Goal: Task Accomplishment & Management: Complete application form

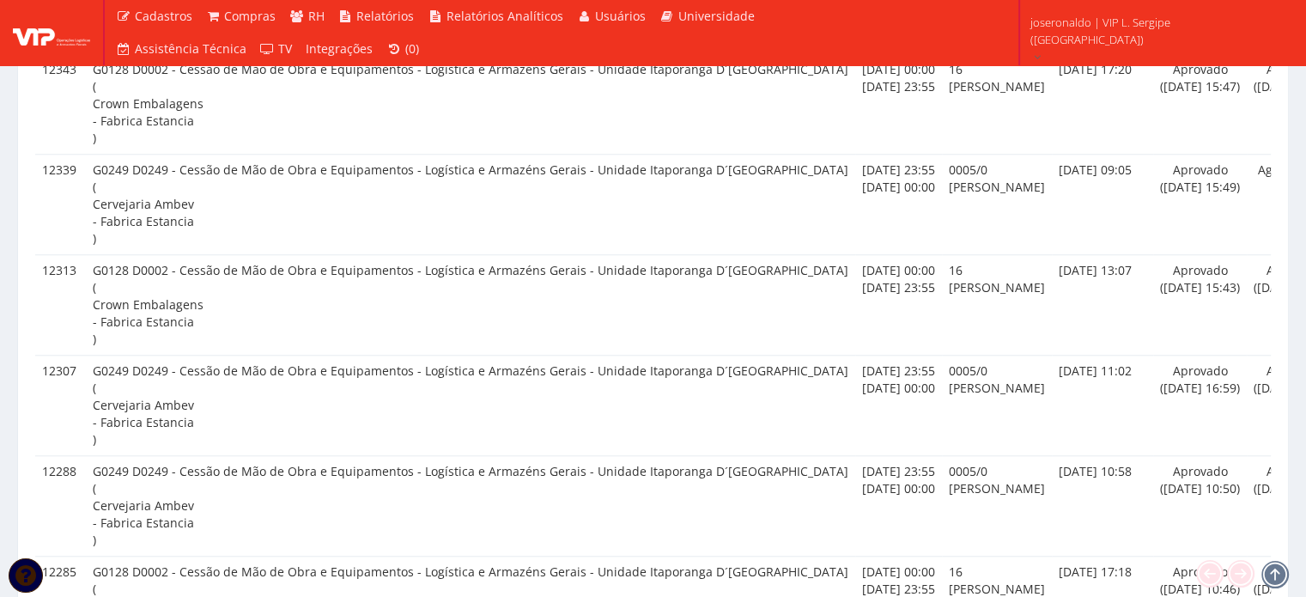
scroll to position [1632, 0]
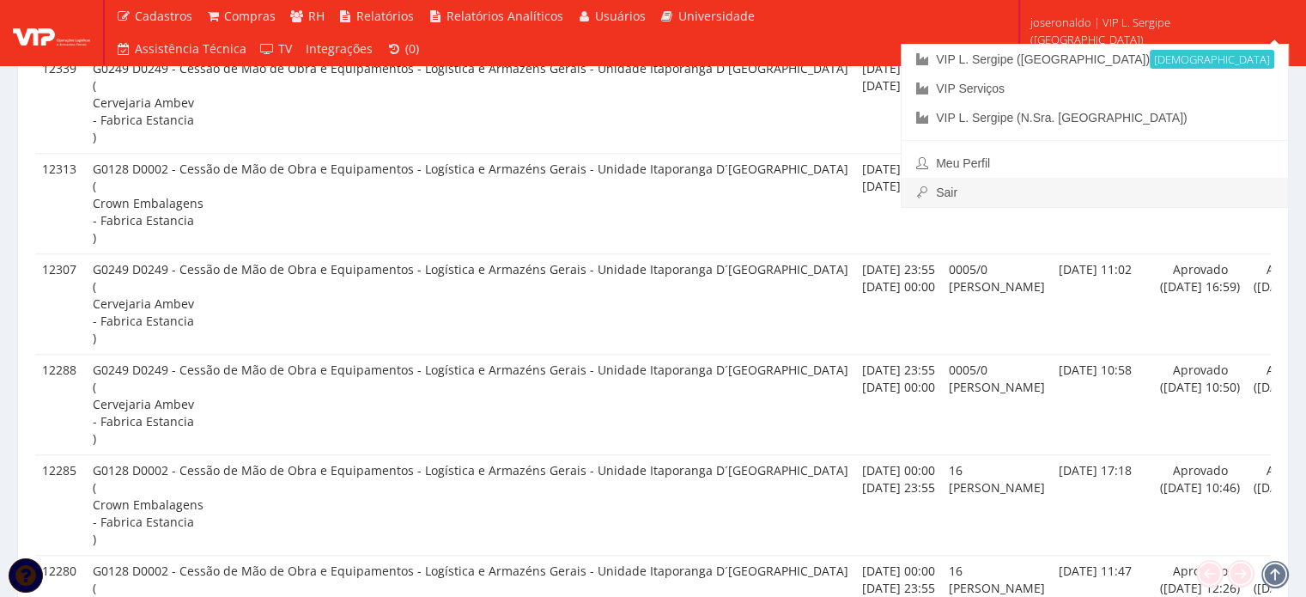
click at [1122, 187] on link "Sair" at bounding box center [1095, 192] width 386 height 29
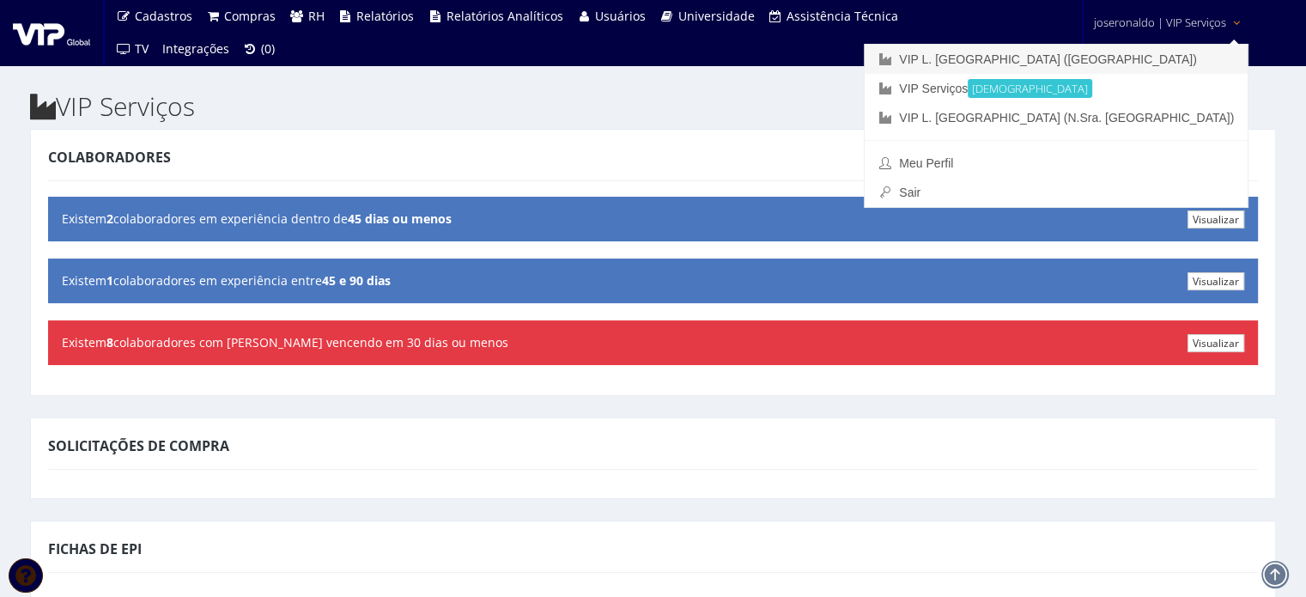
click at [1126, 56] on link "VIP L. [GEOGRAPHIC_DATA] ([GEOGRAPHIC_DATA])" at bounding box center [1056, 59] width 383 height 29
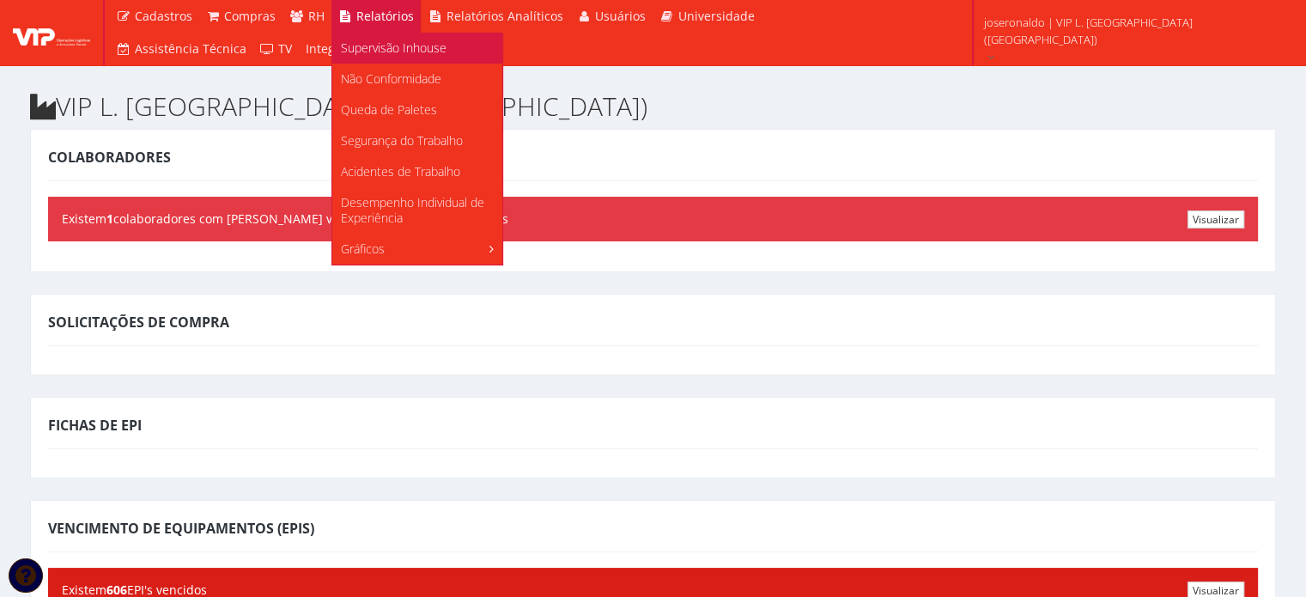
click at [356, 52] on span "Supervisão Inhouse" at bounding box center [394, 48] width 106 height 16
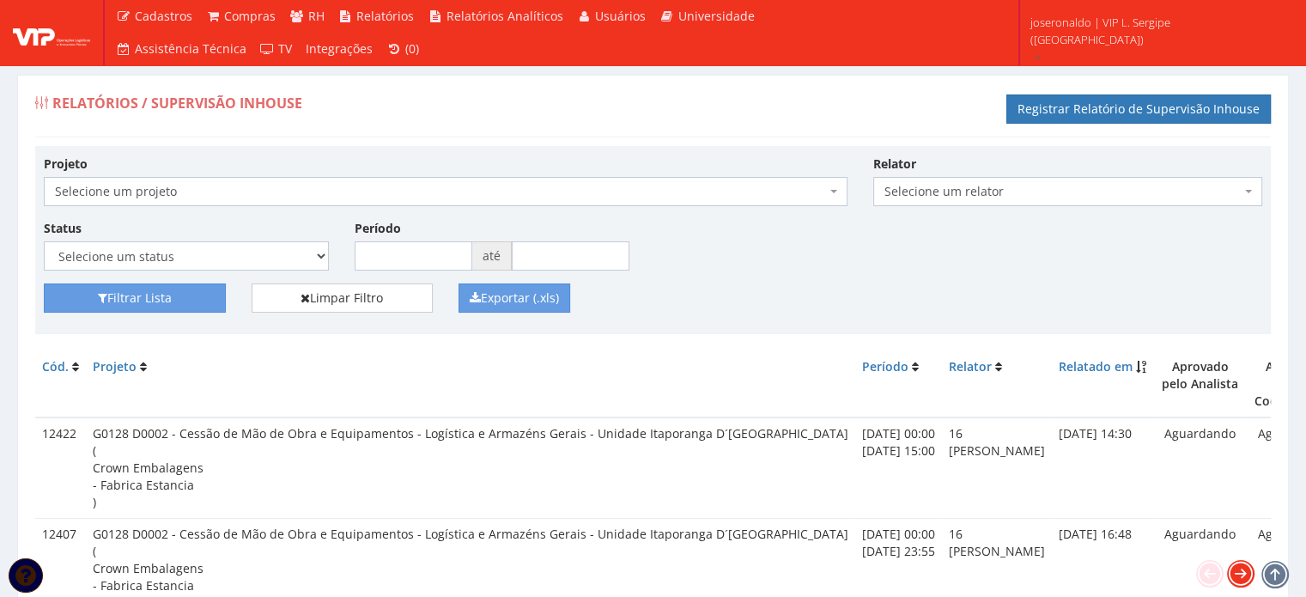
click at [1241, 573] on icon at bounding box center [1241, 574] width 24 height 24
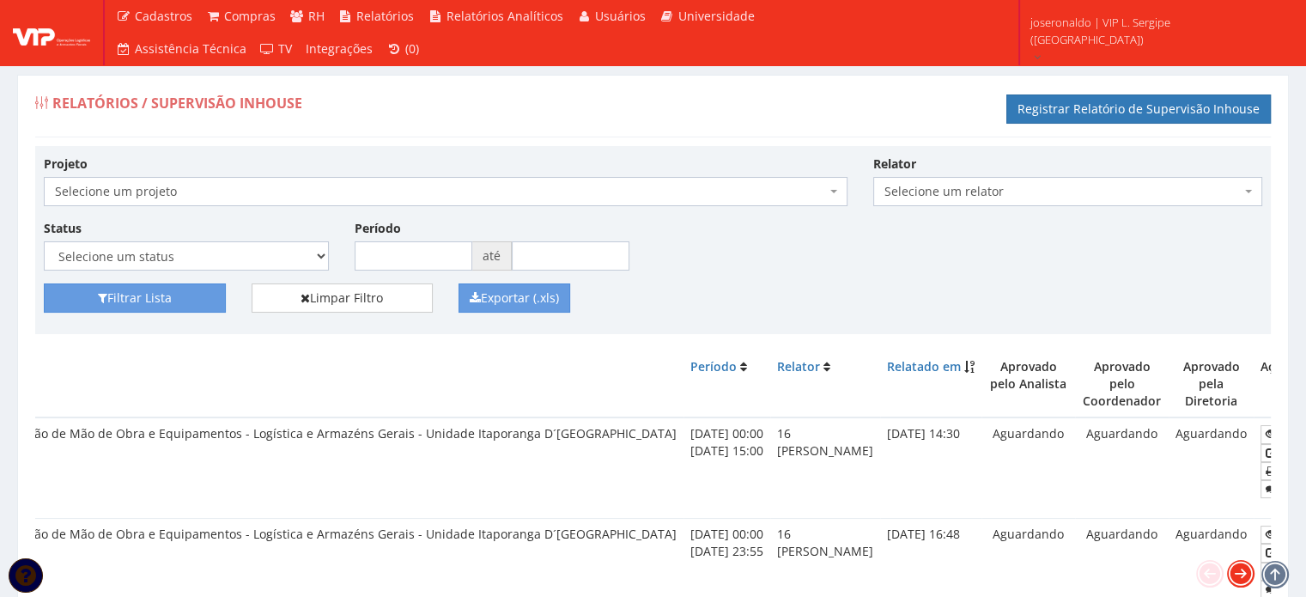
click at [1241, 573] on icon at bounding box center [1241, 574] width 24 height 24
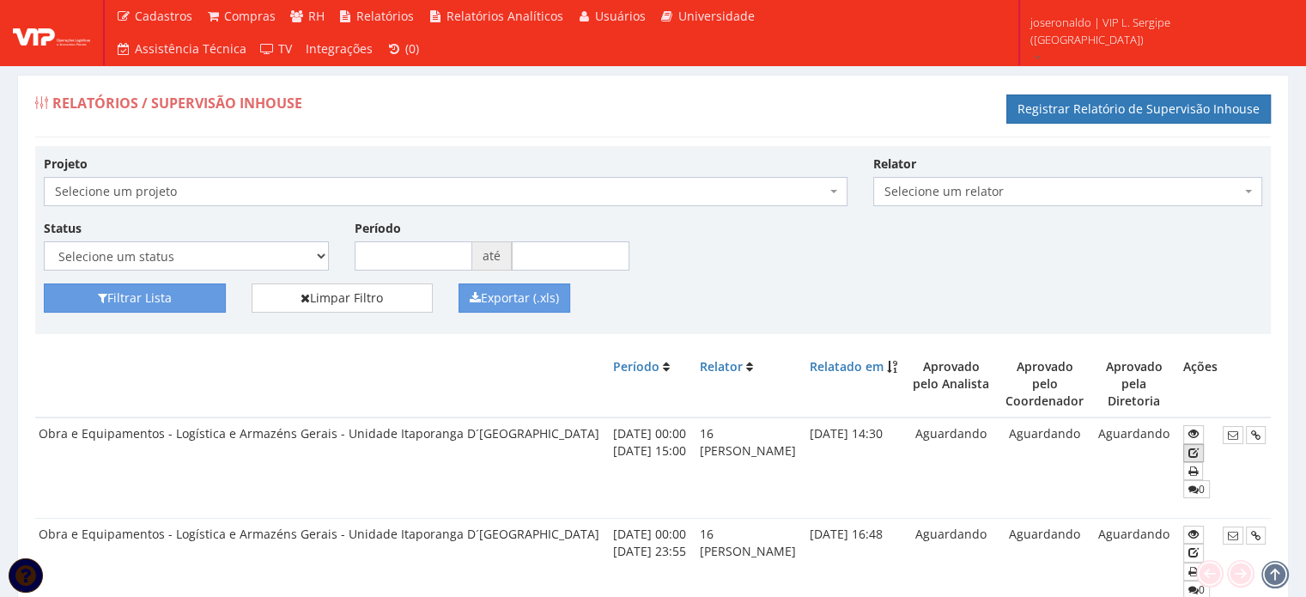
click at [1197, 448] on link at bounding box center [1194, 453] width 21 height 18
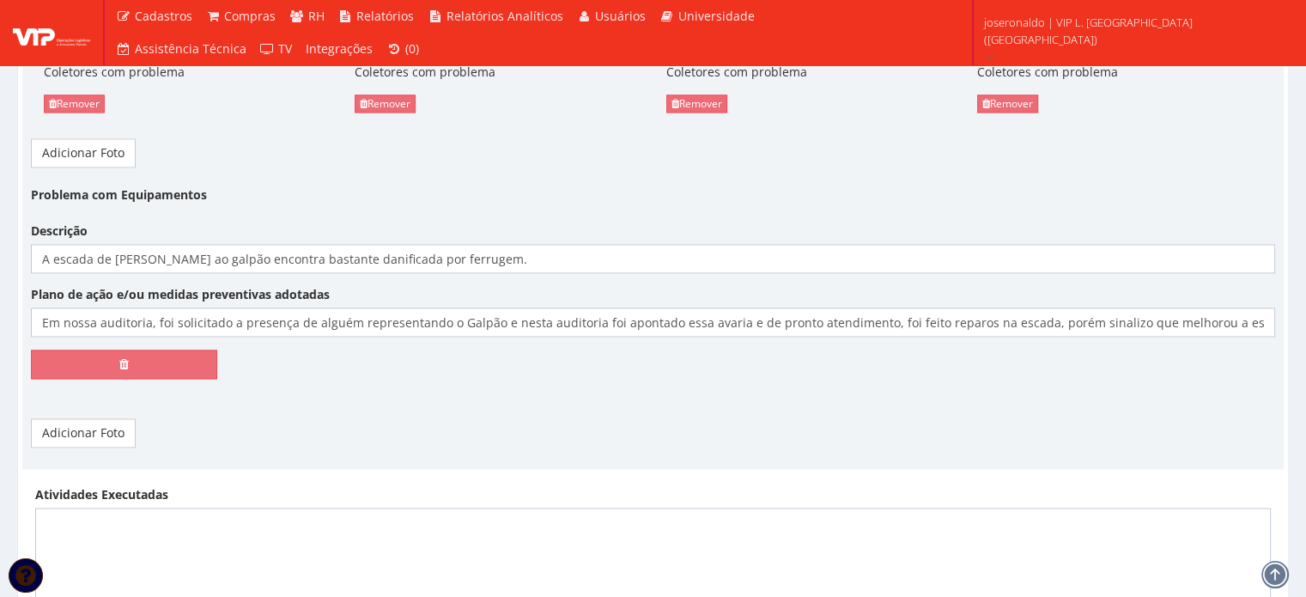
scroll to position [2673, 0]
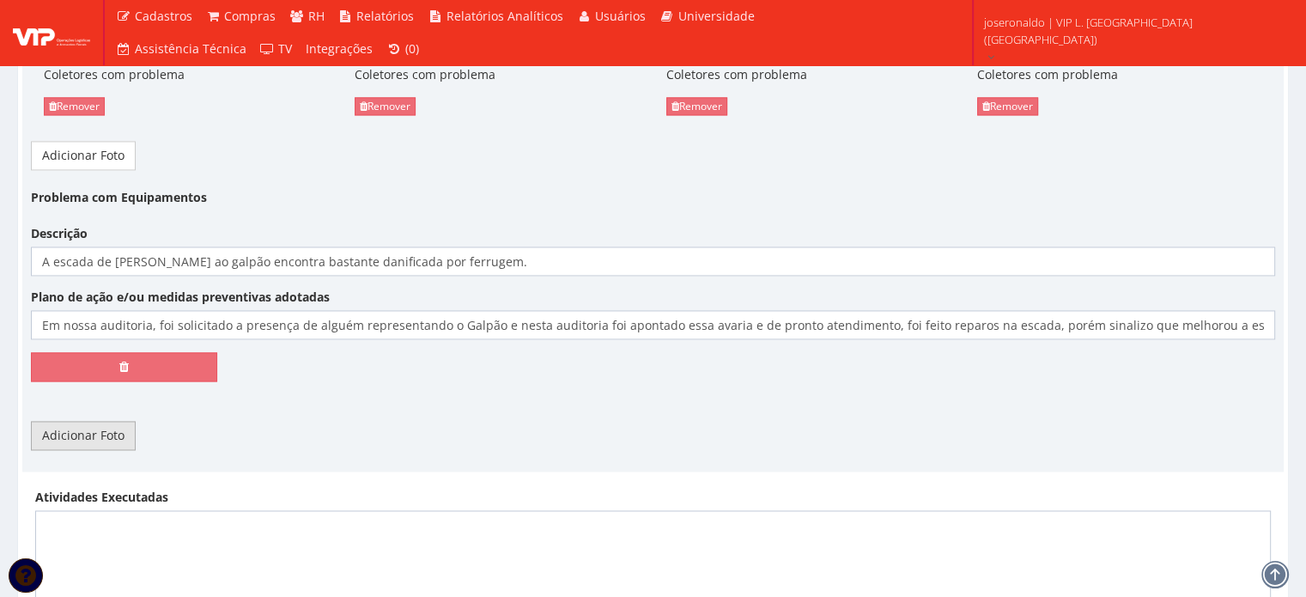
click at [106, 421] on link "Adicionar Foto" at bounding box center [83, 435] width 105 height 29
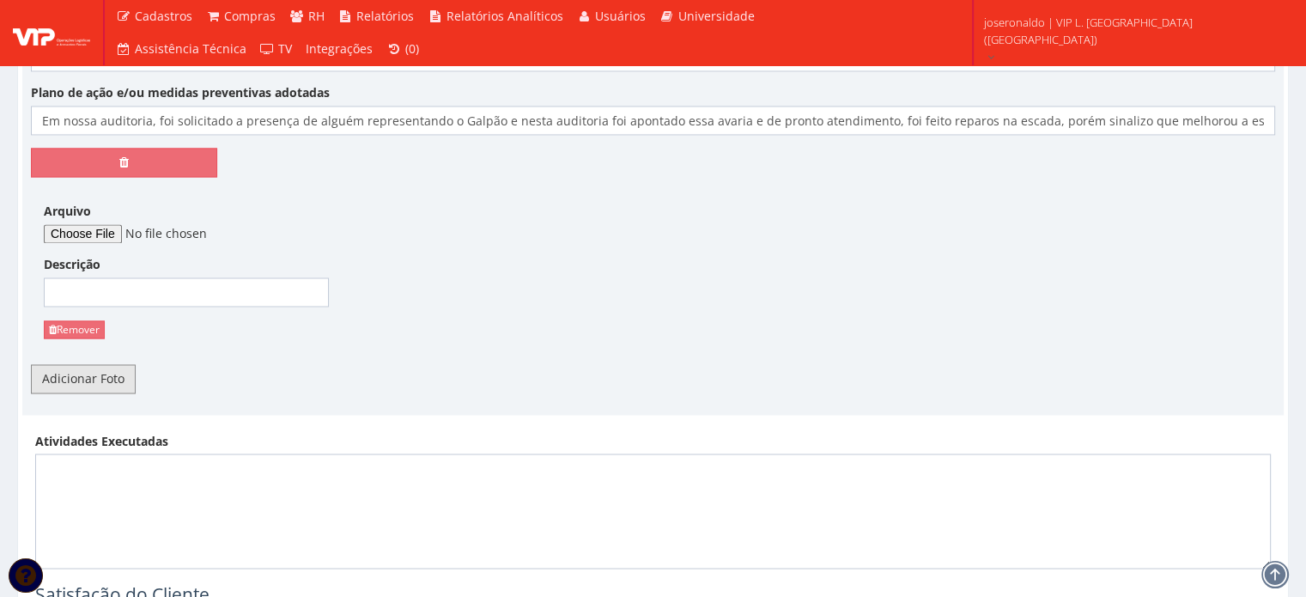
scroll to position [2930, 0]
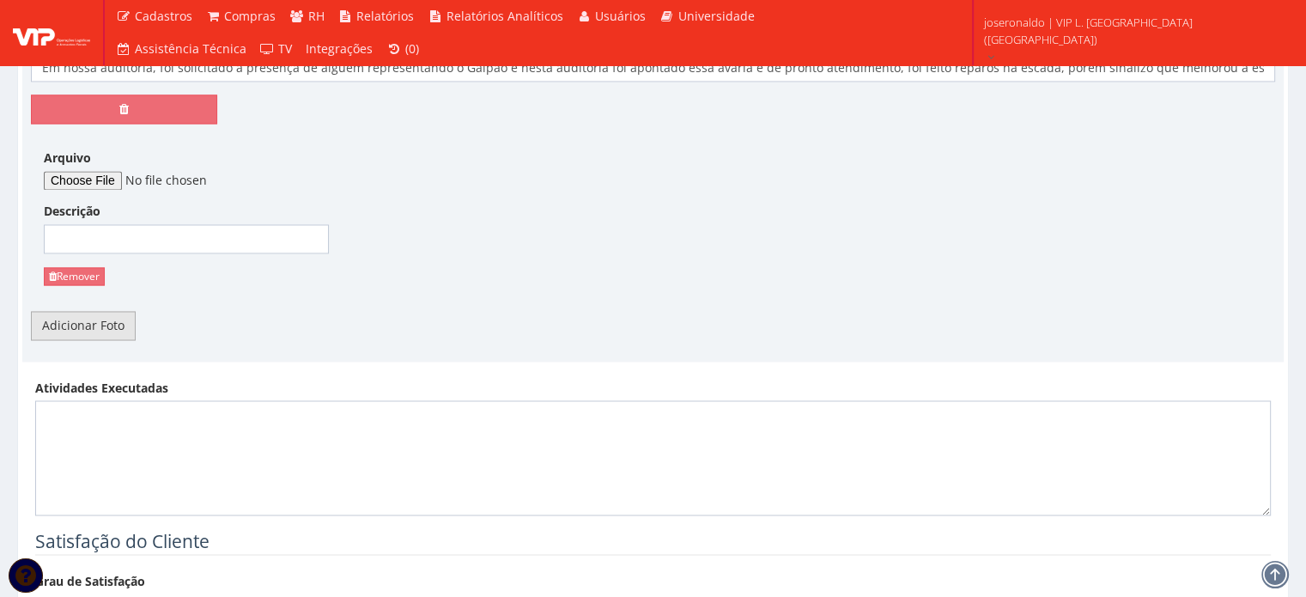
click at [95, 311] on link "Adicionar Foto" at bounding box center [83, 325] width 105 height 29
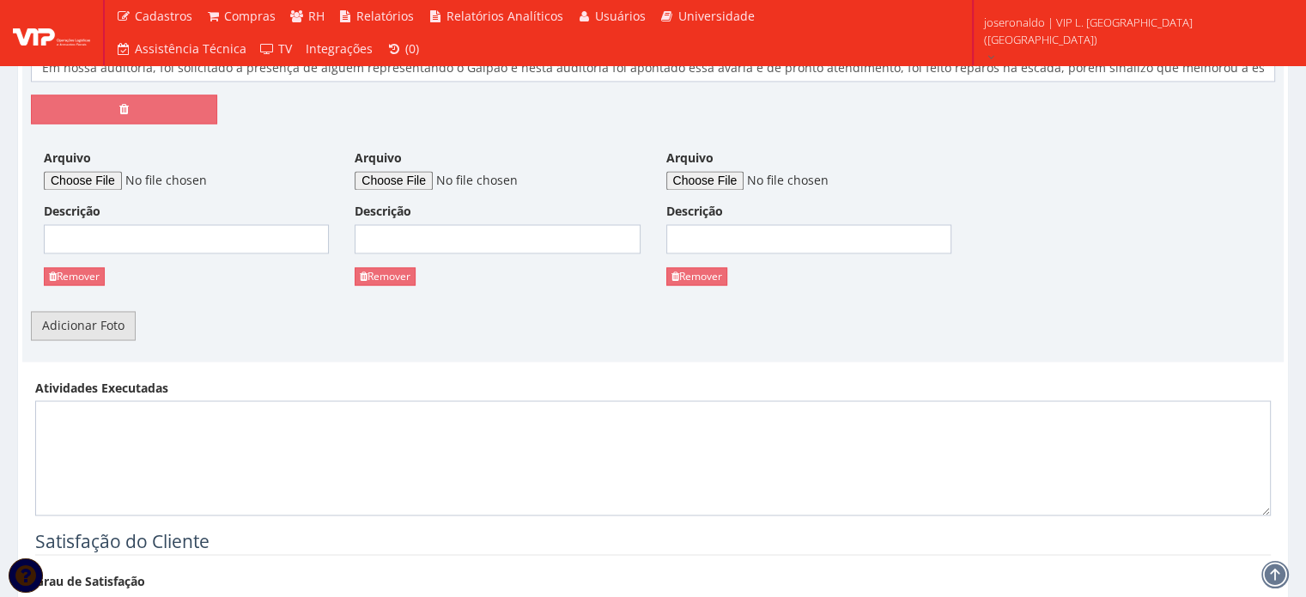
click at [95, 311] on link "Adicionar Foto" at bounding box center [83, 325] width 105 height 29
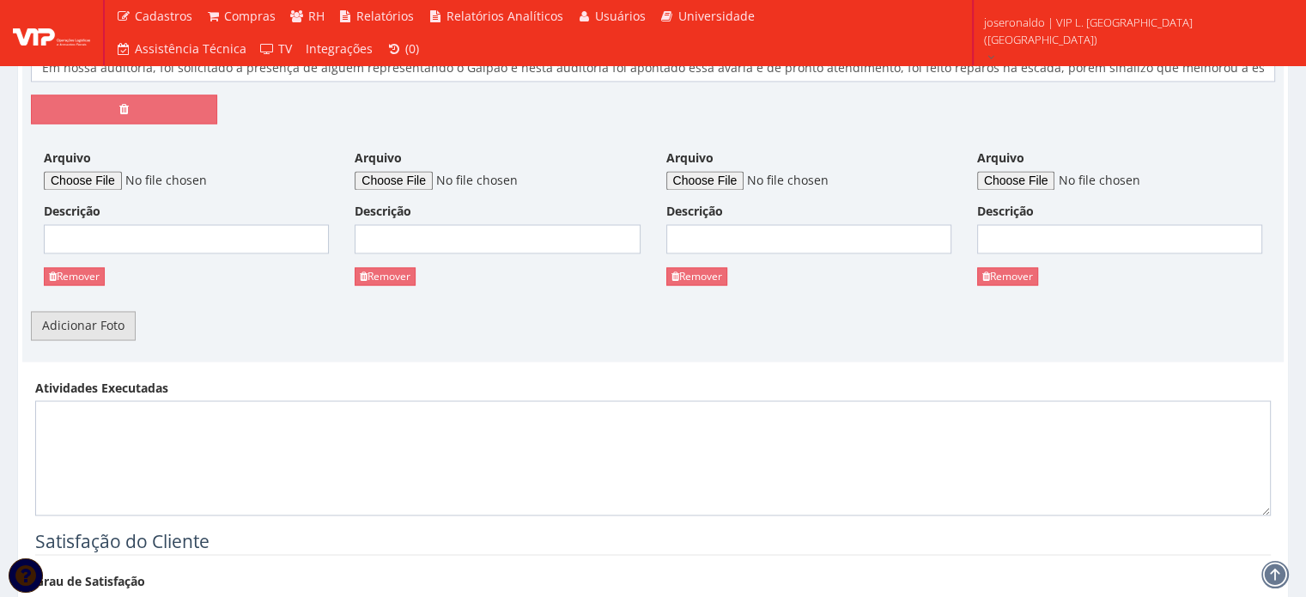
click at [95, 311] on link "Adicionar Foto" at bounding box center [83, 325] width 105 height 29
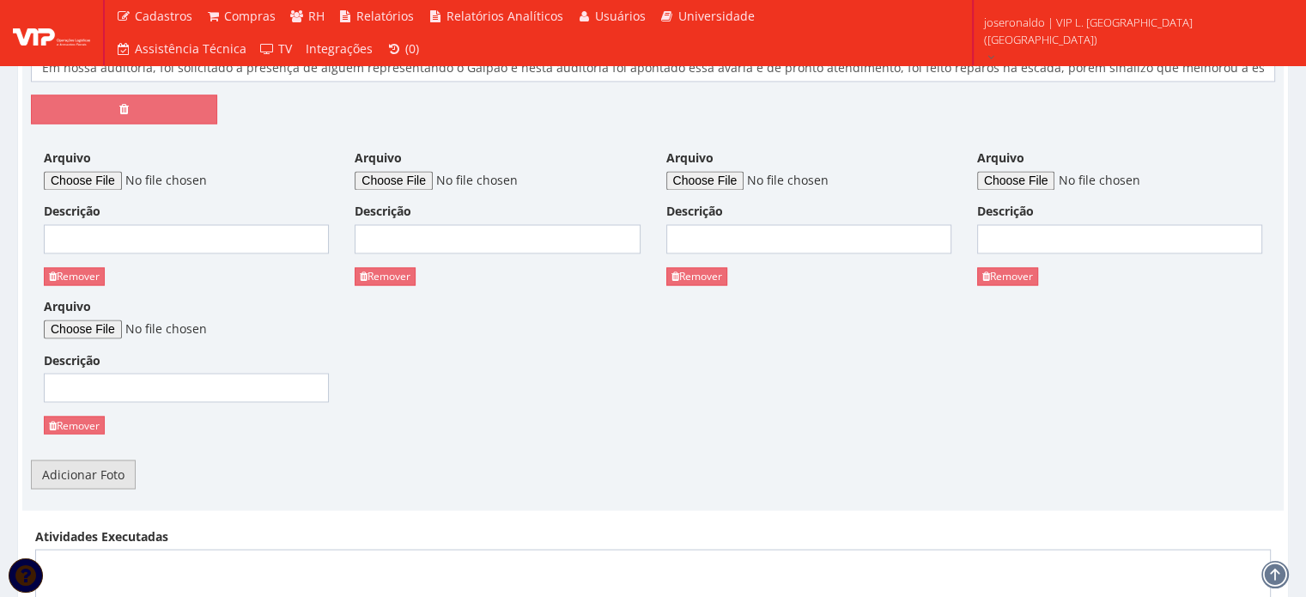
click at [86, 459] on link "Adicionar Foto" at bounding box center [83, 473] width 105 height 29
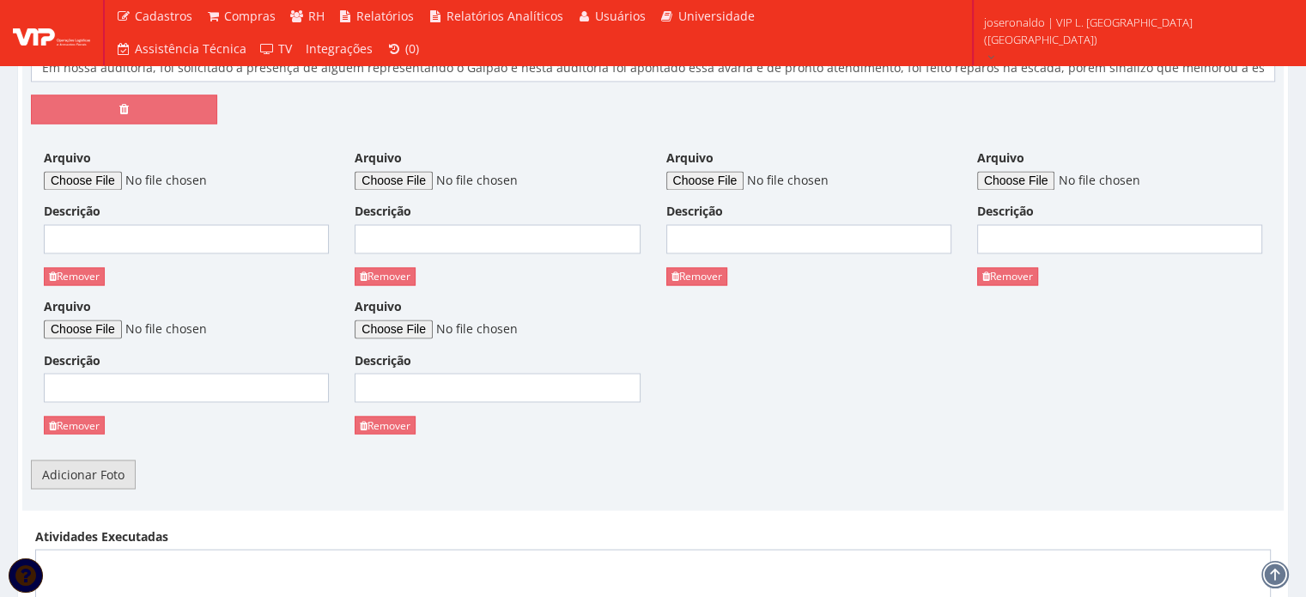
click at [86, 459] on link "Adicionar Foto" at bounding box center [83, 473] width 105 height 29
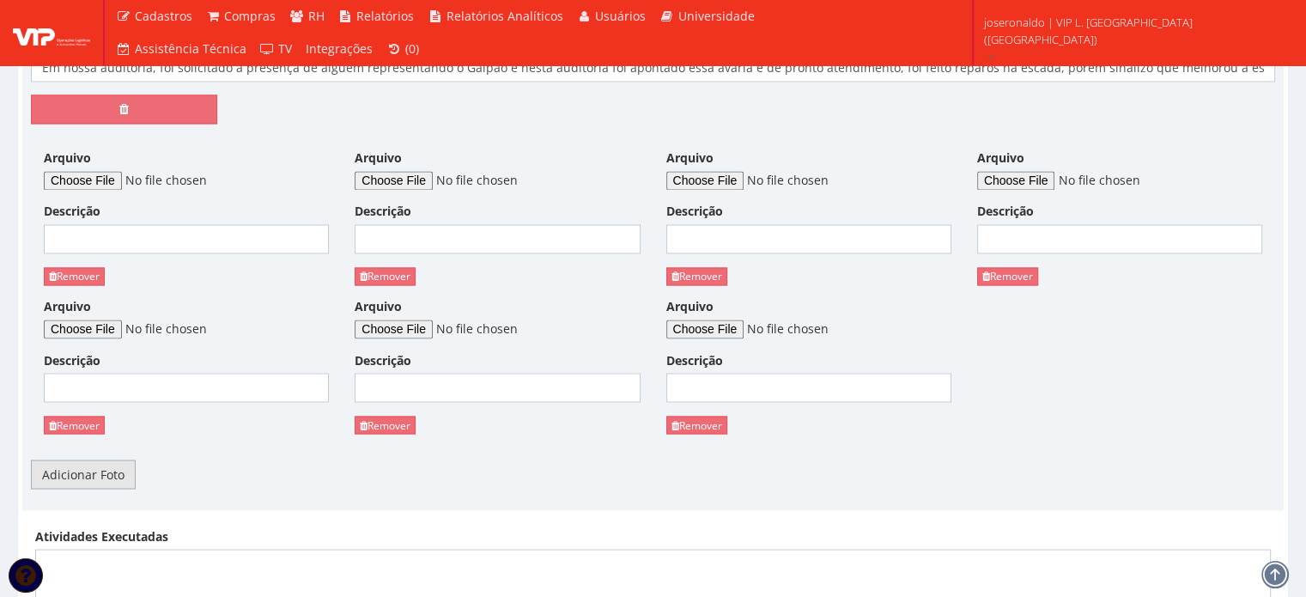
click at [86, 459] on link "Adicionar Foto" at bounding box center [83, 473] width 105 height 29
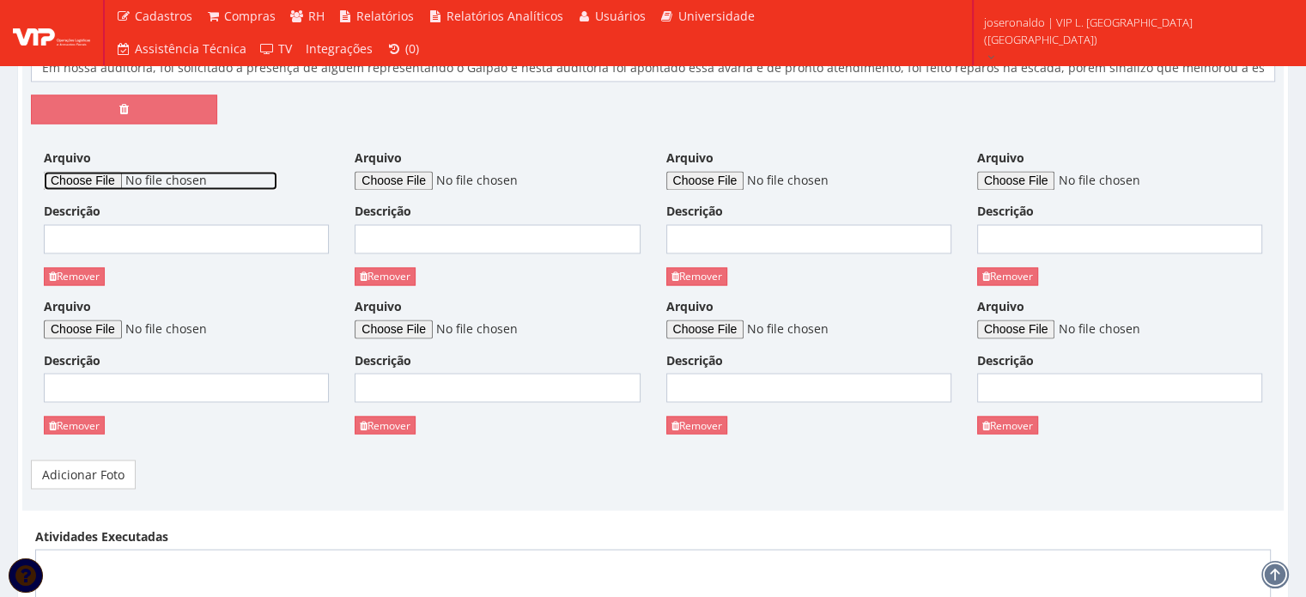
click at [81, 171] on input "Arquivo" at bounding box center [161, 180] width 234 height 19
type input "C:\fakepath\avarias (2).jpeg"
click at [110, 227] on input "Descrição" at bounding box center [186, 238] width 285 height 29
type input "A"
type input "Avaria"
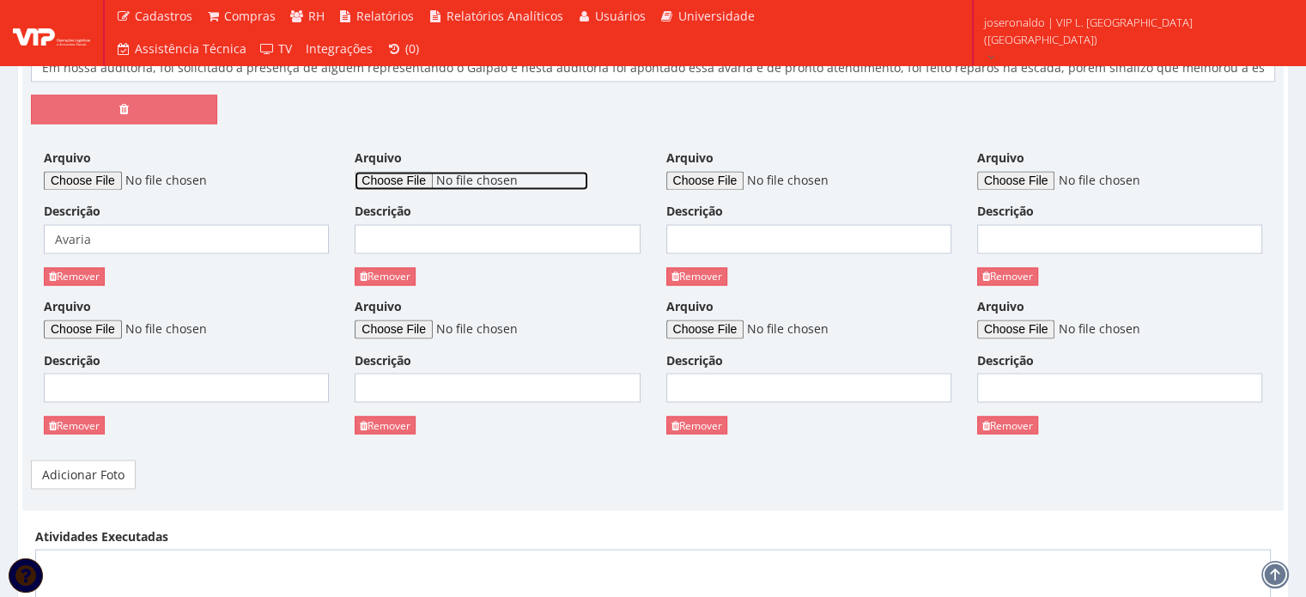
click at [435, 171] on input "Arquivo" at bounding box center [472, 180] width 234 height 19
type input "C:\fakepath\avarias (3).jpeg"
click at [441, 224] on input "Descrição" at bounding box center [497, 238] width 285 height 29
type input "Avaria"
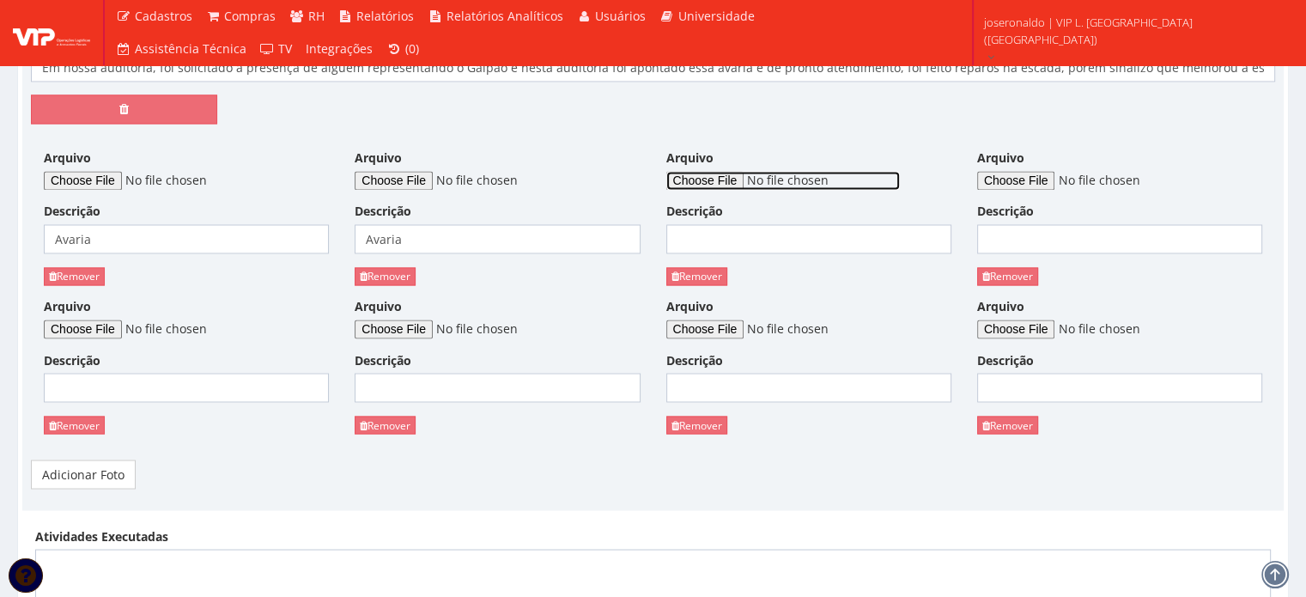
click at [695, 171] on input "Arquivo" at bounding box center [783, 180] width 234 height 19
type input "C:\fakepath\avarias (4).jpeg"
click at [739, 224] on input "Descrição" at bounding box center [808, 238] width 285 height 29
type input "Avaria"
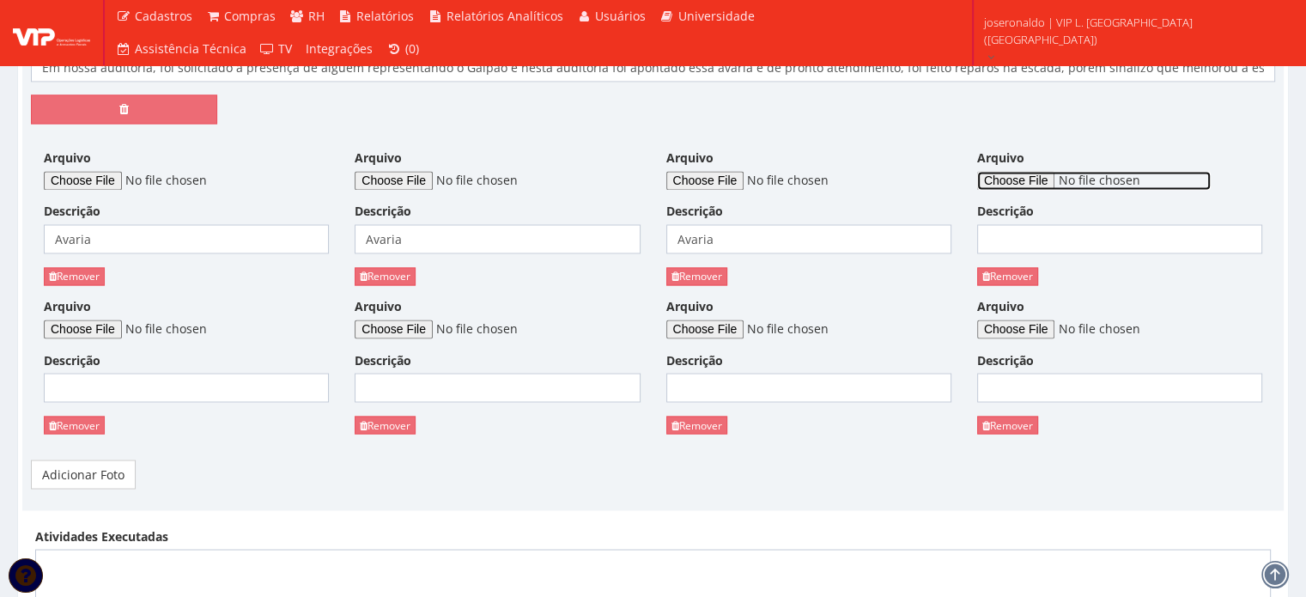
click at [1059, 171] on input "Arquivo" at bounding box center [1094, 180] width 234 height 19
type input "C:\fakepath\avarias (1).jpeg"
click at [1001, 224] on input "Descrição" at bounding box center [1119, 238] width 285 height 29
type input "Escada antes"
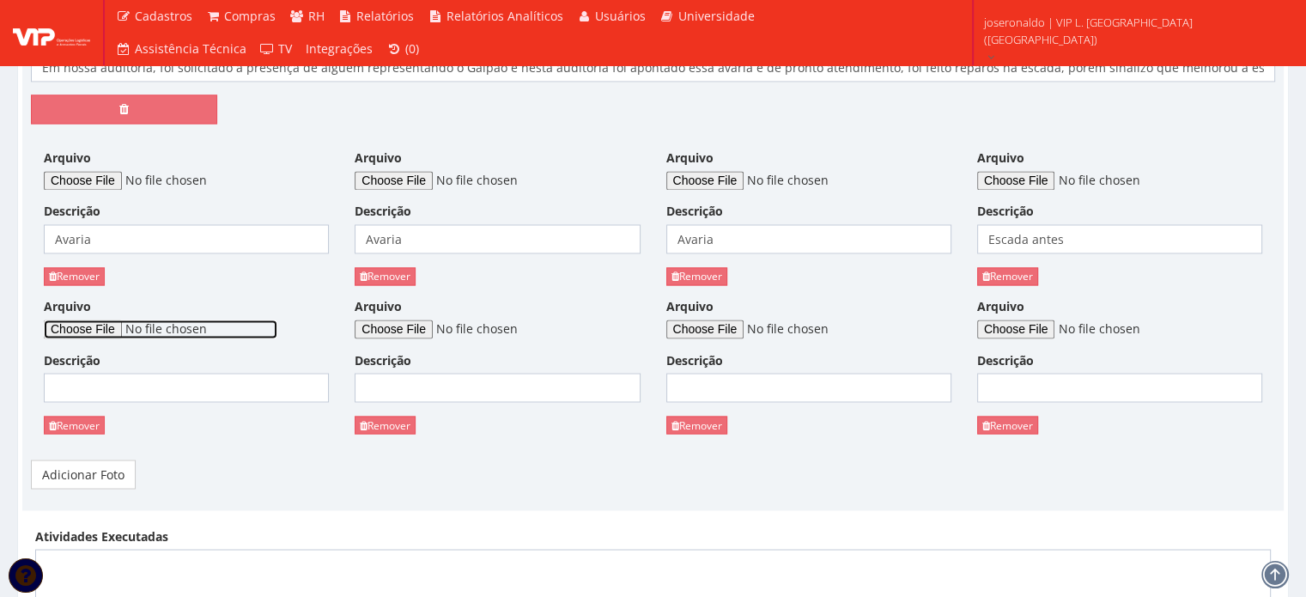
click at [96, 319] on input "Arquivo" at bounding box center [161, 328] width 234 height 19
type input "C:\fakepath\Manutenção da escada (2).jpg"
click at [168, 373] on input "Descrição" at bounding box center [186, 387] width 285 height 29
type input ","
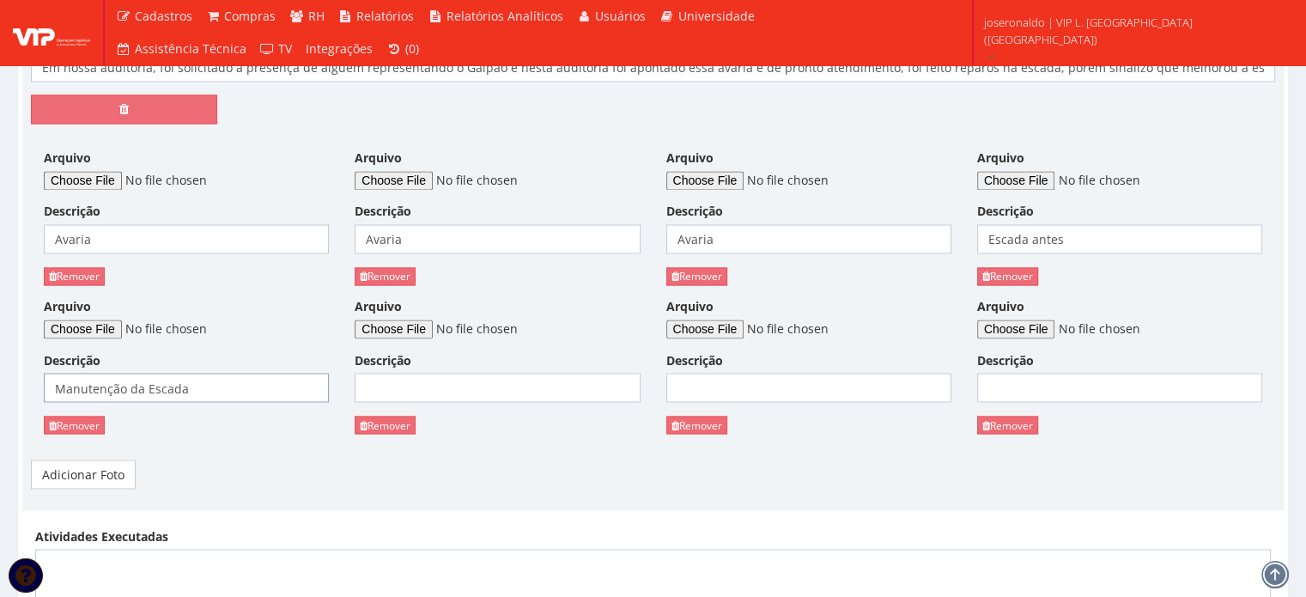
type input "Manutenção da Escada"
click at [421, 319] on input "Arquivo" at bounding box center [472, 328] width 234 height 19
type input "C:\fakepath\Manutenção da escada (3).jpg"
click at [510, 373] on input "Descrição" at bounding box center [497, 387] width 285 height 29
type input "Manutenção da Escada"
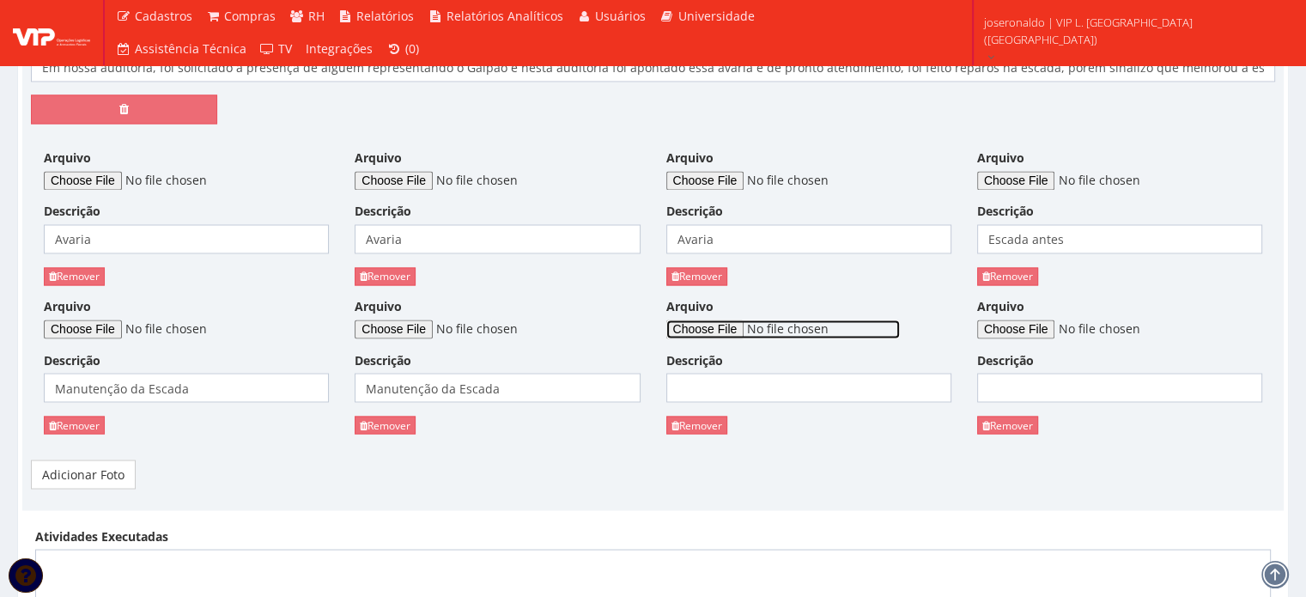
click at [704, 319] on input "Arquivo" at bounding box center [783, 328] width 234 height 19
type input "C:\fakepath\Manutenção da escada (1).jpg"
click at [732, 373] on input "Descrição" at bounding box center [808, 387] width 285 height 29
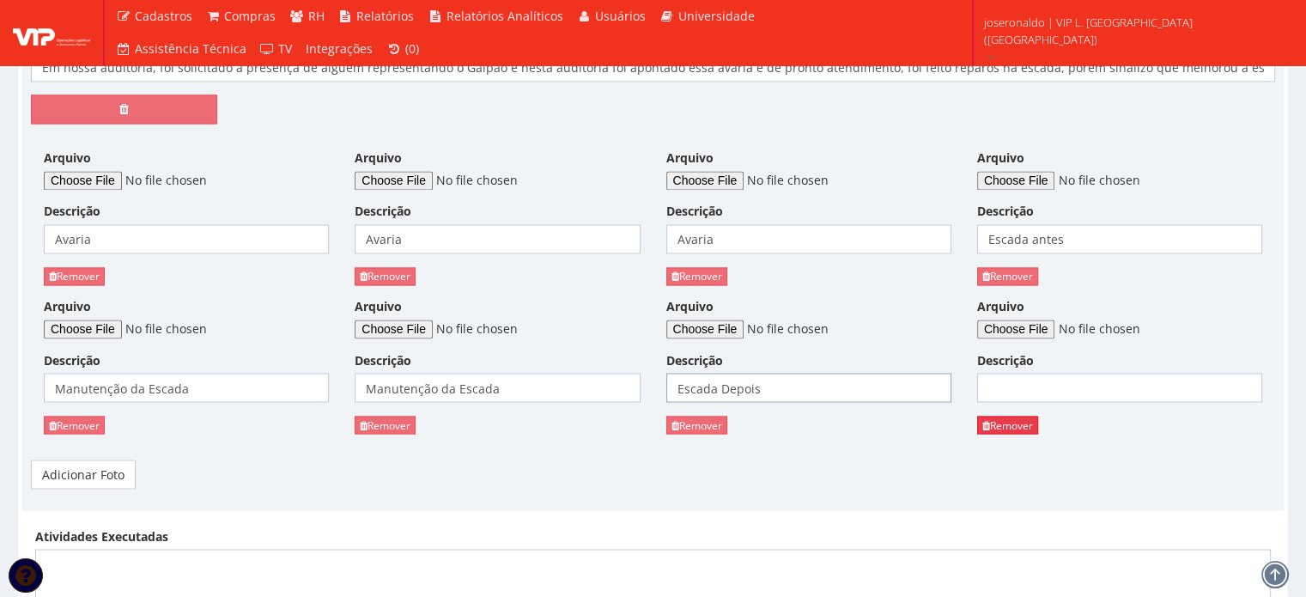
type input "Escada Depois"
click at [996, 416] on link "Remover" at bounding box center [1007, 425] width 61 height 18
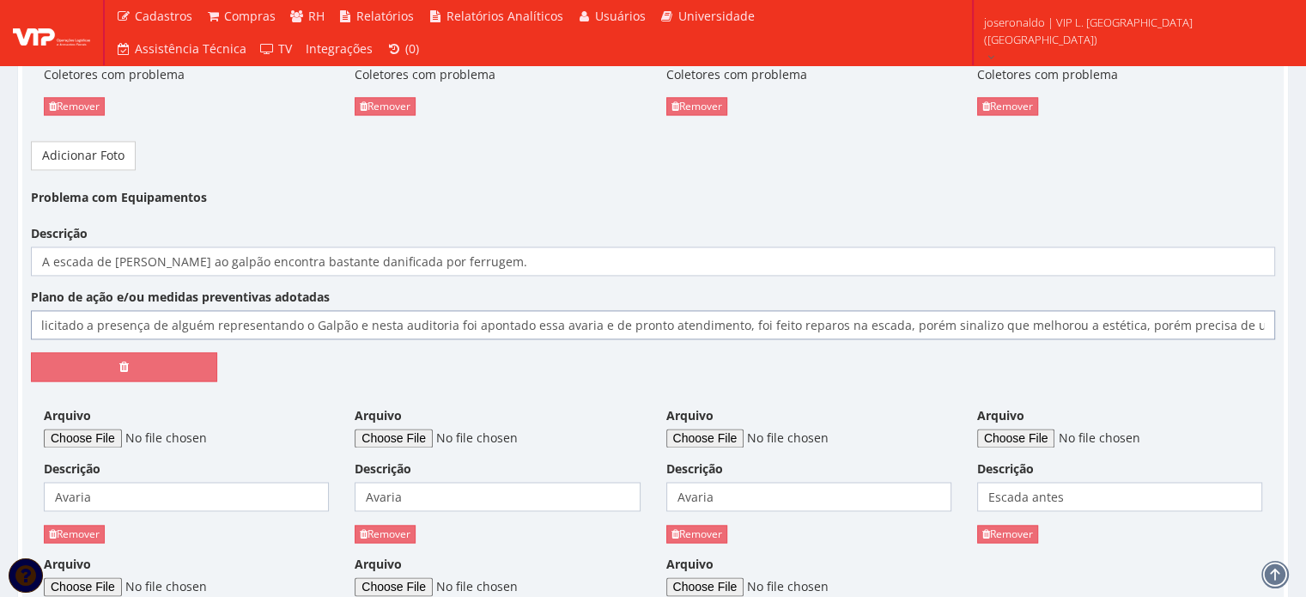
scroll to position [0, 261]
drag, startPoint x: 1158, startPoint y: 307, endPoint x: 1287, endPoint y: 312, distance: 128.9
click at [1287, 312] on div "Plano de ação e/ou medidas preventivas adotadas Em nossa auditoria, foi solicit…" at bounding box center [653, 314] width 1270 height 51
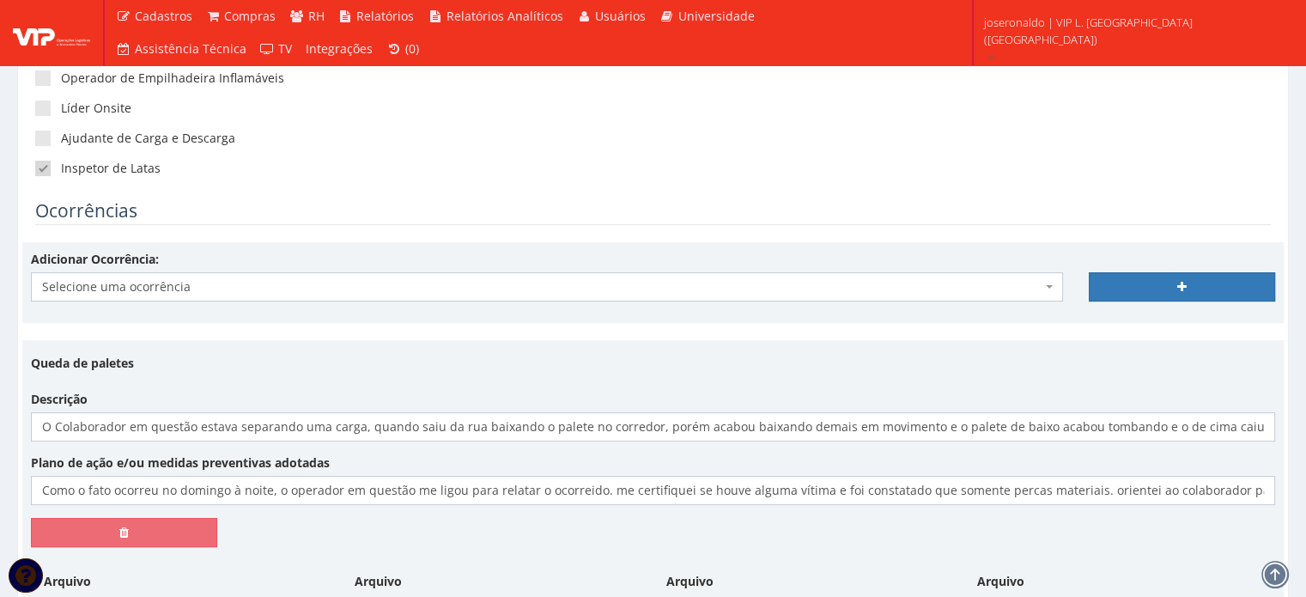
scroll to position [0, 0]
click at [252, 283] on span "Selecione uma ocorrência" at bounding box center [542, 286] width 1000 height 17
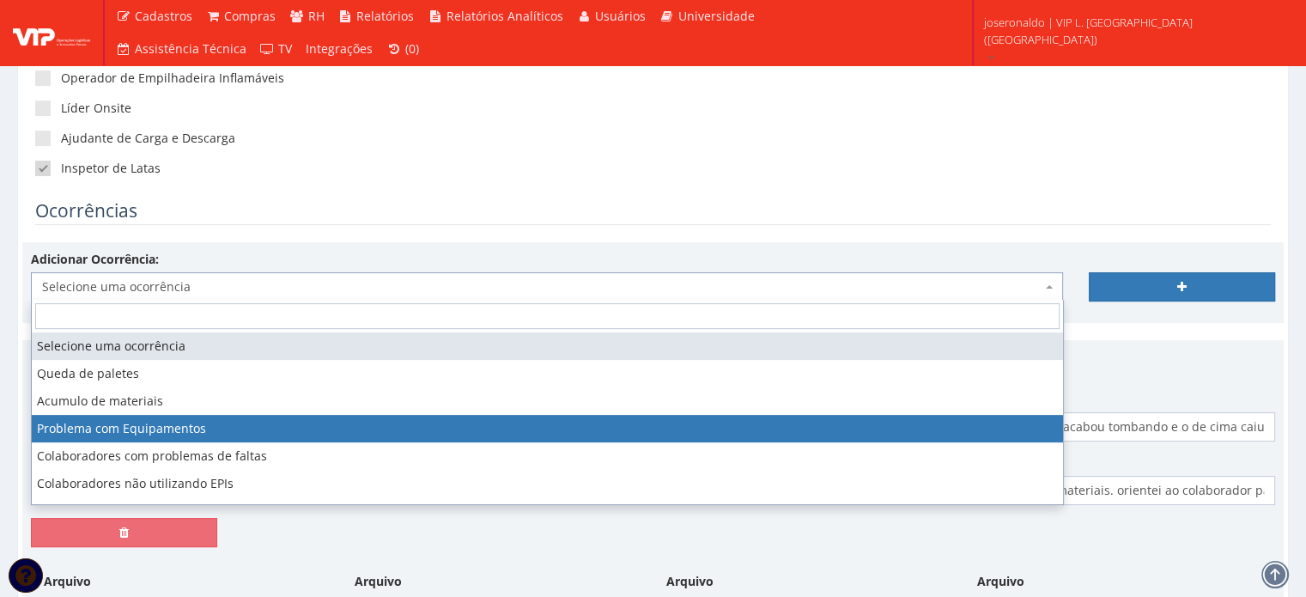
select select "problema_equipamentos"
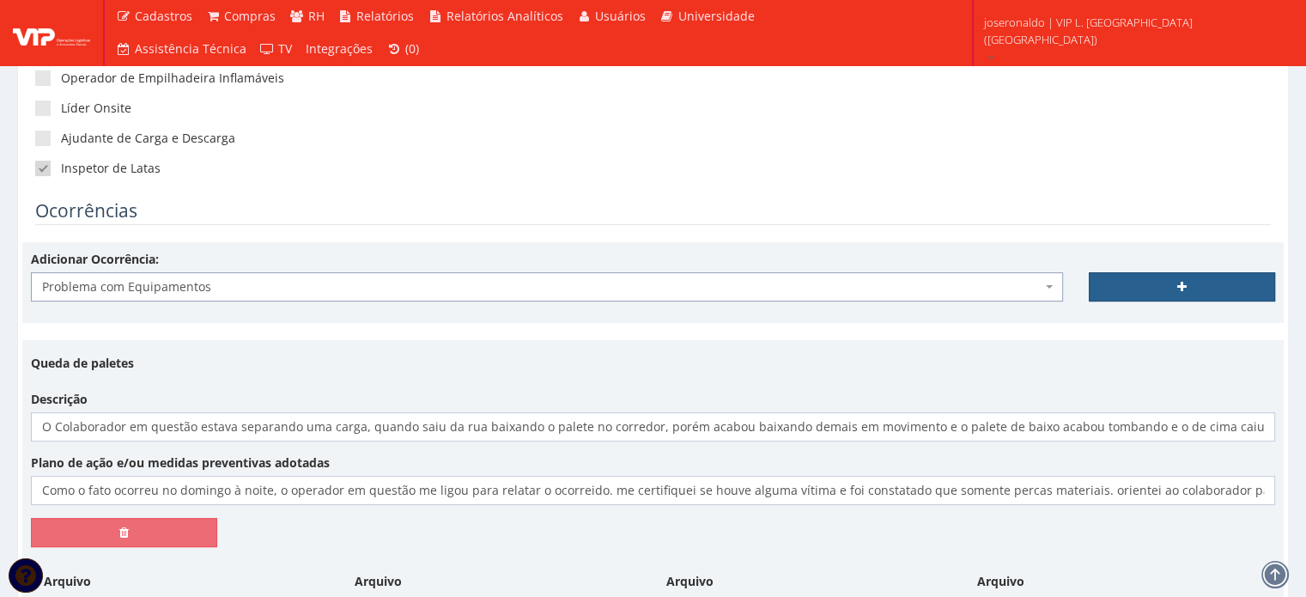
click at [1111, 274] on link at bounding box center [1182, 286] width 186 height 29
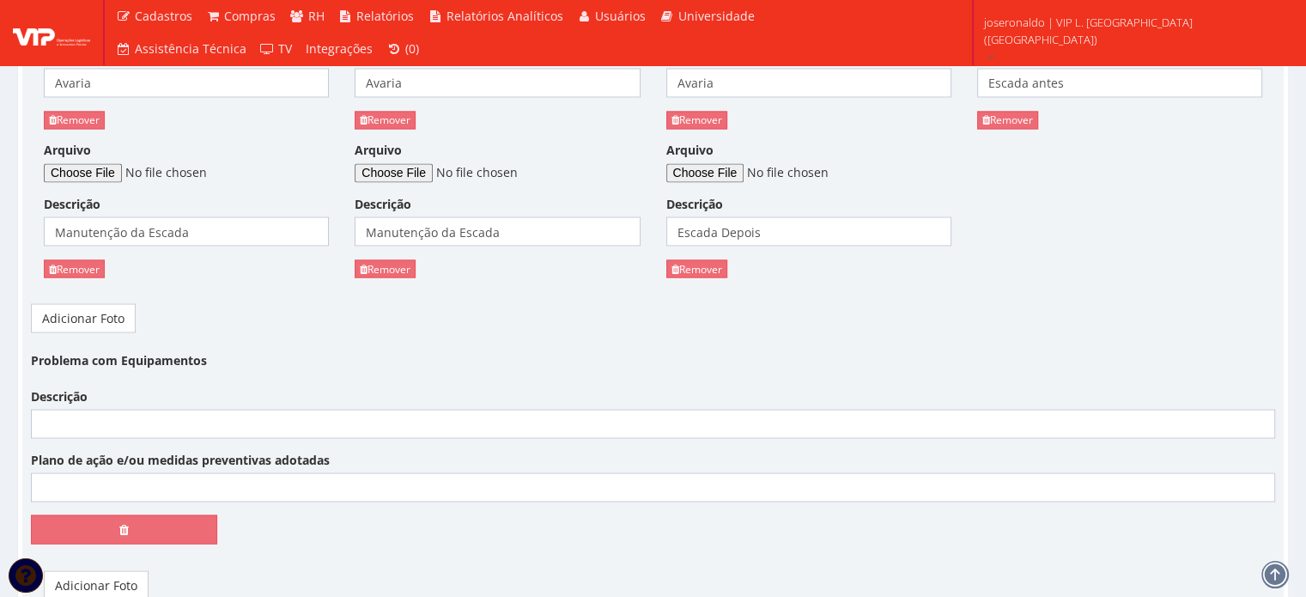
scroll to position [3274, 0]
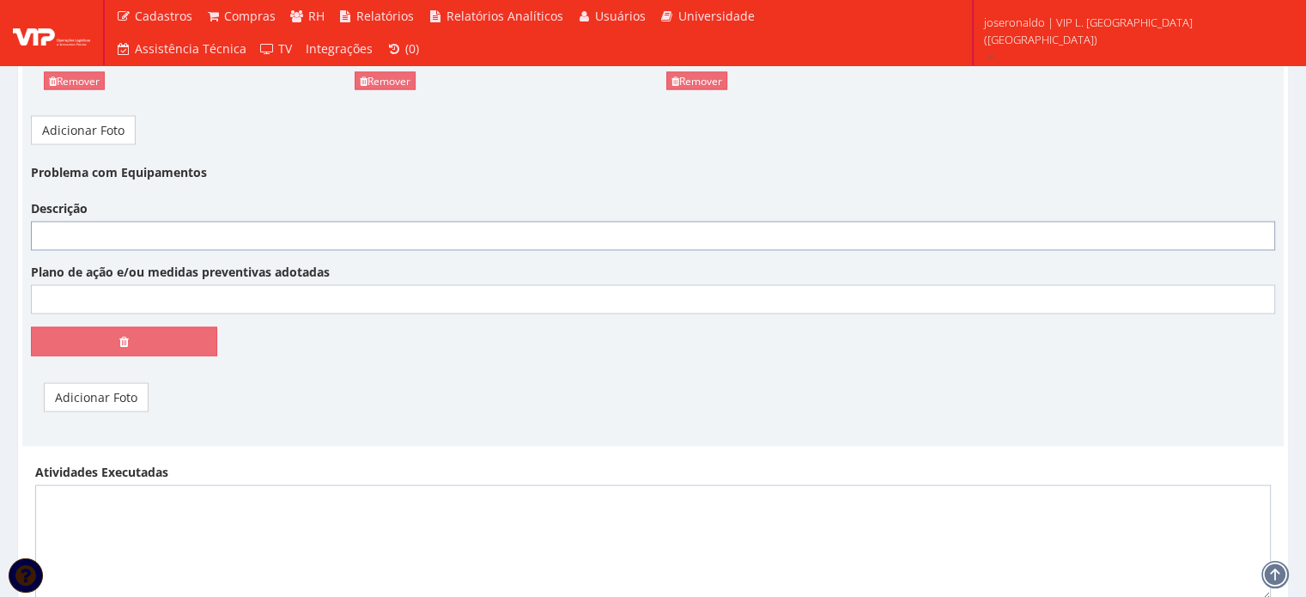
click at [88, 222] on input "Descrição" at bounding box center [653, 236] width 1244 height 29
type input "Computador da Crown começou a reiniciar sozinho num domingo pela manhã, chegand…"
click at [200, 285] on input "Plano de ação e/ou medidas preventivas adotadas" at bounding box center [653, 299] width 1244 height 29
type input "Me desloquei para o Galpão a fim de colocar o computador da Vip para gerar as n…"
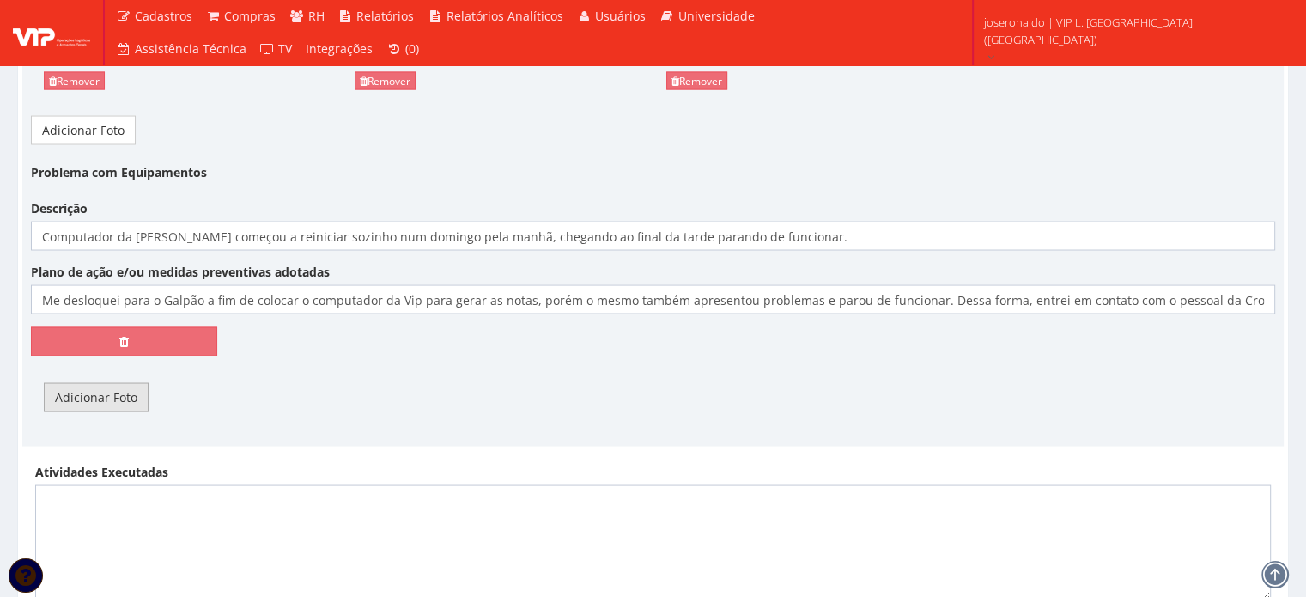
click at [110, 383] on link "Adicionar Foto" at bounding box center [96, 397] width 105 height 29
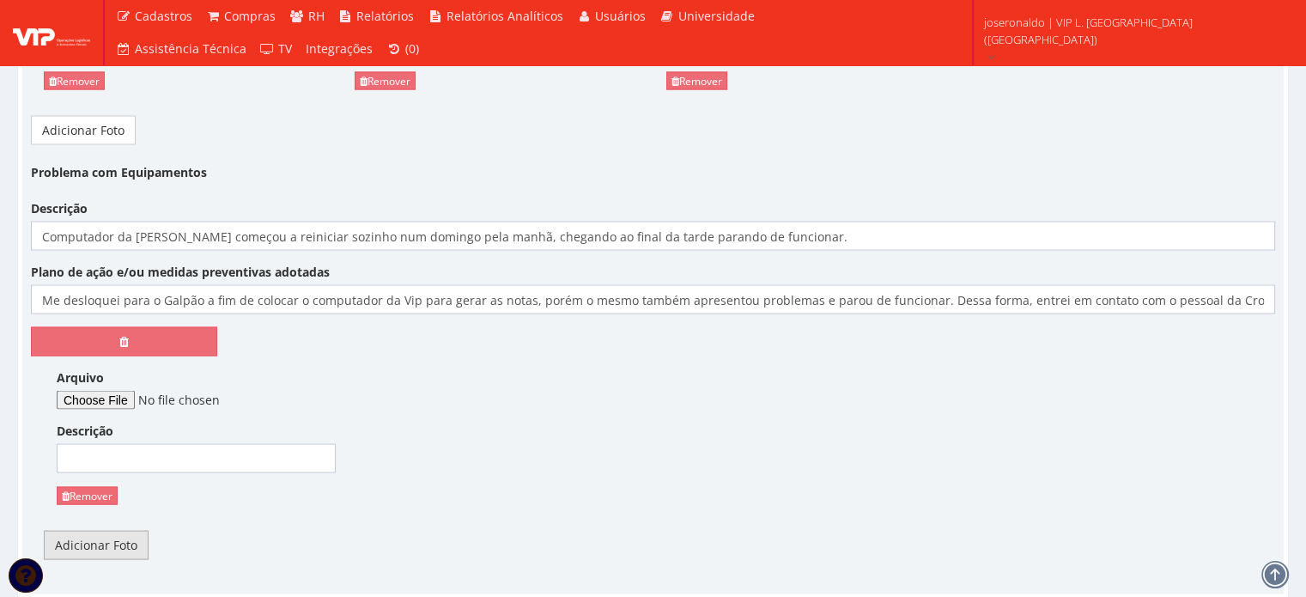
click at [107, 531] on link "Adicionar Foto" at bounding box center [96, 545] width 105 height 29
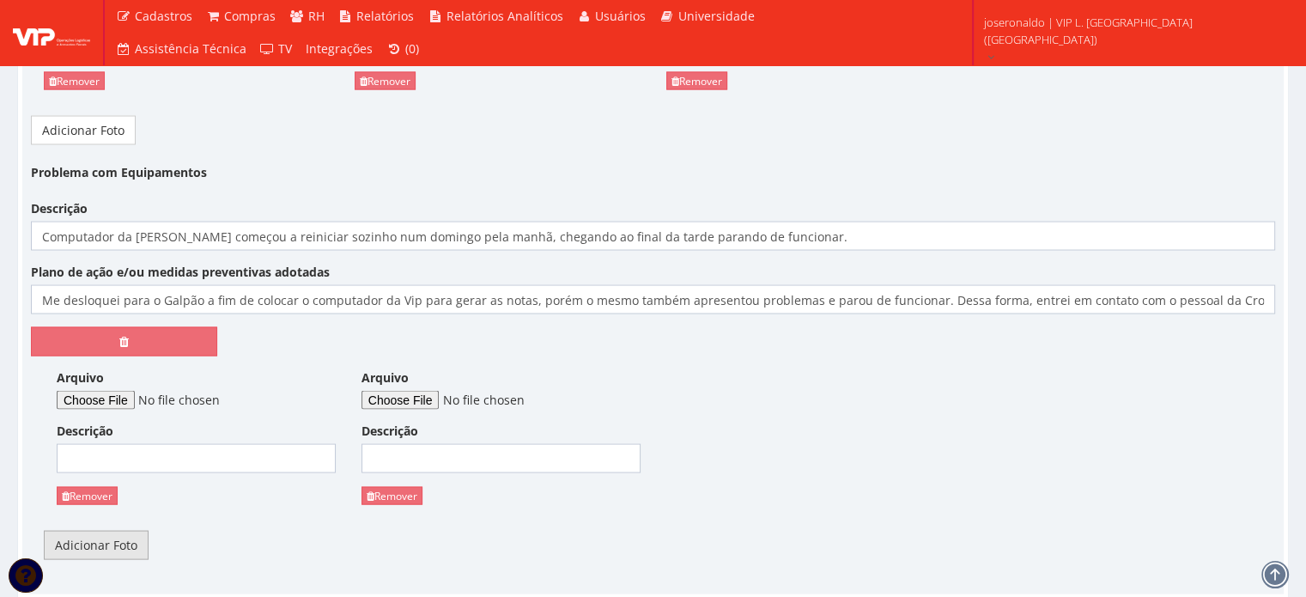
click at [107, 531] on link "Adicionar Foto" at bounding box center [96, 545] width 105 height 29
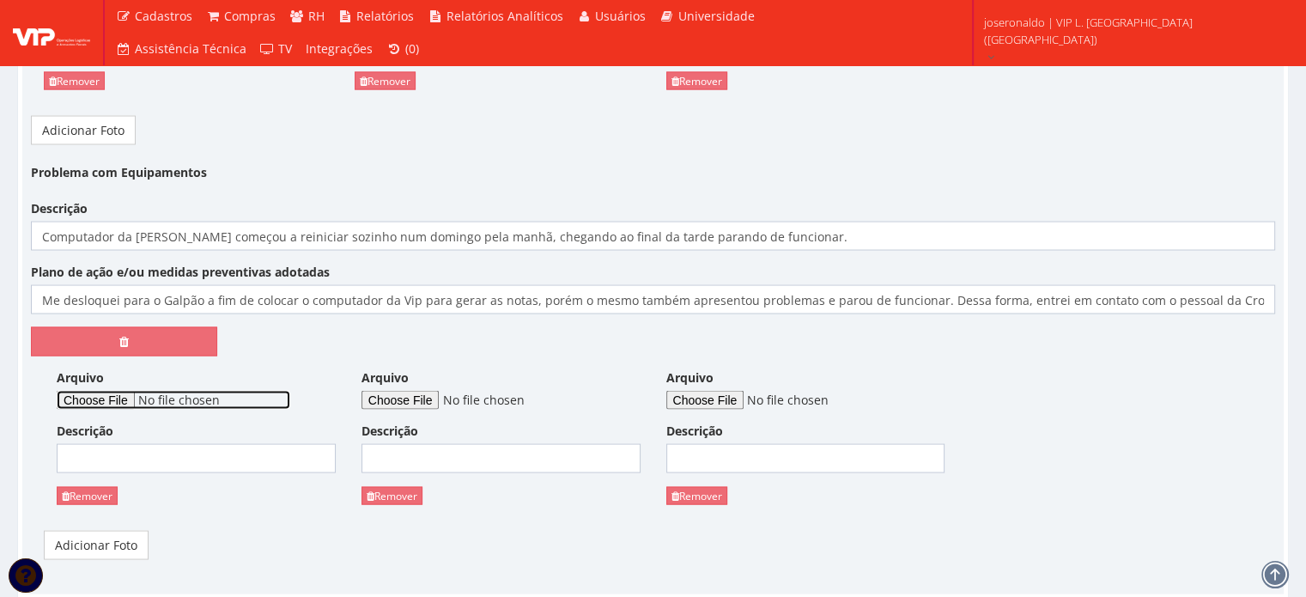
click at [123, 391] on input "Arquivo" at bounding box center [174, 400] width 234 height 19
type input "C:\fakepath\pc da vip sujo.jpg"
click at [127, 444] on input "Descrição" at bounding box center [196, 458] width 279 height 29
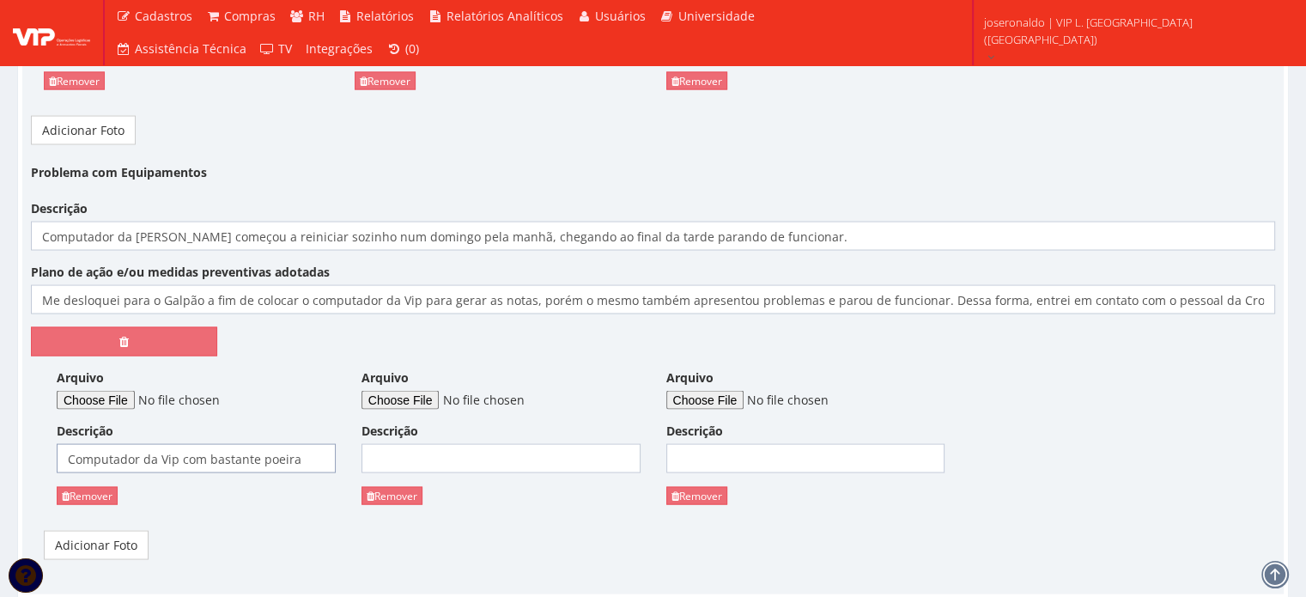
type input "Computador da Vip com bastante poeira"
click at [118, 531] on link "Adicionar Foto" at bounding box center [96, 545] width 105 height 29
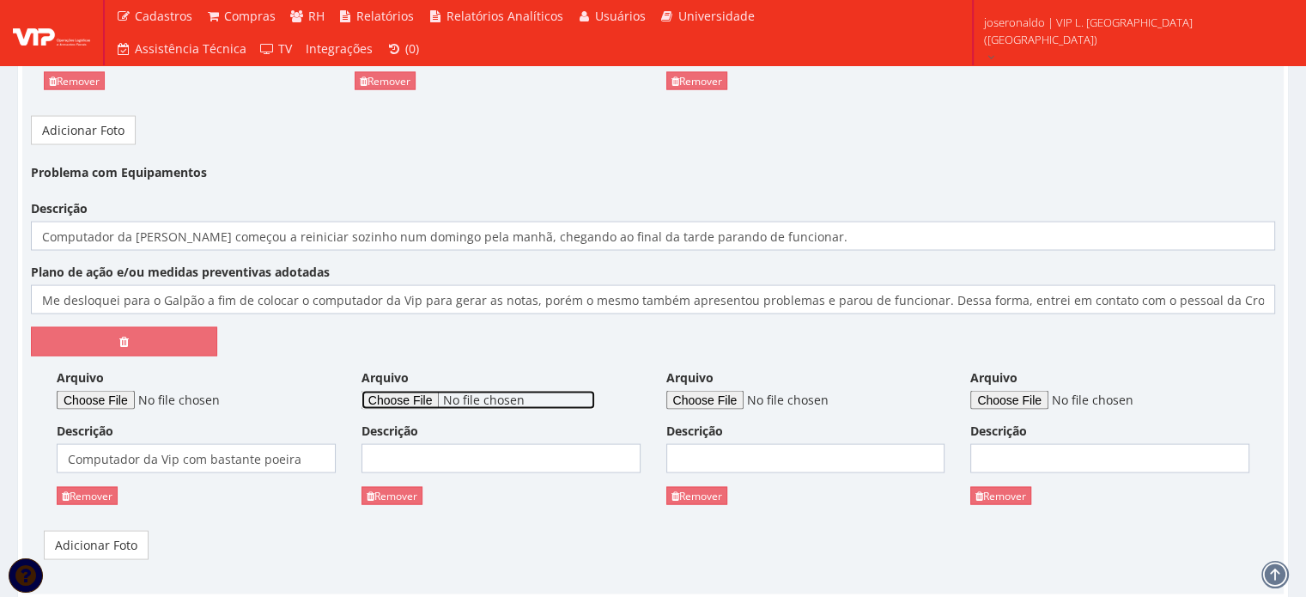
click at [441, 391] on input "Arquivo" at bounding box center [479, 400] width 234 height 19
type input "C:\fakepath\pc com problemas (3).jpg"
click at [504, 446] on input "Descrição" at bounding box center [501, 458] width 279 height 29
type input "PC com problema"
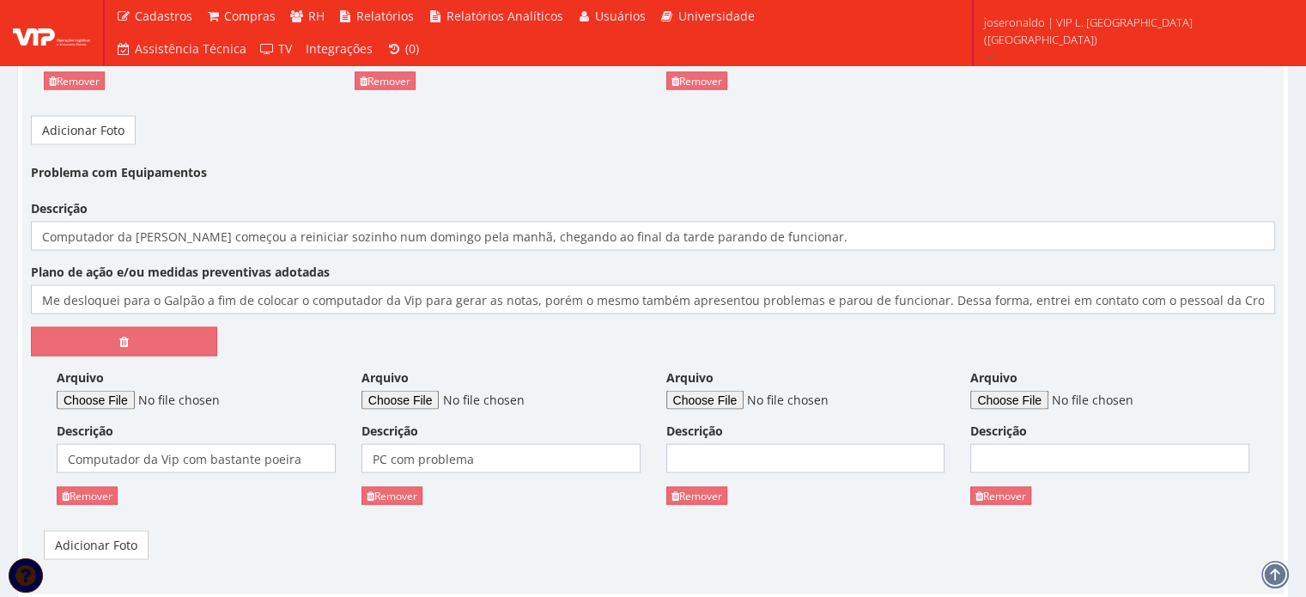
click at [728, 387] on div "Arquivo Descrição Remover" at bounding box center [806, 443] width 305 height 149
click at [730, 391] on input "Arquivo" at bounding box center [783, 400] width 234 height 19
type input "C:\fakepath\pc com problemas (2).jpg"
click at [770, 444] on input "Descrição" at bounding box center [805, 458] width 279 height 29
type input "Conector diferente do computador"
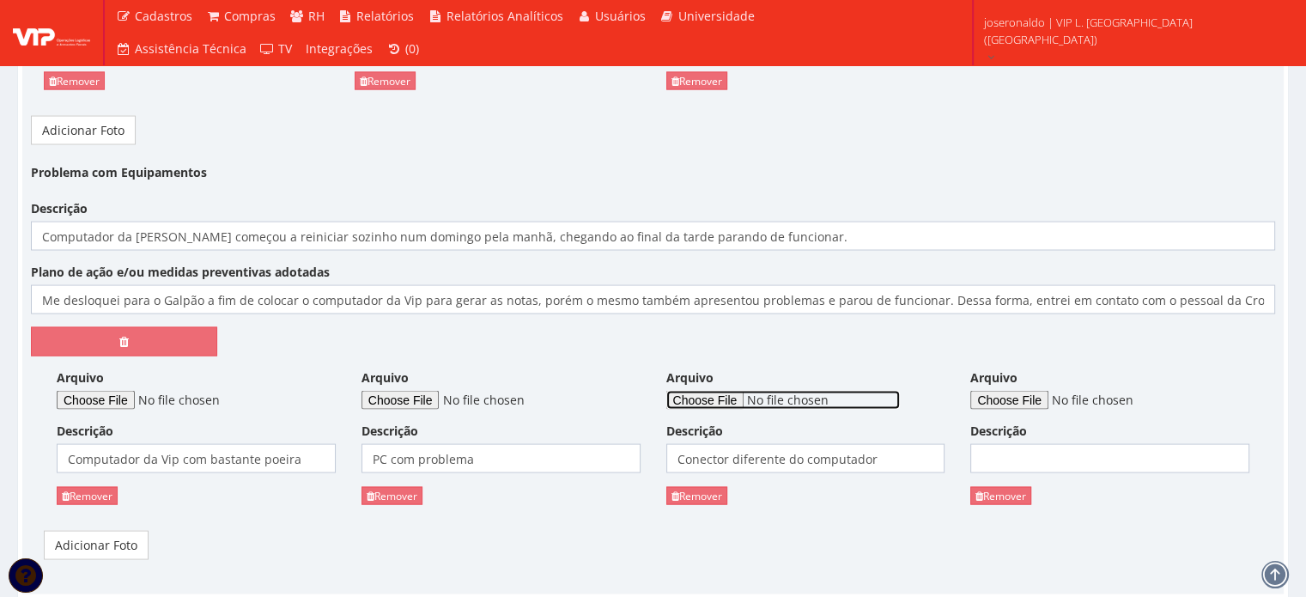
click at [718, 391] on input "Arquivo" at bounding box center [783, 400] width 234 height 19
type input "C:\fakepath\pc com problemas (1).jpg"
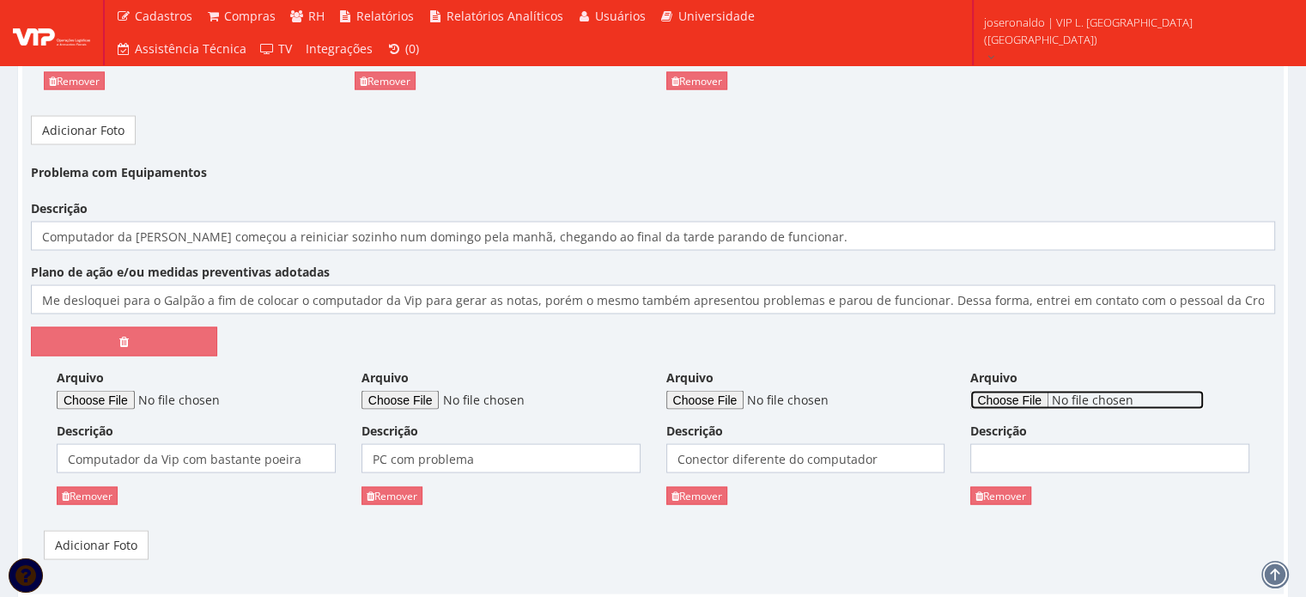
click at [1024, 391] on input "Arquivo" at bounding box center [1088, 400] width 234 height 19
type input "C:\fakepath\pc com problemas (2).jpg"
click at [1026, 444] on input "Descrição" at bounding box center [1110, 458] width 279 height 29
type input "Adaptador"
click at [1031, 369] on div "Arquivo" at bounding box center [1110, 389] width 279 height 40
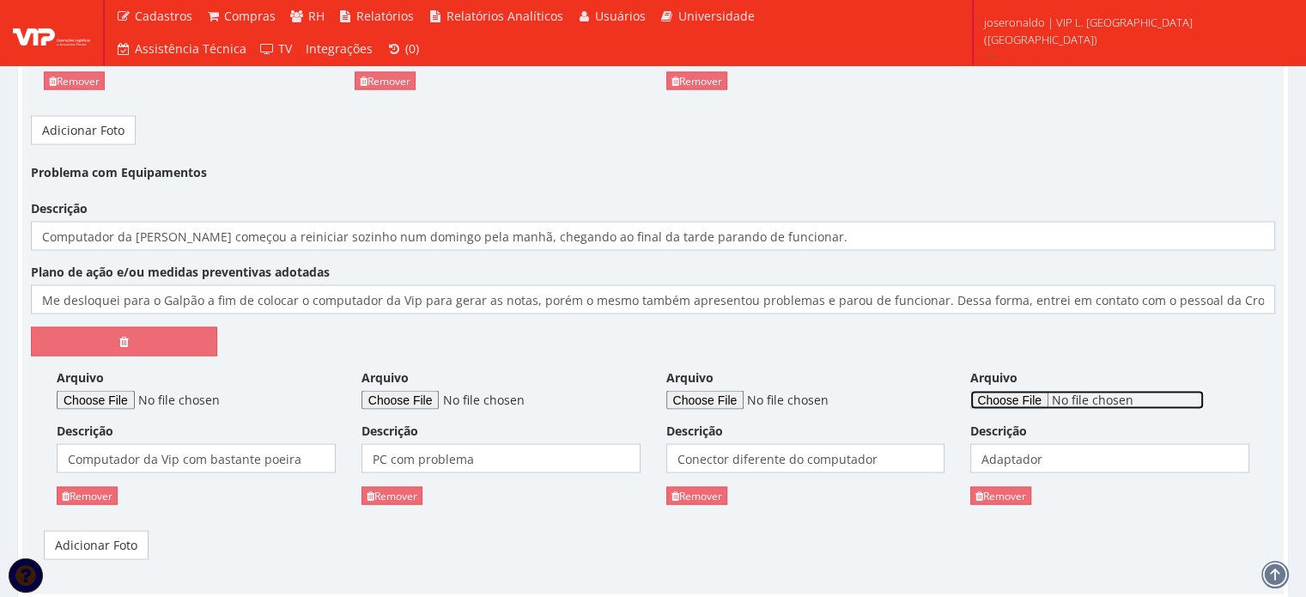
click at [1025, 391] on input "Arquivo" at bounding box center [1088, 400] width 234 height 19
type input "C:\fakepath\pc com problemas (1).jpeg"
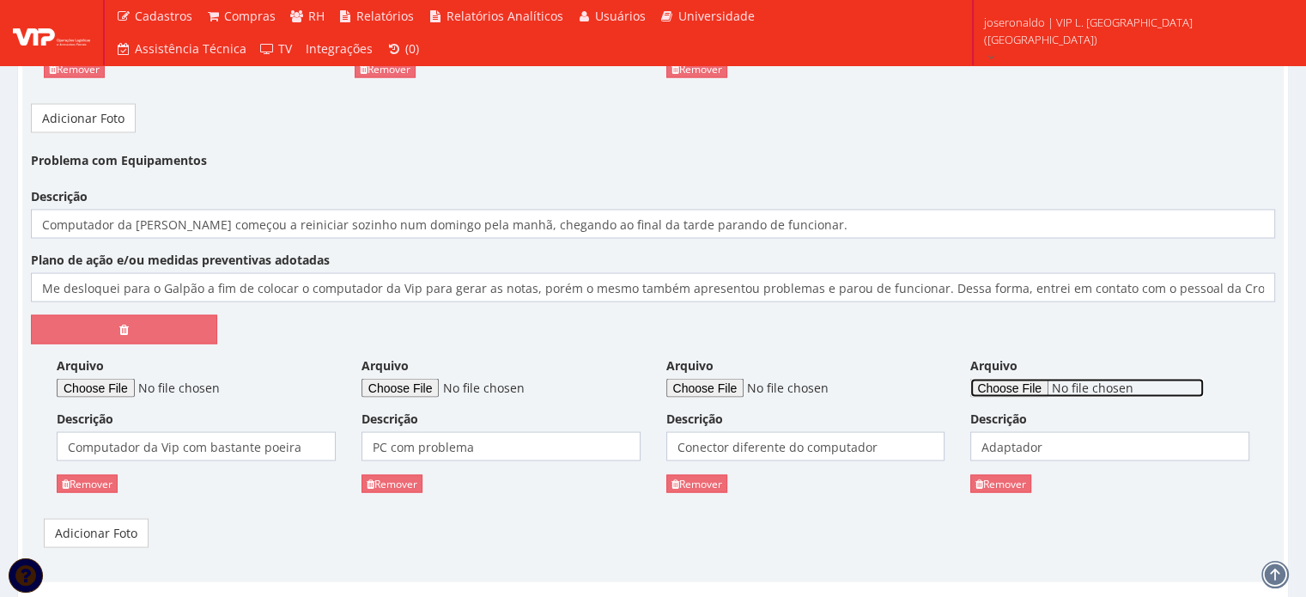
scroll to position [3446, 0]
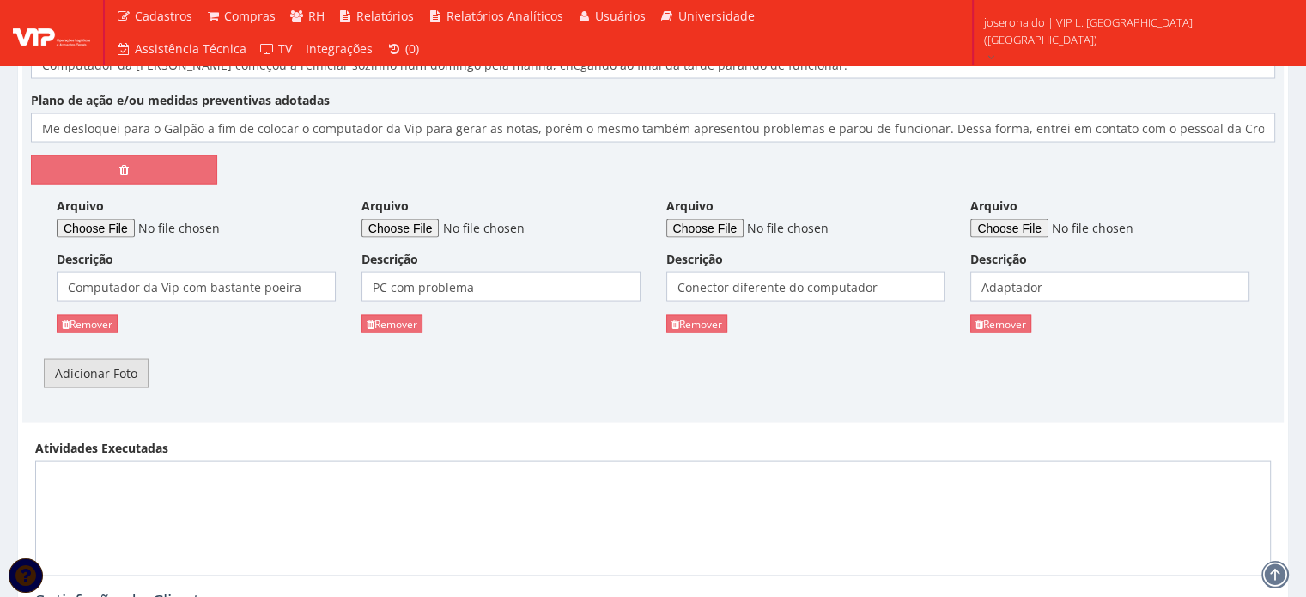
click at [117, 359] on link "Adicionar Foto" at bounding box center [96, 373] width 105 height 29
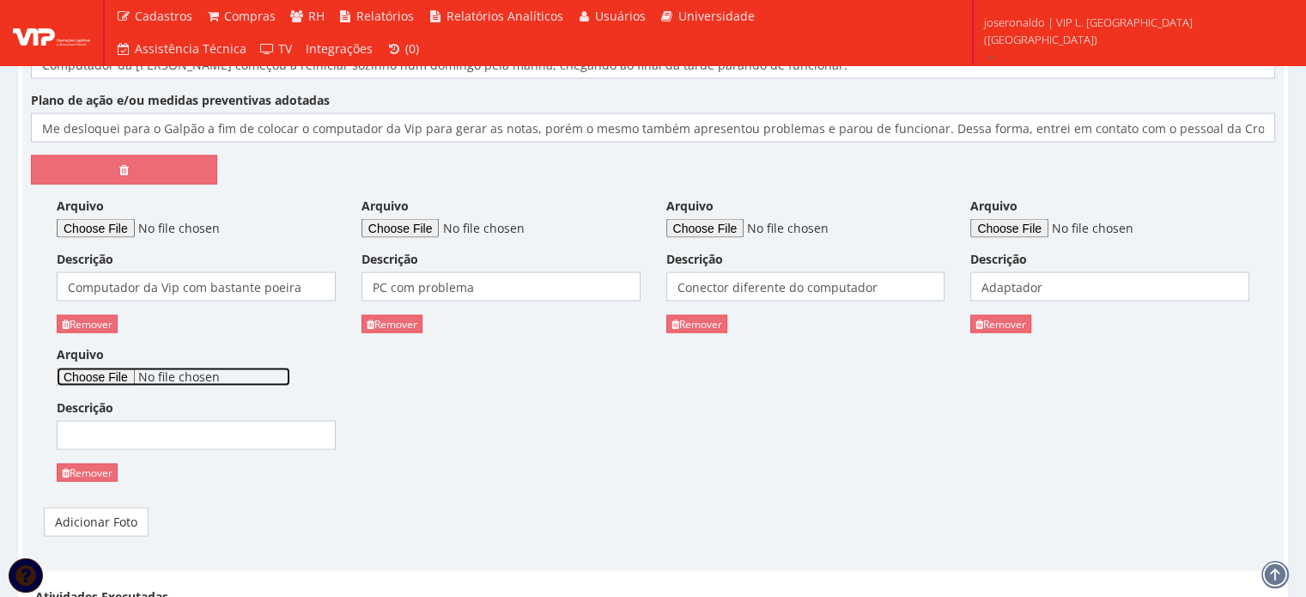
click at [137, 368] on input "Arquivo" at bounding box center [174, 377] width 234 height 19
type input "C:\fakepath\pc com problemas (2).jpg"
click at [149, 421] on input "Descrição" at bounding box center [196, 435] width 279 height 29
click at [153, 421] on input "Descrição" at bounding box center [196, 435] width 279 height 29
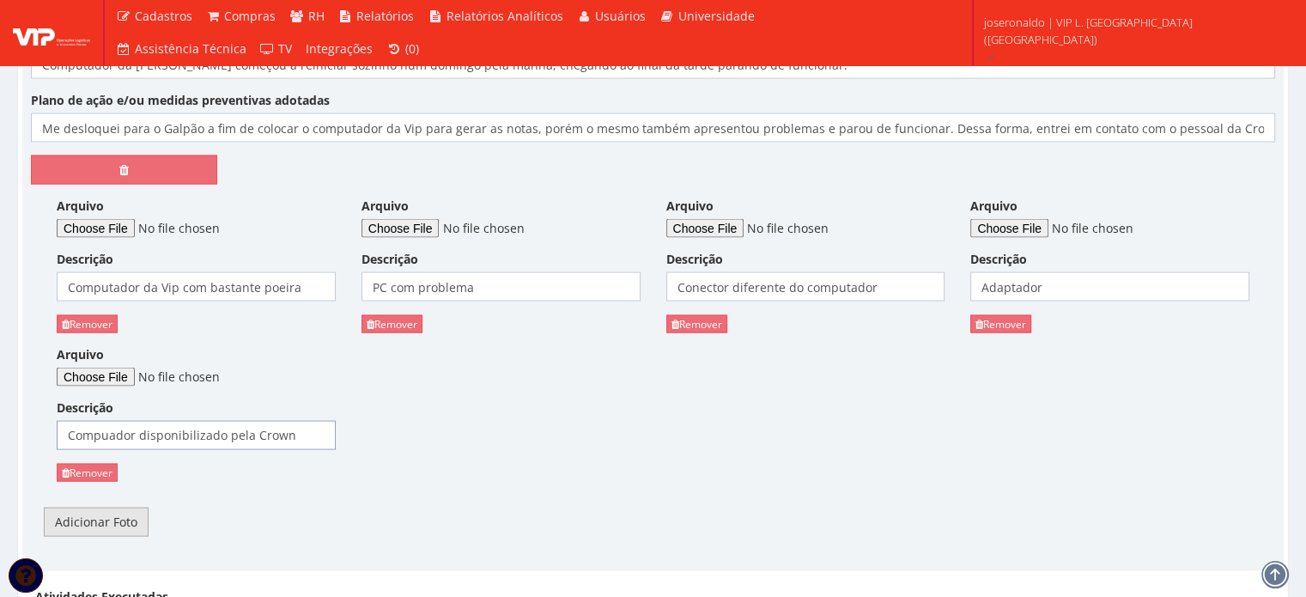
type input "Compuador disponibilizado pela Crown"
click at [64, 508] on link "Adicionar Foto" at bounding box center [96, 522] width 105 height 29
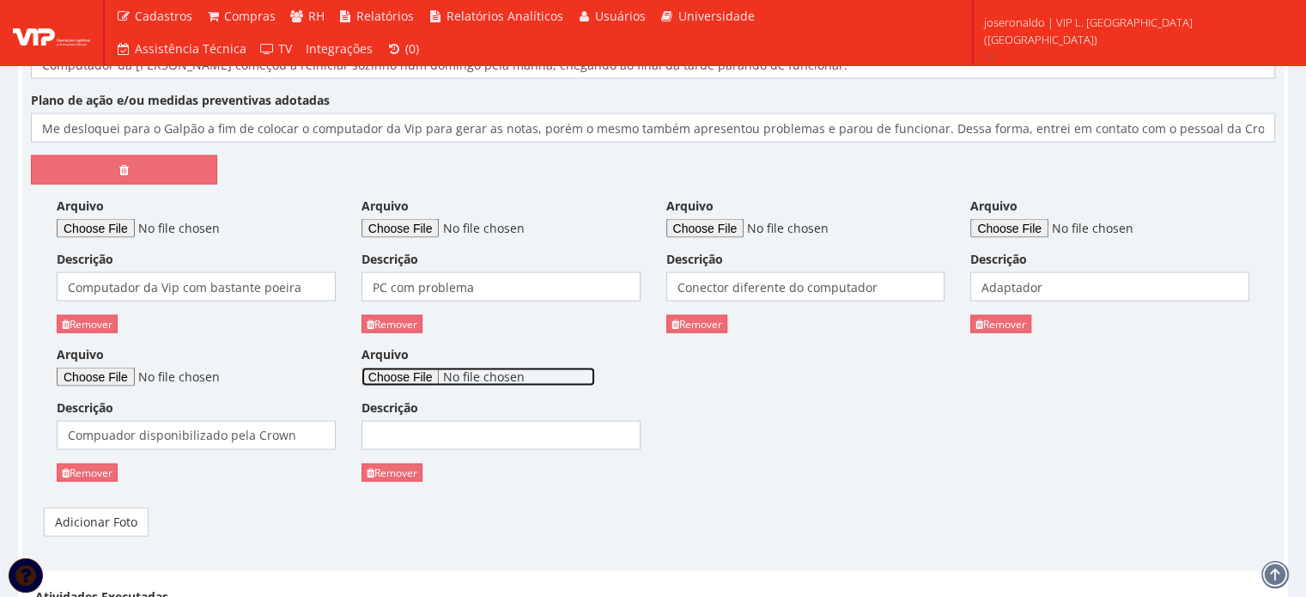
click at [435, 368] on input "Arquivo" at bounding box center [479, 377] width 234 height 19
type input "C:\fakepath\pc com problemas (1).mp4"
click at [518, 421] on input "Descrição" at bounding box center [501, 435] width 279 height 29
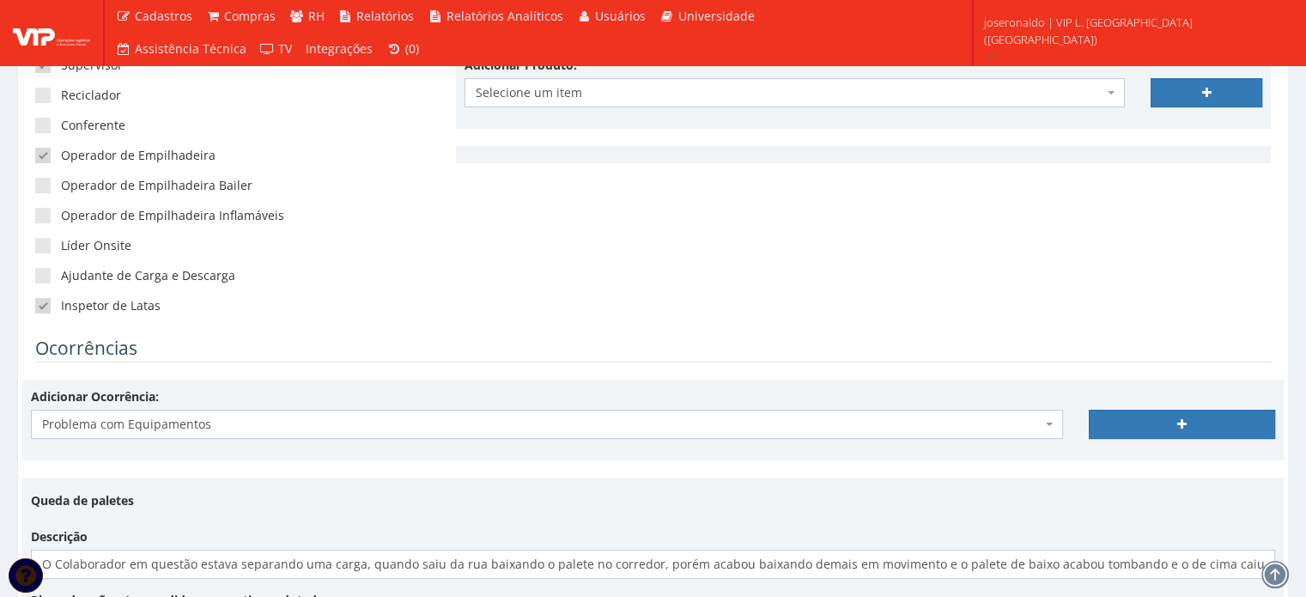
scroll to position [96, 0]
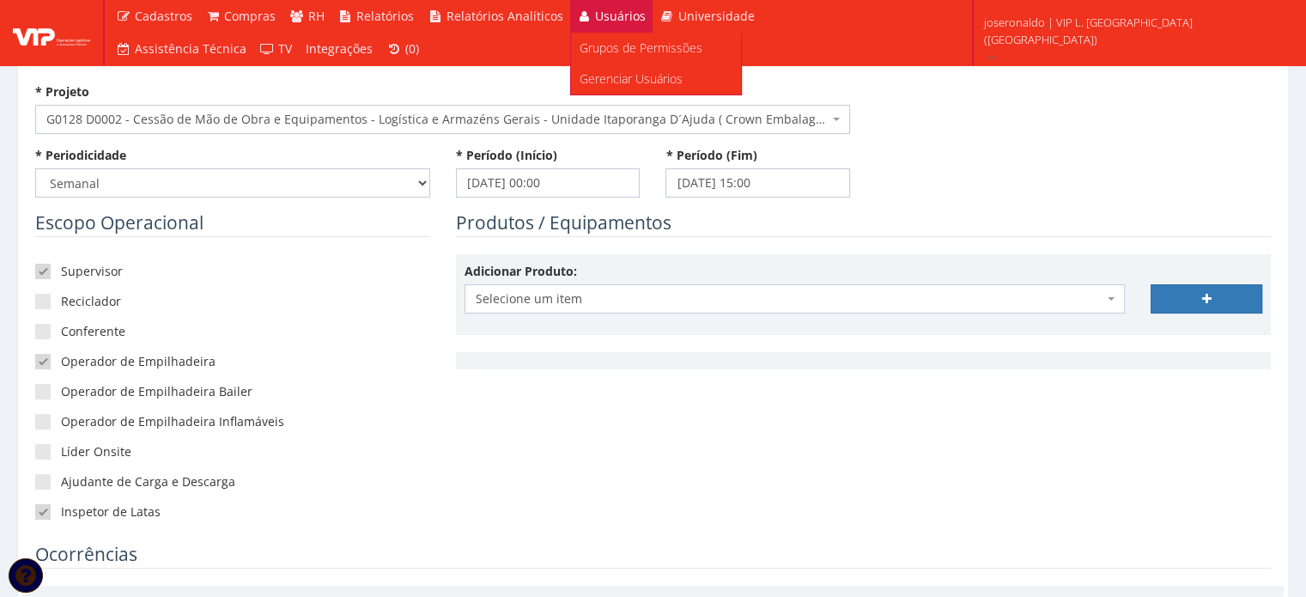
type input "Notebook rodando com o Protheus"
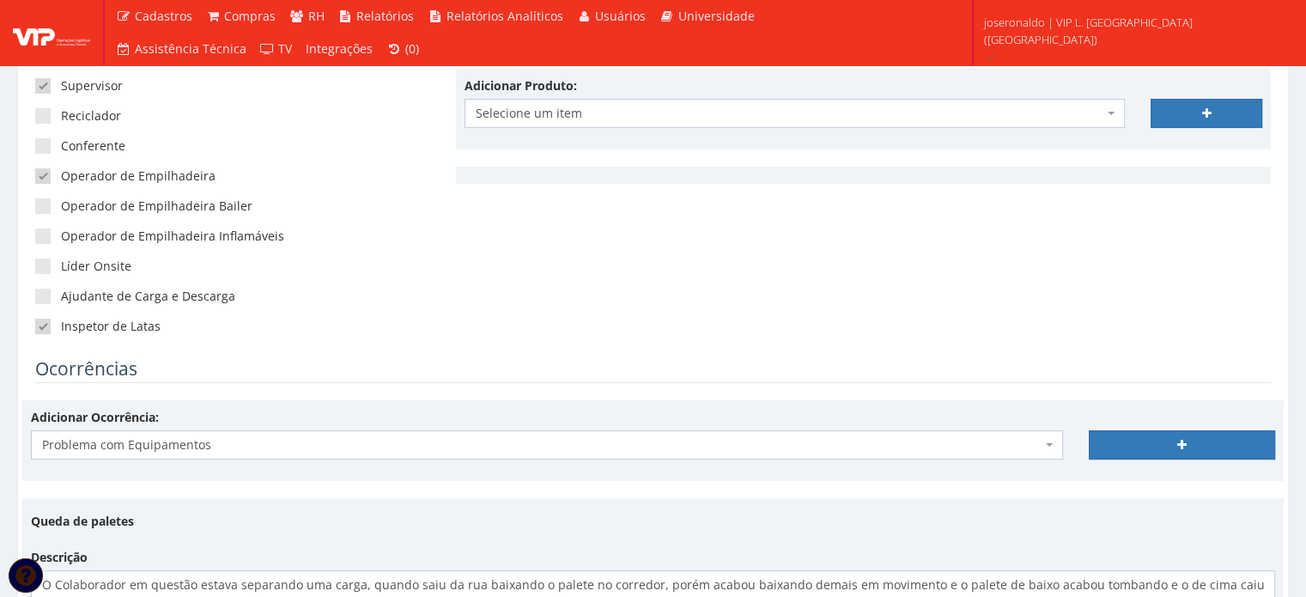
scroll to position [453, 0]
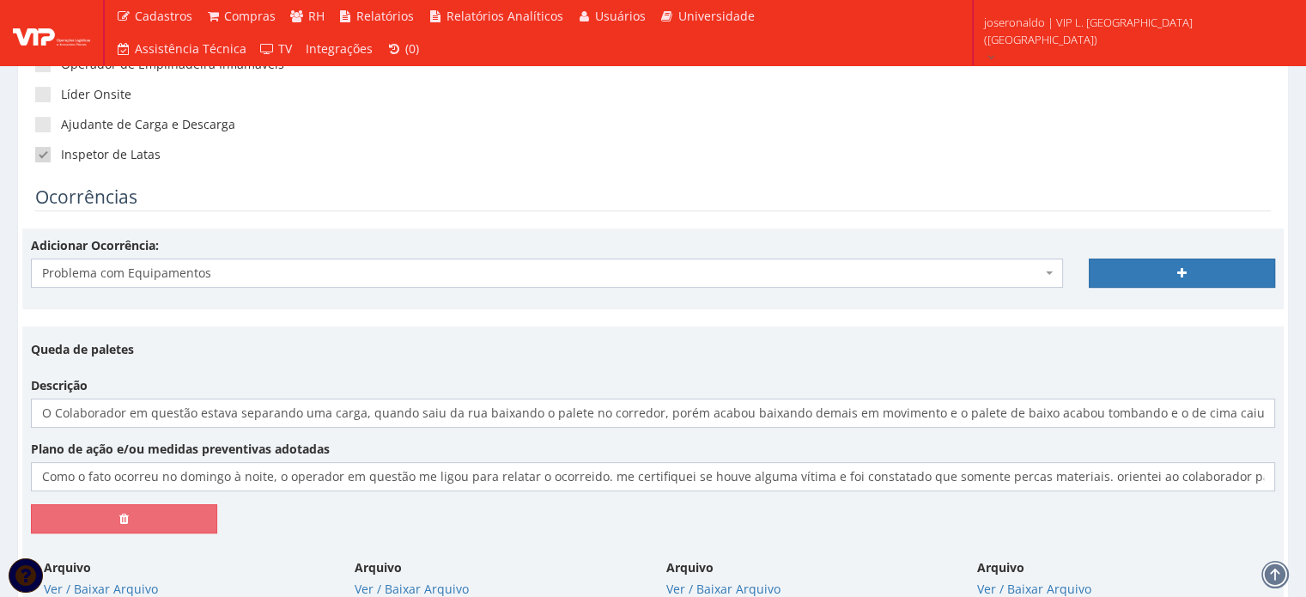
click at [271, 269] on span "Problema com Equipamentos" at bounding box center [542, 273] width 1000 height 17
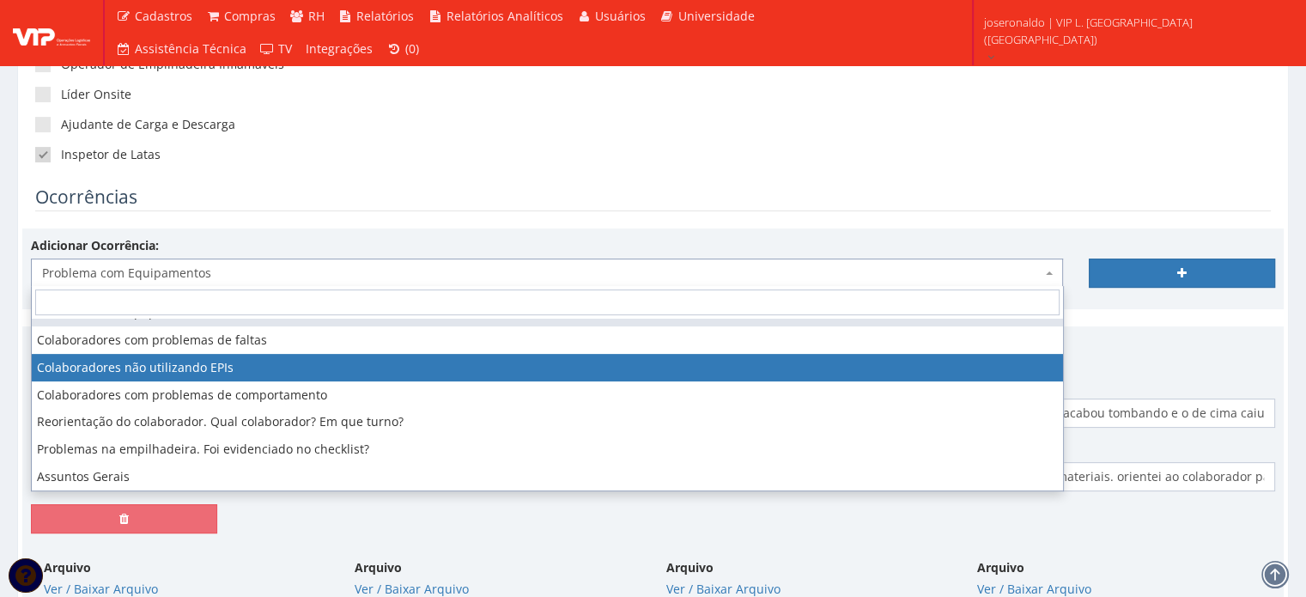
scroll to position [103, 0]
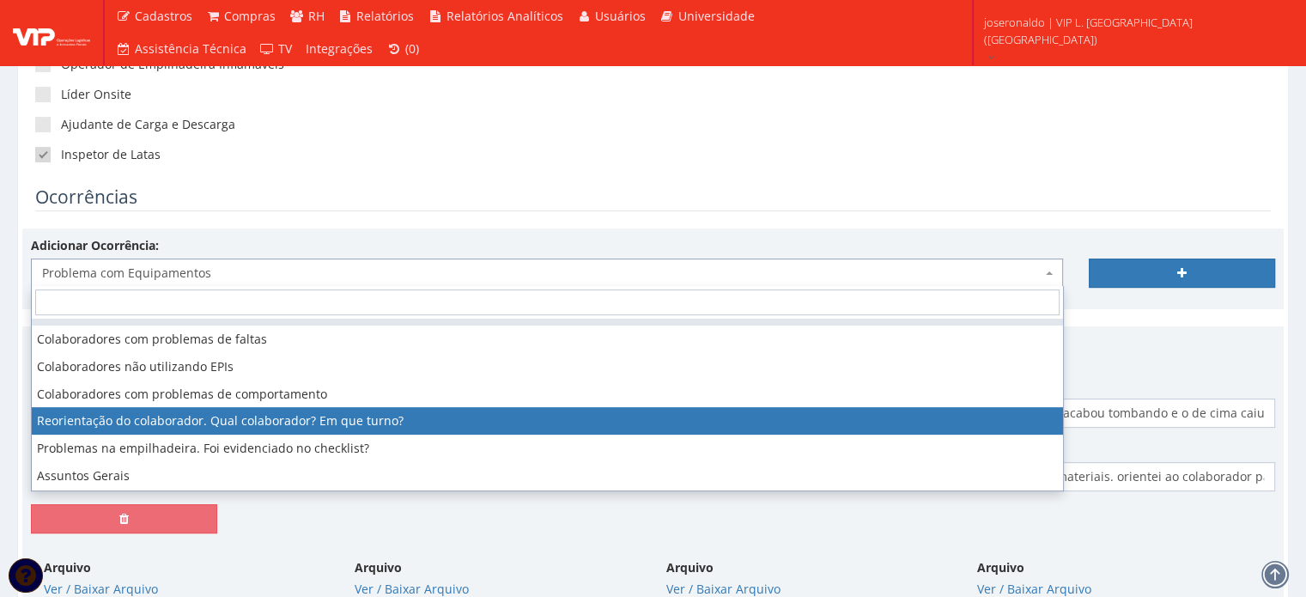
select select "reorientacao_colaborador"
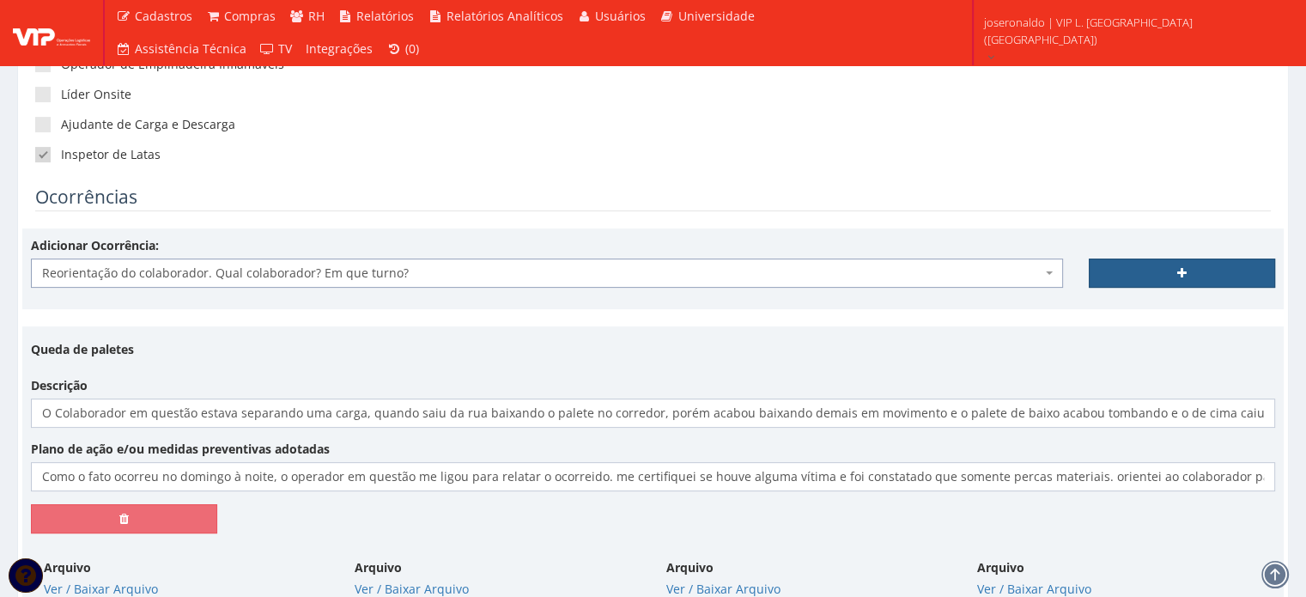
click at [1130, 265] on link at bounding box center [1182, 273] width 186 height 29
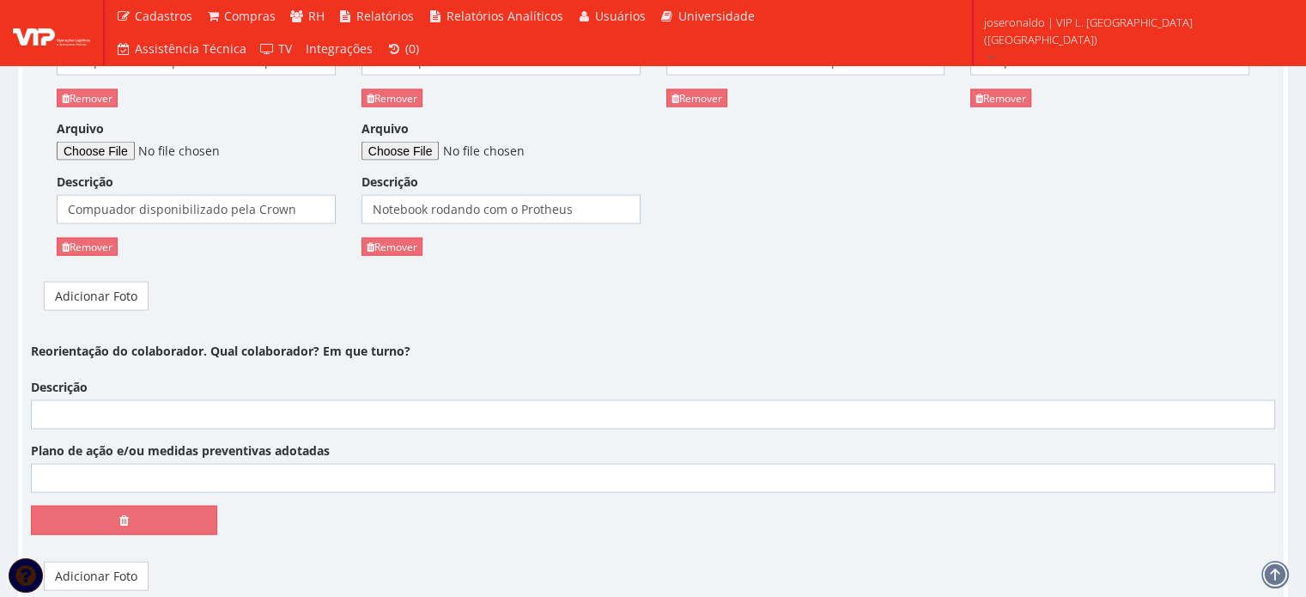
scroll to position [3631, 0]
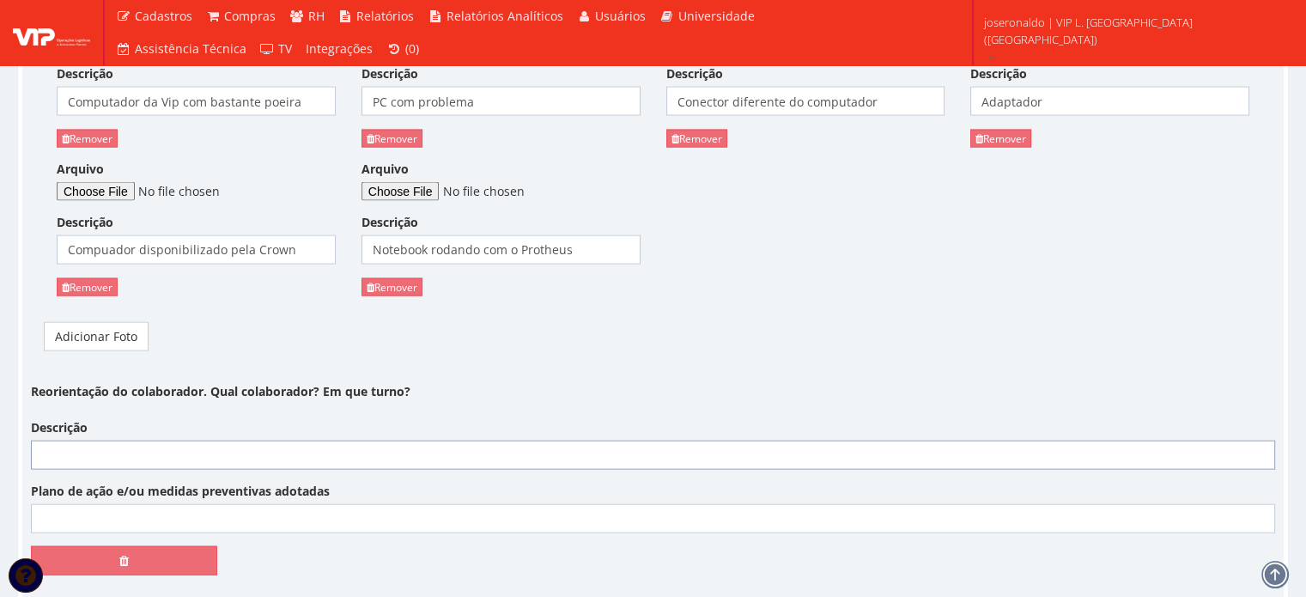
click at [191, 441] on input "Descrição" at bounding box center [653, 455] width 1244 height 29
click at [240, 441] on input "Descrição" at bounding box center [653, 455] width 1244 height 29
click at [120, 441] on input "Por conta da da Queda de Palete" at bounding box center [653, 455] width 1244 height 29
click at [253, 441] on input "Por conta da Queda de Palete" at bounding box center [653, 455] width 1244 height 29
type input "Por conta da Queda de Palete, o Colaboador Luiz Fernando Rocha Júnior foi Adver…"
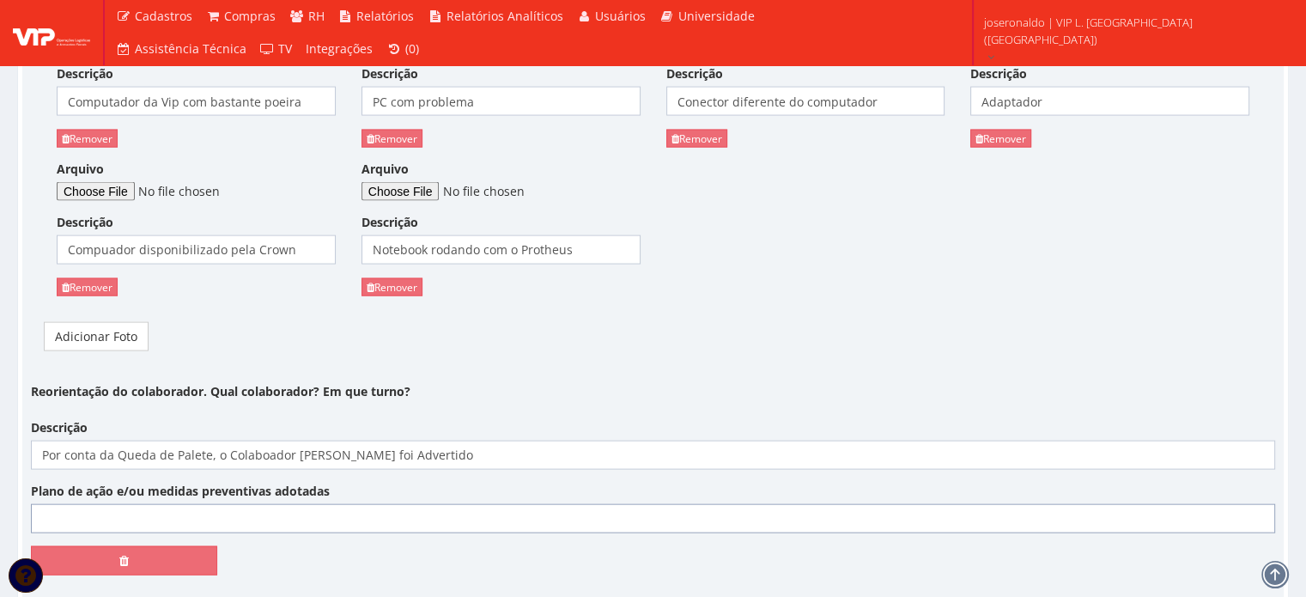
click at [220, 504] on input "Plano de ação e/ou medidas preventivas adotadas" at bounding box center [653, 518] width 1244 height 29
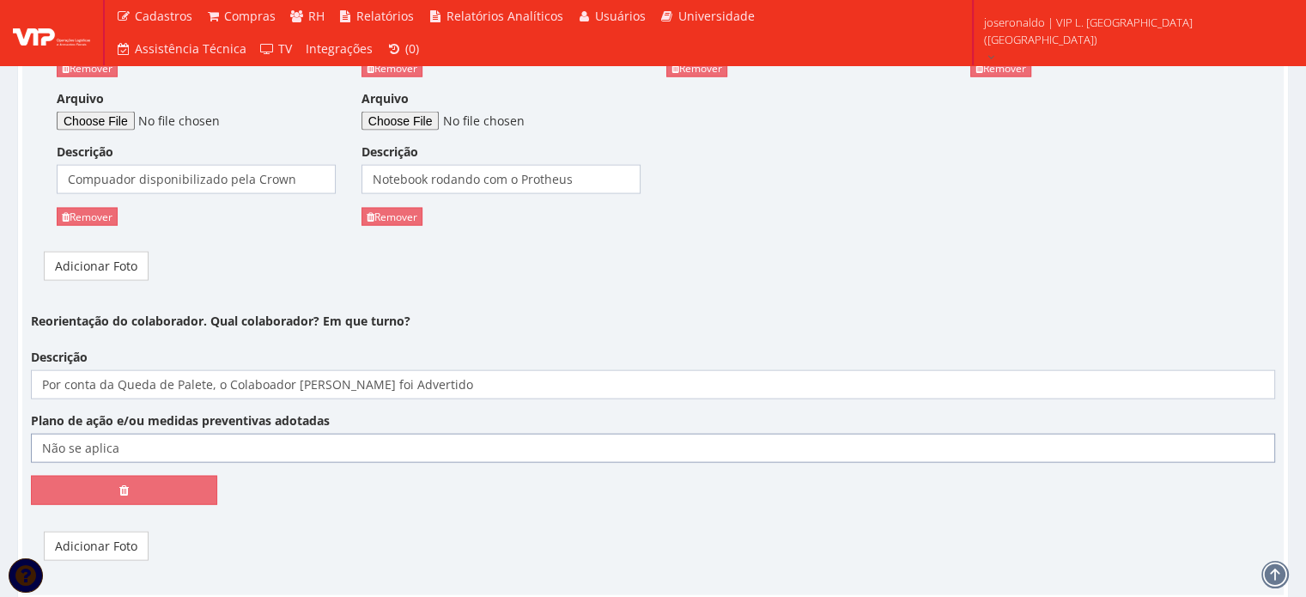
scroll to position [3803, 0]
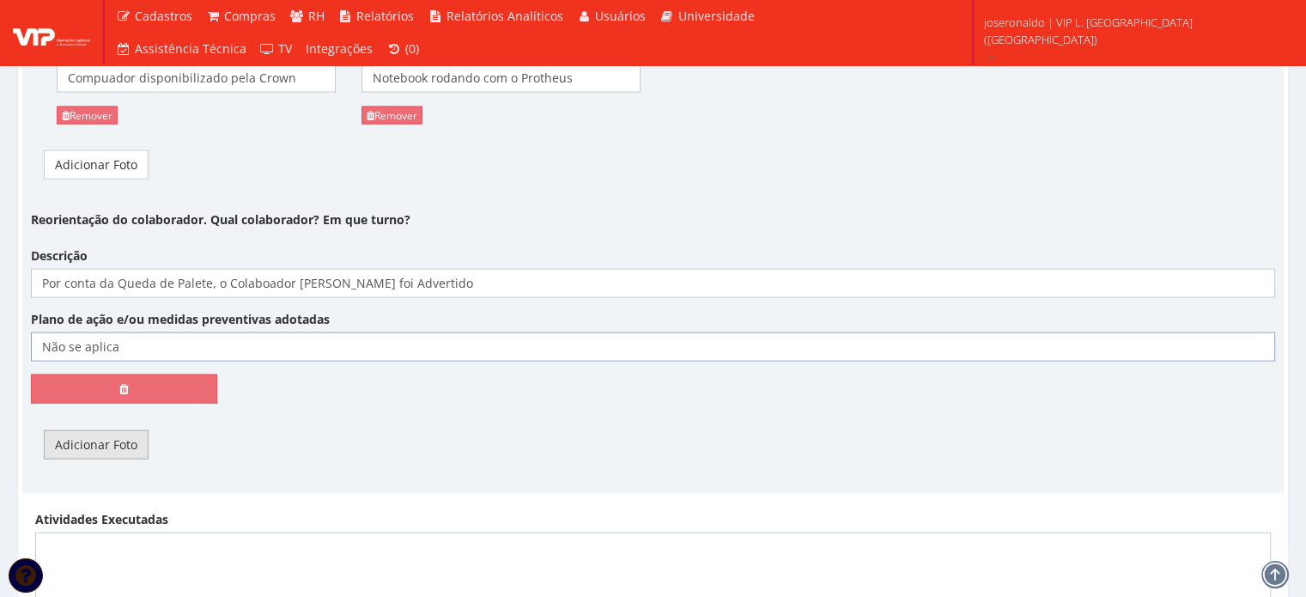
type input "Não se aplica"
click at [103, 430] on link "Adicionar Foto" at bounding box center [96, 444] width 105 height 29
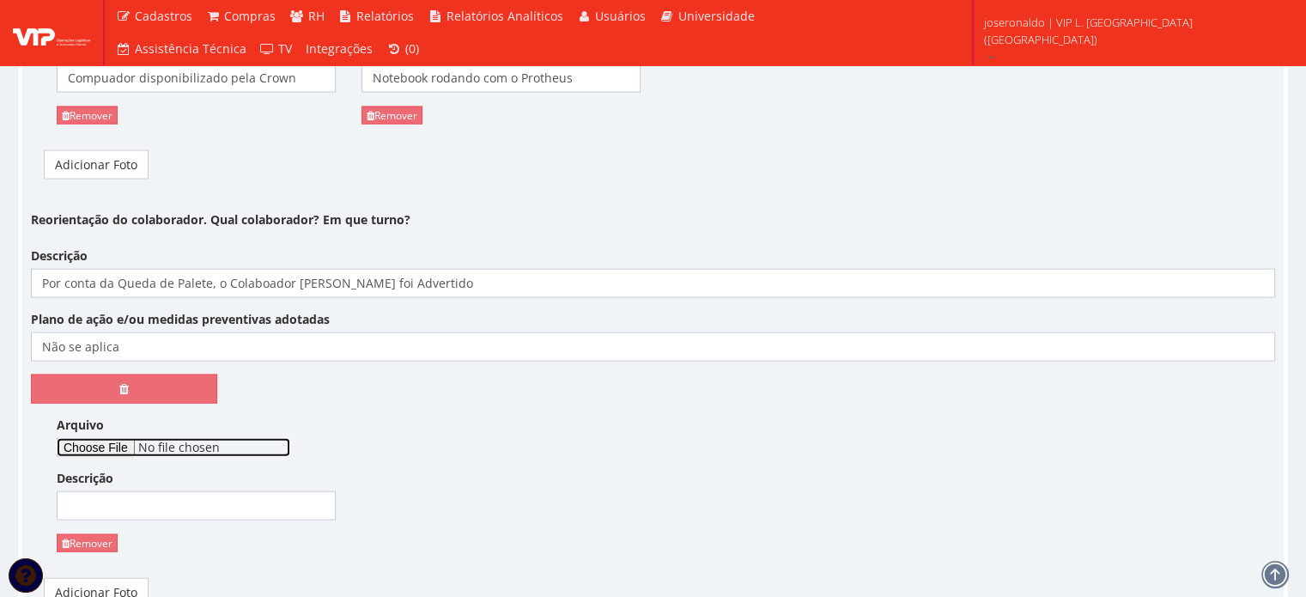
click at [117, 438] on input "Arquivo" at bounding box center [174, 447] width 234 height 19
type input "C:\fakepath\Aviso de Advertência - 08-09-2025.pdf"
click at [173, 491] on input "Descrição" at bounding box center [196, 505] width 279 height 29
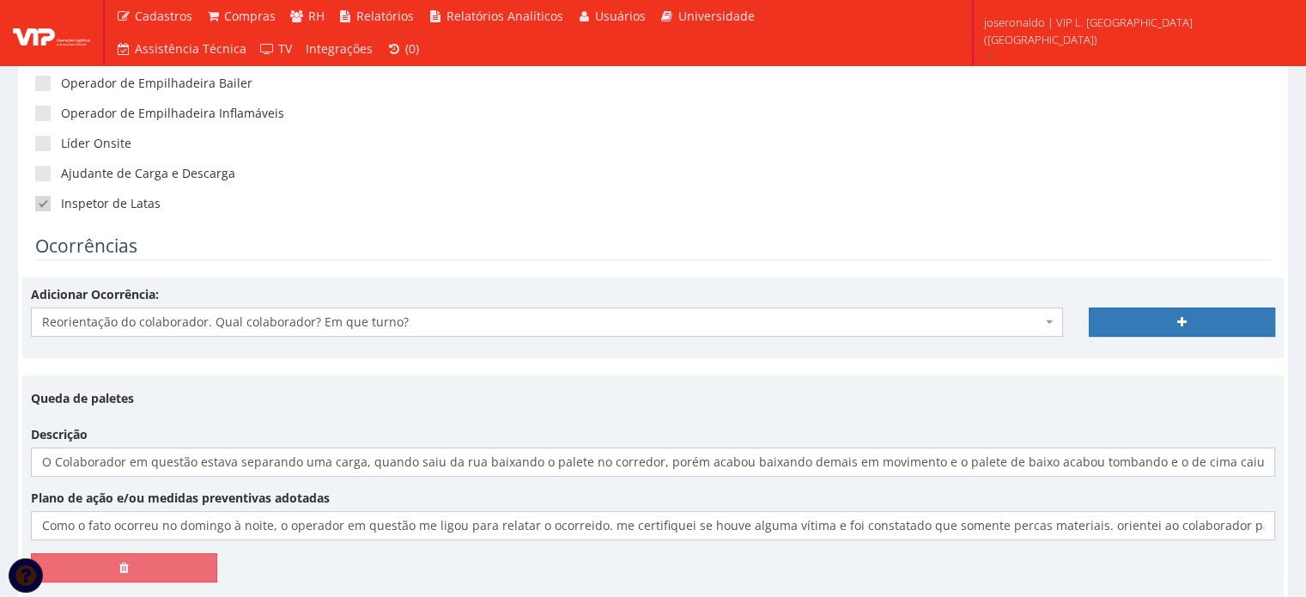
scroll to position [453, 0]
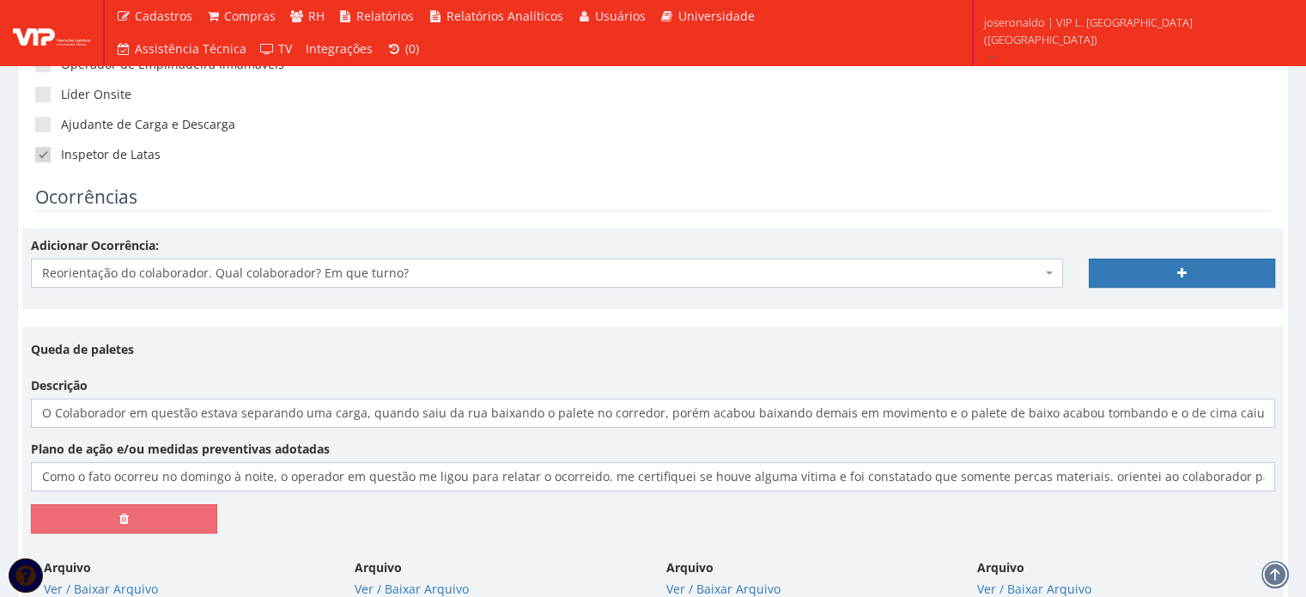
type input "Aviso de Advertência"
click at [361, 277] on span "Reorientação do colaborador. Qual colaborador? Em que turno?" at bounding box center [542, 273] width 1000 height 17
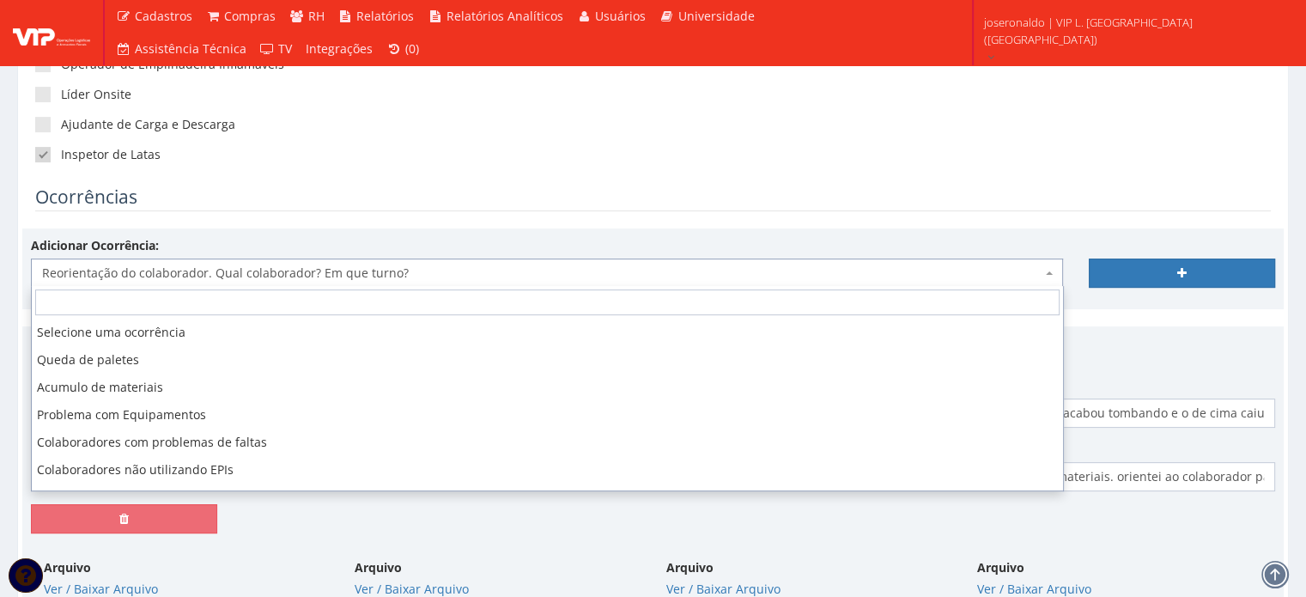
scroll to position [103, 0]
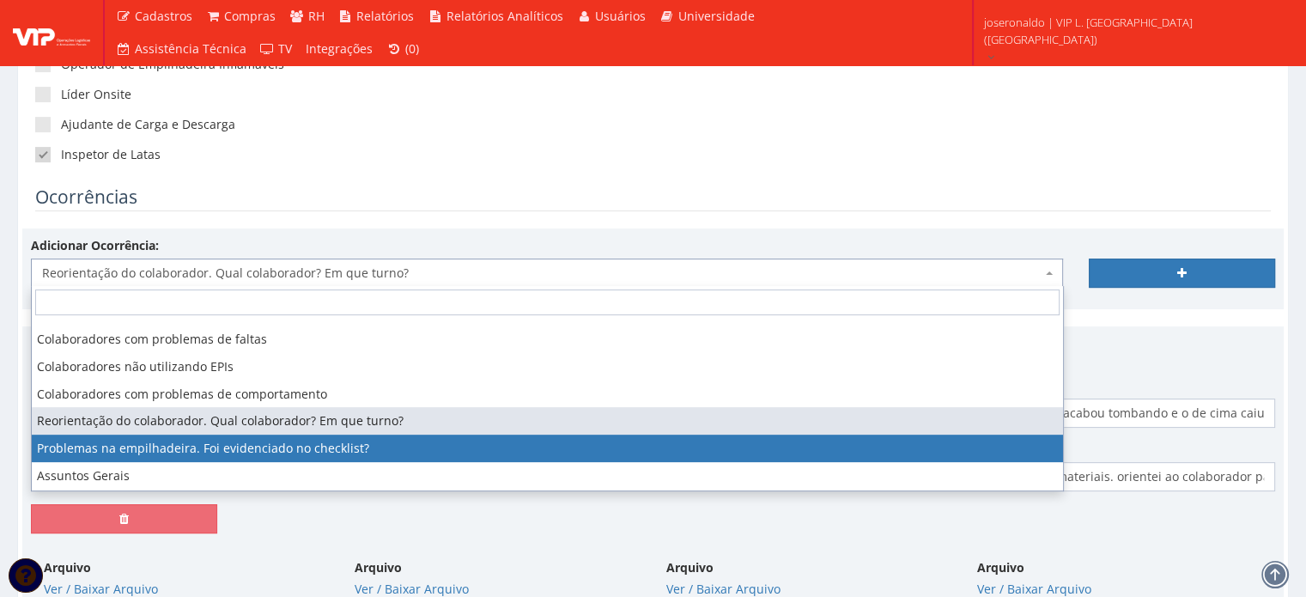
select select "problema_empilhadeira"
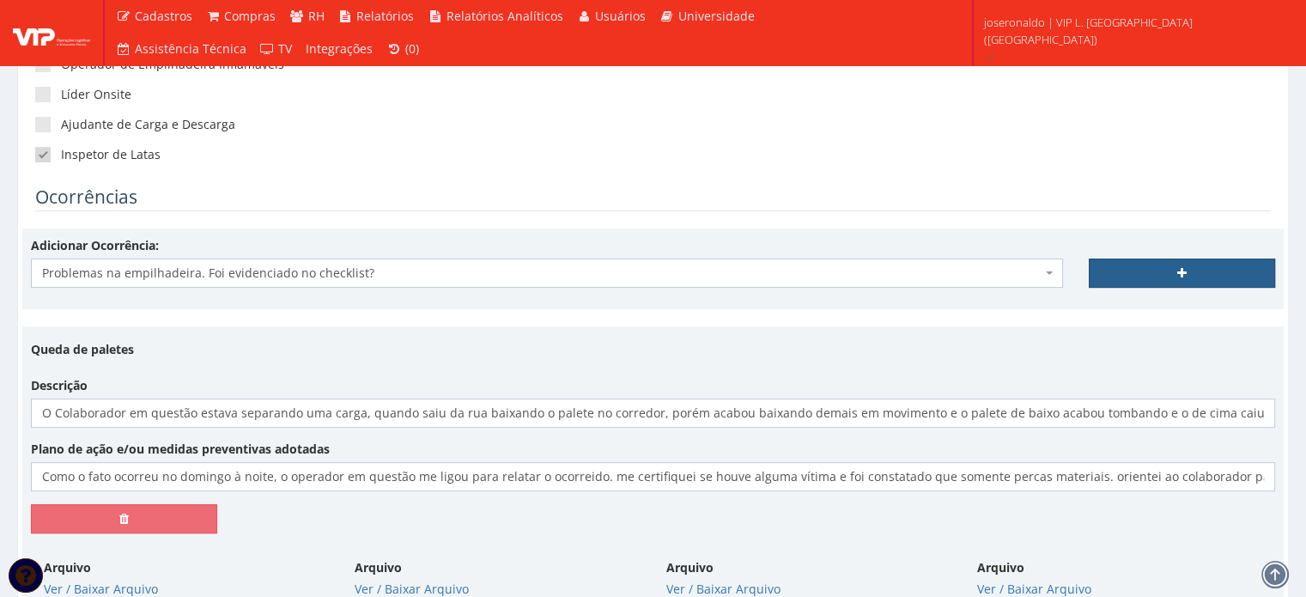
click at [1129, 277] on link at bounding box center [1182, 273] width 186 height 29
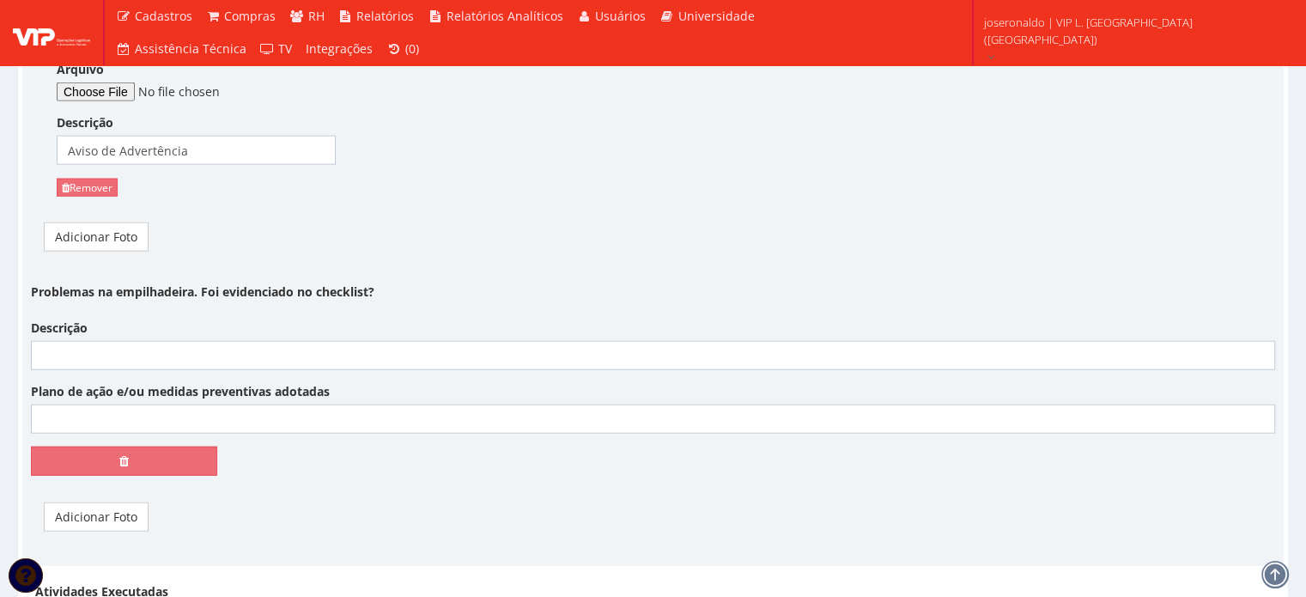
scroll to position [4080, 0]
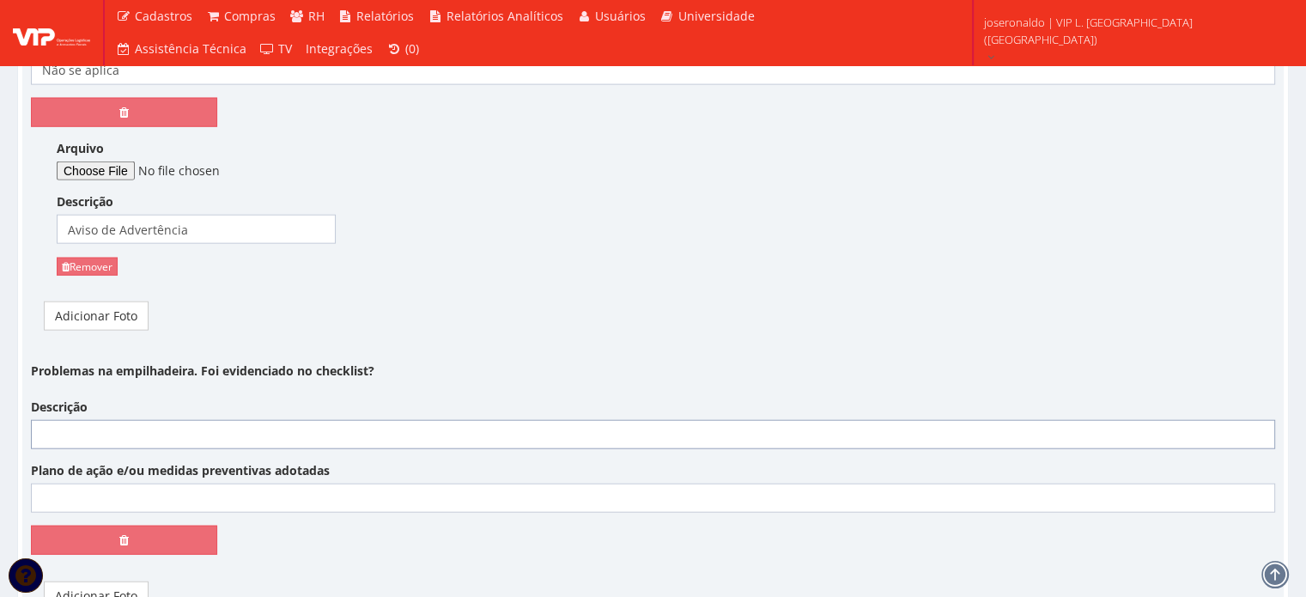
click at [244, 420] on input "Descrição" at bounding box center [653, 434] width 1244 height 29
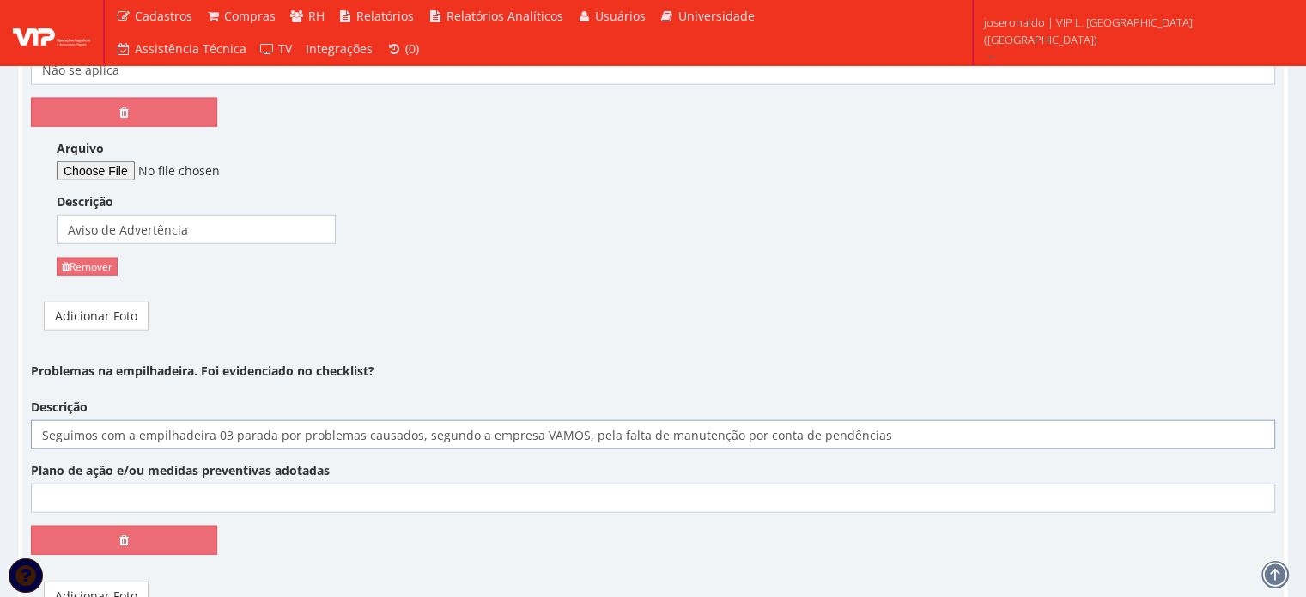
type input "Seguimos com a empilhadeira 03 parada por problemas causados, segundo a empresa…"
click at [96, 484] on input "Plano de ação e/ou medidas preventivas adotadas" at bounding box center [653, 498] width 1244 height 29
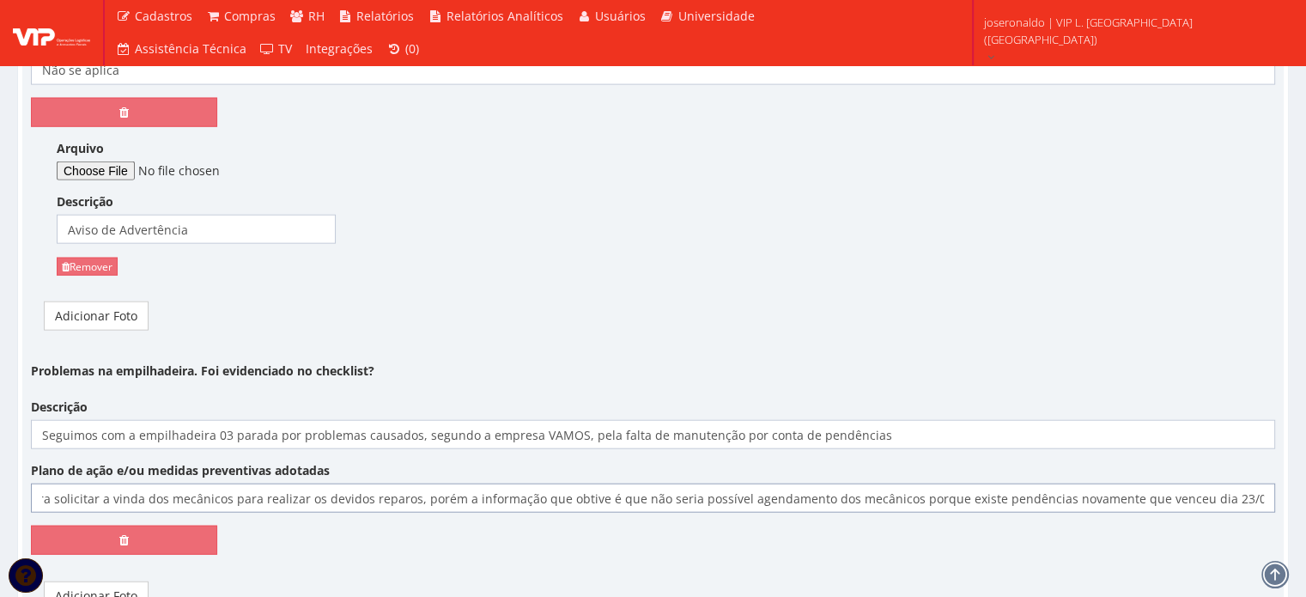
scroll to position [4251, 0]
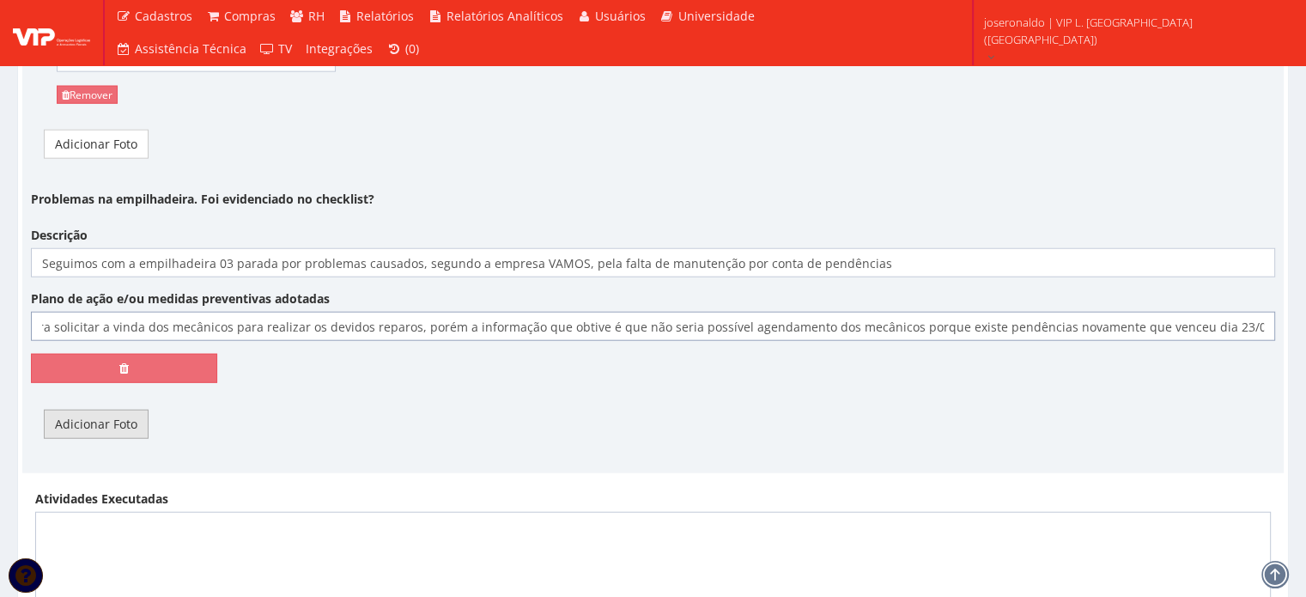
type input "No dia 25 de agosto entrei em contato para solicitar a vinda dos mecânicos para…"
click at [85, 410] on link "Adicionar Foto" at bounding box center [96, 424] width 105 height 29
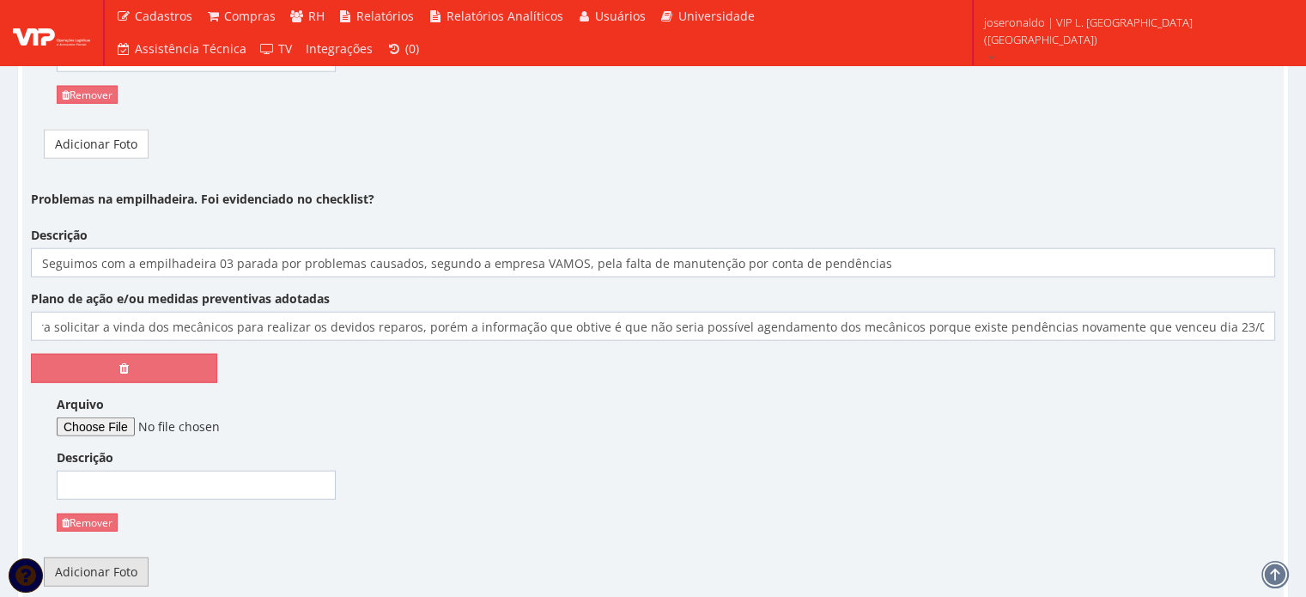
scroll to position [0, 0]
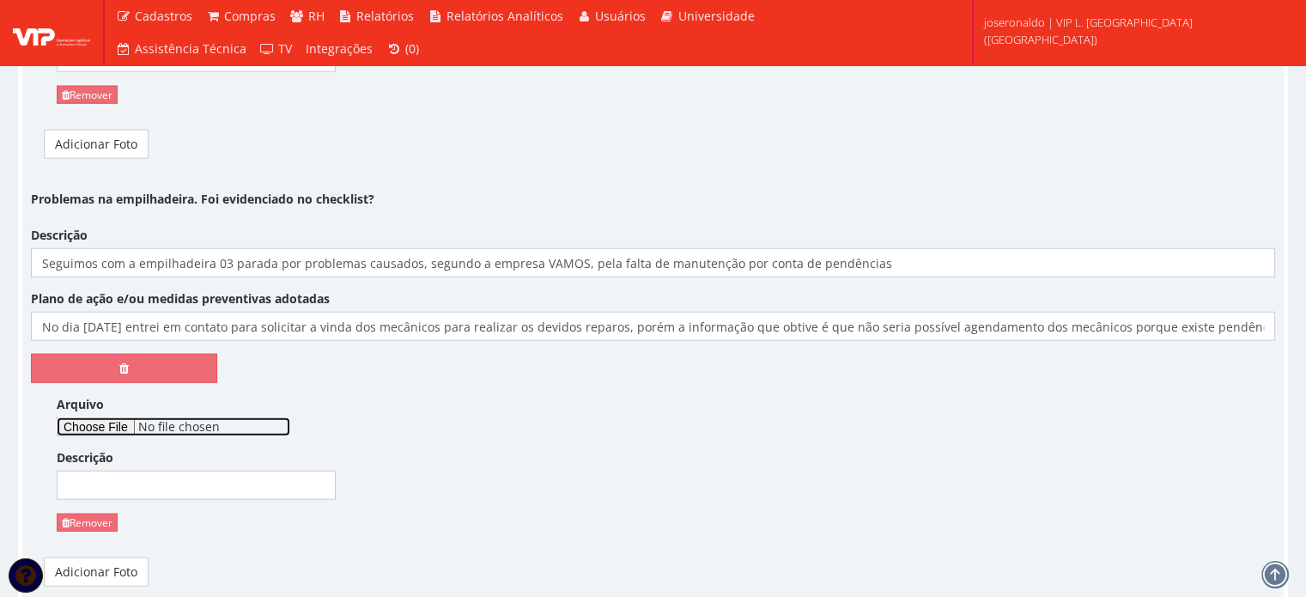
click at [119, 417] on input "Arquivo" at bounding box center [174, 426] width 234 height 19
type input "C:\fakepath\Pendência com VAMOS.png"
click at [249, 471] on input "Descrição" at bounding box center [196, 485] width 279 height 29
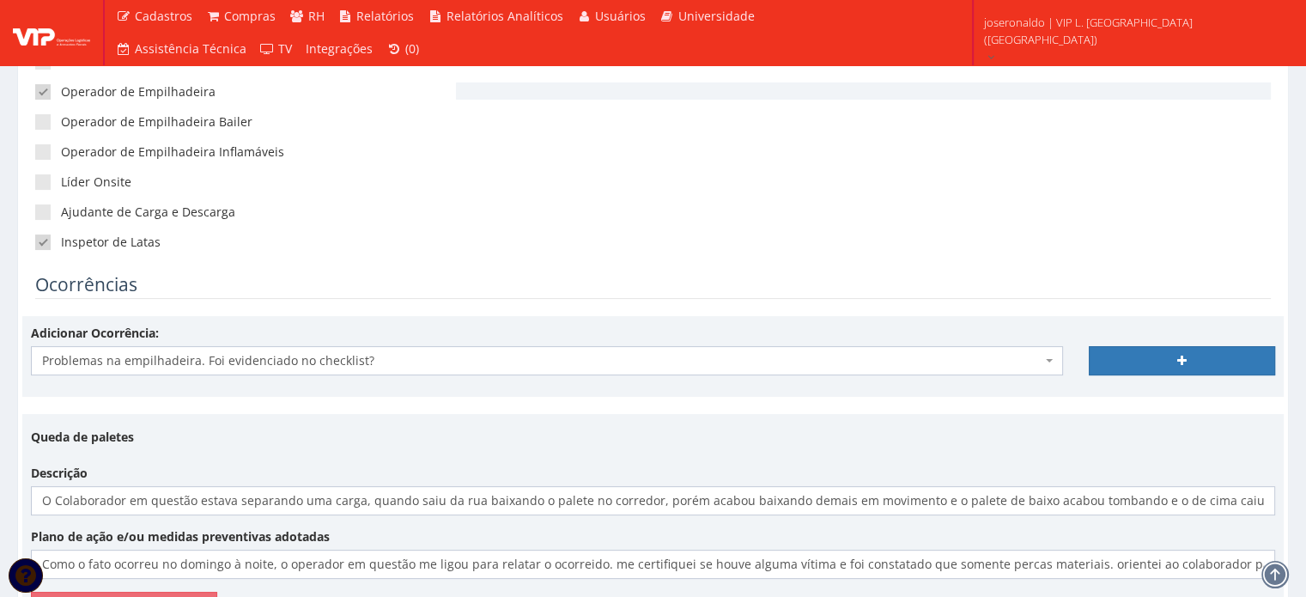
scroll to position [362, 0]
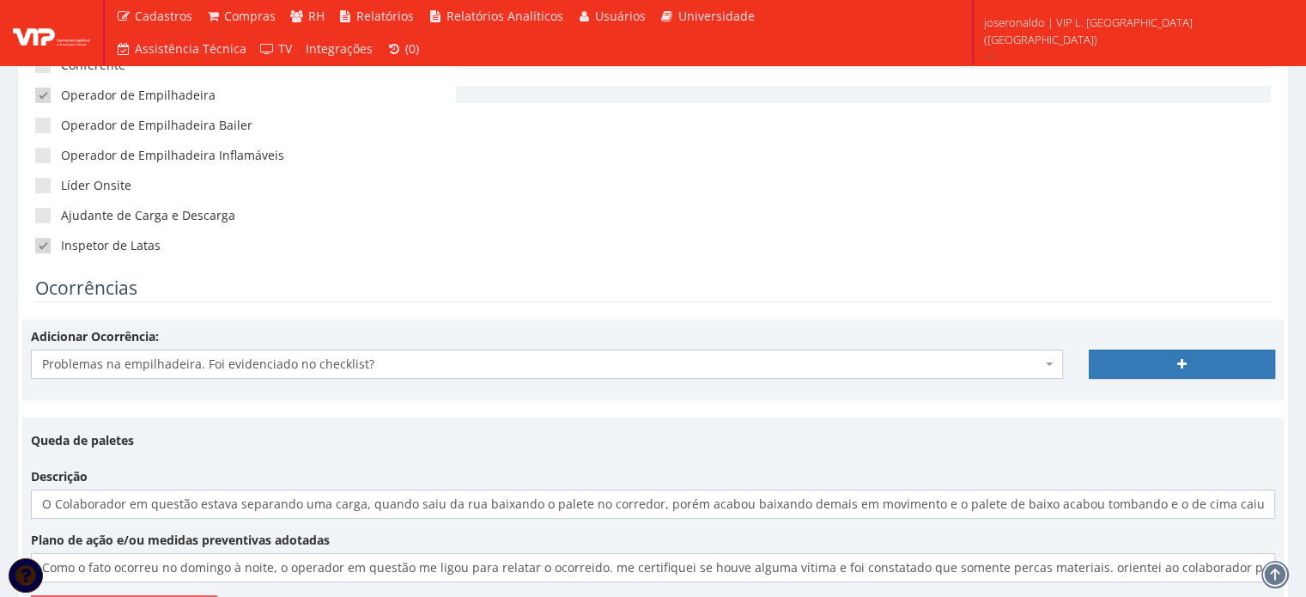
type input "Pendências"
click at [341, 362] on span "Problemas na empilhadeira. Foi evidenciado no checklist?" at bounding box center [542, 364] width 1000 height 17
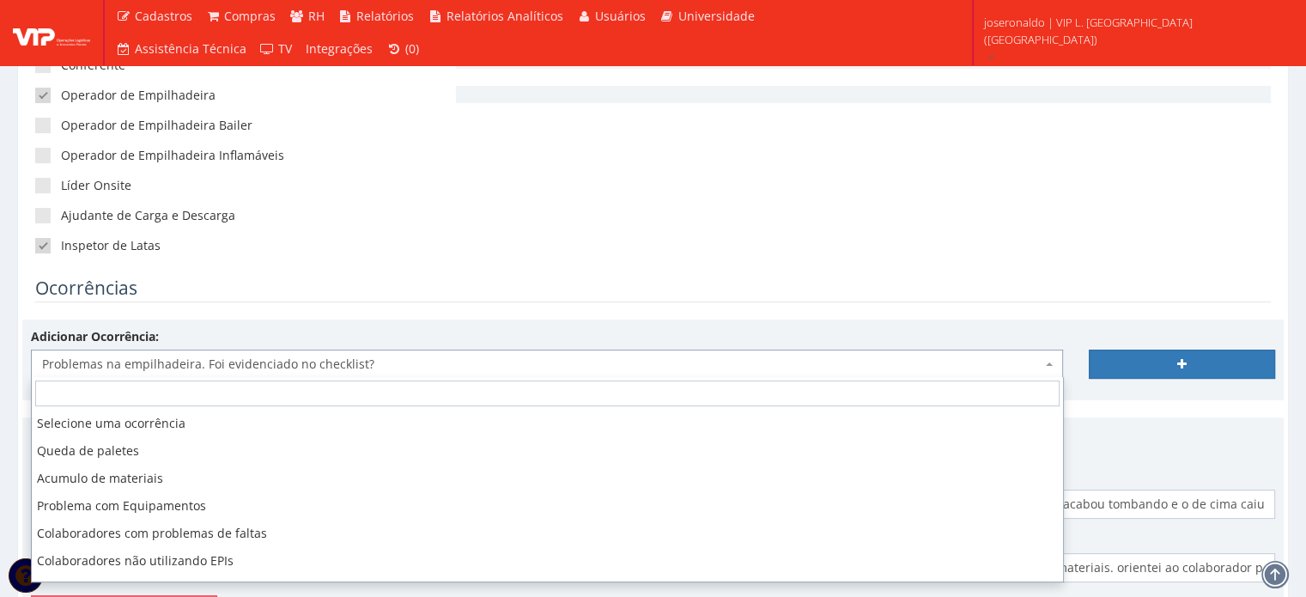
scroll to position [103, 0]
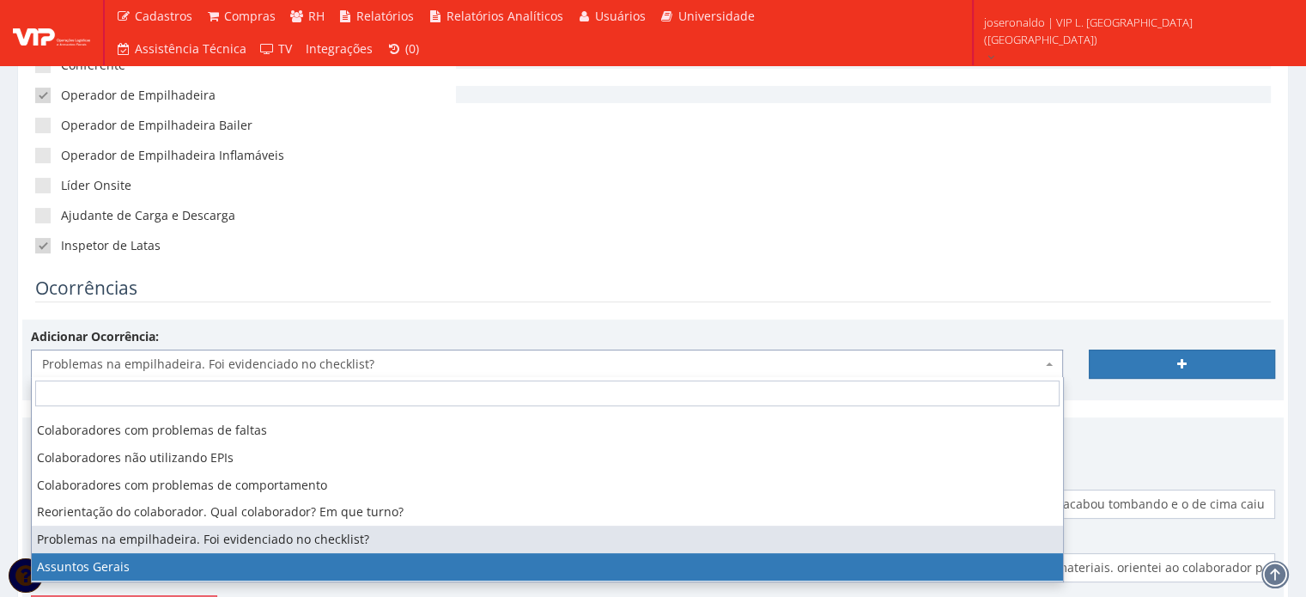
select select "assuntos_gerais"
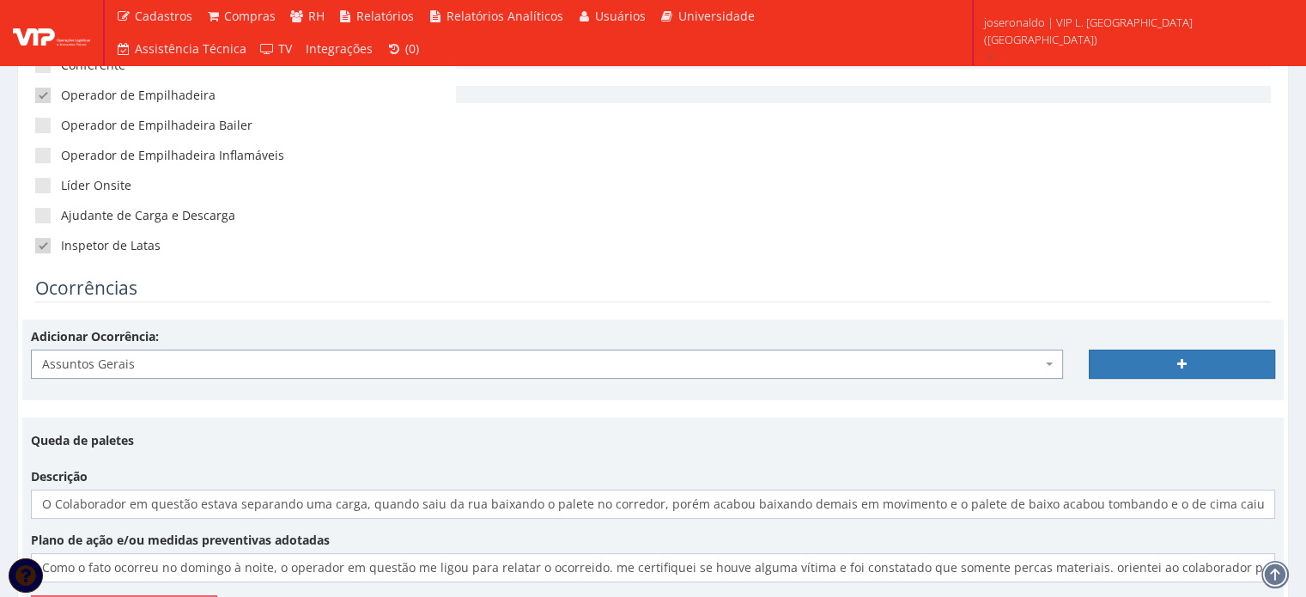
click at [1109, 346] on div at bounding box center [1182, 353] width 212 height 51
click at [1138, 360] on link at bounding box center [1182, 364] width 186 height 29
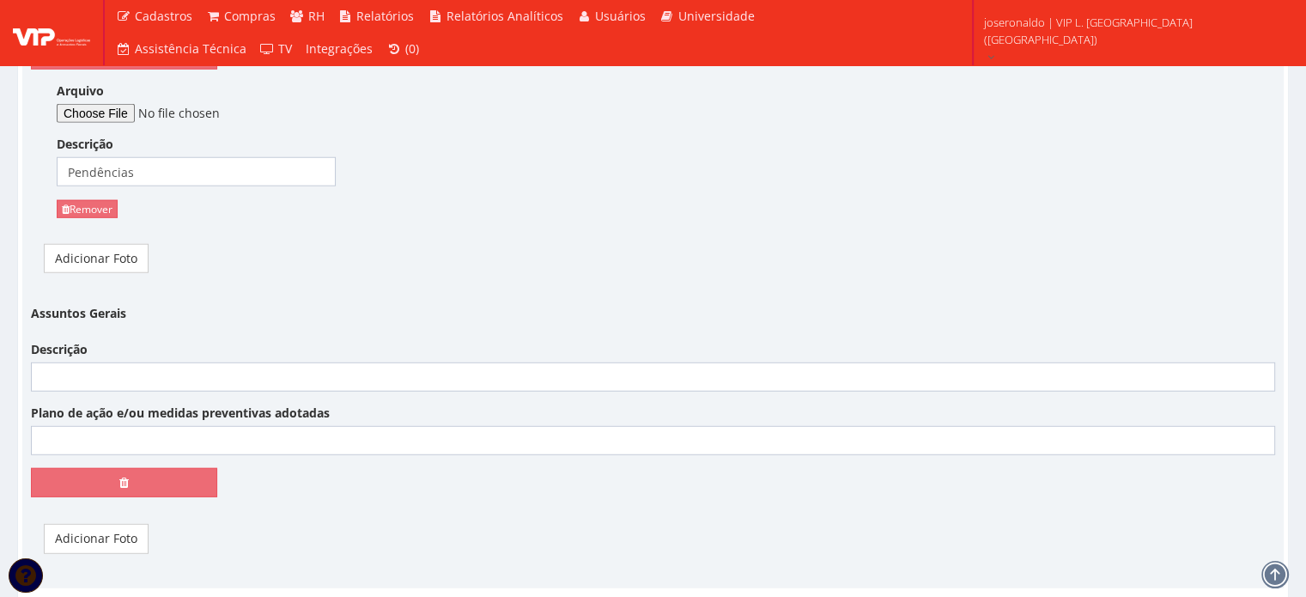
scroll to position [4593, 0]
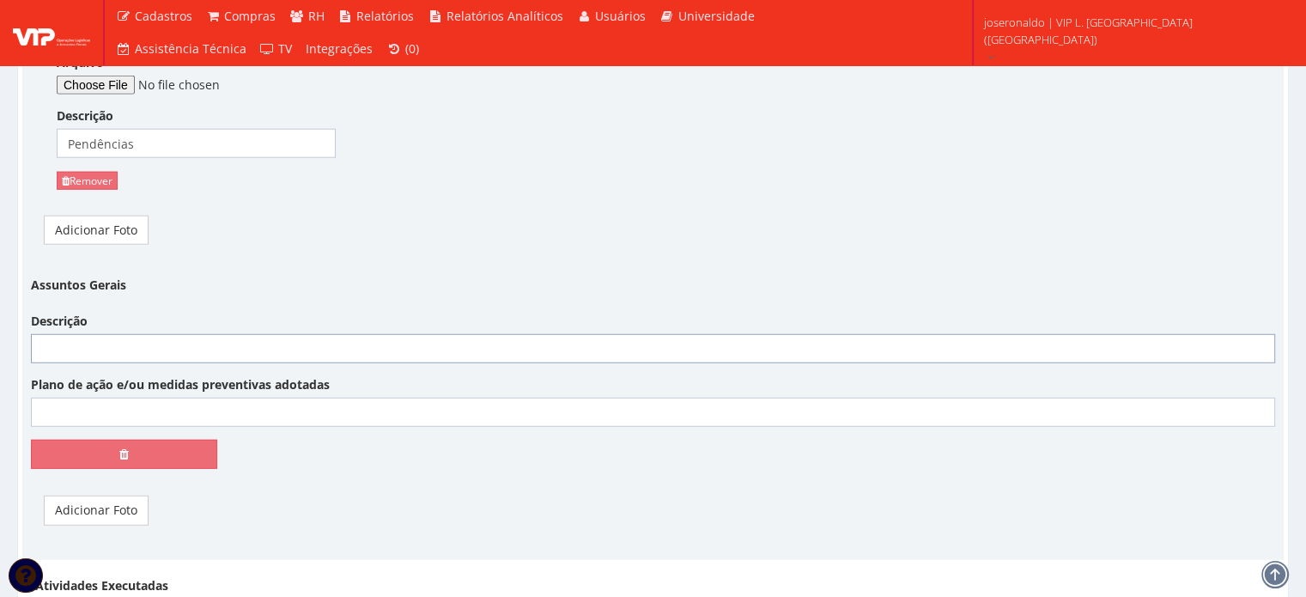
click at [222, 334] on input "Descrição" at bounding box center [653, 348] width 1244 height 29
type input "Inclusão do CPF do Motorista no SCFEC"
click at [155, 398] on input "Plano de ação e/ou medidas preventivas adotadas" at bounding box center [653, 412] width 1244 height 29
type input "Apliquei treinamento com os porteiros, por solicitação do Fepipe, sobre essa me…"
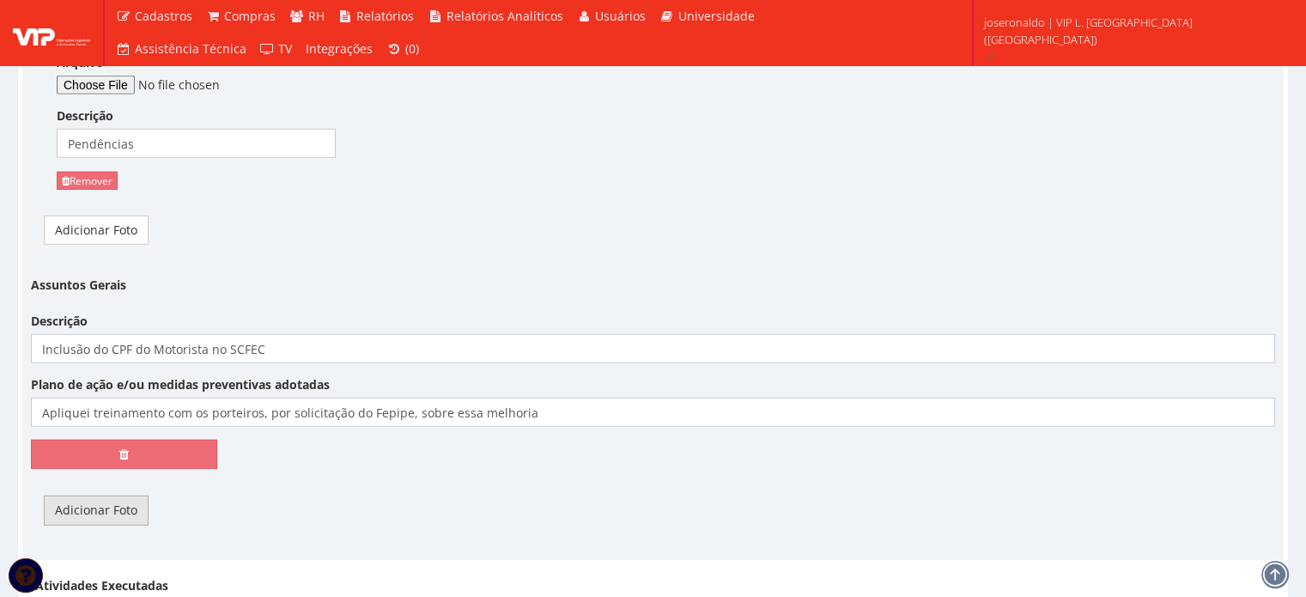
click at [111, 496] on link "Adicionar Foto" at bounding box center [96, 510] width 105 height 29
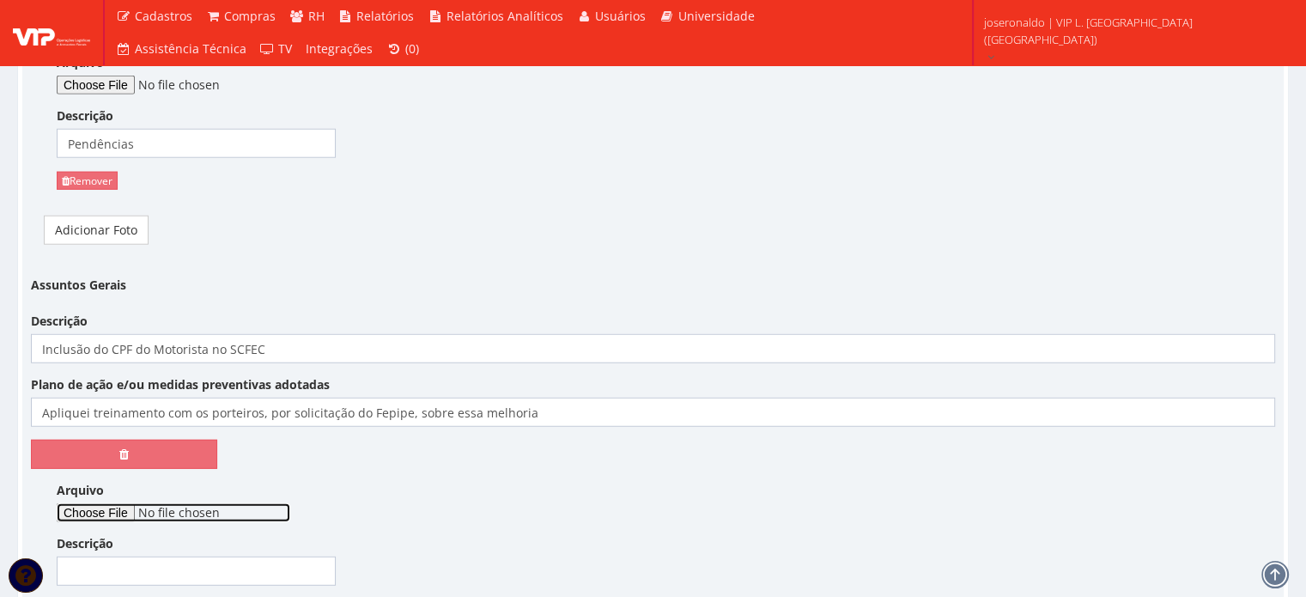
click at [122, 503] on input "Arquivo" at bounding box center [174, 512] width 234 height 19
type input "C:\fakepath\21 e 22 - Treinamento para inclusão de CPF do Motorista no SCFEC - …"
click at [189, 557] on input "Descrição" at bounding box center [196, 571] width 279 height 29
type input "Lista de Presença"
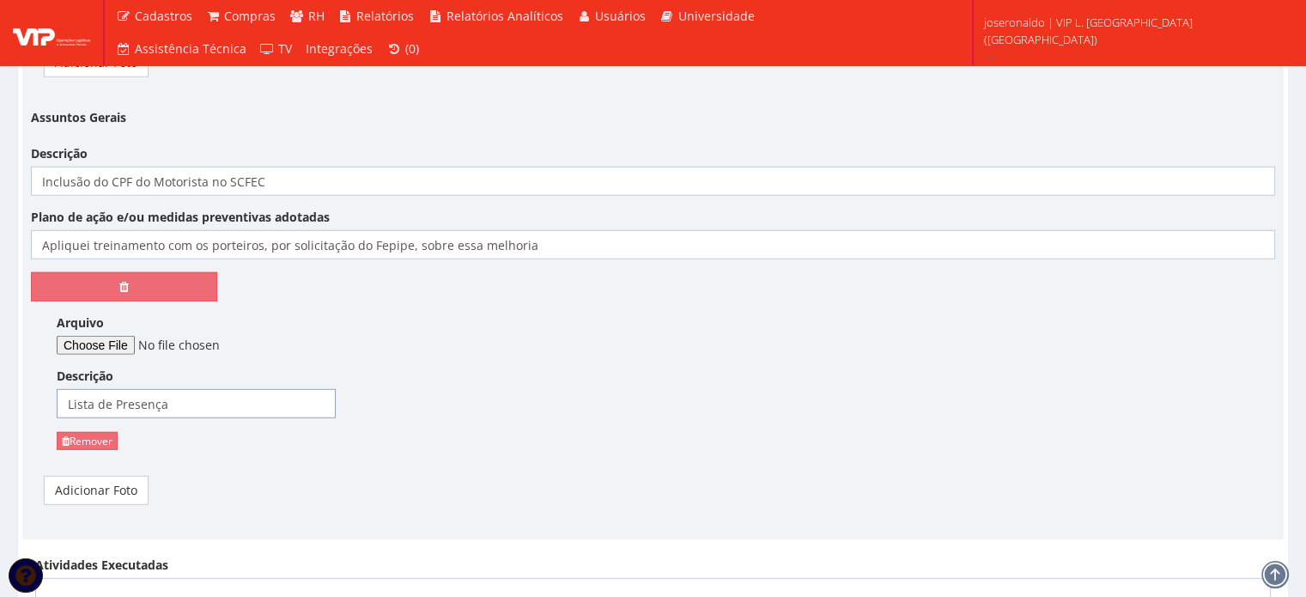
scroll to position [4765, 0]
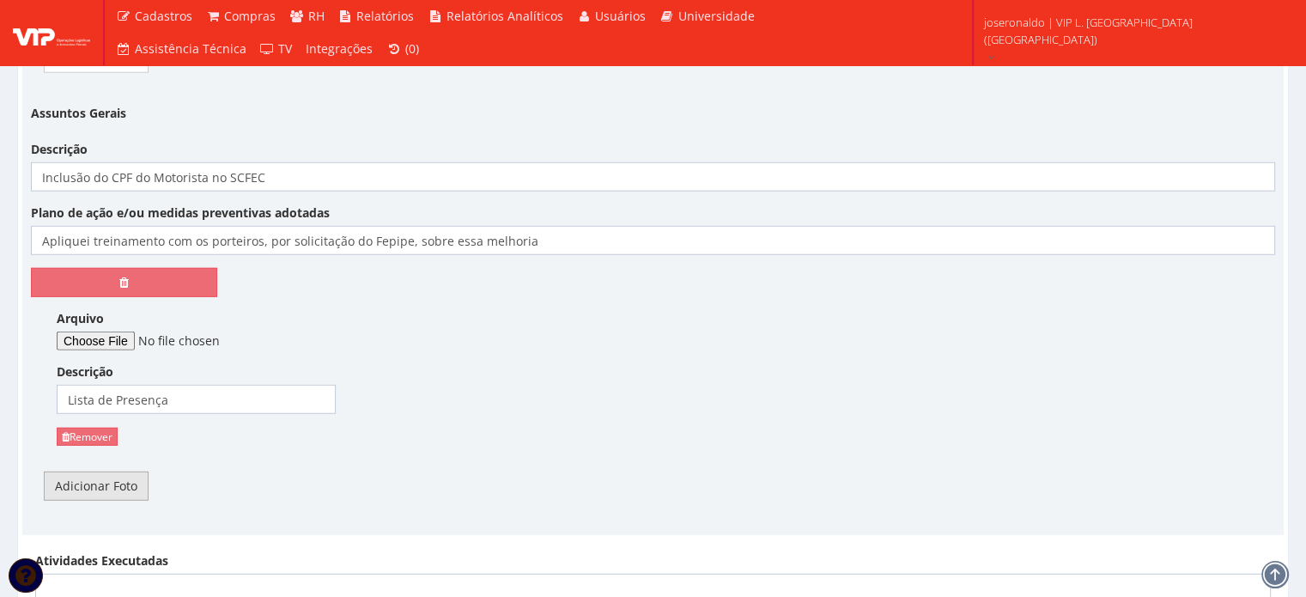
click at [122, 472] on link "Adicionar Foto" at bounding box center [96, 486] width 105 height 29
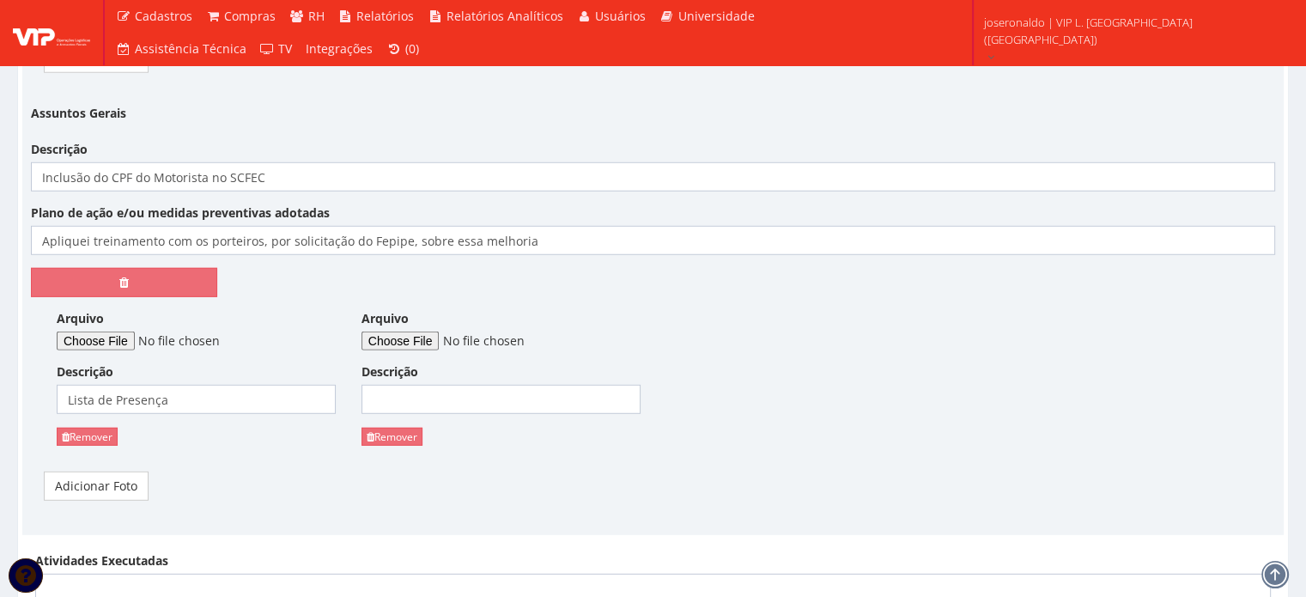
click at [409, 328] on div "Arquivo Descrição Remover" at bounding box center [501, 384] width 305 height 149
click at [422, 332] on input "Arquivo" at bounding box center [479, 341] width 234 height 19
type input "C:\fakepath\Manual SCFEC - Portaria, Expedição e Operação..pdf"
click at [436, 385] on input "Descrição" at bounding box center [501, 399] width 279 height 29
type input "Manual apresentado"
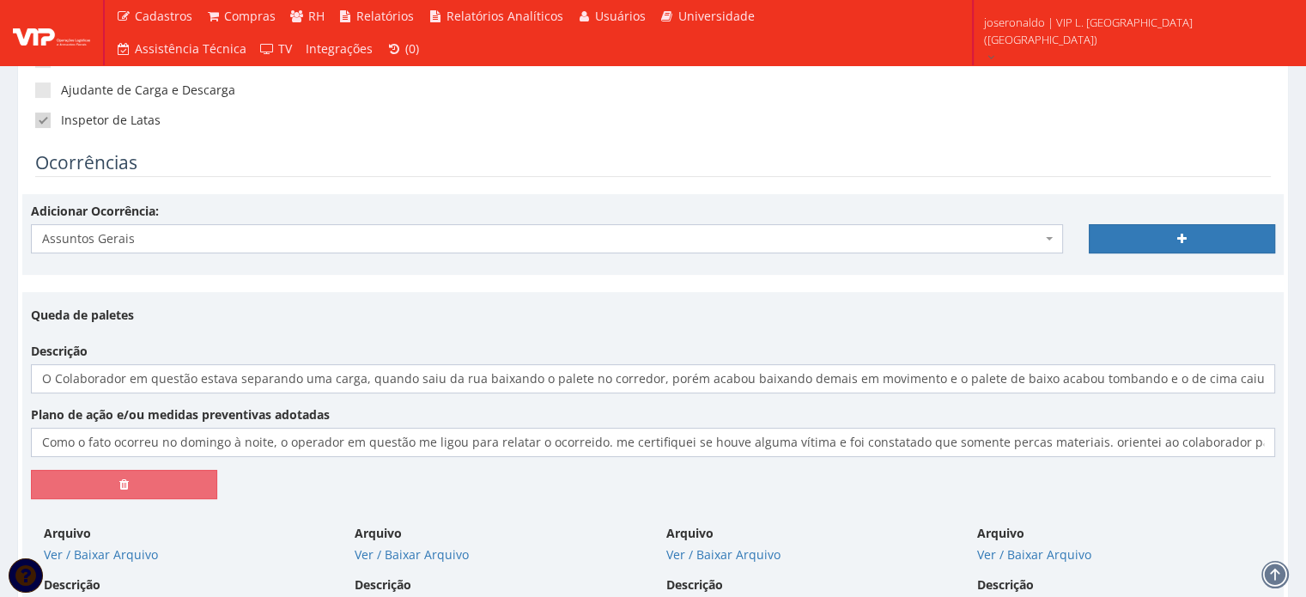
scroll to position [471, 0]
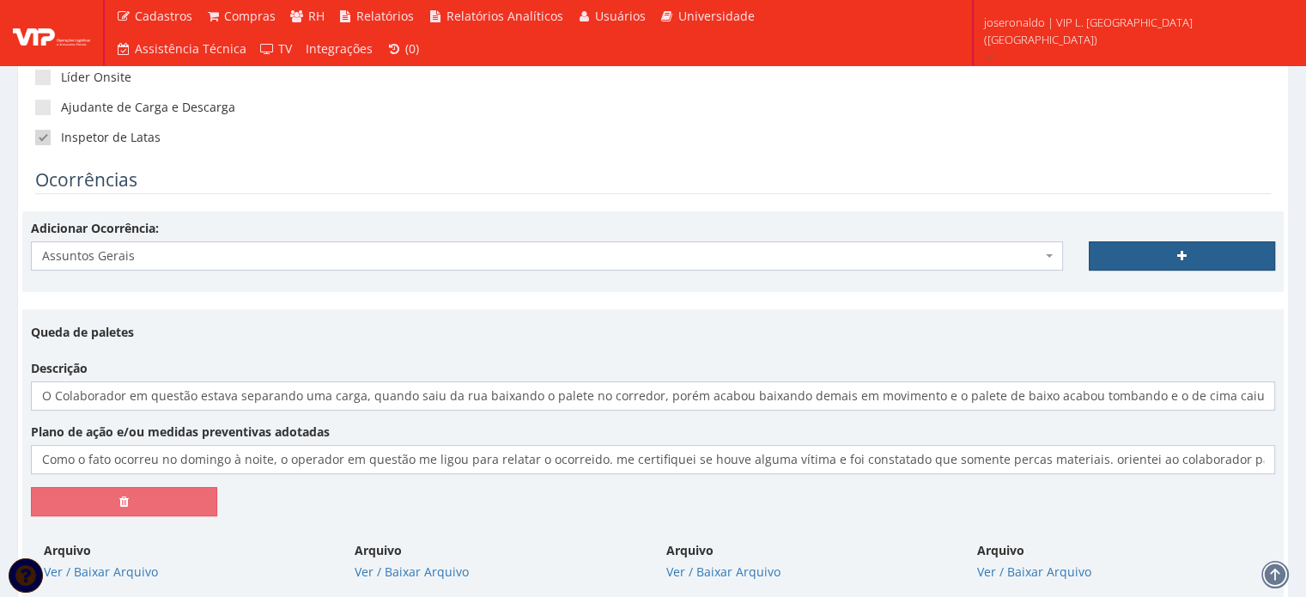
click at [1135, 255] on link at bounding box center [1182, 255] width 186 height 29
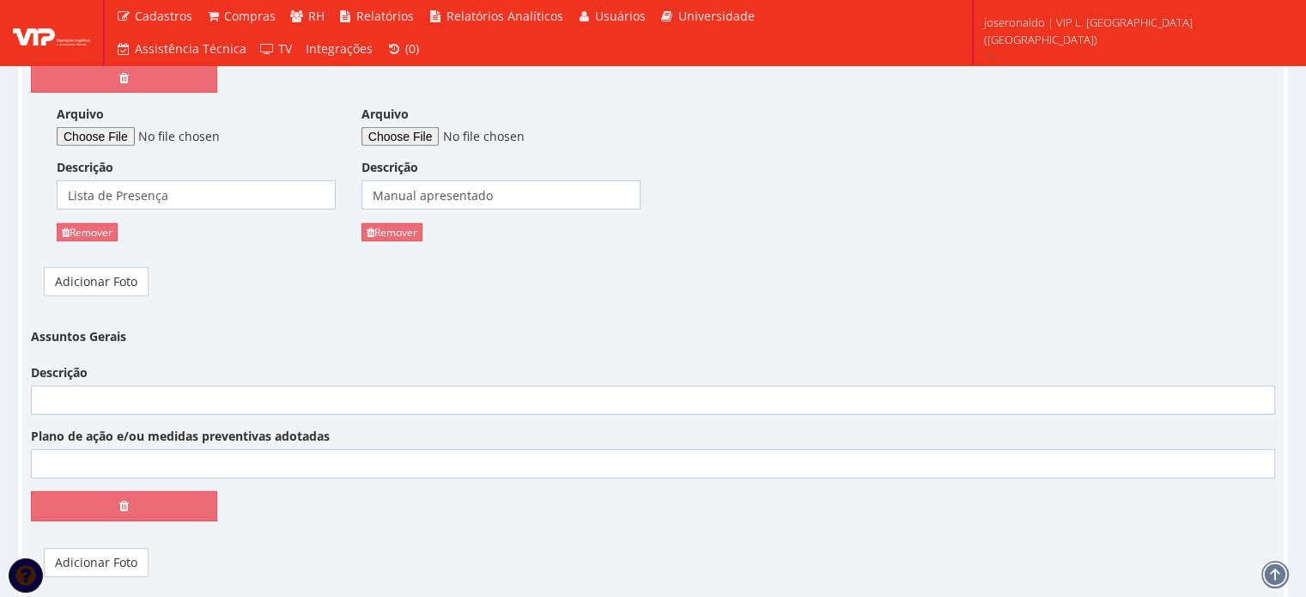
scroll to position [5109, 0]
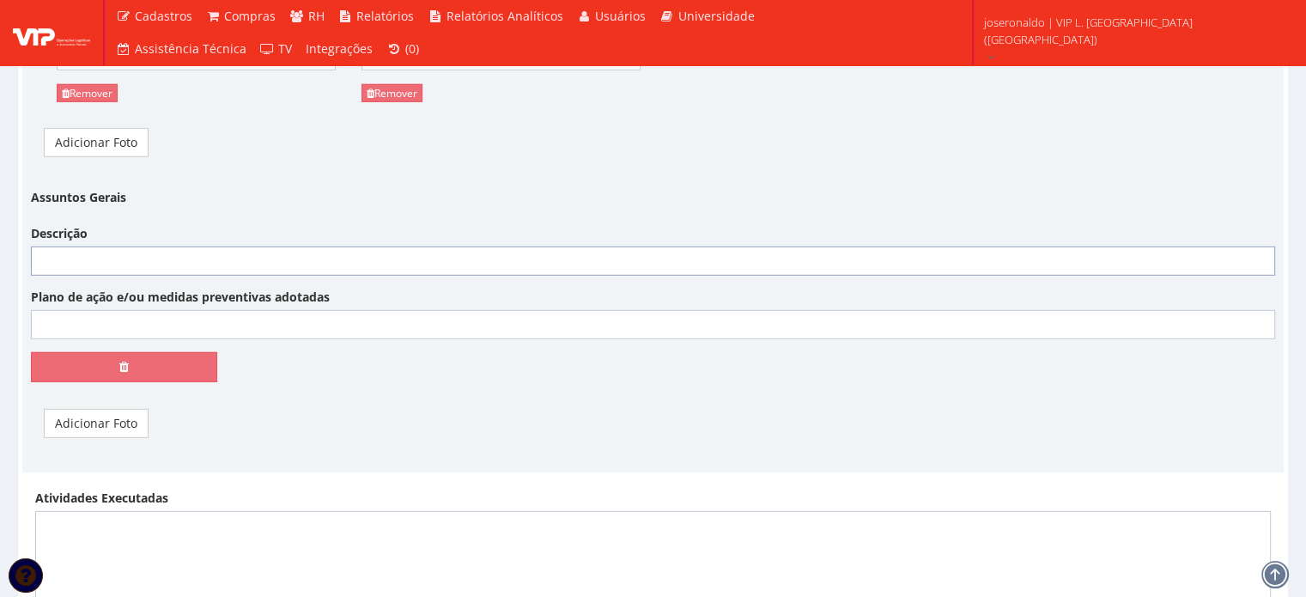
click at [148, 246] on input "Descrição" at bounding box center [653, 260] width 1244 height 29
type input "Fomos submetidos a uma auditoria antecipada, onde estava programado para dia 11…"
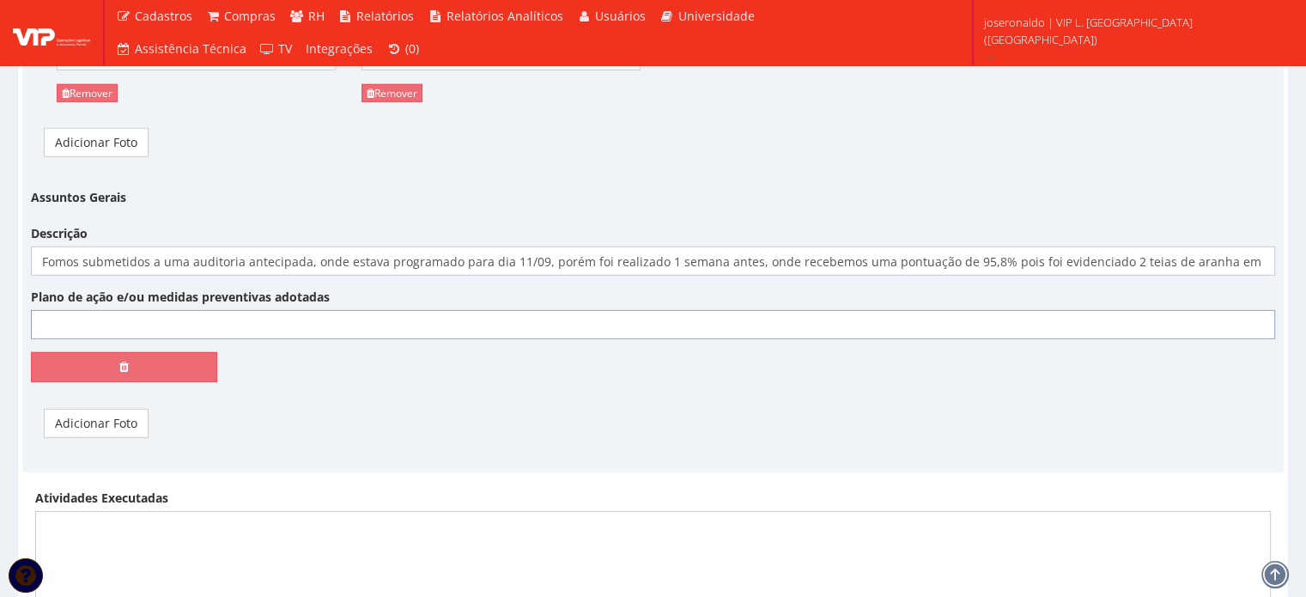
click at [237, 310] on input "Plano de ação e/ou medidas preventivas adotadas" at bounding box center [653, 324] width 1244 height 29
type input "Apresentei para a Crown um plano de ação e implementei um check list semanal de…"
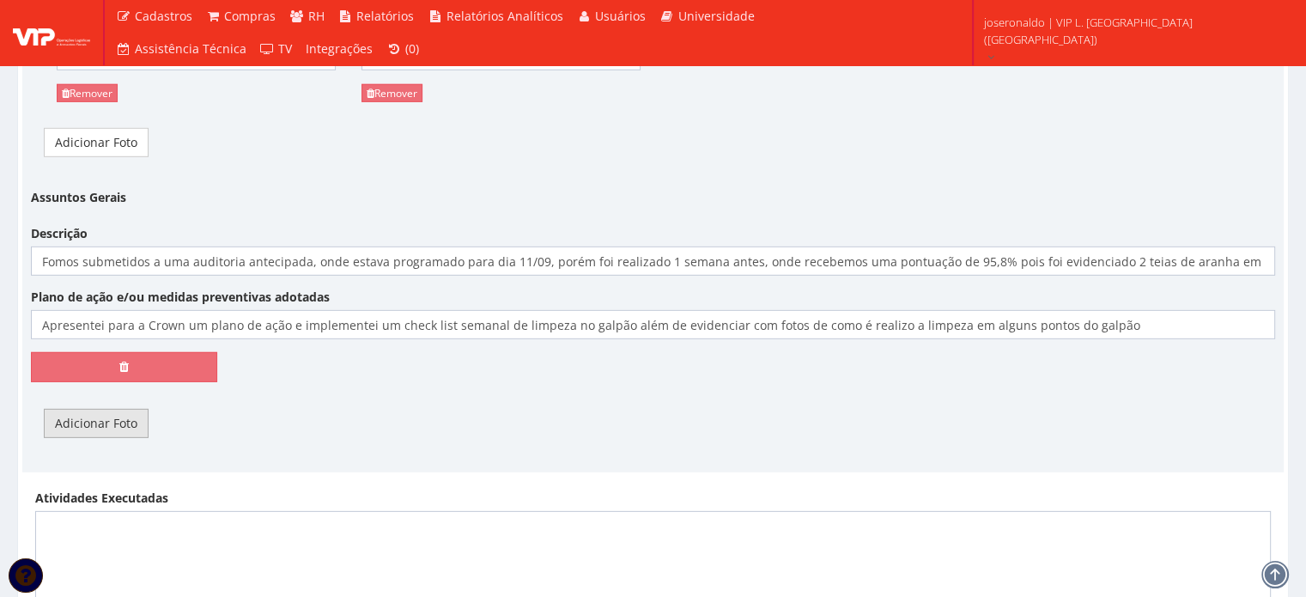
click at [100, 409] on link "Adicionar Foto" at bounding box center [96, 423] width 105 height 29
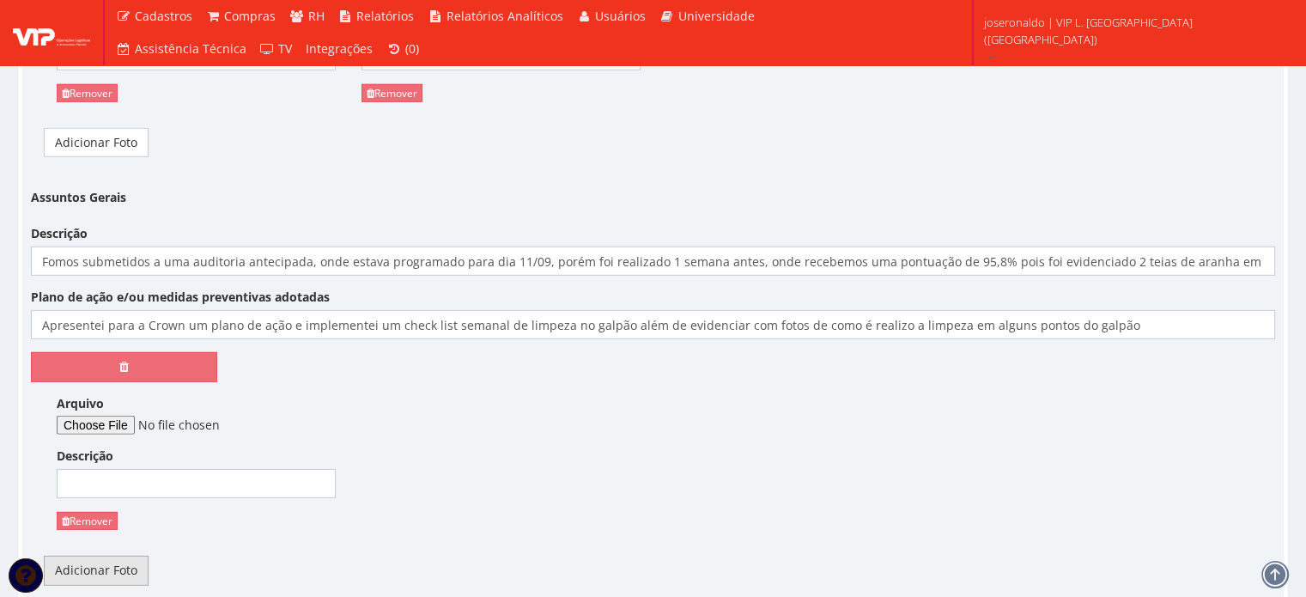
click at [110, 556] on link "Adicionar Foto" at bounding box center [96, 570] width 105 height 29
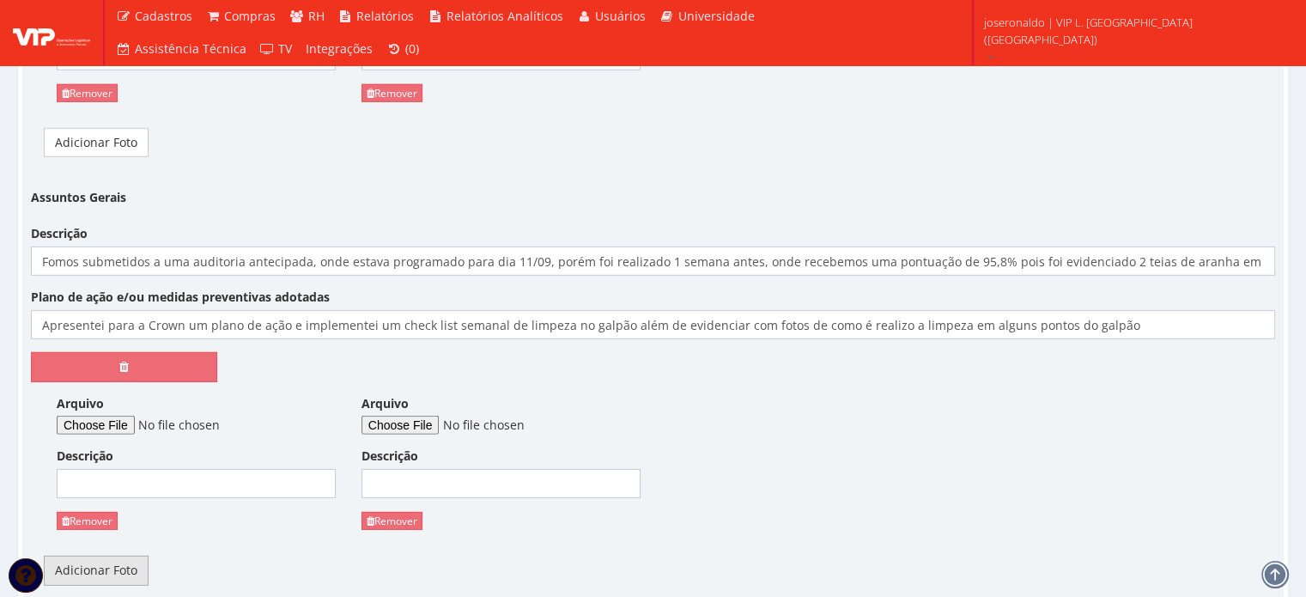
click at [110, 556] on link "Adicionar Foto" at bounding box center [96, 570] width 105 height 29
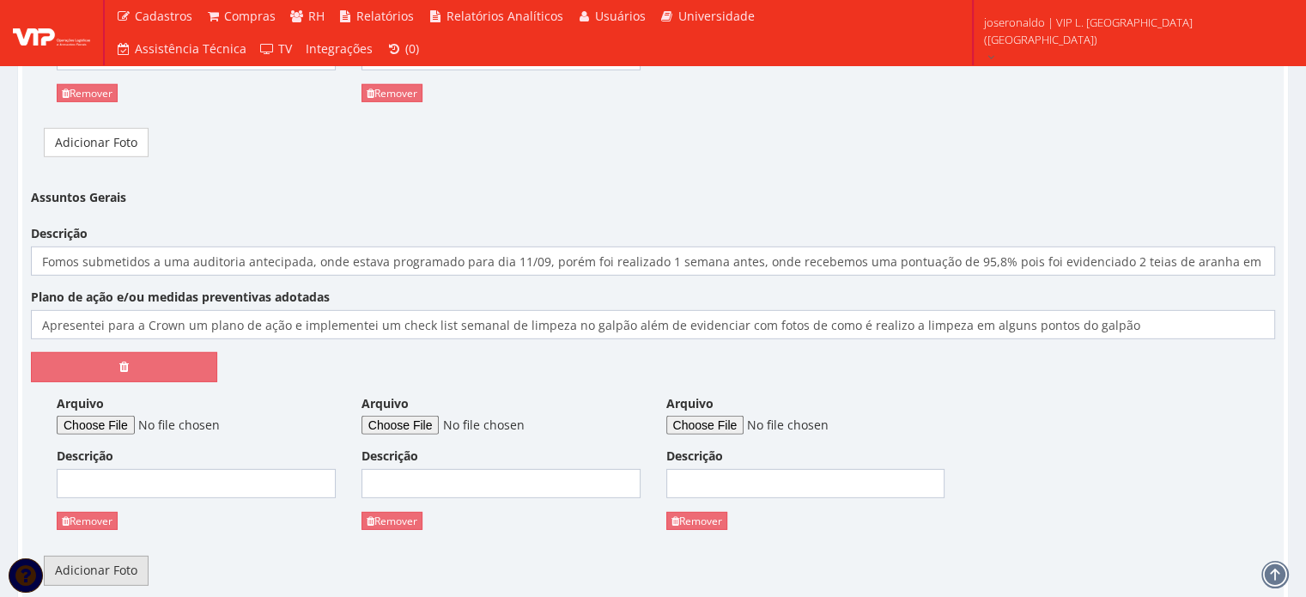
click at [110, 556] on link "Adicionar Foto" at bounding box center [96, 570] width 105 height 29
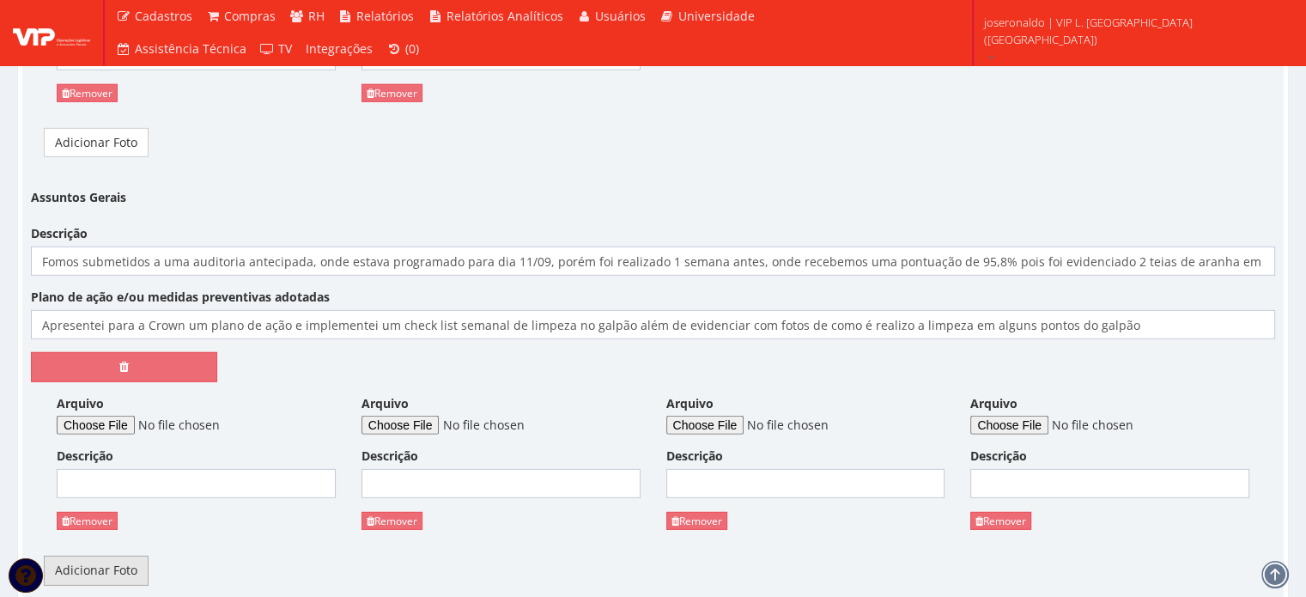
click at [106, 556] on link "Adicionar Foto" at bounding box center [96, 570] width 105 height 29
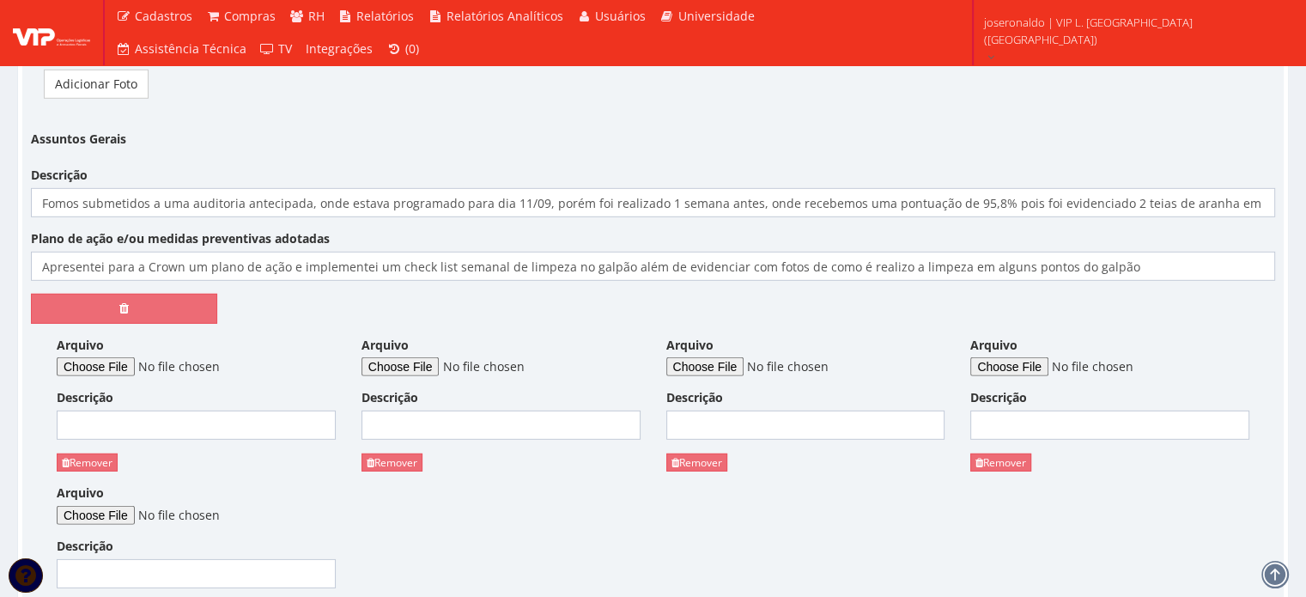
scroll to position [5280, 0]
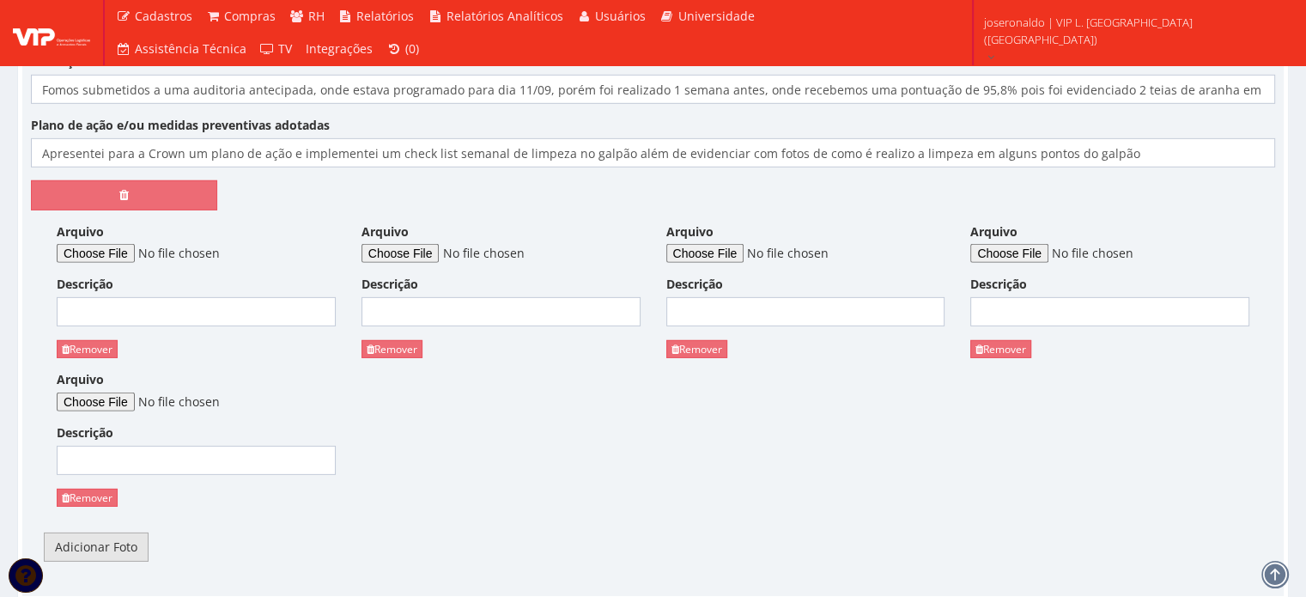
click at [111, 534] on link "Adicionar Foto" at bounding box center [96, 546] width 105 height 29
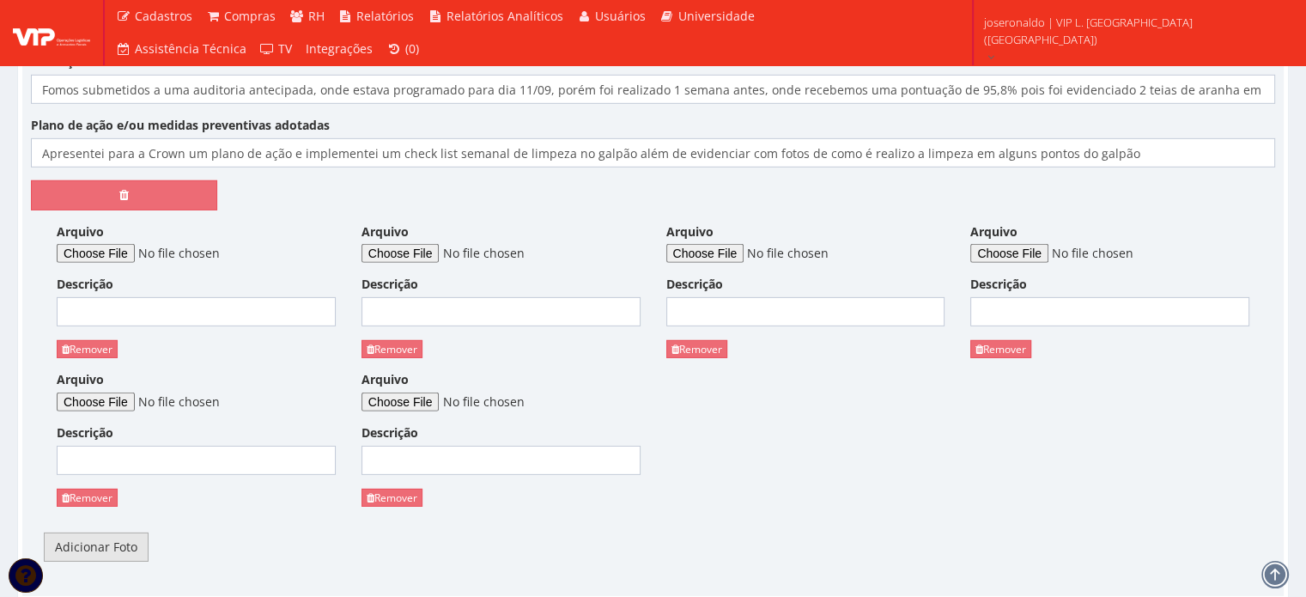
click at [113, 532] on link "Adicionar Foto" at bounding box center [96, 546] width 105 height 29
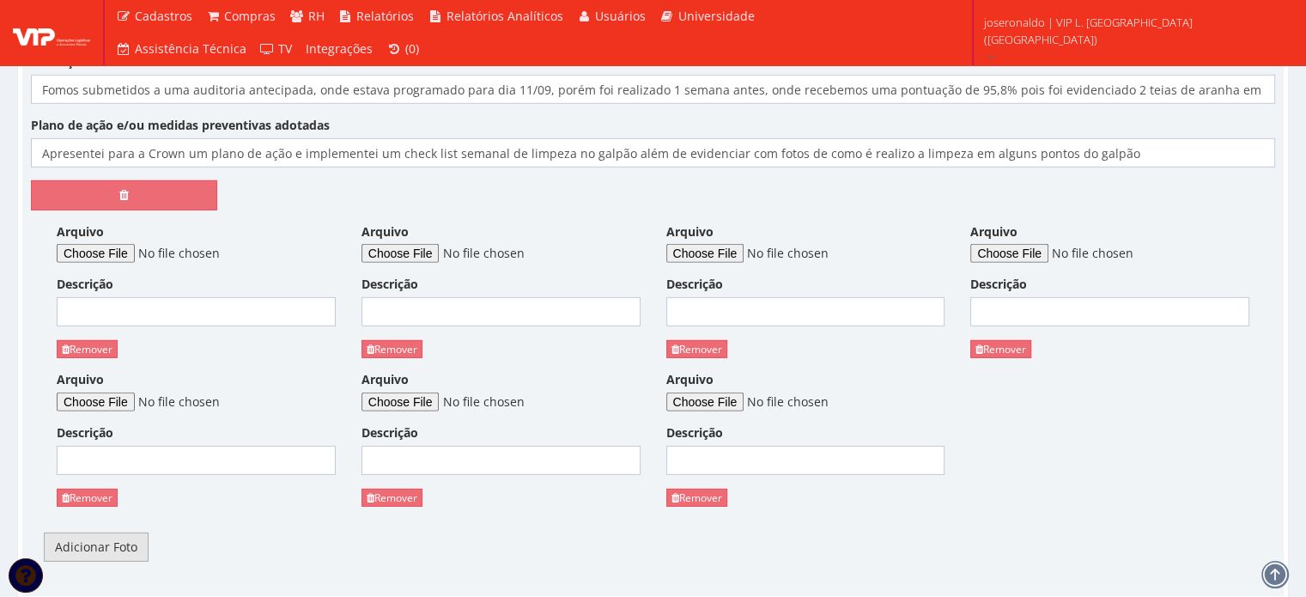
drag, startPoint x: 113, startPoint y: 531, endPoint x: 118, endPoint y: 518, distance: 13.6
click at [113, 532] on link "Adicionar Foto" at bounding box center [96, 546] width 105 height 29
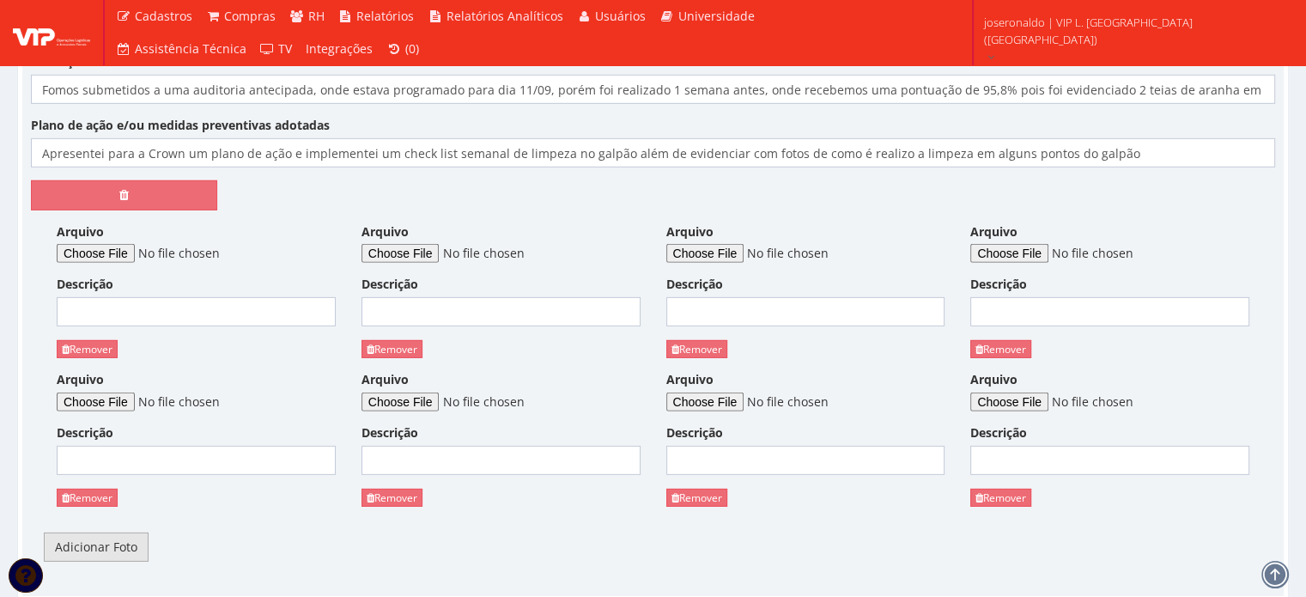
click at [110, 532] on link "Adicionar Foto" at bounding box center [96, 546] width 105 height 29
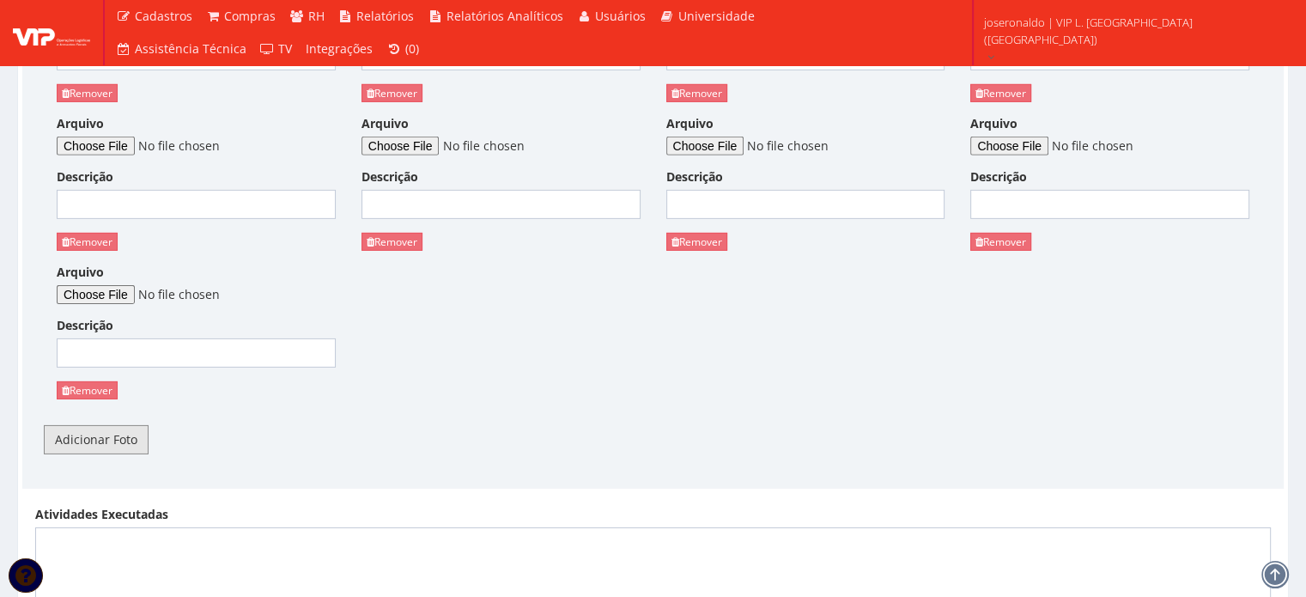
scroll to position [5538, 0]
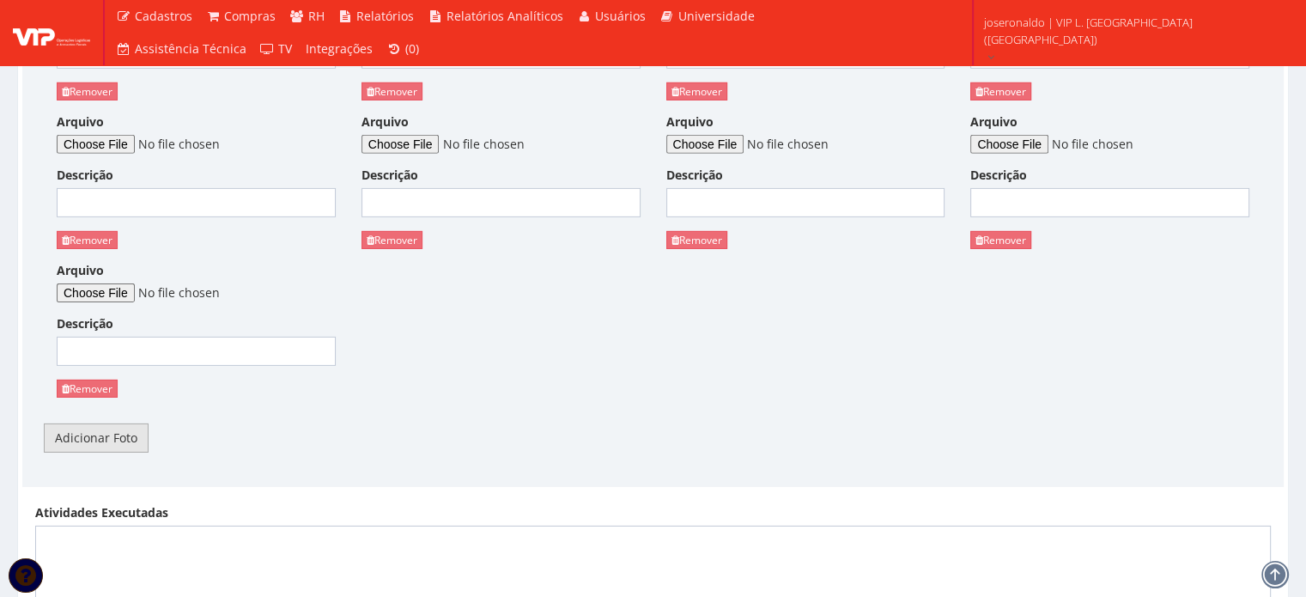
click at [93, 423] on link "Adicionar Foto" at bounding box center [96, 437] width 105 height 29
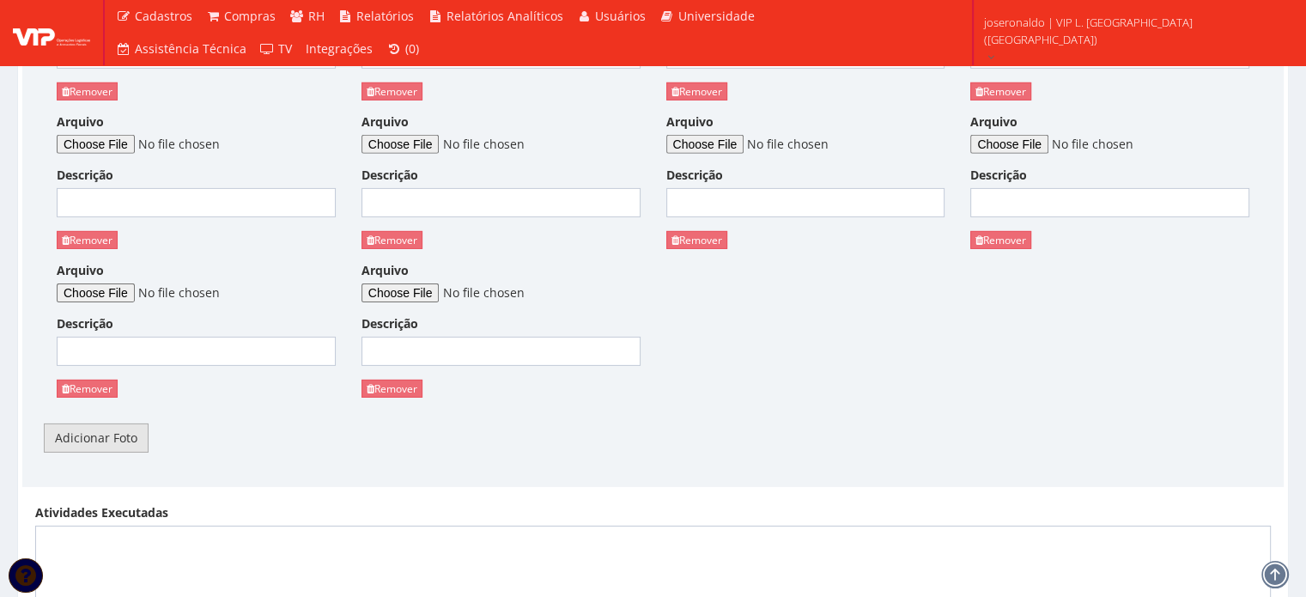
click at [93, 423] on link "Adicionar Foto" at bounding box center [96, 437] width 105 height 29
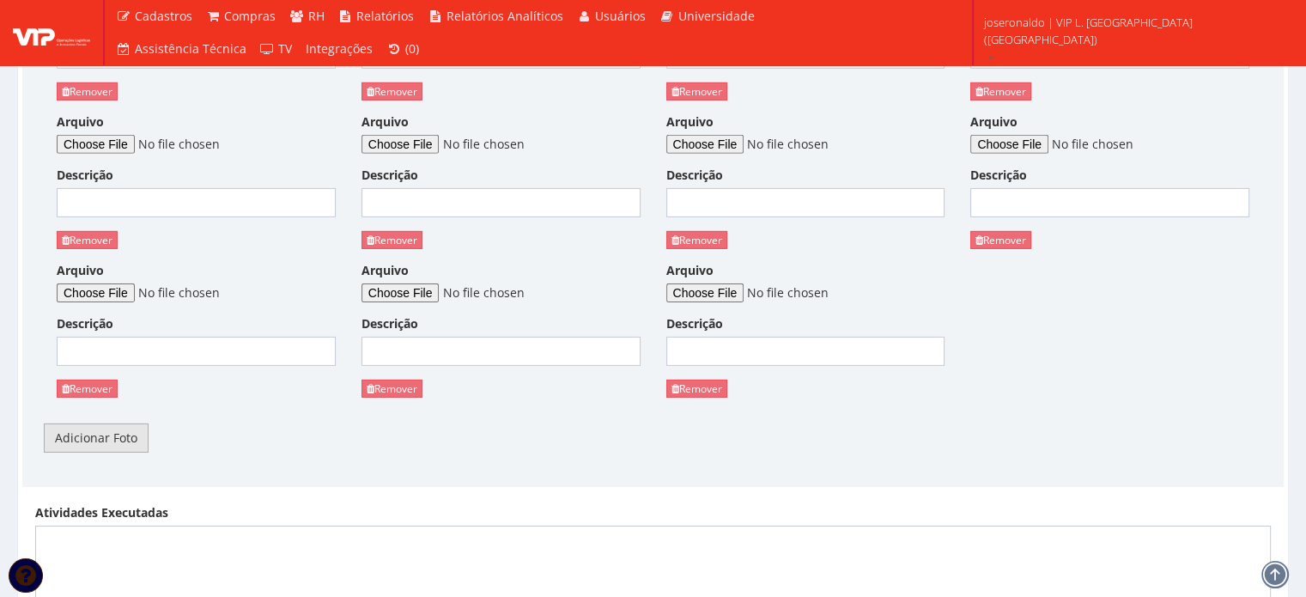
click at [93, 423] on link "Adicionar Foto" at bounding box center [96, 437] width 105 height 29
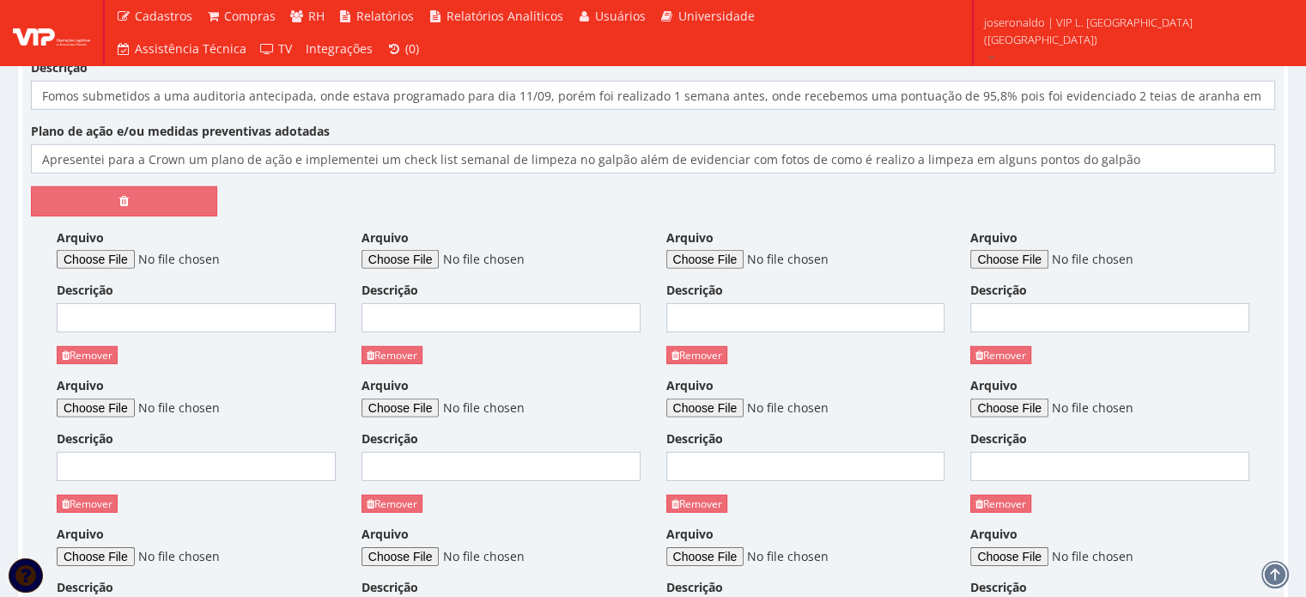
scroll to position [5194, 0]
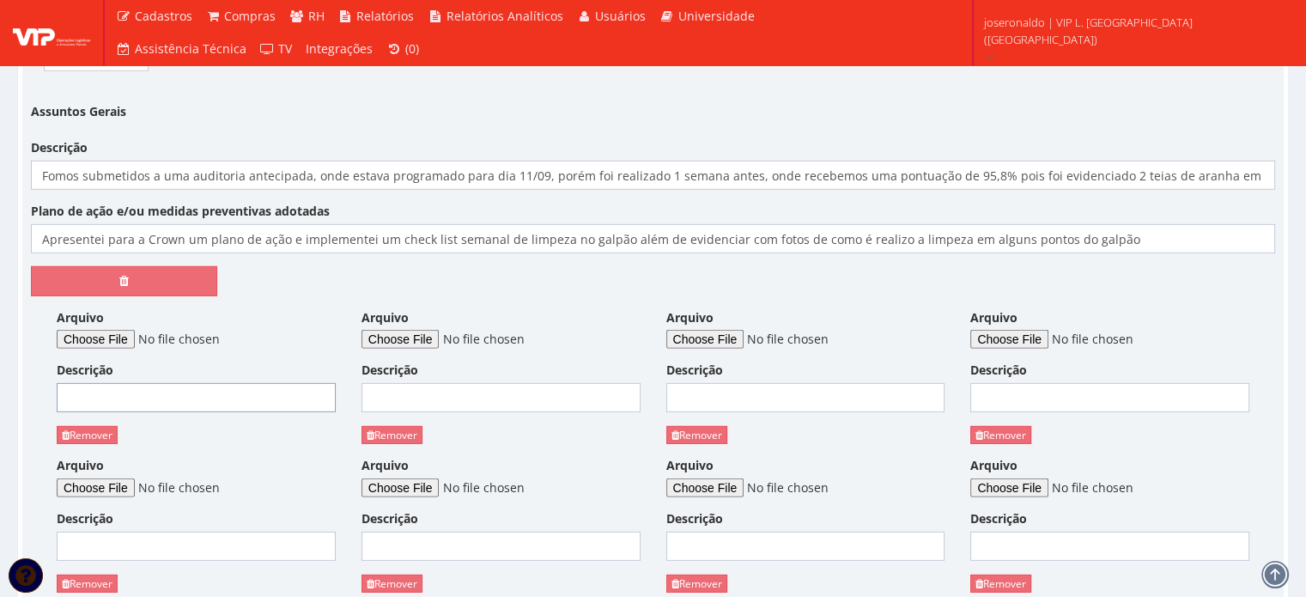
click at [143, 383] on input "Descrição" at bounding box center [196, 397] width 279 height 29
type input "Resultado da Auditoria"
click at [94, 330] on input "Arquivo" at bounding box center [174, 339] width 234 height 19
type input "C:\fakepath\Auditoria_de_Estoque_Externo-Setembro2025.pdf"
click at [439, 383] on input "Descrição" at bounding box center [501, 397] width 279 height 29
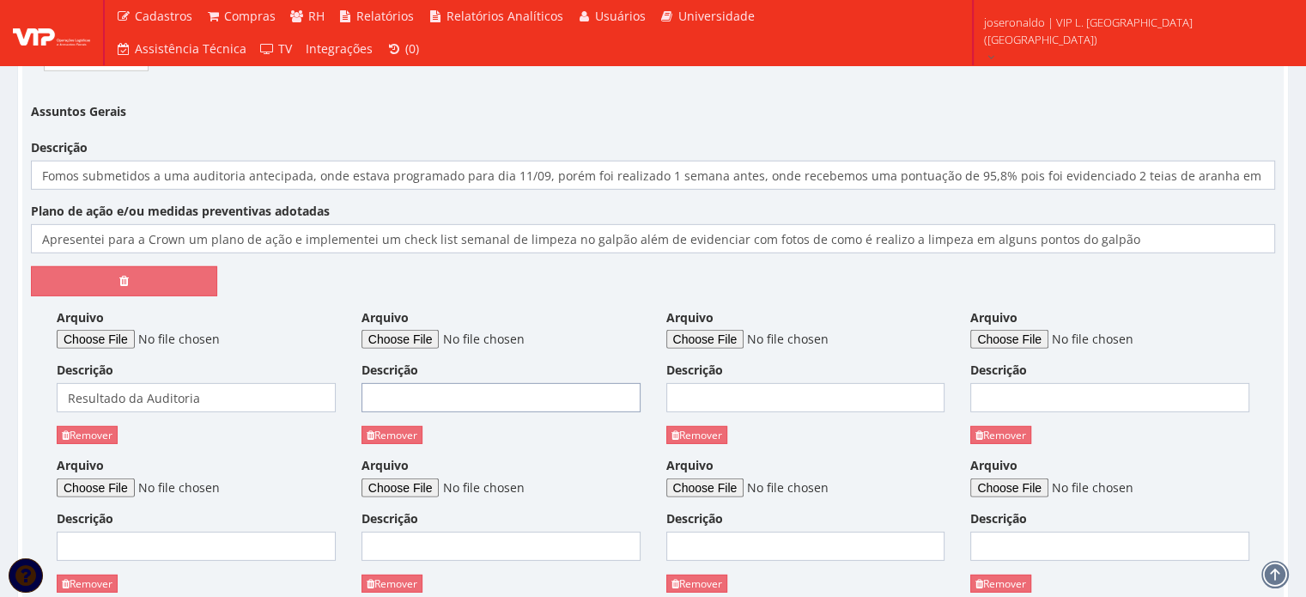
type input "Rotina de Limpeza"
click at [420, 330] on input "Arquivo" at bounding box center [479, 339] width 234 height 19
type input "C:\fakepath\Rotina de limpeza (1).jpeg"
click at [716, 330] on input "Arquivo" at bounding box center [783, 339] width 234 height 19
click at [732, 383] on input "Descrição" at bounding box center [805, 397] width 279 height 29
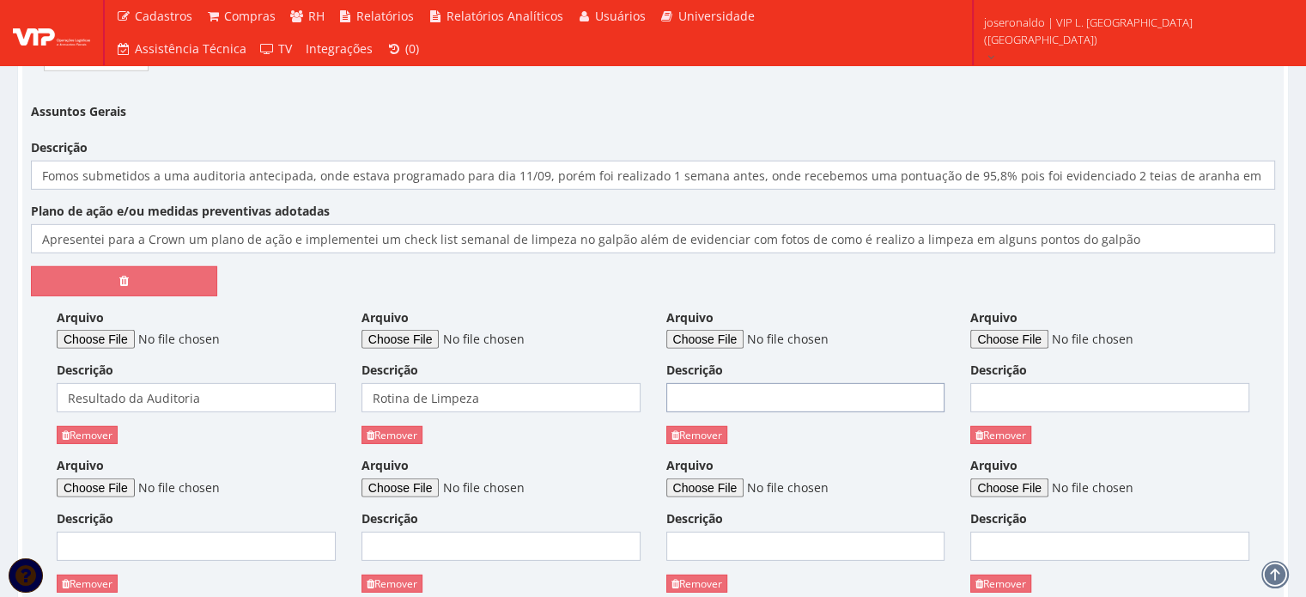
type input "Rotina de Limpeza"
click at [715, 330] on input "Arquivo" at bounding box center [783, 339] width 234 height 19
type input "C:\fakepath\Rotina de limpeza (2).jpeg"
click at [1012, 383] on input "Descrição" at bounding box center [1110, 397] width 279 height 29
type input "Rotina de Limpeza"
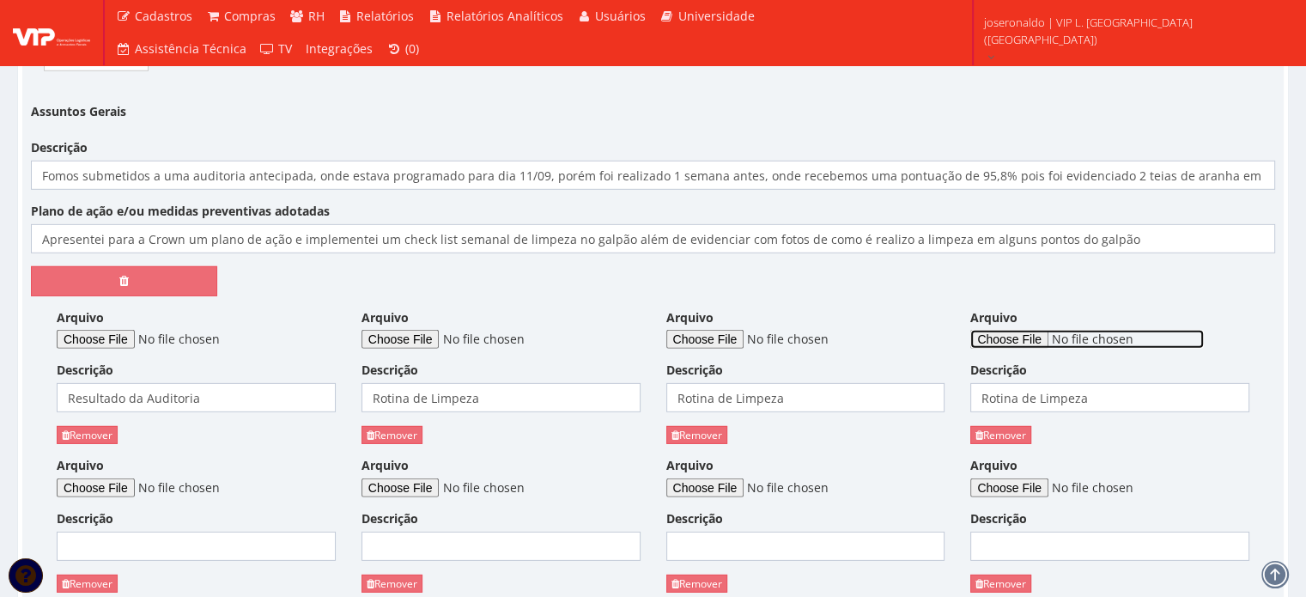
click at [1014, 330] on input "Arquivo" at bounding box center [1088, 339] width 234 height 19
type input "C:\fakepath\Rotina de limpeza (3).jpeg"
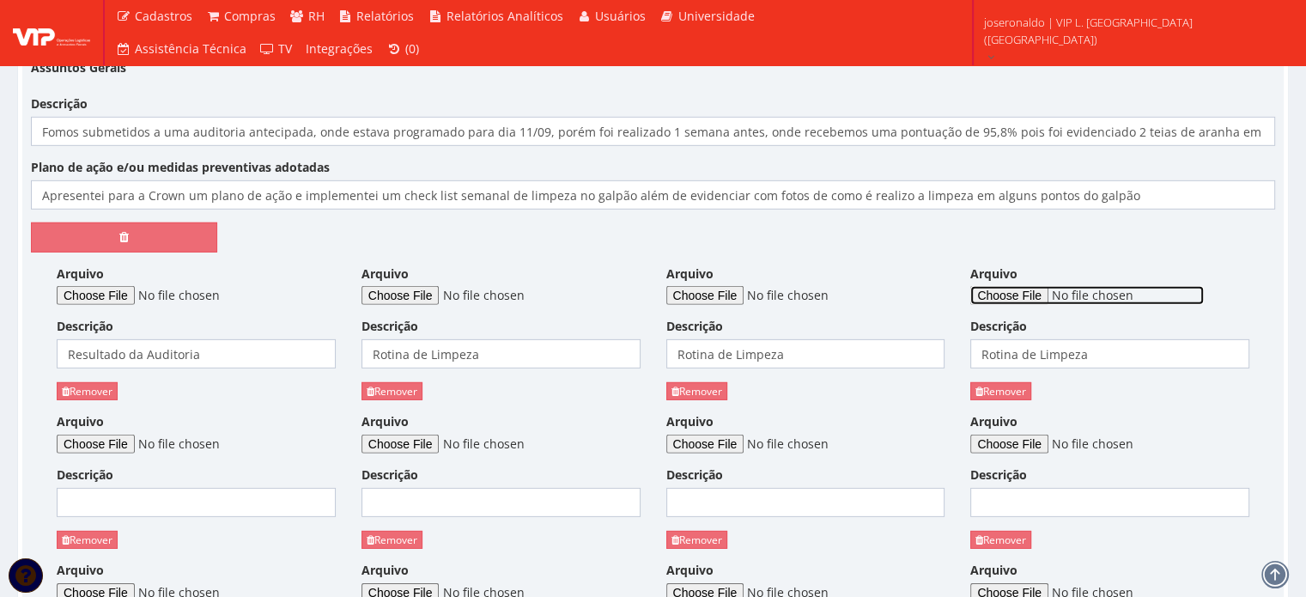
scroll to position [5280, 0]
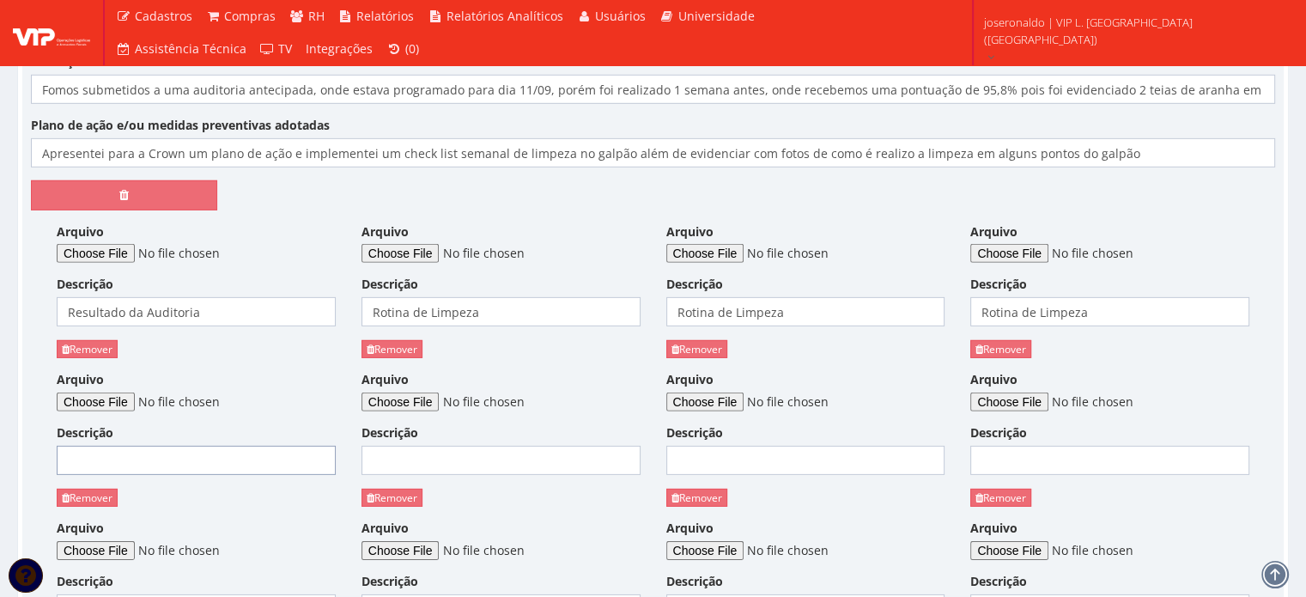
click at [210, 446] on input "Descrição" at bounding box center [196, 460] width 279 height 29
type input "Rotina de Limpeza"
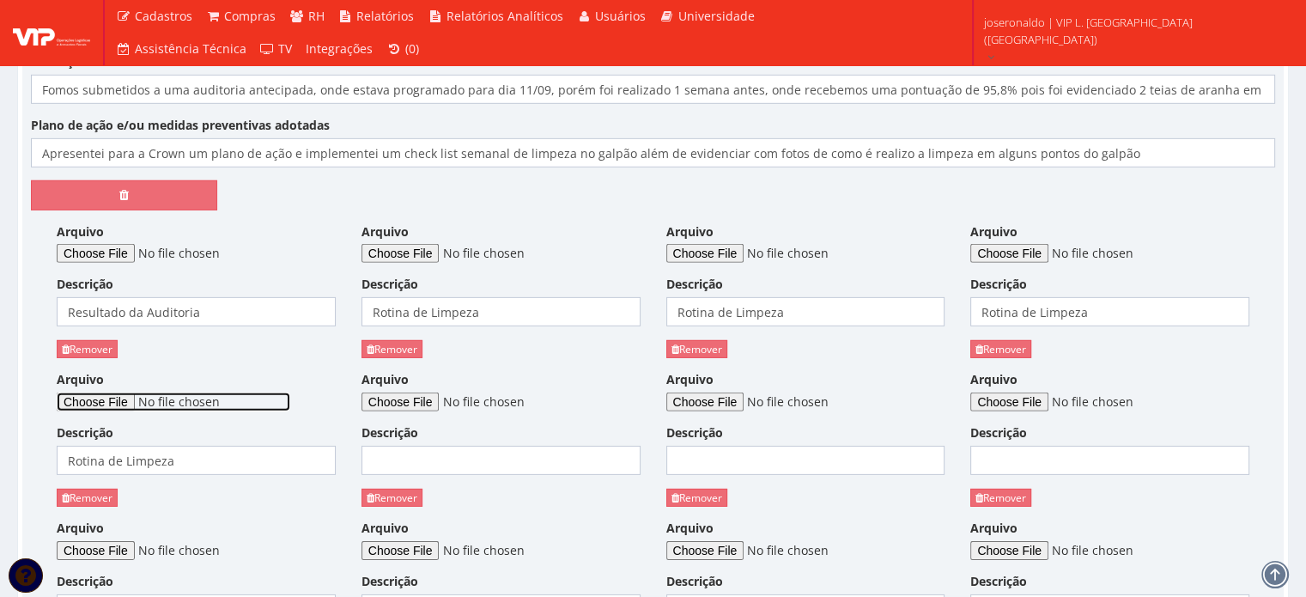
click at [131, 392] on input "Arquivo" at bounding box center [174, 401] width 234 height 19
type input "C:\fakepath\Rotina de limpeza (4).jpeg"
click at [481, 446] on input "Descrição" at bounding box center [501, 460] width 279 height 29
type input "Rotina de Limpeza"
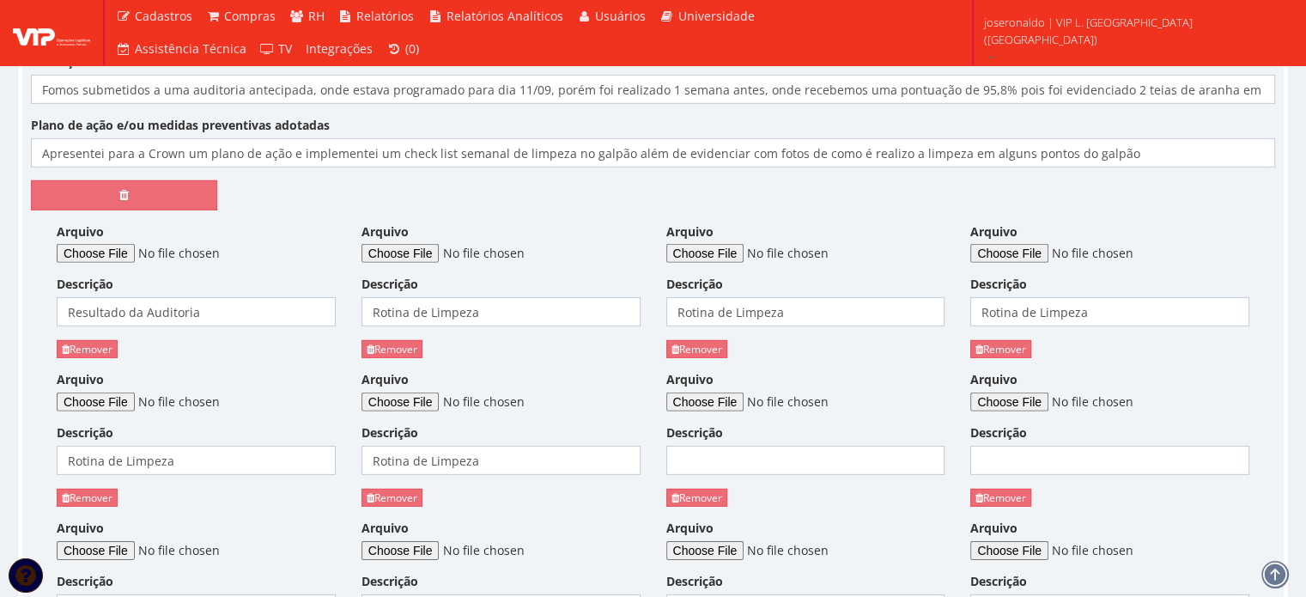
click at [413, 371] on div "Arquivo" at bounding box center [501, 391] width 279 height 40
click at [424, 392] on input "Arquivo" at bounding box center [479, 401] width 234 height 19
type input "C:\fakepath\Rotina de limpeza (5).jpeg"
click at [716, 424] on div "Descrição" at bounding box center [805, 449] width 279 height 51
click at [721, 446] on input "Descrição" at bounding box center [805, 460] width 279 height 29
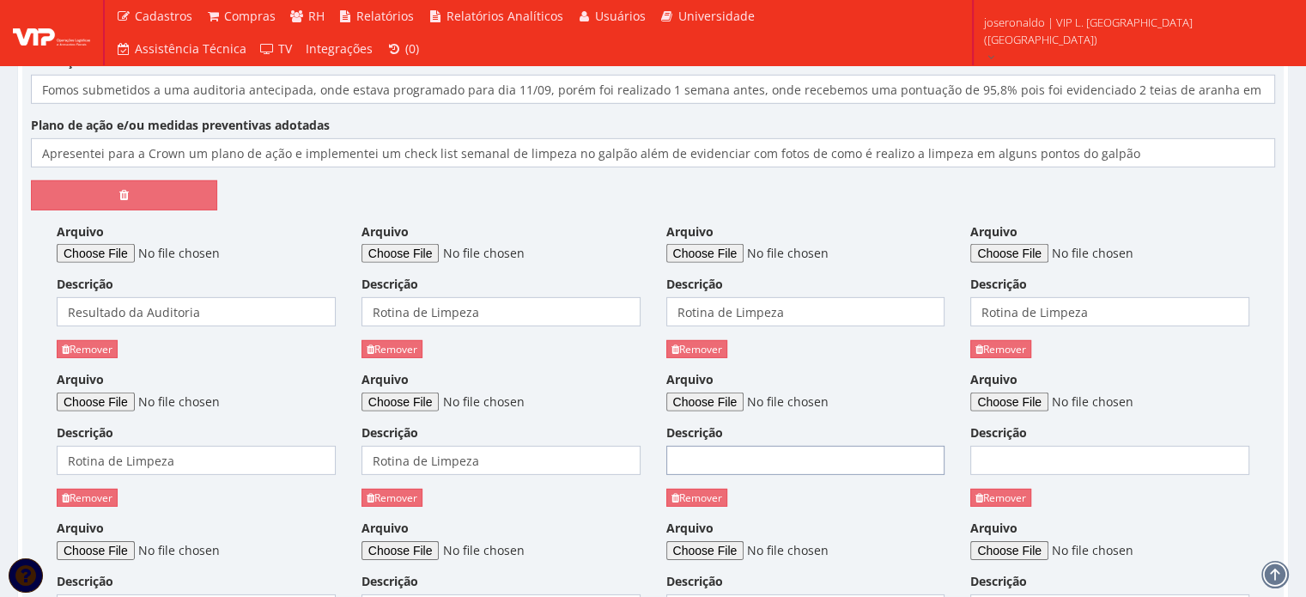
type input "Check List Semanal de Limpeza no Galpão"
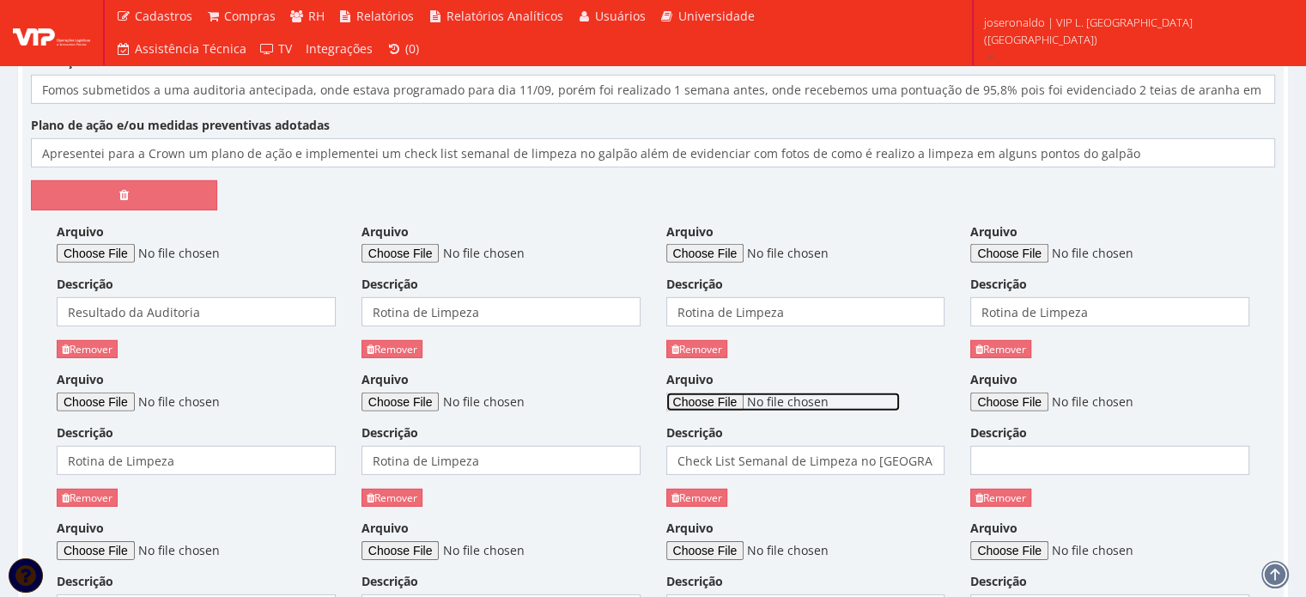
click at [704, 392] on input "Arquivo" at bounding box center [783, 401] width 234 height 19
type input "C:\fakepath\Rotina de limpeza (6).jpeg"
click at [1038, 446] on input "Descrição" at bounding box center [1110, 460] width 279 height 29
type input "Rotina de Limpeza"
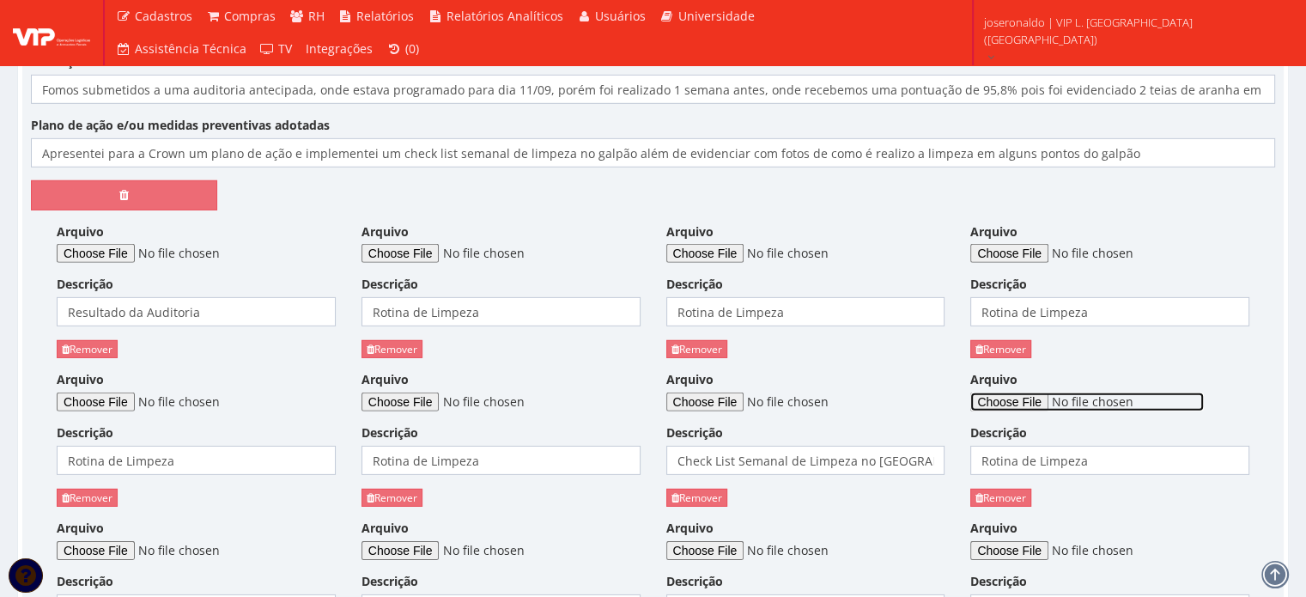
click at [1004, 392] on input "Arquivo" at bounding box center [1088, 401] width 234 height 19
type input "C:\fakepath\Rotina de limpeza (7).jpeg"
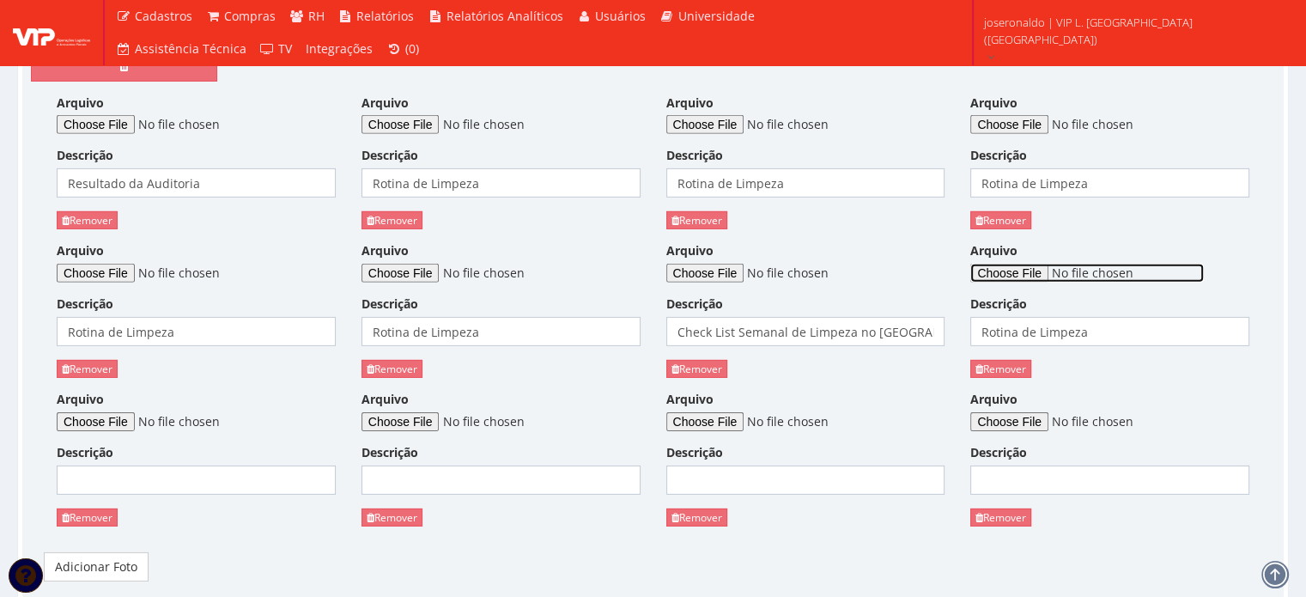
scroll to position [5452, 0]
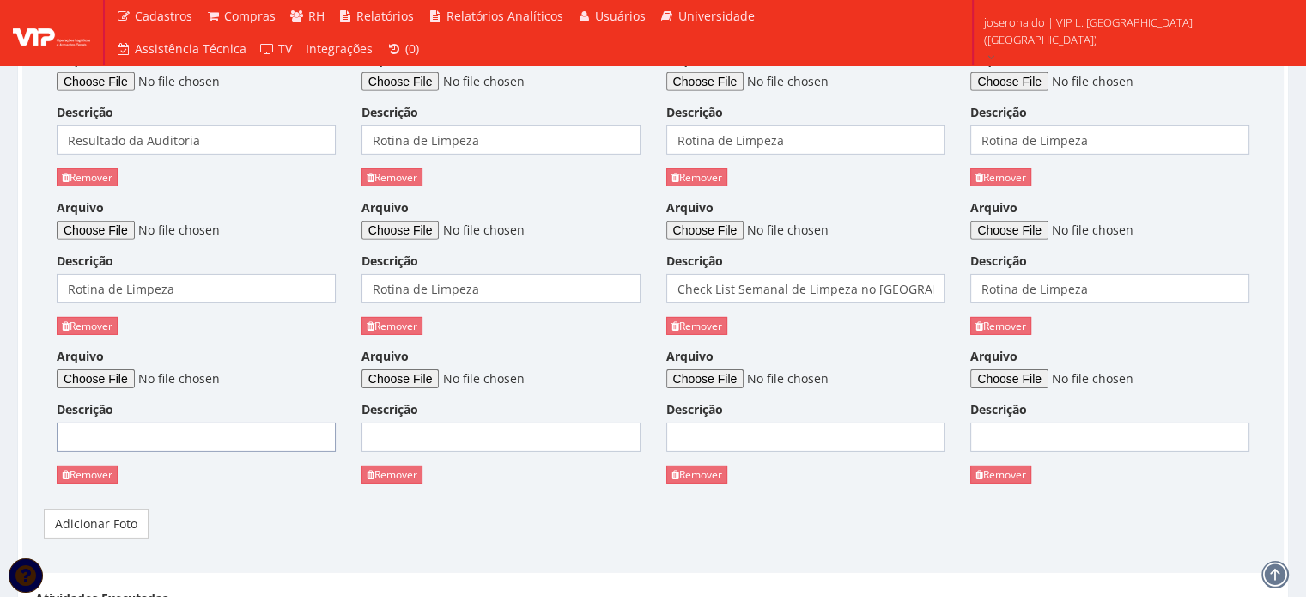
click at [123, 423] on input "Descrição" at bounding box center [196, 437] width 279 height 29
type input "Rotina de Limpeza"
click at [115, 369] on input "Arquivo" at bounding box center [174, 378] width 234 height 19
type input "C:\fakepath\Rotina de limpeza (8).jpeg"
click at [446, 423] on input "Descrição" at bounding box center [501, 437] width 279 height 29
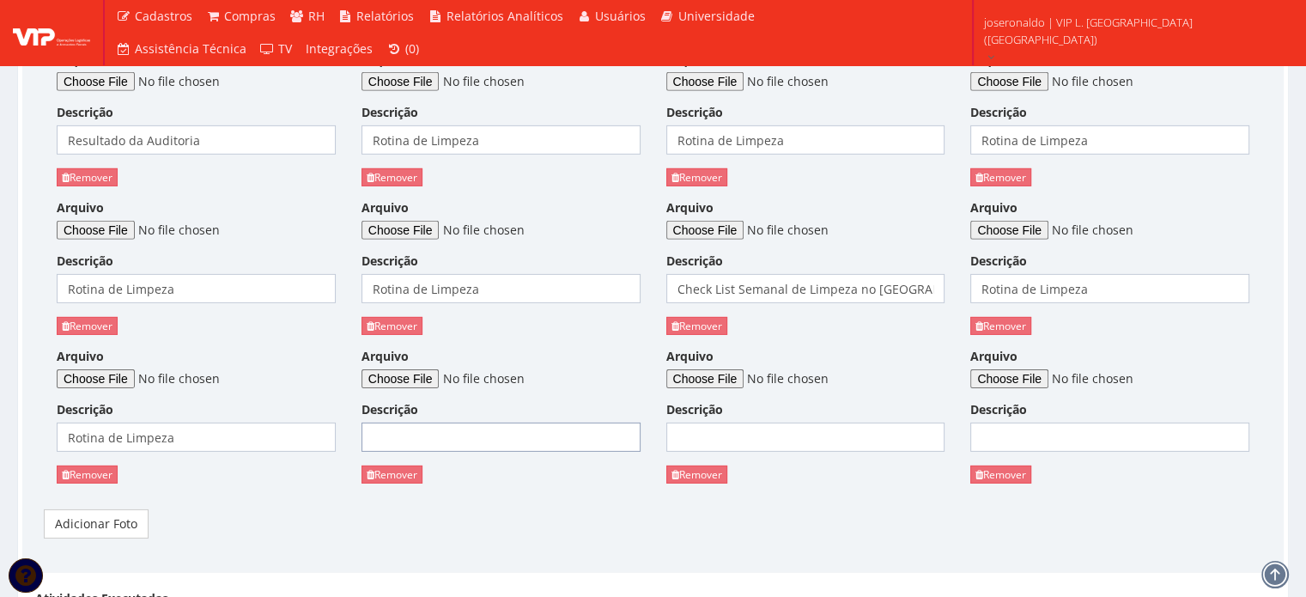
type input "Rotina de Limpeza"
click at [423, 369] on input "Arquivo" at bounding box center [479, 378] width 234 height 19
type input "C:\fakepath\Rotina de limpeza (9).jpeg"
click at [728, 423] on input "Descrição" at bounding box center [805, 437] width 279 height 29
type input "Rotina de Limpeza"
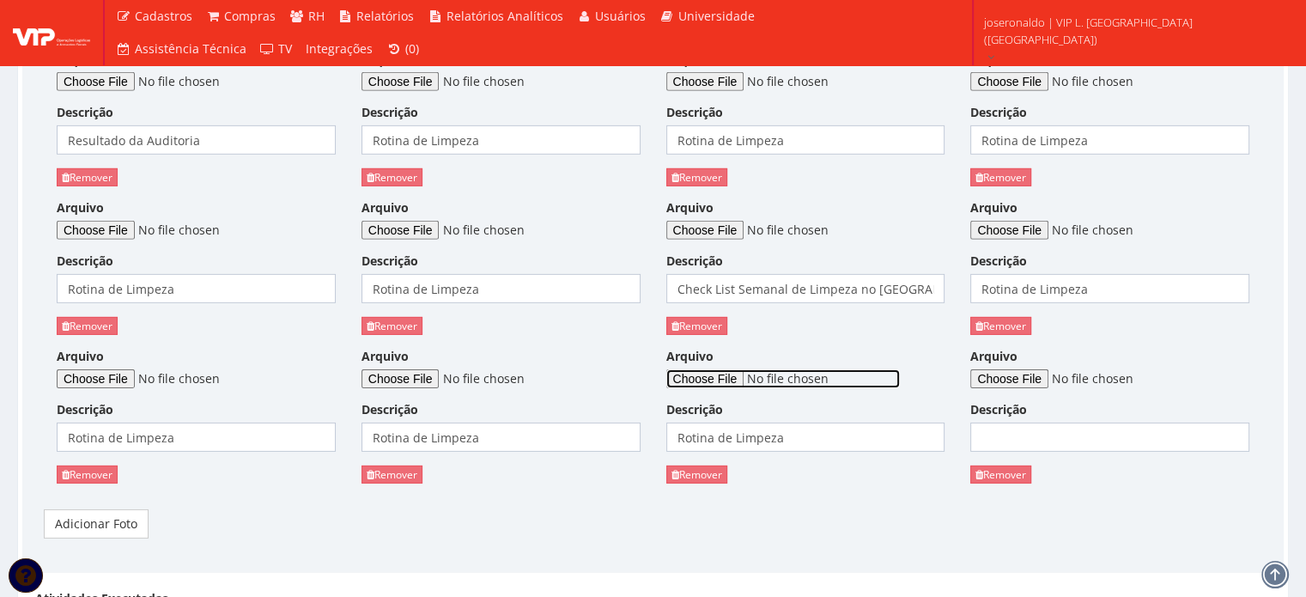
click at [704, 369] on input "Arquivo" at bounding box center [783, 378] width 234 height 19
type input "C:\fakepath\Rotina de limpeza (10).jpeg"
click at [1013, 423] on input "Descrição" at bounding box center [1110, 437] width 279 height 29
type input "Rotina de Limpeza"
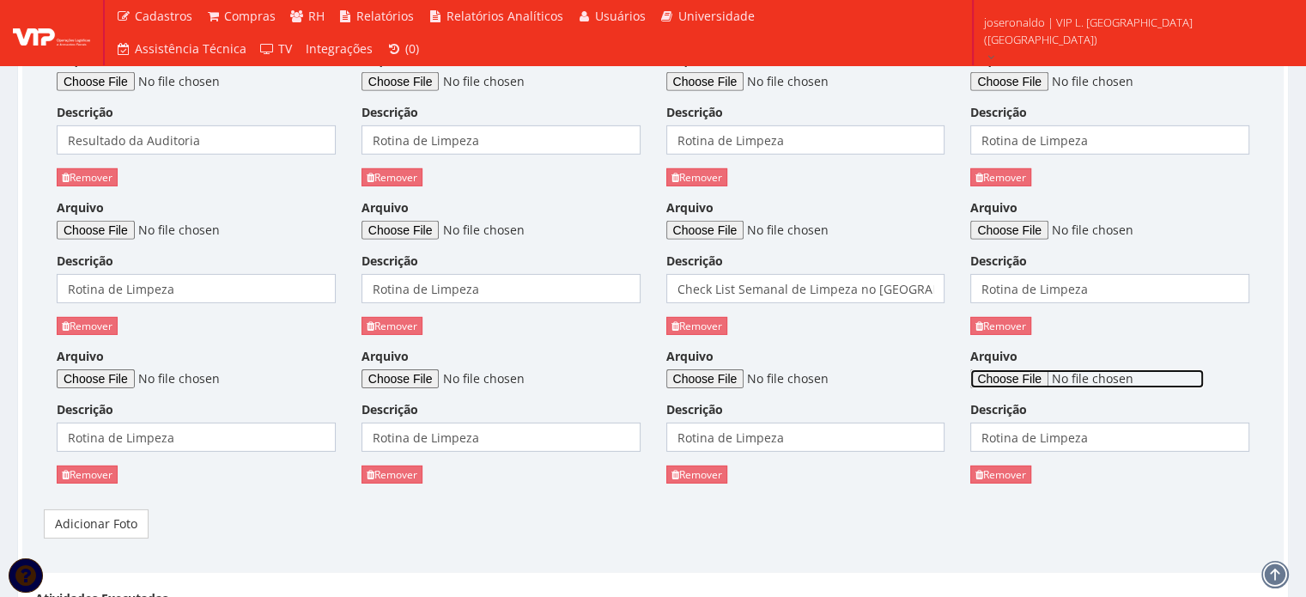
click at [1013, 369] on input "Arquivo" at bounding box center [1088, 378] width 234 height 19
type input "C:\fakepath\Rotina de limpeza (11).jpeg"
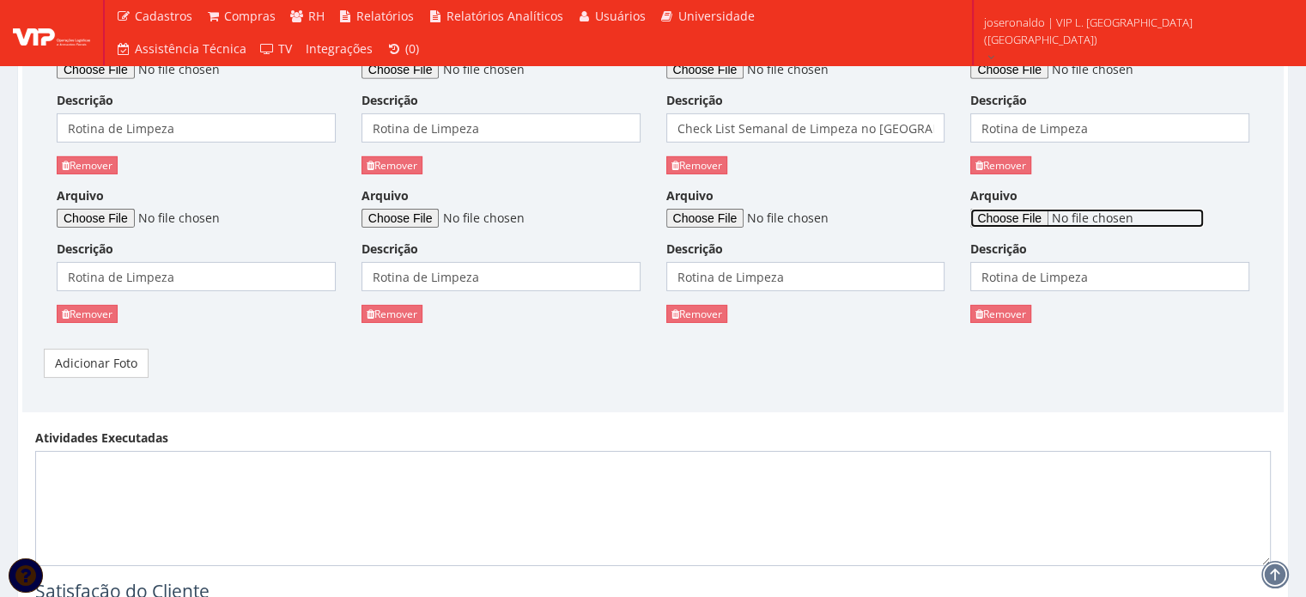
scroll to position [5624, 0]
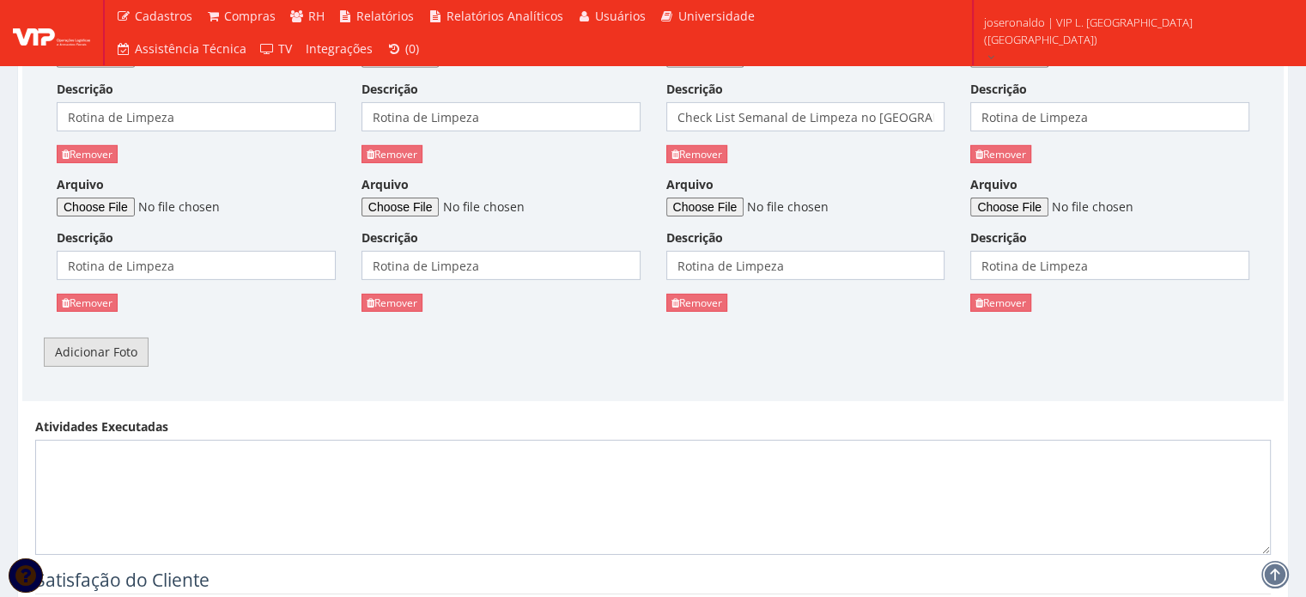
click at [109, 338] on link "Adicionar Foto" at bounding box center [96, 352] width 105 height 29
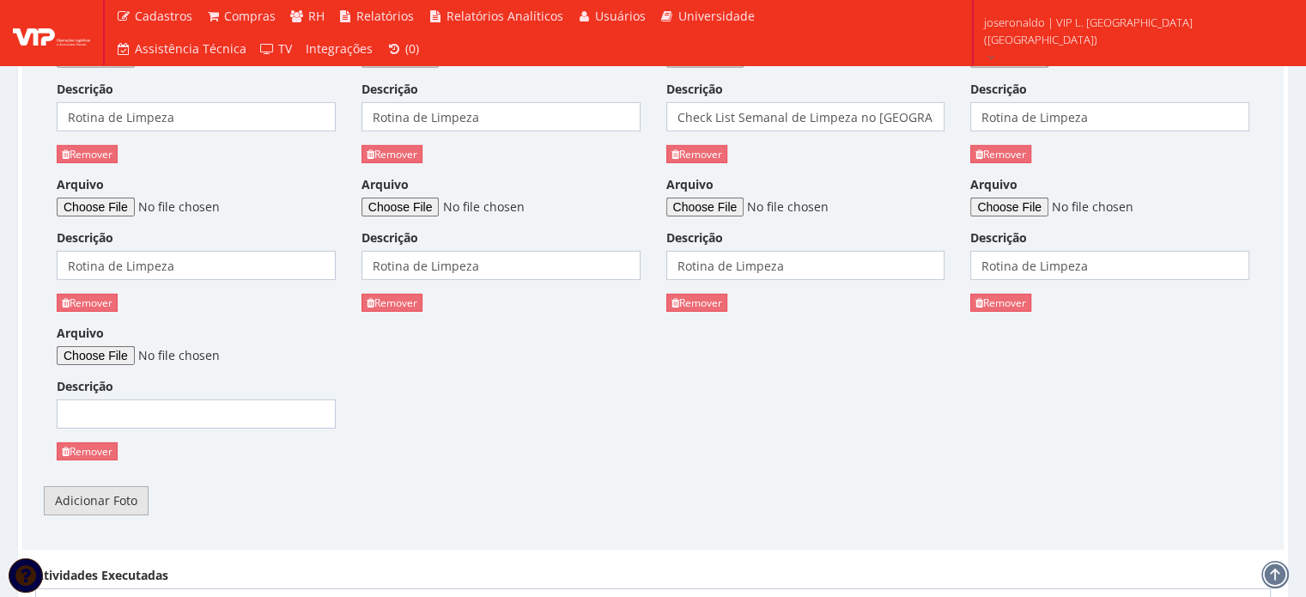
click at [120, 492] on div "Assuntos Gerais Descrição Fomos submetidos a uma auditoria antecipada, onde est…" at bounding box center [653, 98] width 1270 height 861
click at [120, 487] on link "Adicionar Foto" at bounding box center [96, 500] width 105 height 29
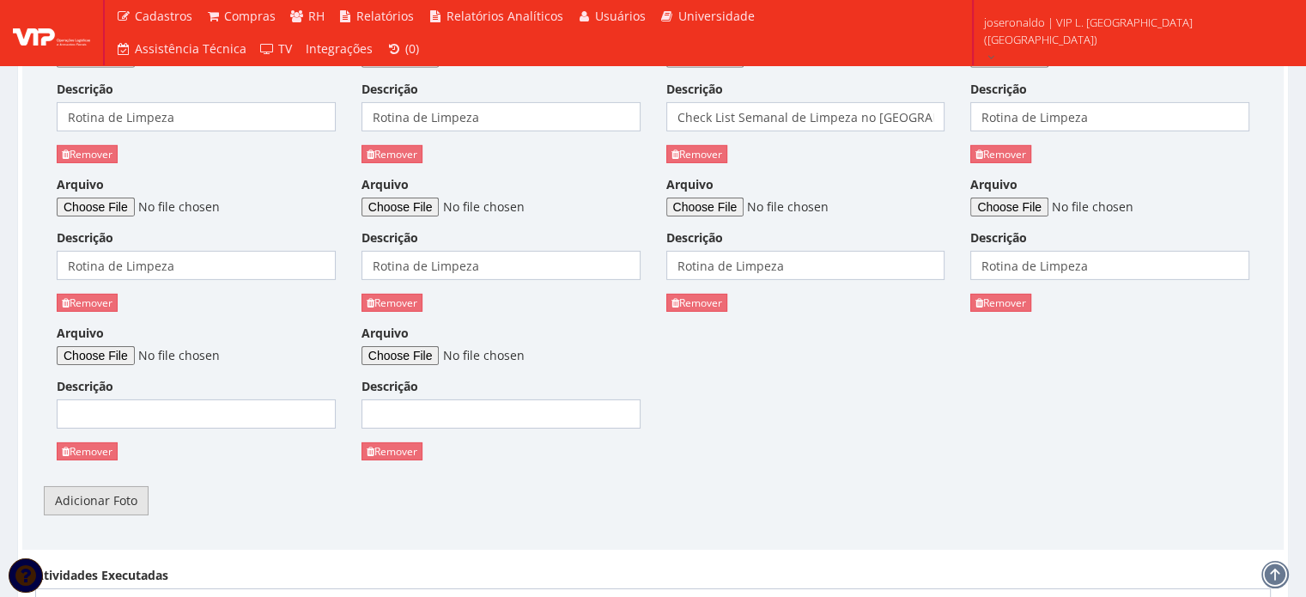
click at [125, 486] on link "Adicionar Foto" at bounding box center [96, 500] width 105 height 29
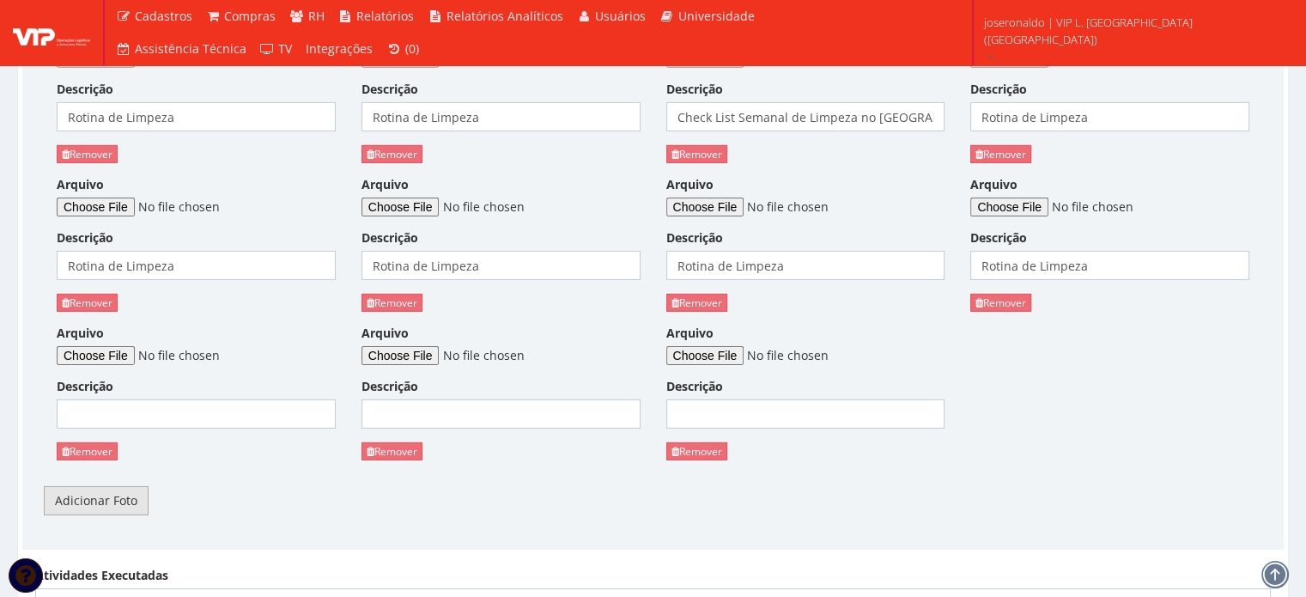
click at [127, 486] on link "Adicionar Foto" at bounding box center [96, 500] width 105 height 29
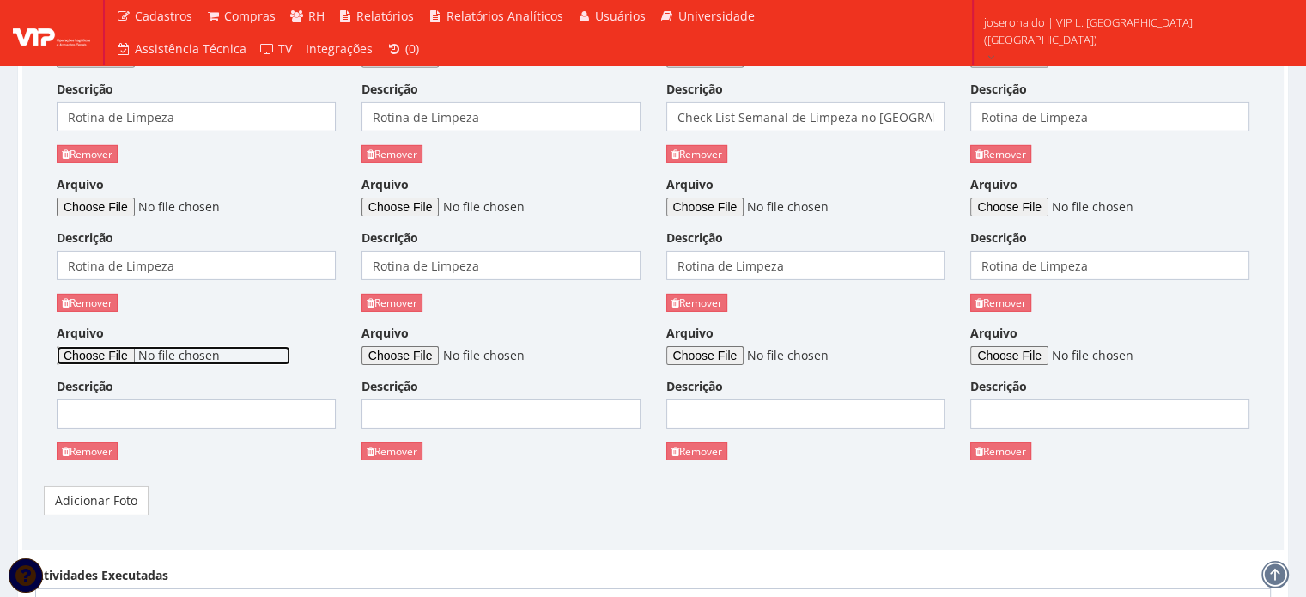
click at [110, 346] on input "Arquivo" at bounding box center [174, 355] width 234 height 19
click at [239, 405] on div "Arquivo Descrição Remover" at bounding box center [196, 399] width 305 height 149
click at [239, 404] on input "Descrição" at bounding box center [196, 413] width 279 height 29
click at [240, 399] on input "Descrição" at bounding box center [196, 413] width 279 height 29
click at [227, 399] on input "Descrição" at bounding box center [196, 413] width 279 height 29
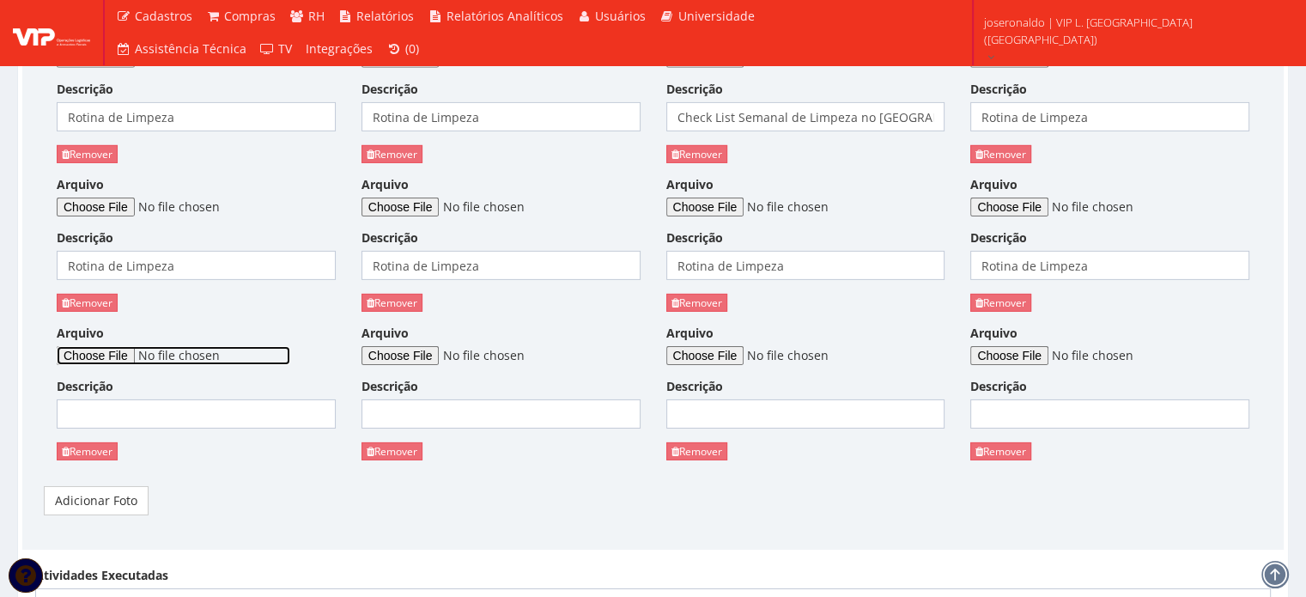
click at [127, 346] on input "Arquivo" at bounding box center [174, 355] width 234 height 19
type input "C:\fakepath\Rotina de limpeza (12).jpeg"
click at [179, 399] on input "Descrição" at bounding box center [196, 413] width 279 height 29
type input "Rotina de Limpeza"
click at [440, 325] on div "Arquivo" at bounding box center [501, 345] width 279 height 40
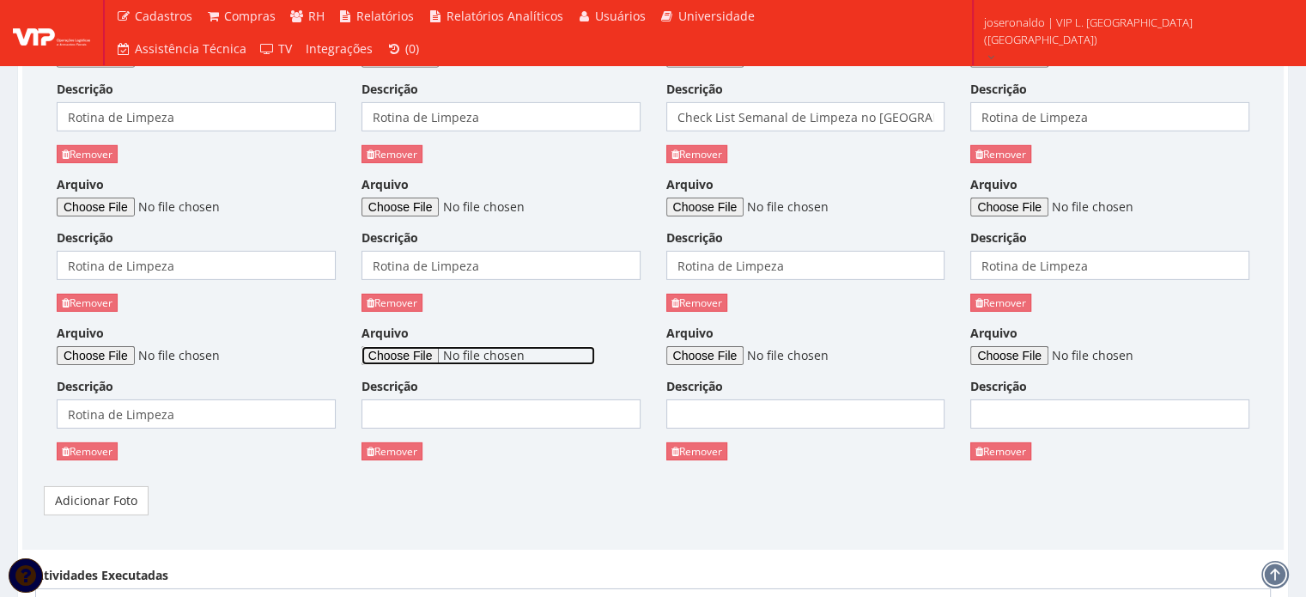
click at [440, 346] on input "Arquivo" at bounding box center [479, 355] width 234 height 19
type input "C:\fakepath\Auditoria_de_Estoque_Externo-Setembro2025.xlsx"
click at [496, 399] on input "Descrição" at bounding box center [501, 413] width 279 height 29
type input "Auditoria"
click at [721, 344] on div "Arquivo Descrição Remover" at bounding box center [806, 399] width 305 height 149
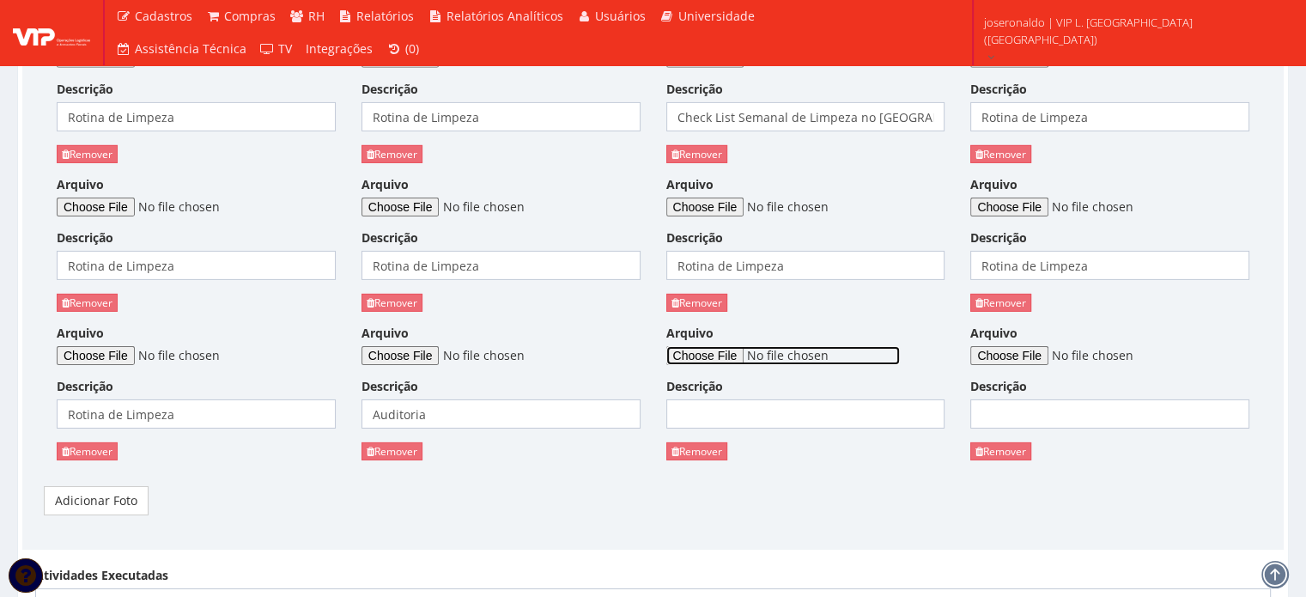
click at [732, 346] on input "Arquivo" at bounding box center [783, 355] width 234 height 19
type input "C:\fakepath\Finalização de colocagem de brita na lateral do galpão.jpeg"
click at [728, 399] on input "Descrição" at bounding box center [805, 413] width 279 height 29
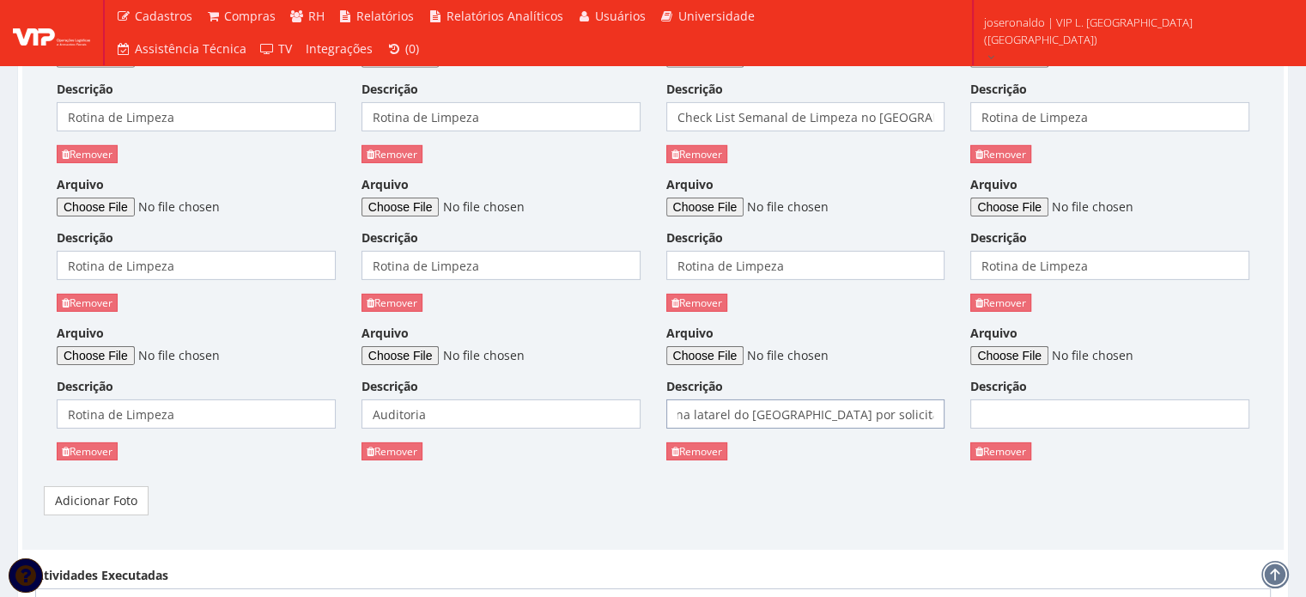
scroll to position [0, 94]
type input "Brita colocada na latarel do Galpão por solicitação na auditoria"
click at [1021, 442] on link "Remover" at bounding box center [1001, 451] width 61 height 18
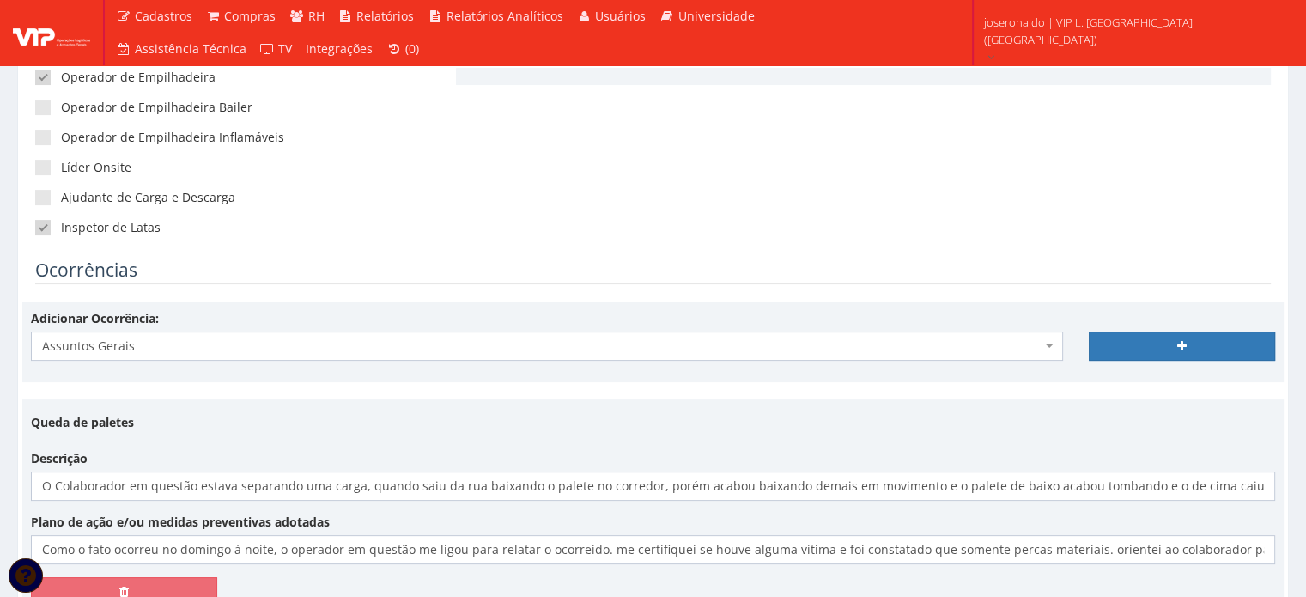
scroll to position [385, 0]
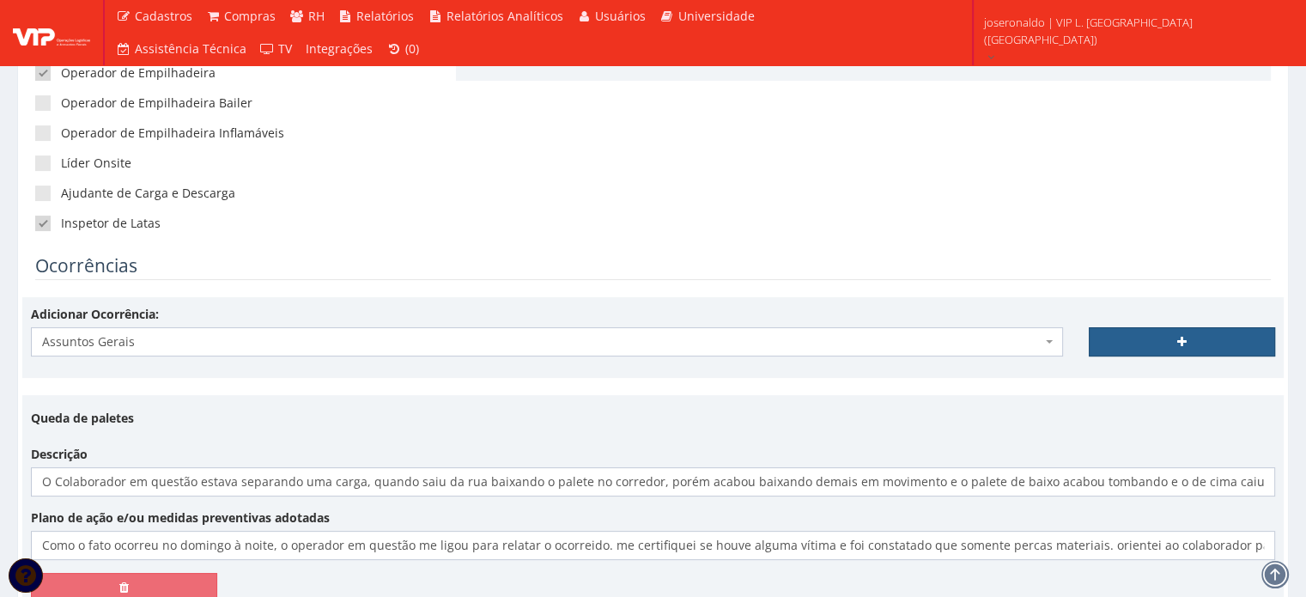
click at [1141, 339] on link at bounding box center [1182, 341] width 186 height 29
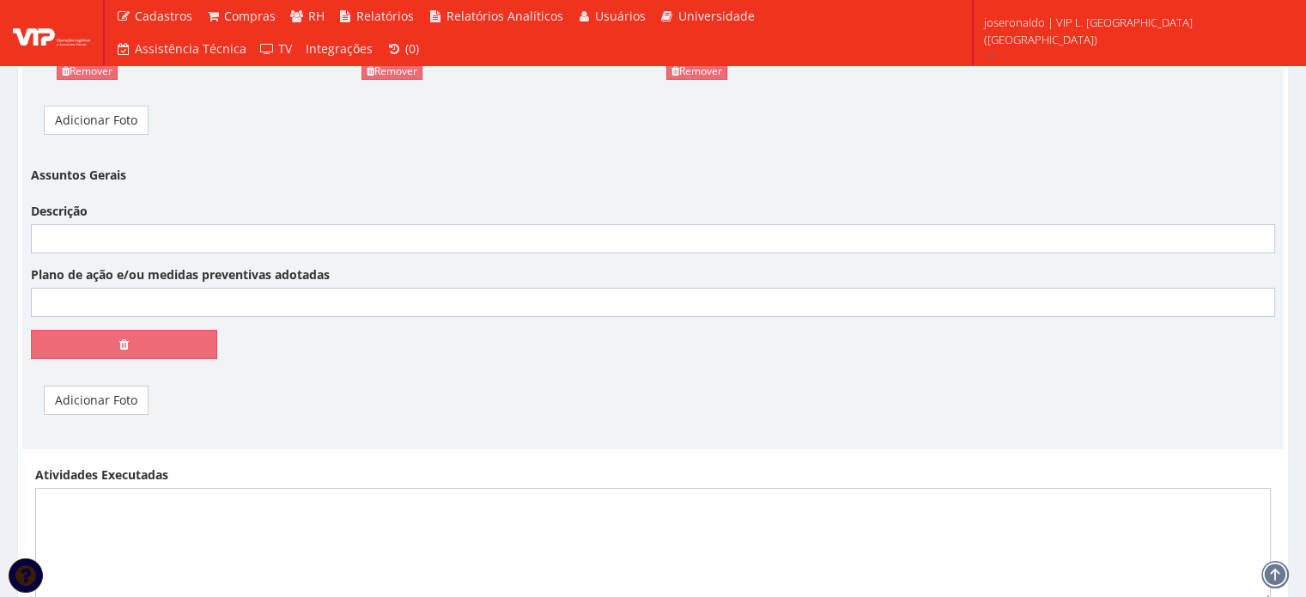
scroll to position [5967, 0]
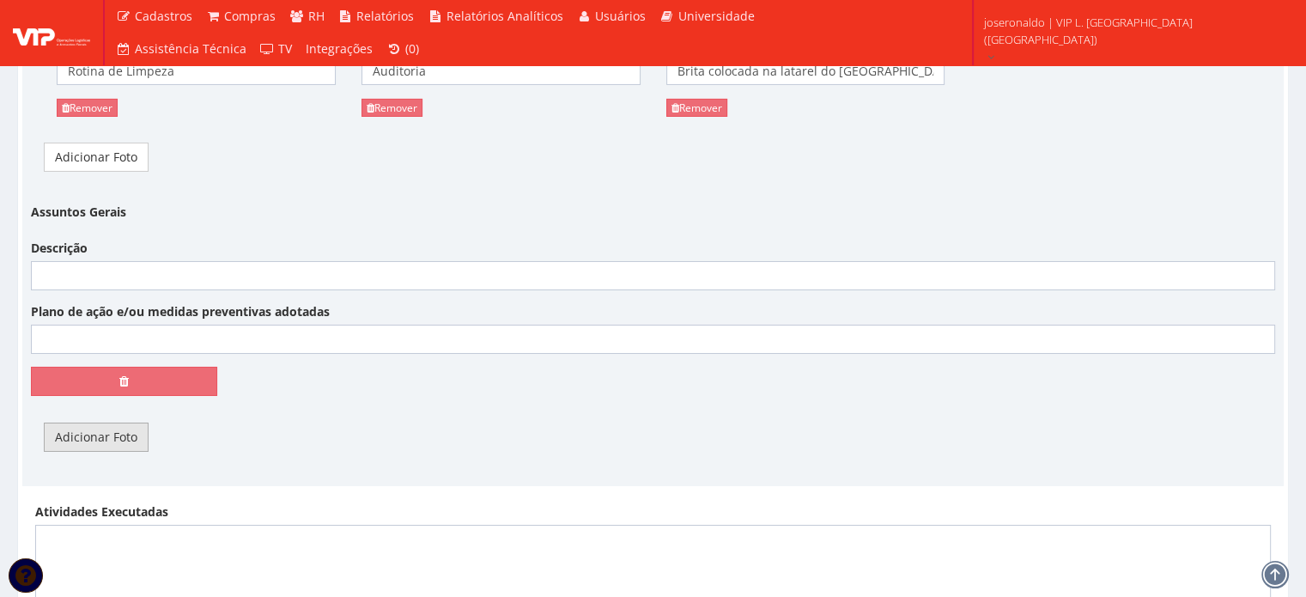
click at [106, 423] on link "Adicionar Foto" at bounding box center [96, 437] width 105 height 29
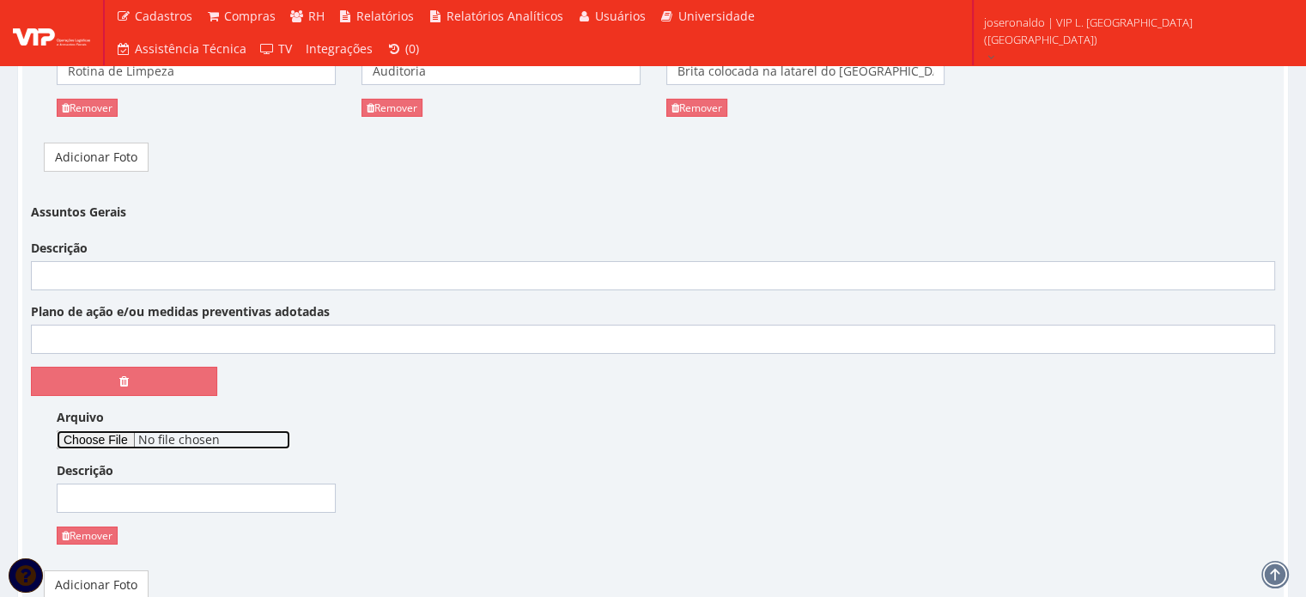
click at [115, 430] on input "Arquivo" at bounding box center [174, 439] width 234 height 19
type input "C:\fakepath\Relatório.pdf"
click at [124, 261] on input "Descrição" at bounding box center [653, 275] width 1244 height 29
drag, startPoint x: 106, startPoint y: 509, endPoint x: 719, endPoint y: 73, distance: 752.6
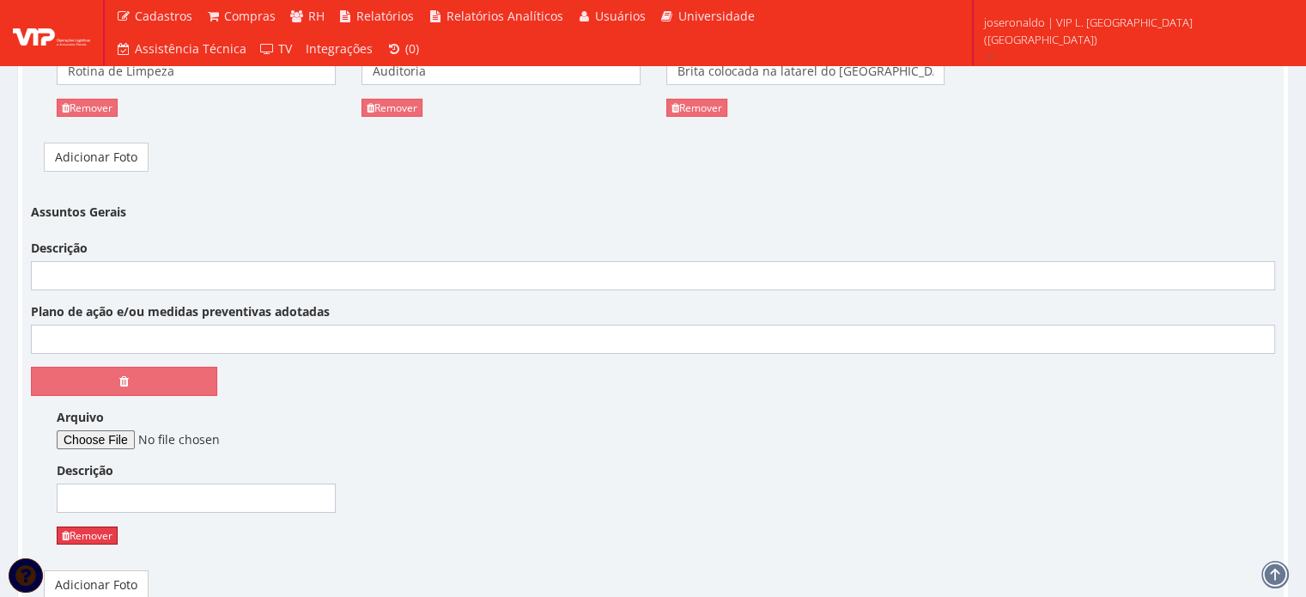
click at [106, 526] on link "Remover" at bounding box center [87, 535] width 61 height 18
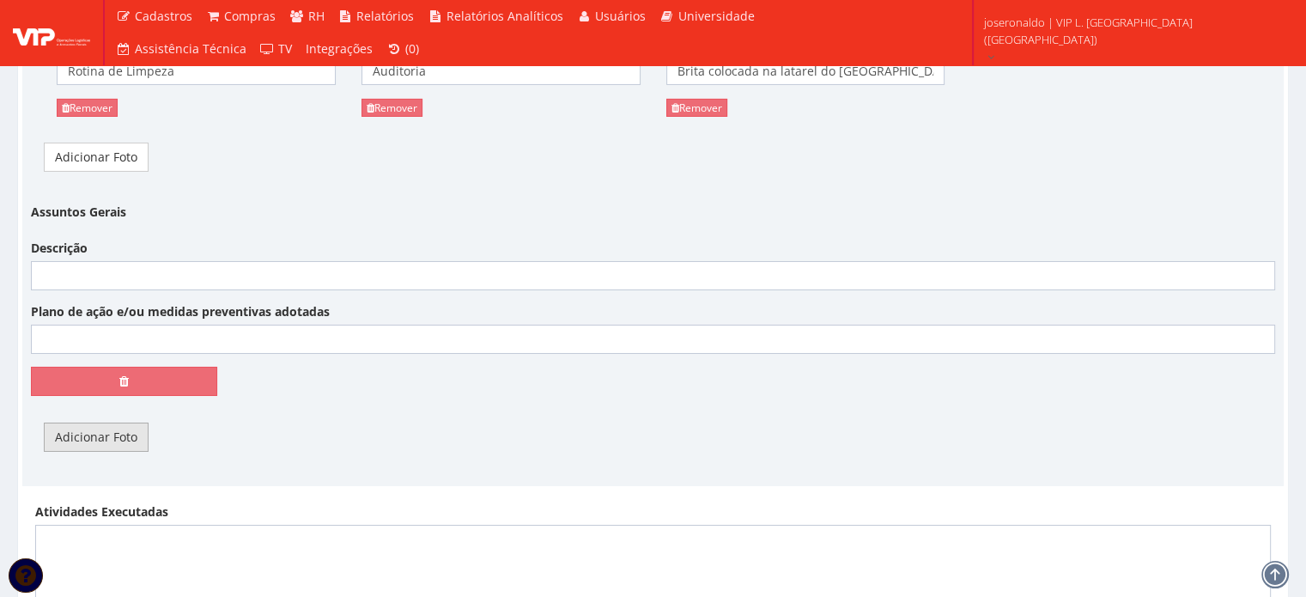
click at [104, 423] on link "Adicionar Foto" at bounding box center [96, 437] width 105 height 29
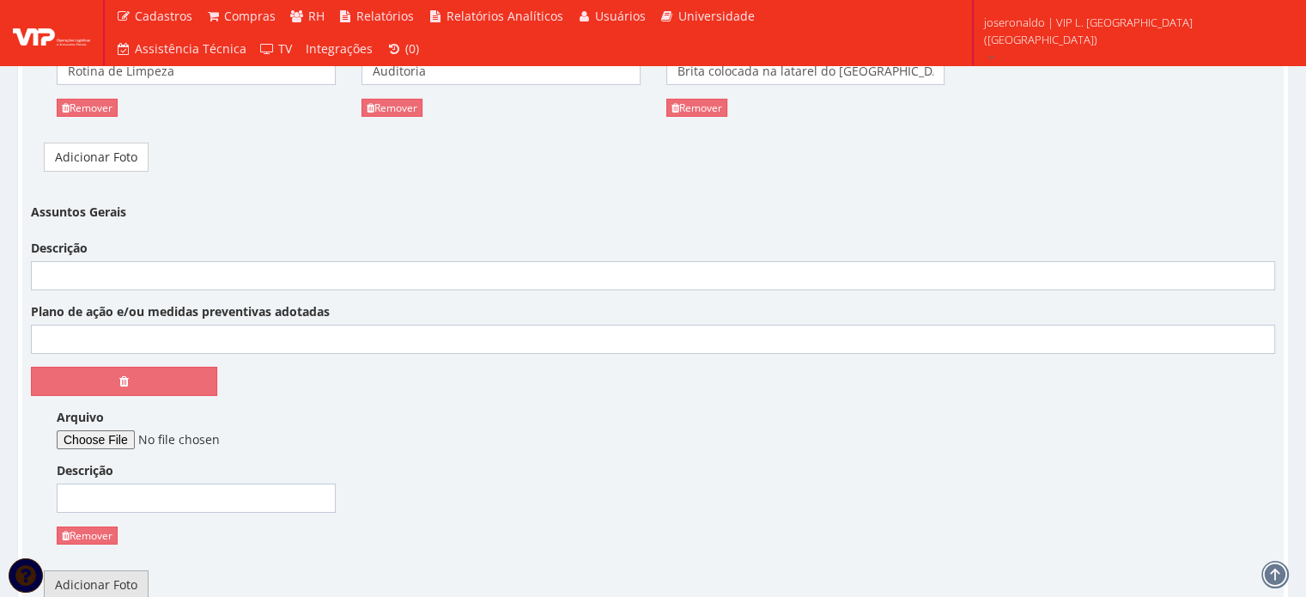
click at [117, 570] on link "Adicionar Foto" at bounding box center [96, 584] width 105 height 29
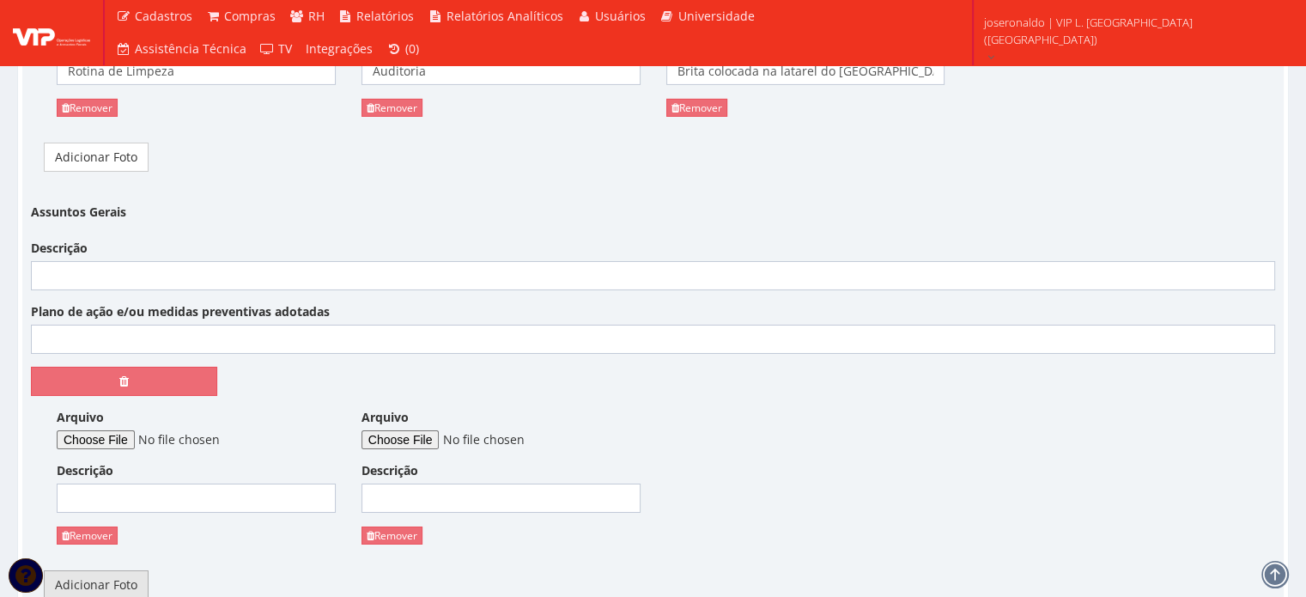
click at [117, 570] on link "Adicionar Foto" at bounding box center [96, 584] width 105 height 29
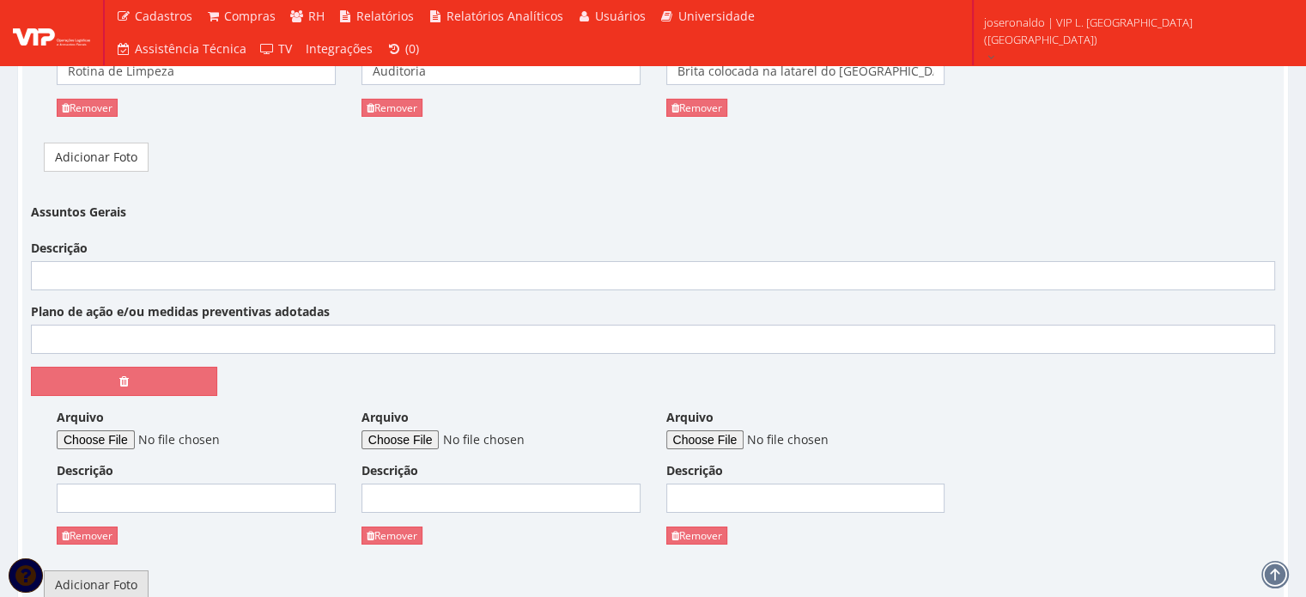
click at [117, 570] on link "Adicionar Foto" at bounding box center [96, 584] width 105 height 29
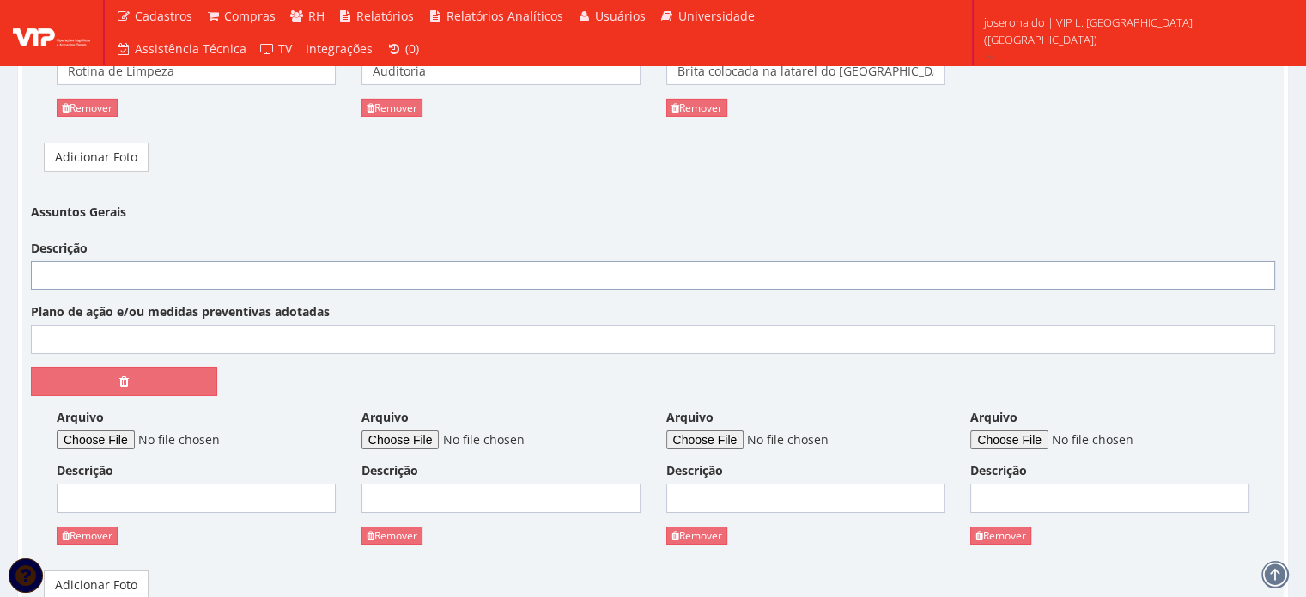
click at [76, 261] on input "Descrição" at bounding box center [653, 275] width 1244 height 29
type input "Realizamos a devolução da empilhadeira que pertencia à operação da Ambev"
click at [186, 325] on input "Plano de ação e/ou medidas preventivas adotadas" at bounding box center [653, 339] width 1244 height 29
type input "Não se aplica"
click at [122, 570] on link "Adicionar Foto" at bounding box center [96, 584] width 105 height 29
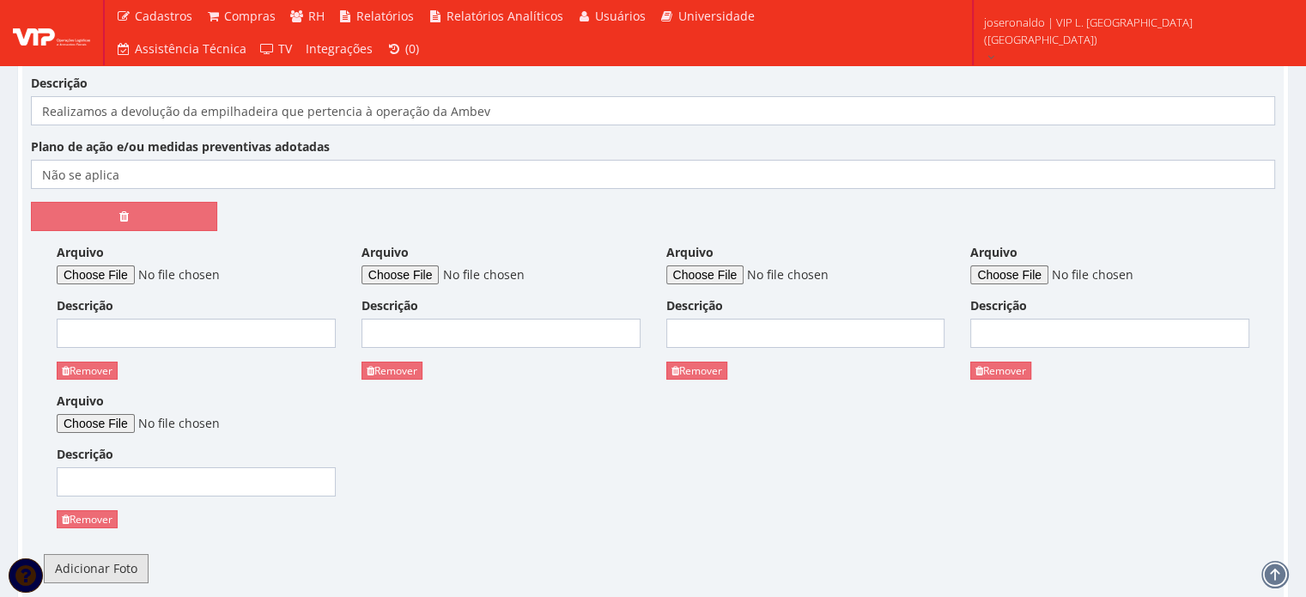
scroll to position [6139, 0]
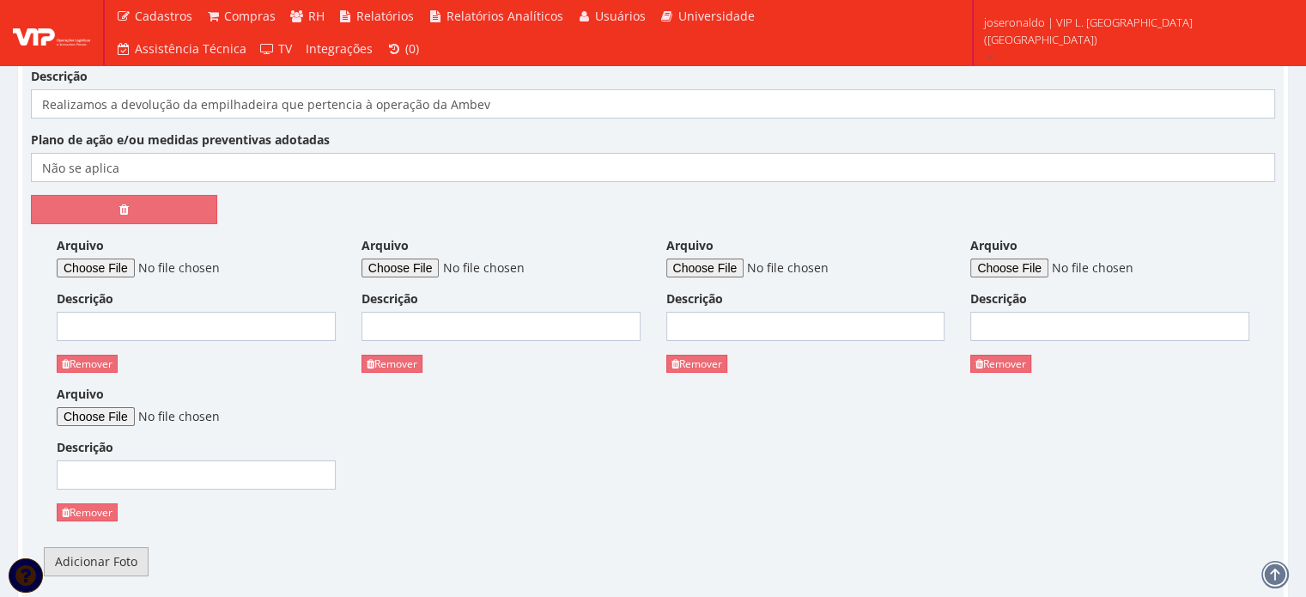
click at [114, 547] on link "Adicionar Foto" at bounding box center [96, 561] width 105 height 29
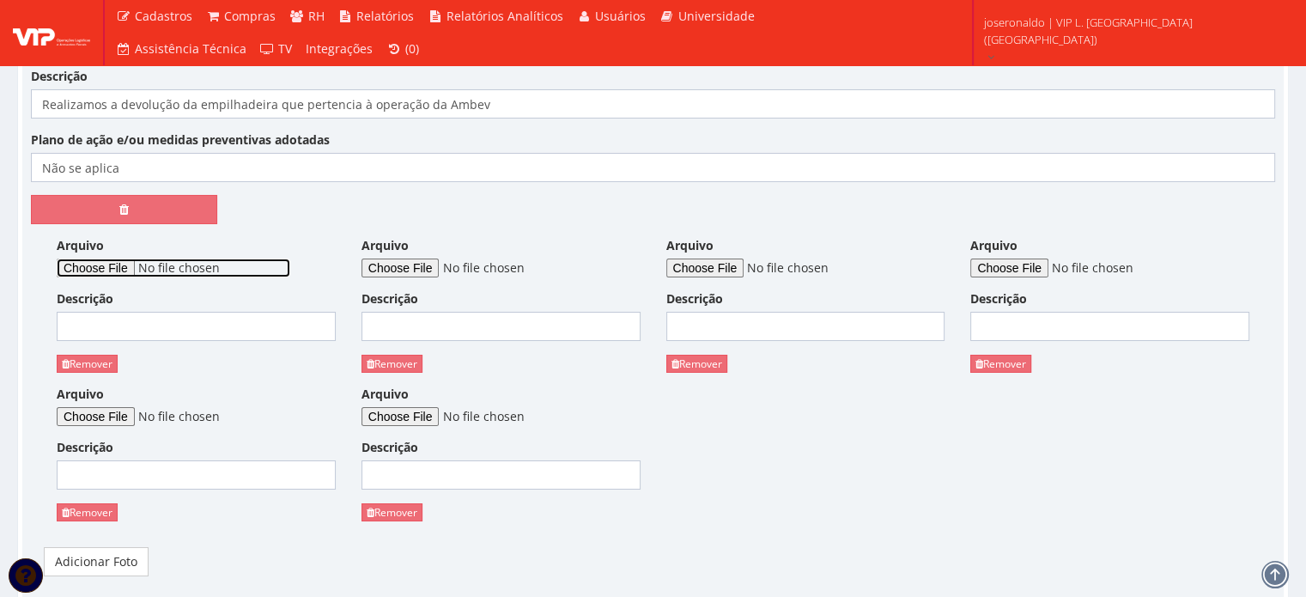
click at [122, 259] on input "Arquivo" at bounding box center [174, 268] width 234 height 19
type input "C:\fakepath\DANFe 3 Devolução Vamos empilhadeira Itaporanga.pdf"
click at [198, 312] on input "Descrição" at bounding box center [196, 326] width 279 height 29
click at [204, 312] on input "Descrição" at bounding box center [196, 326] width 279 height 29
type input "Danfe"
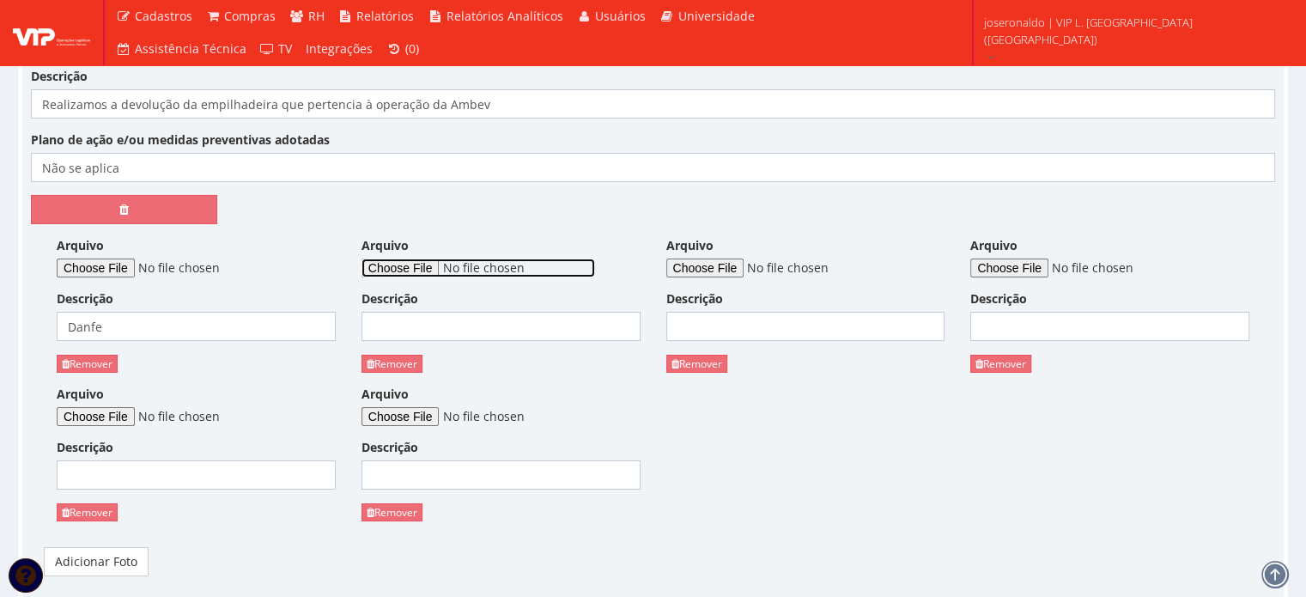
click at [417, 259] on input "Arquivo" at bounding box center [479, 268] width 234 height 19
type input "C:\fakepath\devolução da empilhadeira 04 (1).jpeg"
click at [472, 312] on input "Descrição" at bounding box center [501, 326] width 279 height 29
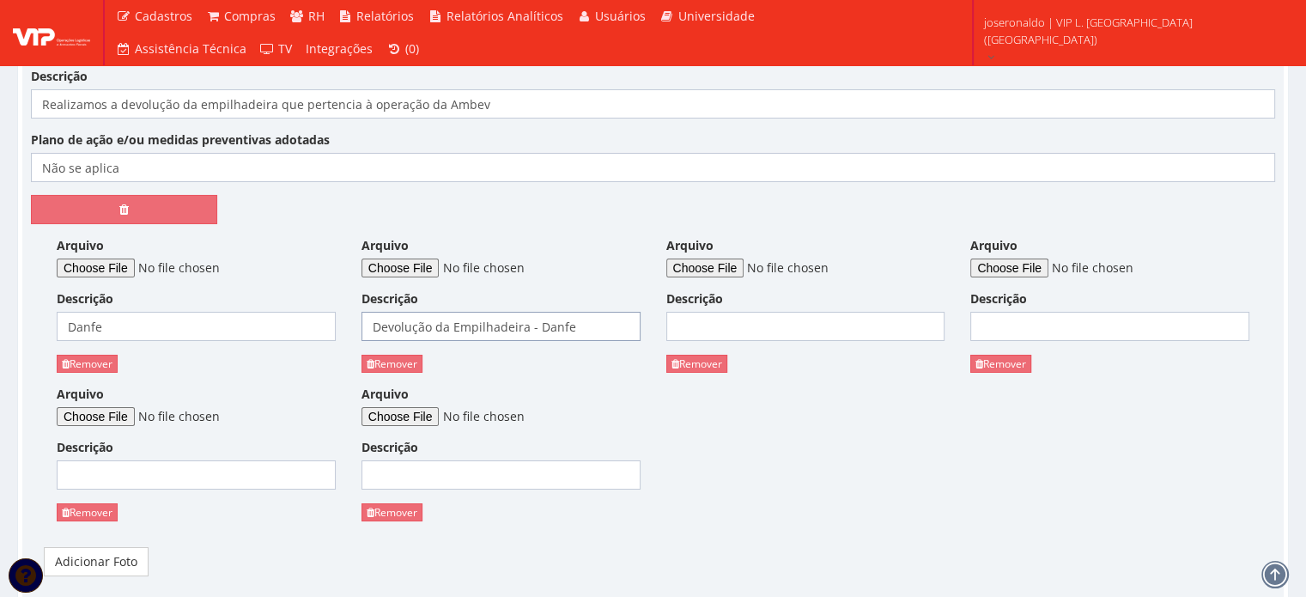
drag, startPoint x: 528, startPoint y: 305, endPoint x: 594, endPoint y: 298, distance: 66.5
click at [594, 312] on input "Devolução da Empilhadeira - Danfe" at bounding box center [501, 326] width 279 height 29
type input "Devolução da Empilhadeira"
click at [728, 312] on input "Descrição" at bounding box center [805, 326] width 279 height 29
type input "Devolução da Empilhadeira"
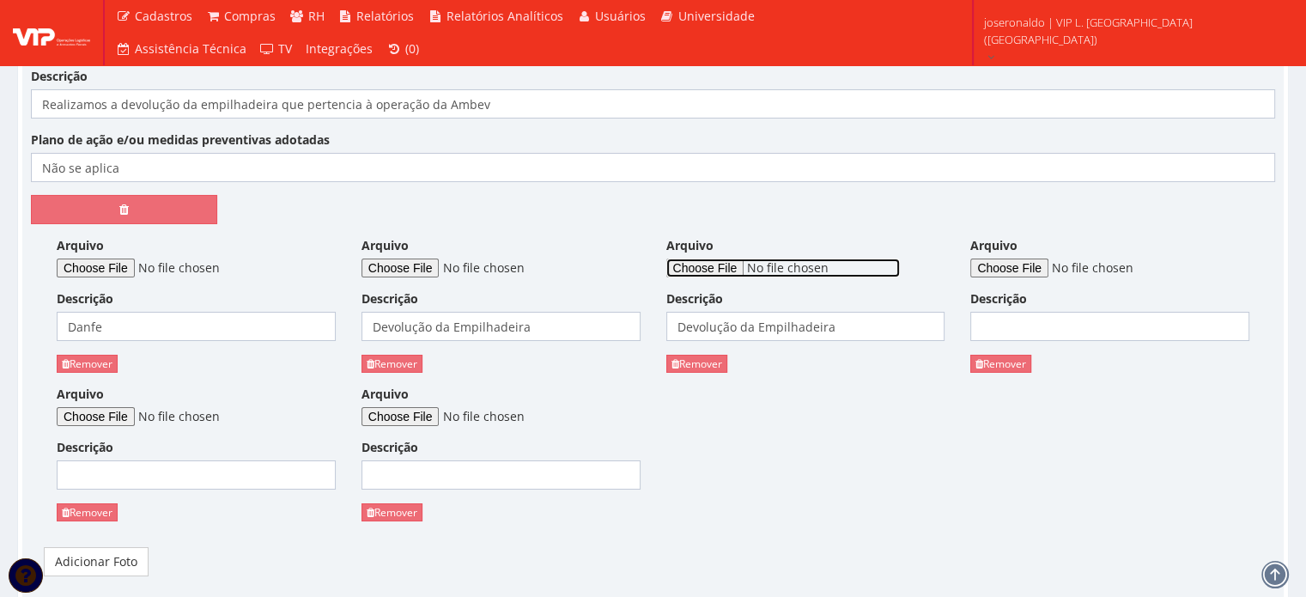
click at [697, 259] on input "Arquivo" at bounding box center [783, 268] width 234 height 19
type input "C:\fakepath\devolução da empilhadeira 04 (2).jpeg"
click at [1010, 312] on input "Descrição" at bounding box center [1110, 326] width 279 height 29
type input "Devolução da Empilhadeira"
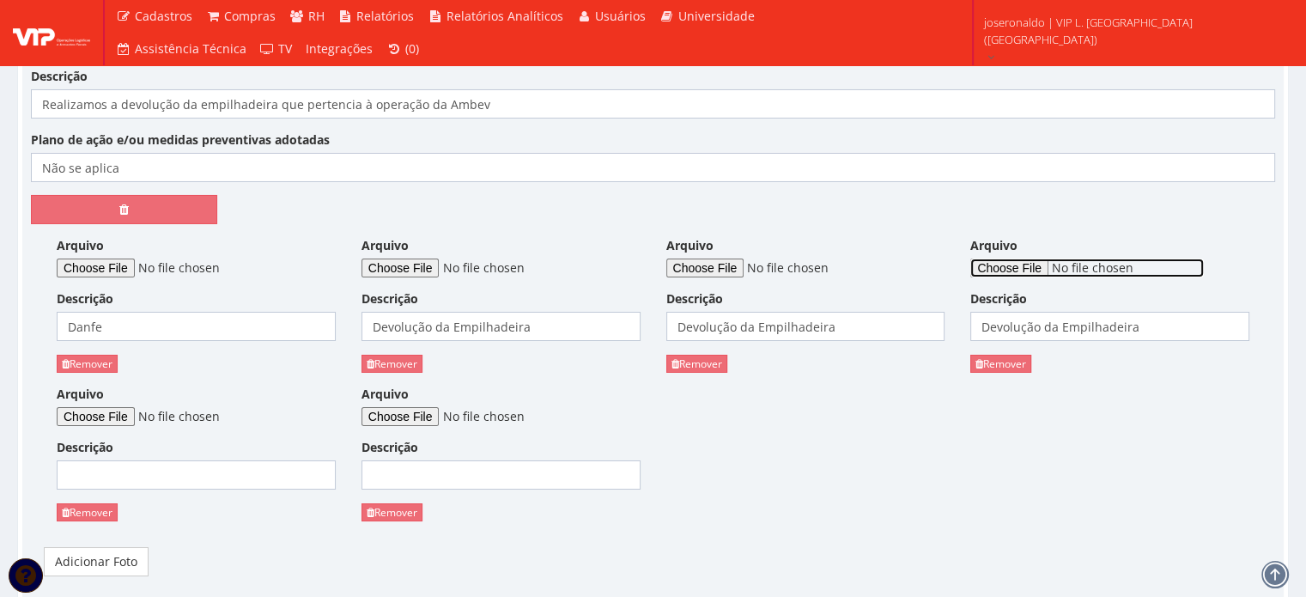
click at [1018, 259] on input "Arquivo" at bounding box center [1088, 268] width 234 height 19
type input "C:\fakepath\devolução da empilhadeira 04 (3).jpeg"
click at [197, 460] on input "Descrição" at bounding box center [196, 474] width 279 height 29
type input "Devolução da Empilhadeira"
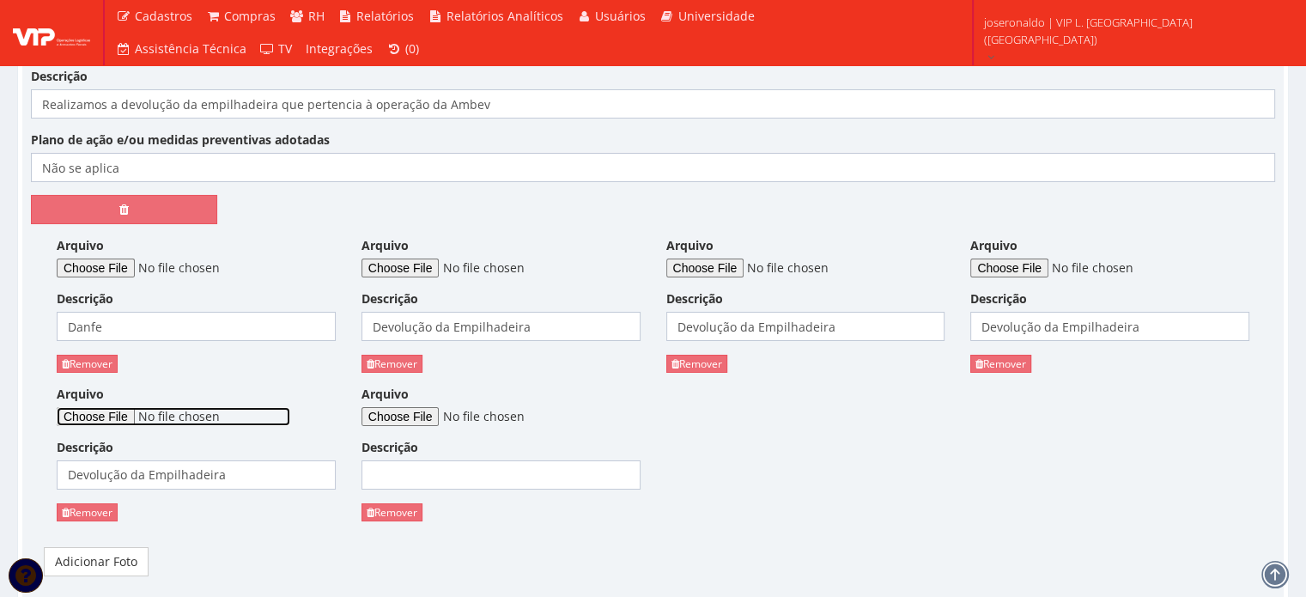
click at [126, 407] on input "Arquivo" at bounding box center [174, 416] width 234 height 19
type input "C:\fakepath\devolução da empilhadeira 04 (4).jpeg"
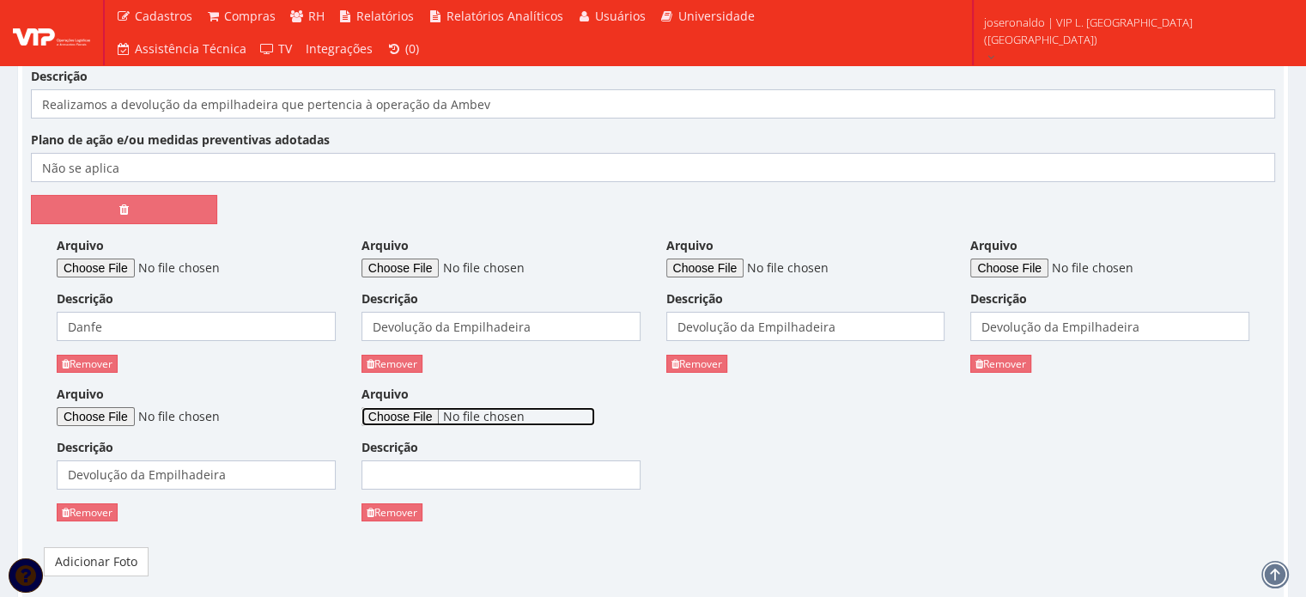
click at [413, 407] on input "Arquivo" at bounding box center [479, 416] width 234 height 19
type input "C:\fakepath\devolução da empilhadeira 04 (5).jpeg"
click at [431, 460] on input "Descrição" at bounding box center [501, 474] width 279 height 29
type input "Devolução da Empilhadeira"
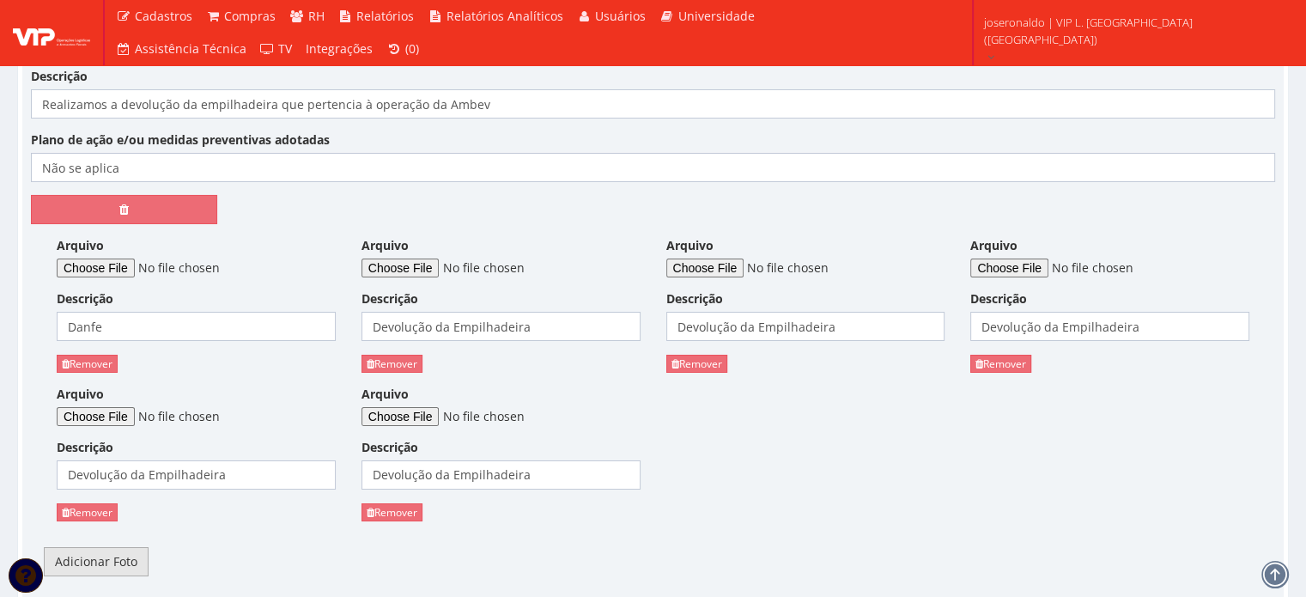
drag, startPoint x: 117, startPoint y: 532, endPoint x: 126, endPoint y: 532, distance: 9.4
click at [119, 547] on link "Adicionar Foto" at bounding box center [96, 561] width 105 height 29
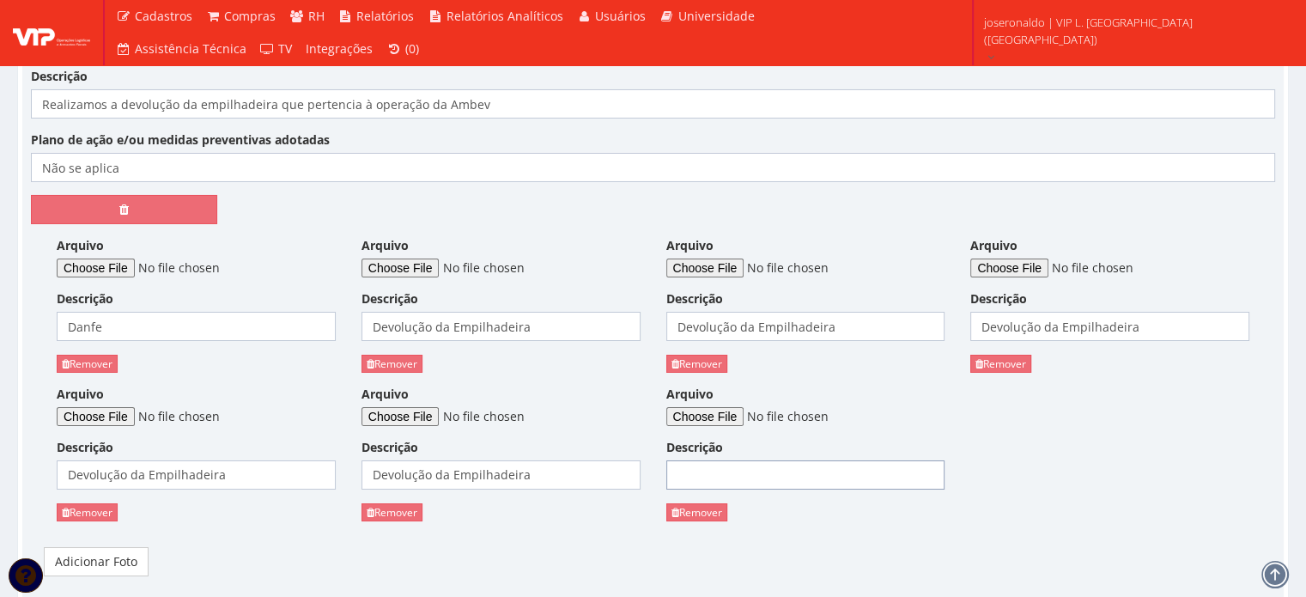
click at [695, 460] on input "Descrição" at bounding box center [805, 474] width 279 height 29
click at [704, 460] on input "Descrição" at bounding box center [805, 474] width 279 height 29
click at [714, 386] on div "Arquivo" at bounding box center [805, 406] width 279 height 40
click at [719, 407] on input "Arquivo" at bounding box center [783, 416] width 234 height 19
type input "C:\fakepath\devolução da empilhadeira 04 (6).jpeg"
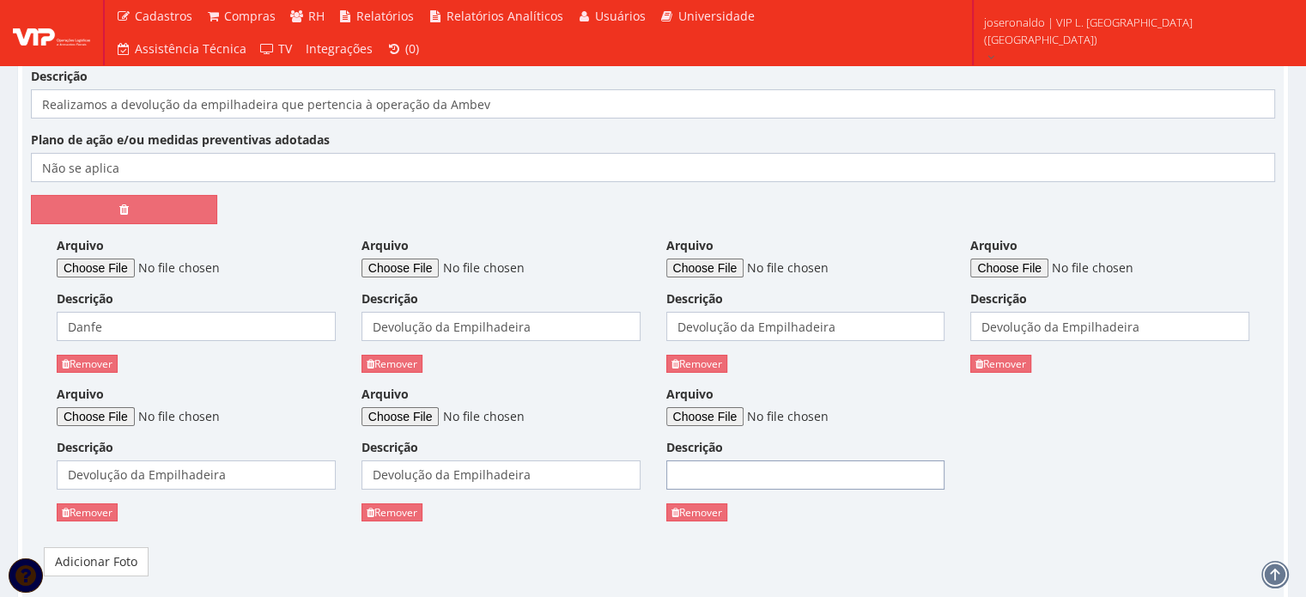
click at [701, 460] on input "Descrição" at bounding box center [805, 474] width 279 height 29
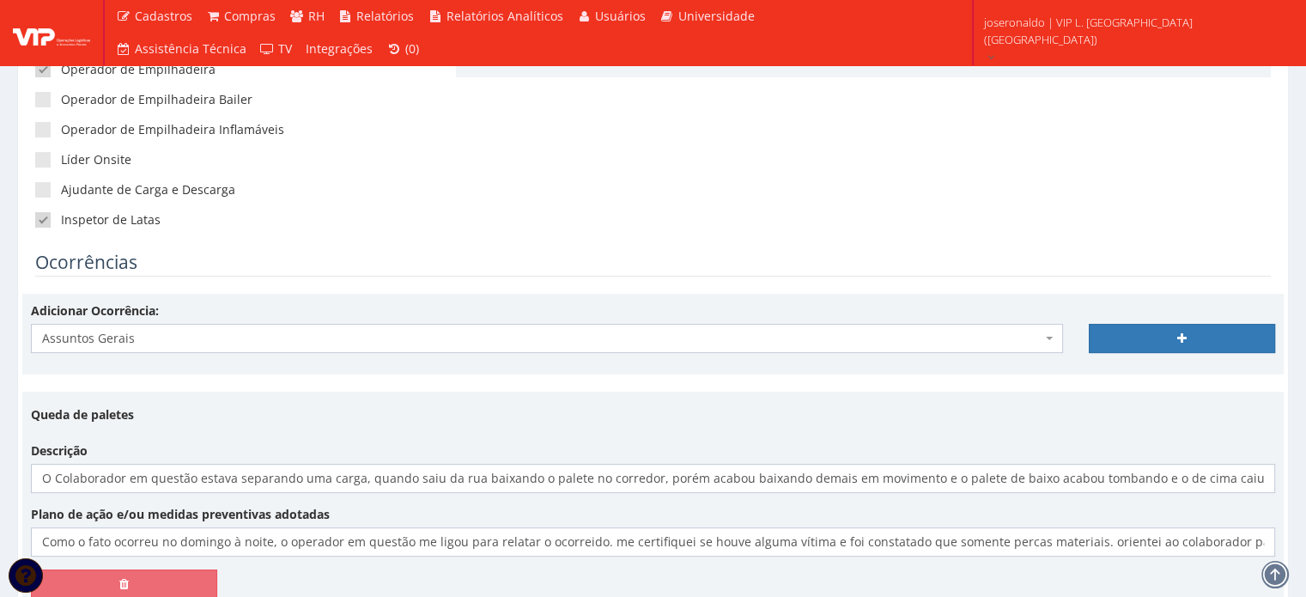
scroll to position [385, 0]
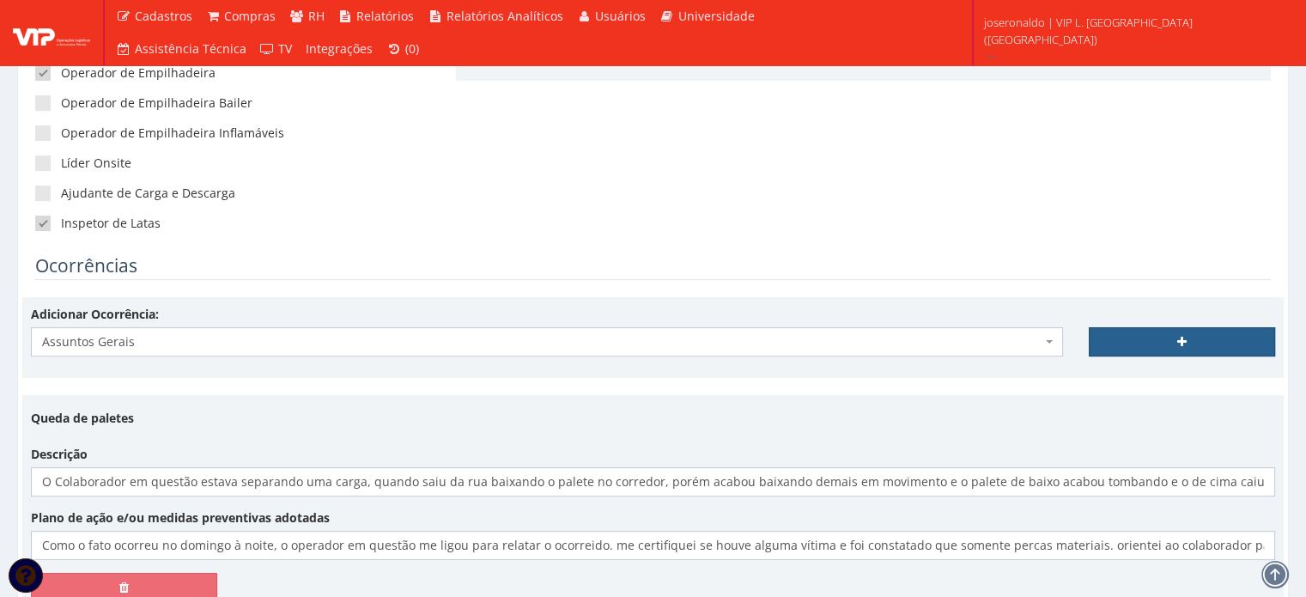
type input "NF"
click at [1150, 342] on link at bounding box center [1182, 341] width 186 height 29
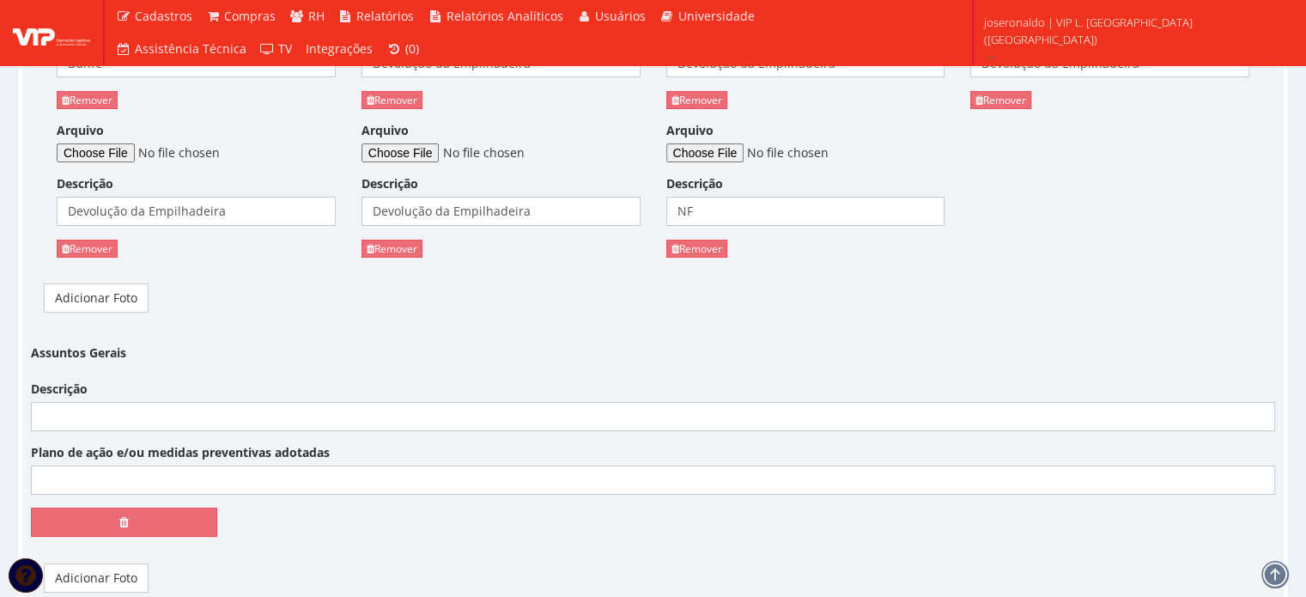
scroll to position [6385, 0]
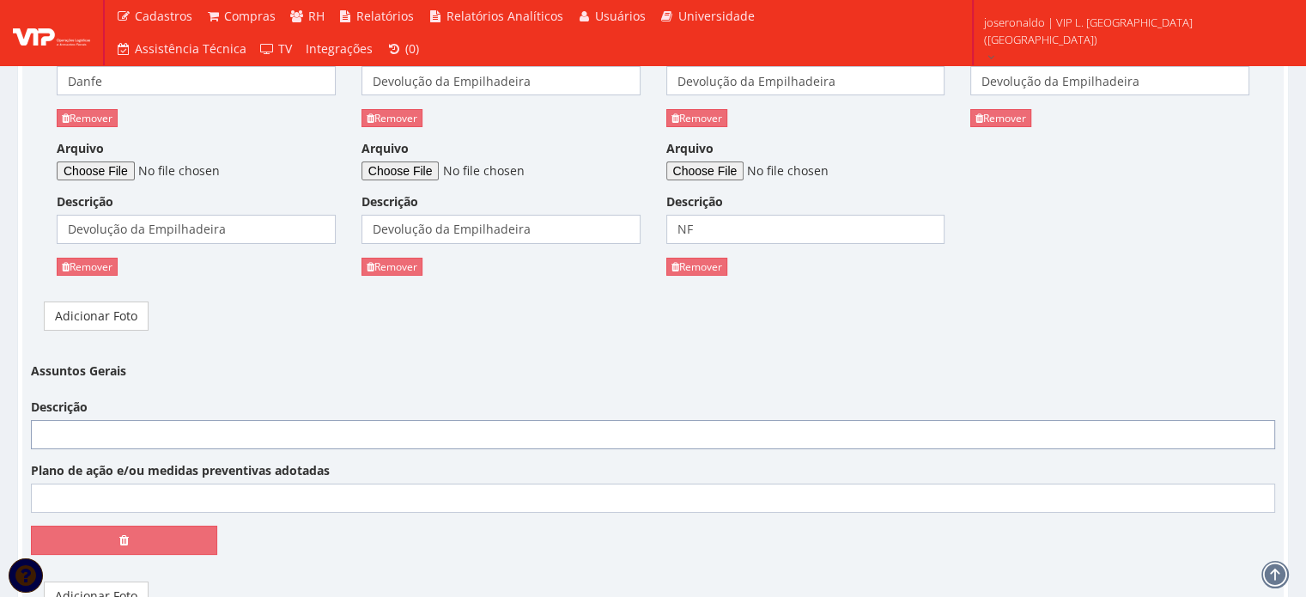
click at [113, 420] on input "Descrição" at bounding box center [653, 434] width 1244 height 29
type input "Neste período foi realizado o sereviço de Dedetização, onde apresentei para a C…"
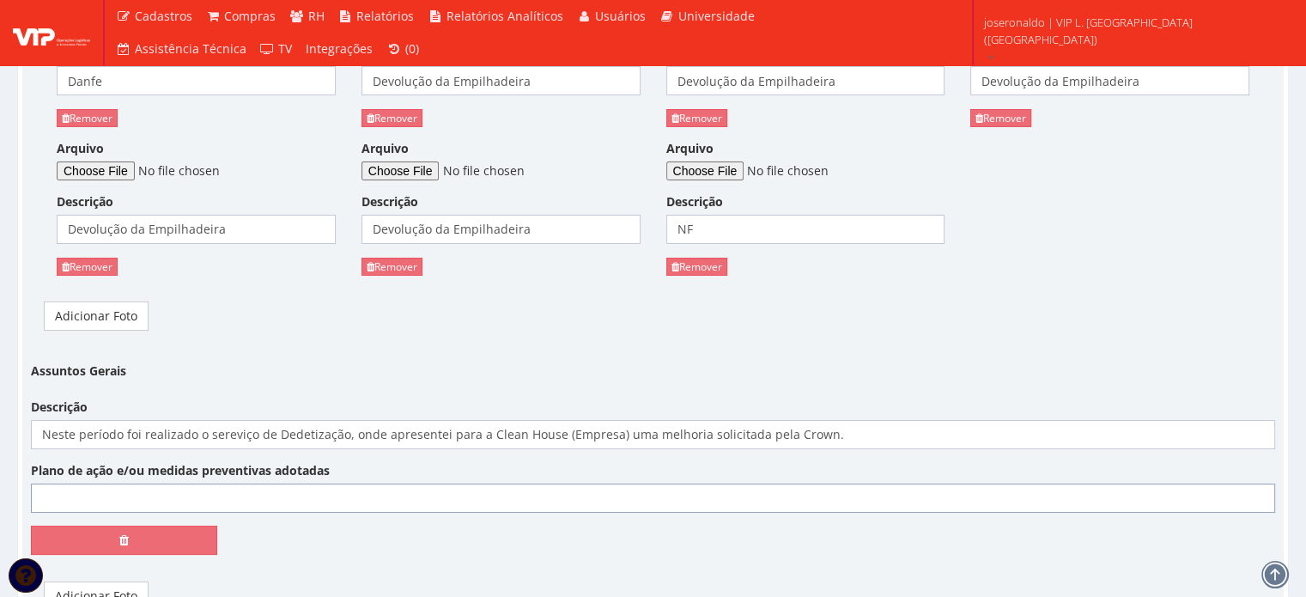
click at [94, 484] on input "Plano de ação e/ou medidas preventivas adotadas" at bounding box center [653, 498] width 1244 height 29
type input "Criei uma planilha de análise de tendência para que a empresa adapte à sua roti…"
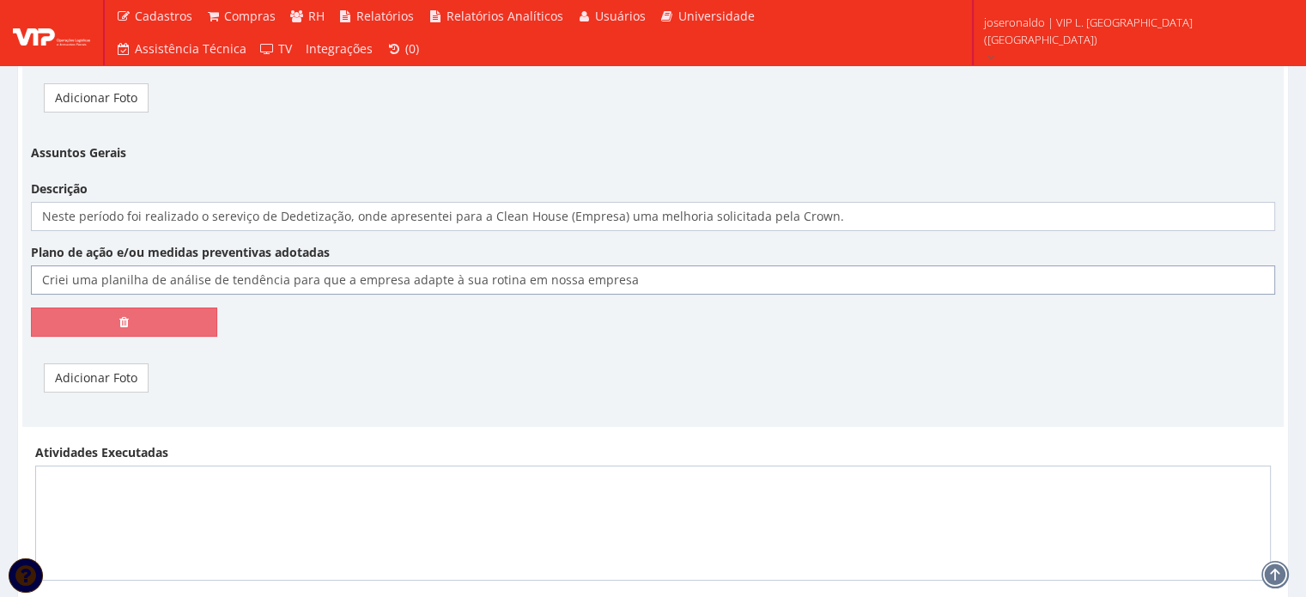
scroll to position [6642, 0]
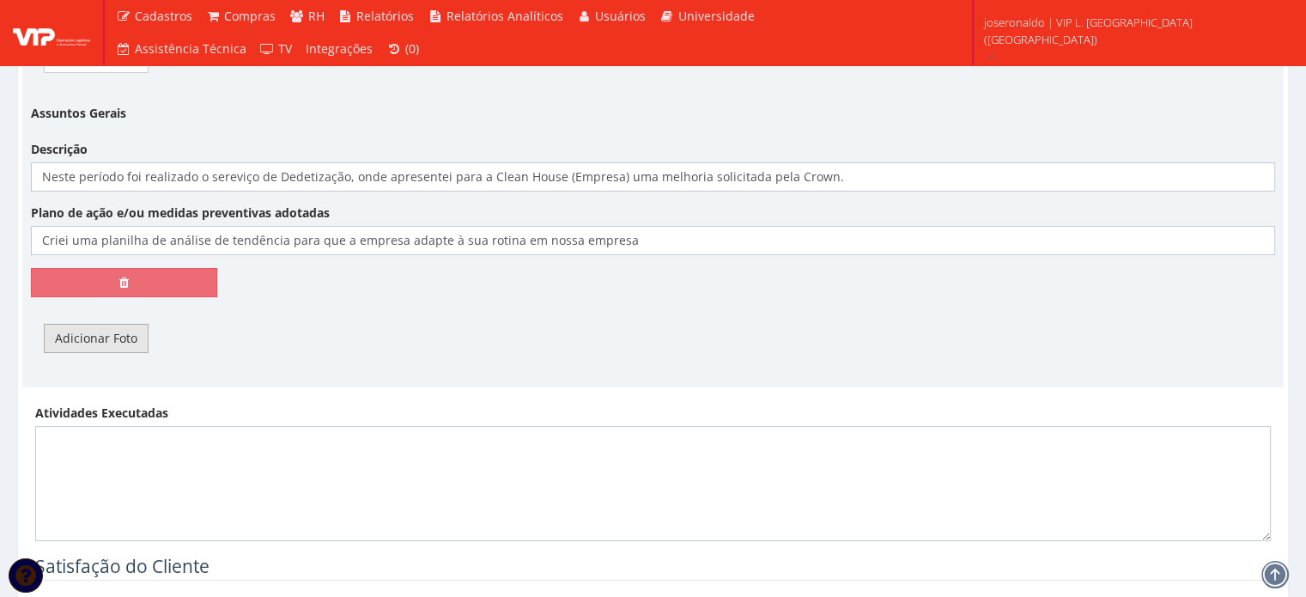
click at [113, 324] on link "Adicionar Foto" at bounding box center [96, 338] width 105 height 29
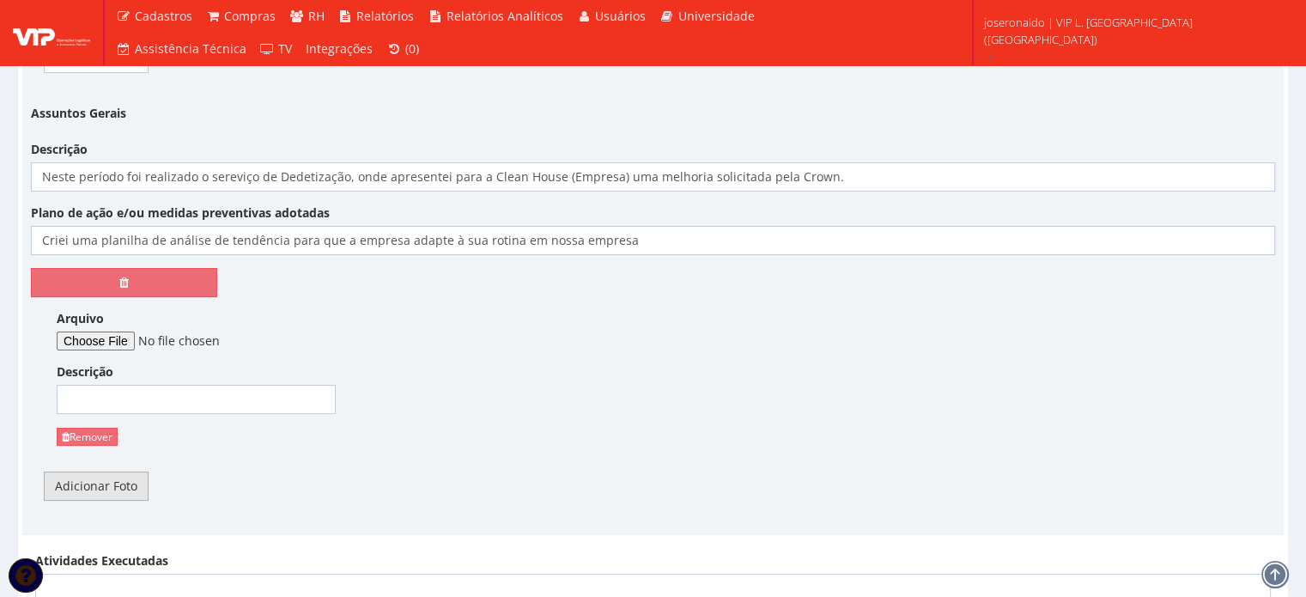
click at [105, 472] on link "Adicionar Foto" at bounding box center [96, 486] width 105 height 29
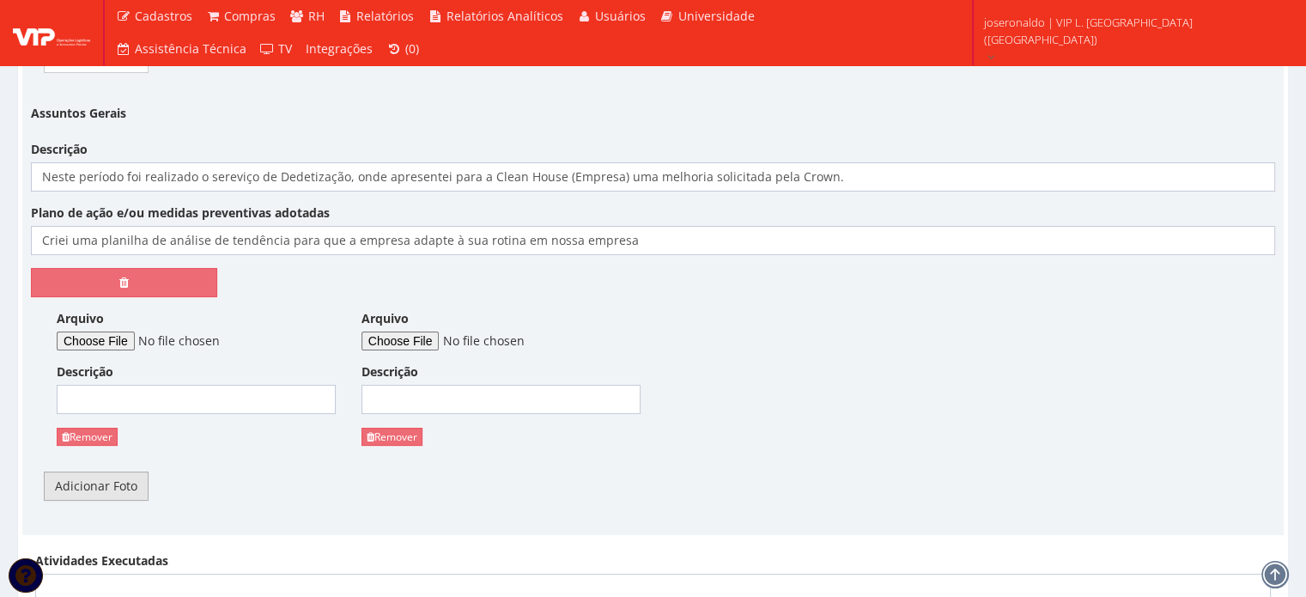
click at [105, 472] on link "Adicionar Foto" at bounding box center [96, 486] width 105 height 29
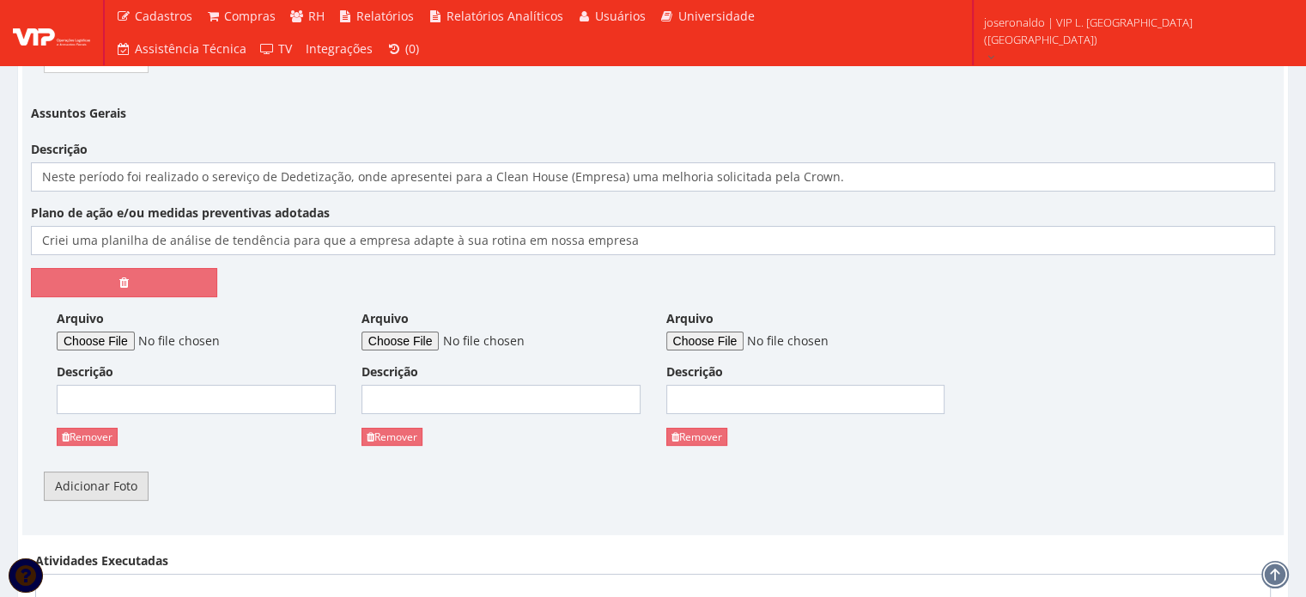
click at [106, 472] on link "Adicionar Foto" at bounding box center [96, 486] width 105 height 29
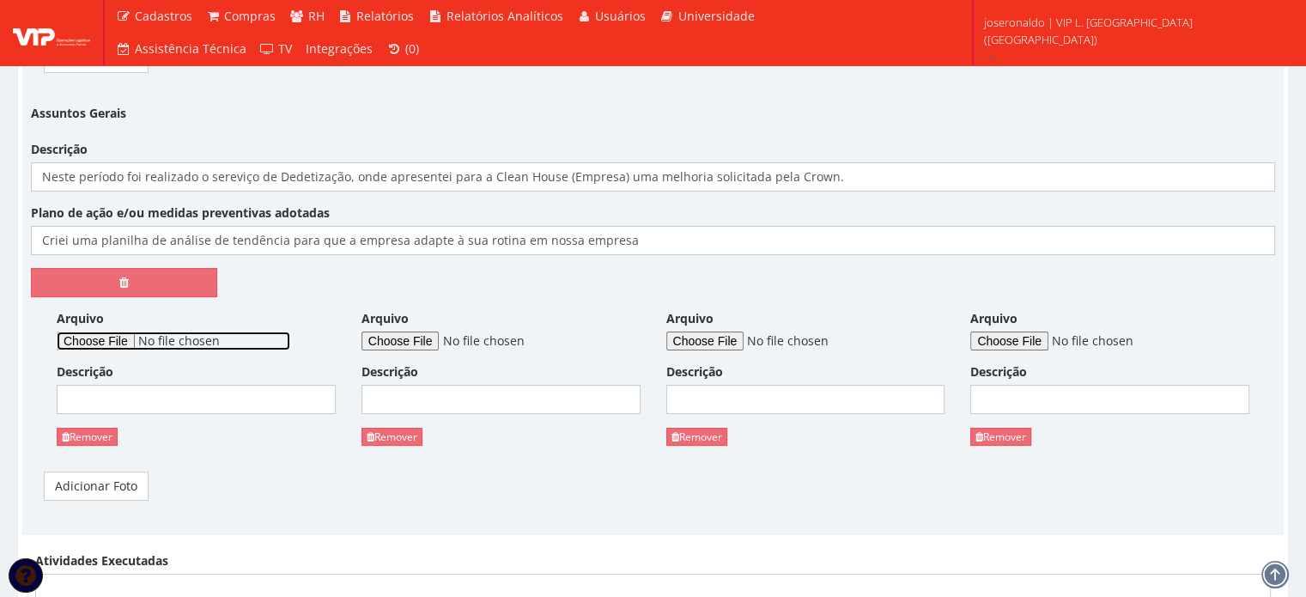
click at [79, 332] on input "Arquivo" at bounding box center [174, 341] width 234 height 19
type input "C:\fakepath\Análise de Tendências.xlsx"
click at [245, 385] on input "Descrição" at bounding box center [196, 399] width 279 height 29
type input "Certificado de Garantia"
click at [139, 332] on input "Arquivo" at bounding box center [174, 341] width 234 height 19
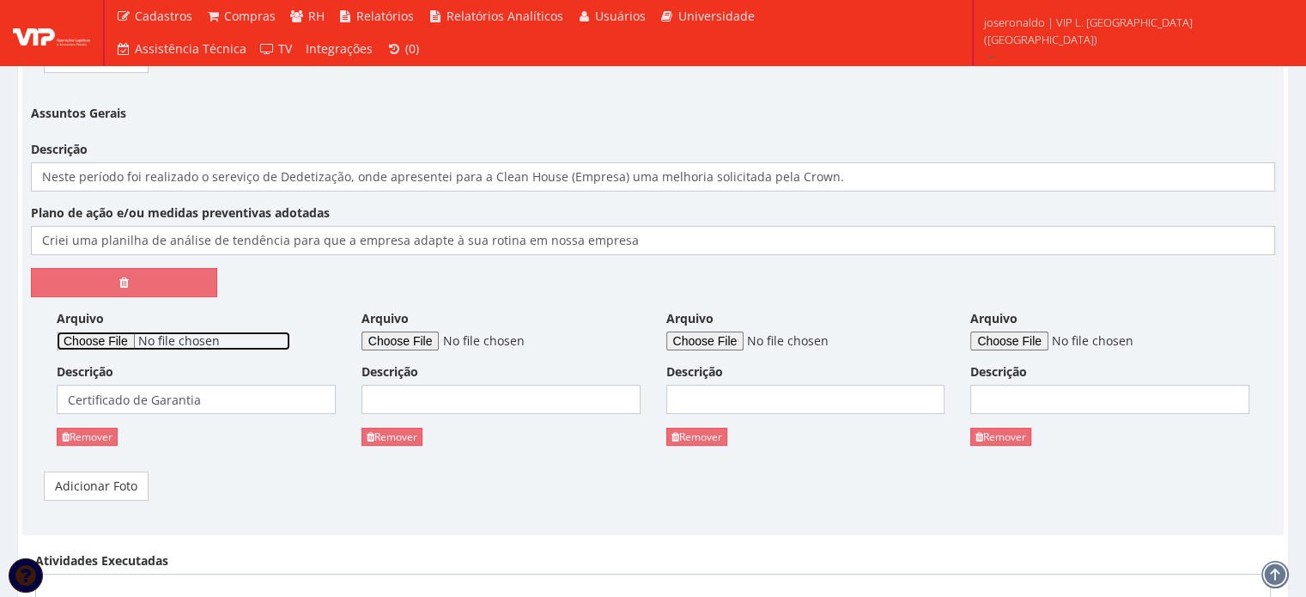
click at [141, 332] on input "Arquivo" at bounding box center [174, 341] width 234 height 19
type input "C:\fakepath\relat vip 09 25.pdf"
drag, startPoint x: 228, startPoint y: 371, endPoint x: 82, endPoint y: 360, distance: 146.4
click at [82, 385] on input "Certificado de Garantia" at bounding box center [196, 399] width 279 height 29
click at [70, 385] on input "Certificado de Garantia" at bounding box center [196, 399] width 279 height 29
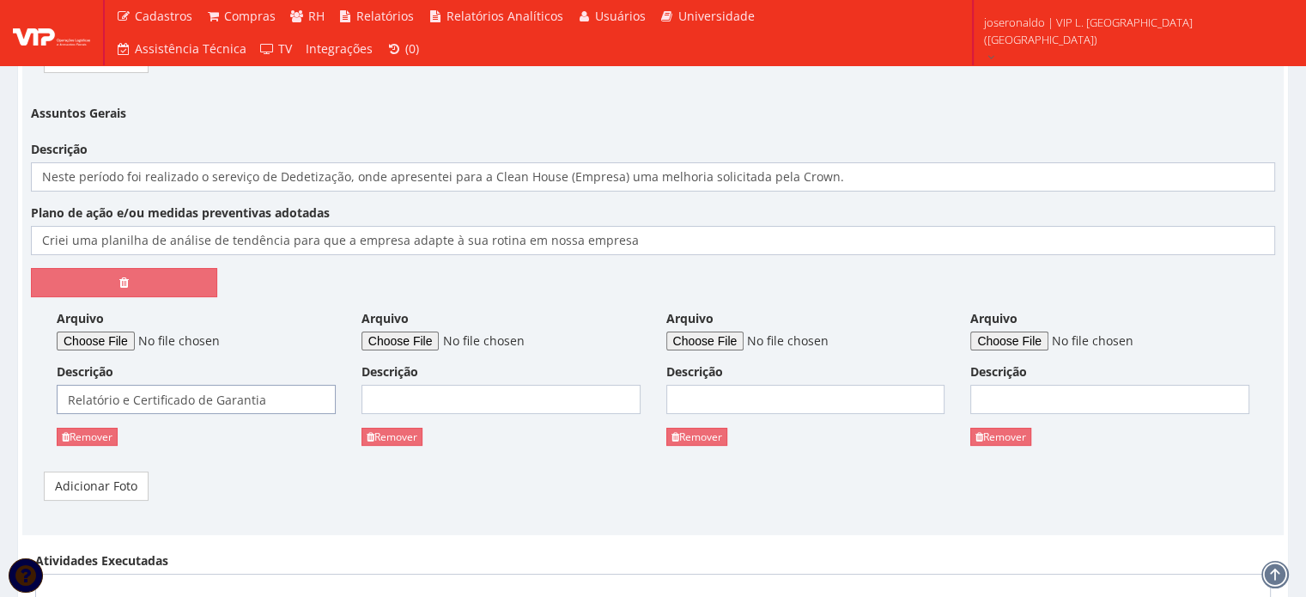
type input "Relatório e Certificado de Garantia"
click at [445, 332] on input "Arquivo" at bounding box center [479, 341] width 234 height 19
type input "C:\fakepath\mapa vip 09 25.pdf"
click at [477, 385] on input "Descrição" at bounding box center [501, 399] width 279 height 29
type input "Mapa Atualizado"
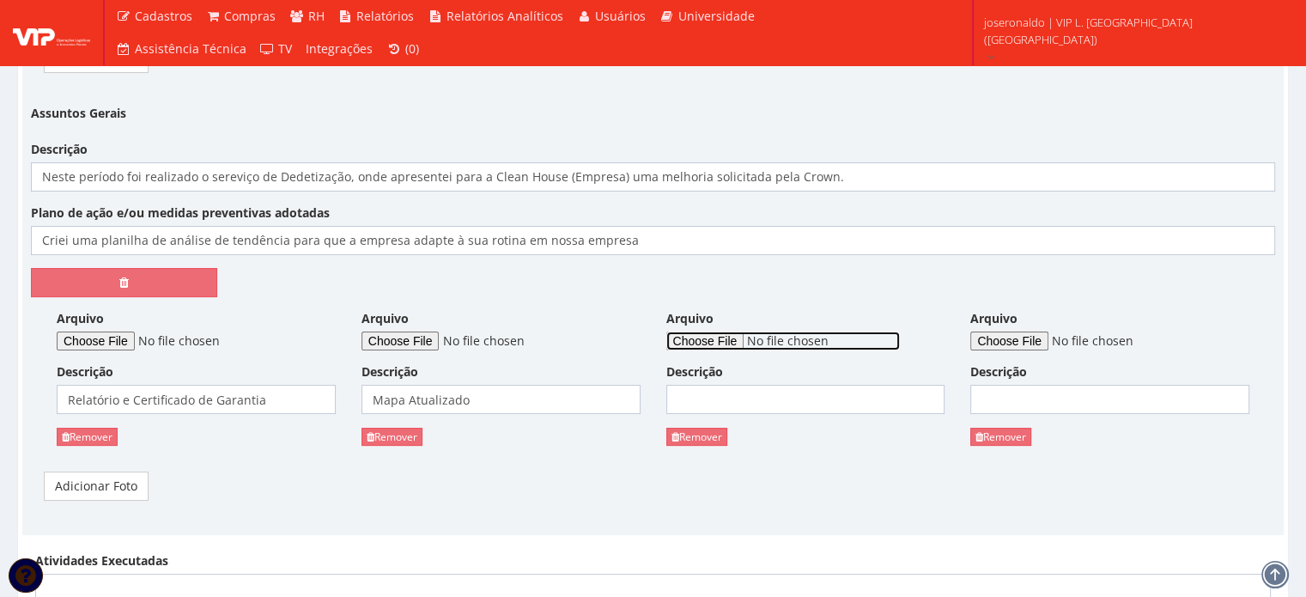
click at [719, 332] on input "Arquivo" at bounding box center [783, 341] width 234 height 19
type input "C:\fakepath\Análise de Tendências.xlsx"
click at [718, 385] on input "Descrição" at bounding box center [805, 399] width 279 height 29
type input "Melhoria de Análise de Tendências"
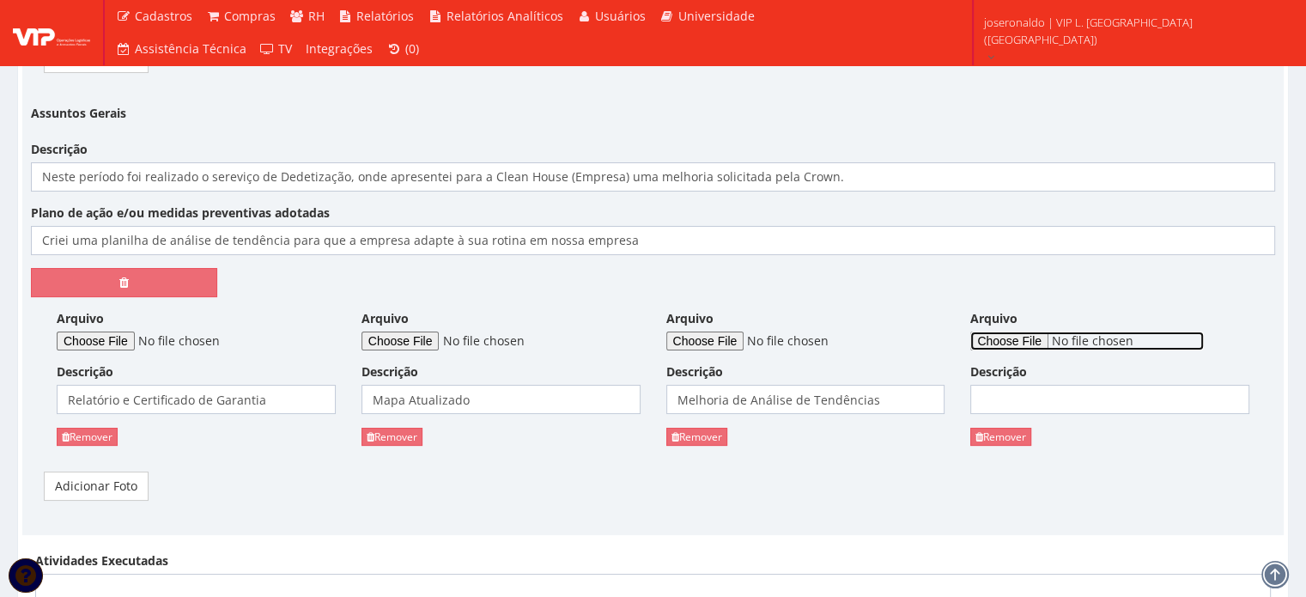
click at [1038, 332] on input "Arquivo" at bounding box center [1088, 341] width 234 height 19
type input "C:\fakepath\Formulário de Controle de Pragas.doc"
click at [1014, 385] on input "Descrição" at bounding box center [1110, 399] width 279 height 29
type input "Formulário para levantamento de informações"
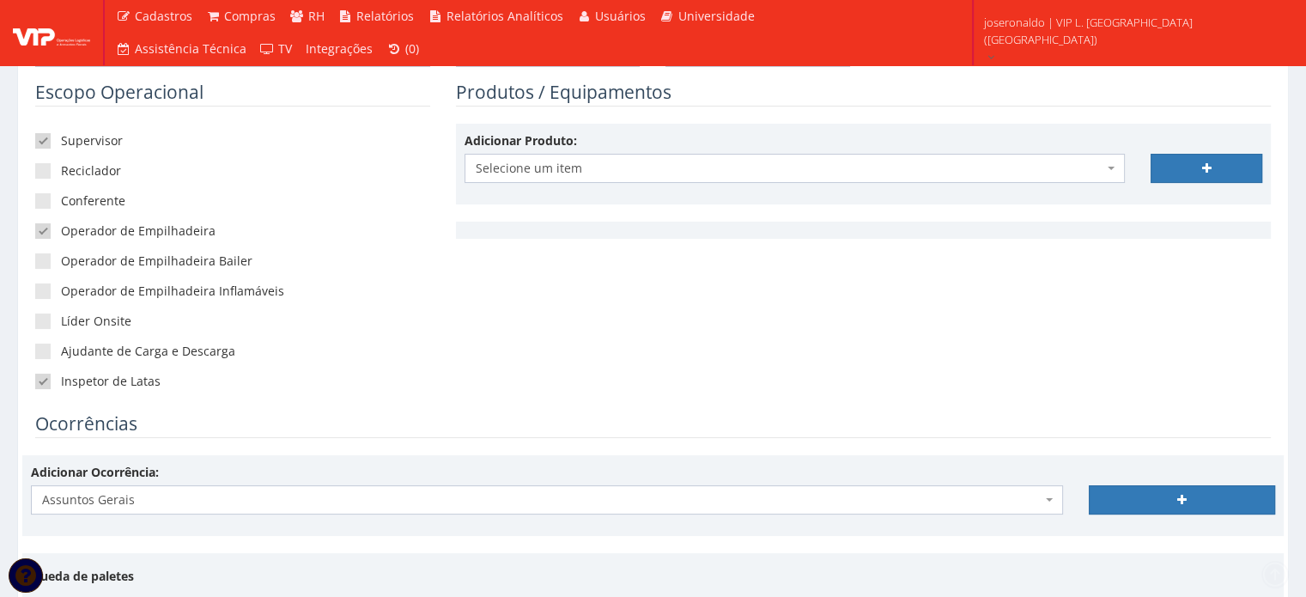
scroll to position [459, 0]
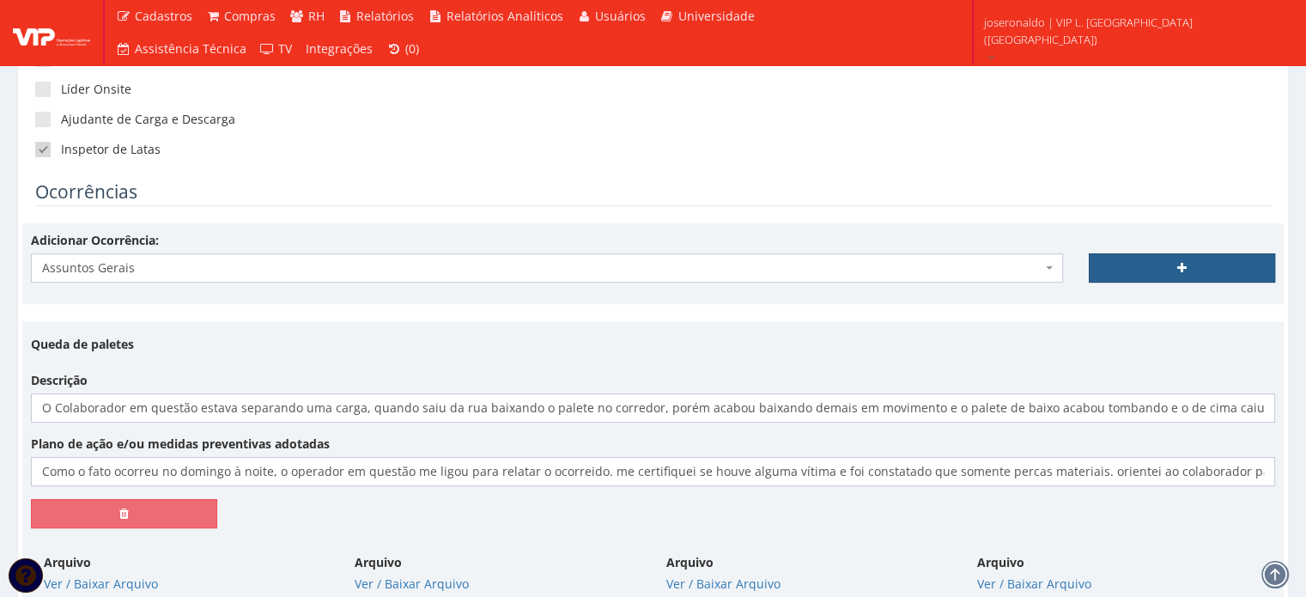
click at [1132, 270] on link at bounding box center [1182, 267] width 186 height 29
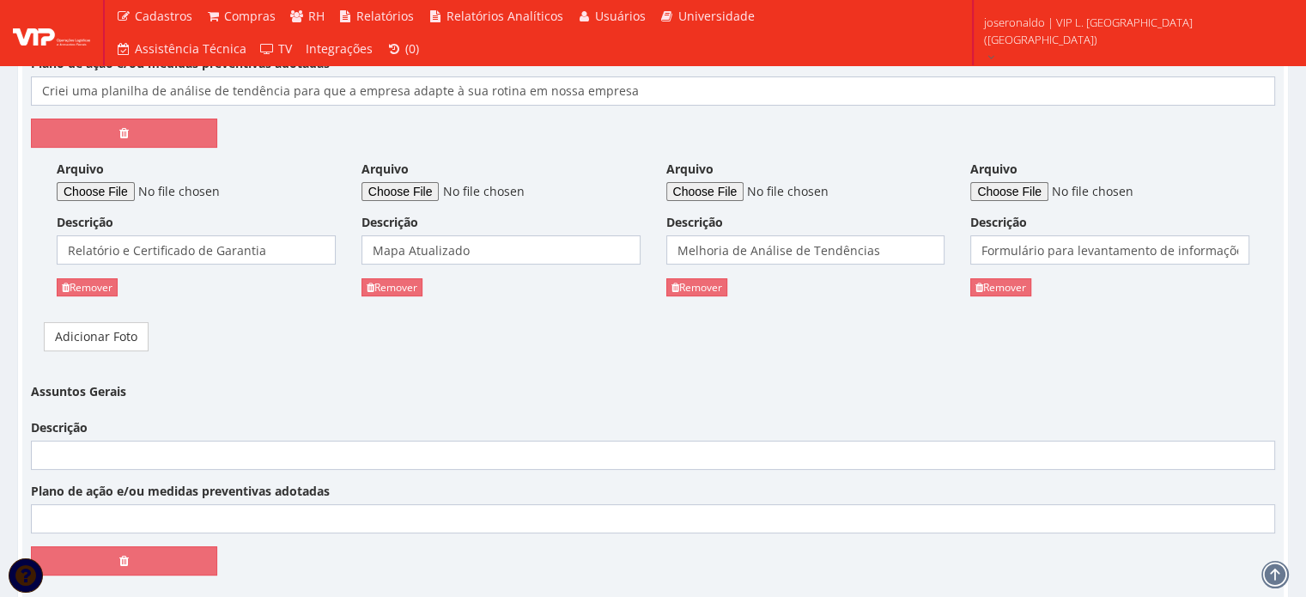
scroll to position [6773, 0]
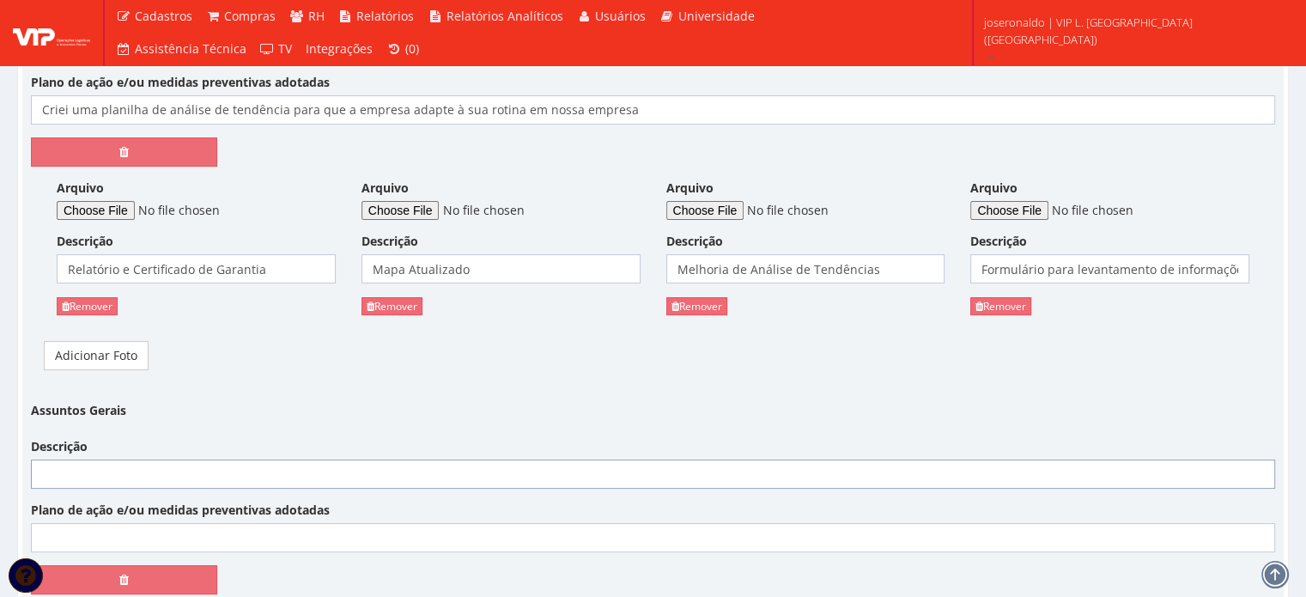
click at [181, 459] on input "Descrição" at bounding box center [653, 473] width 1244 height 29
click at [553, 460] on input "Descrição" at bounding box center [653, 473] width 1244 height 29
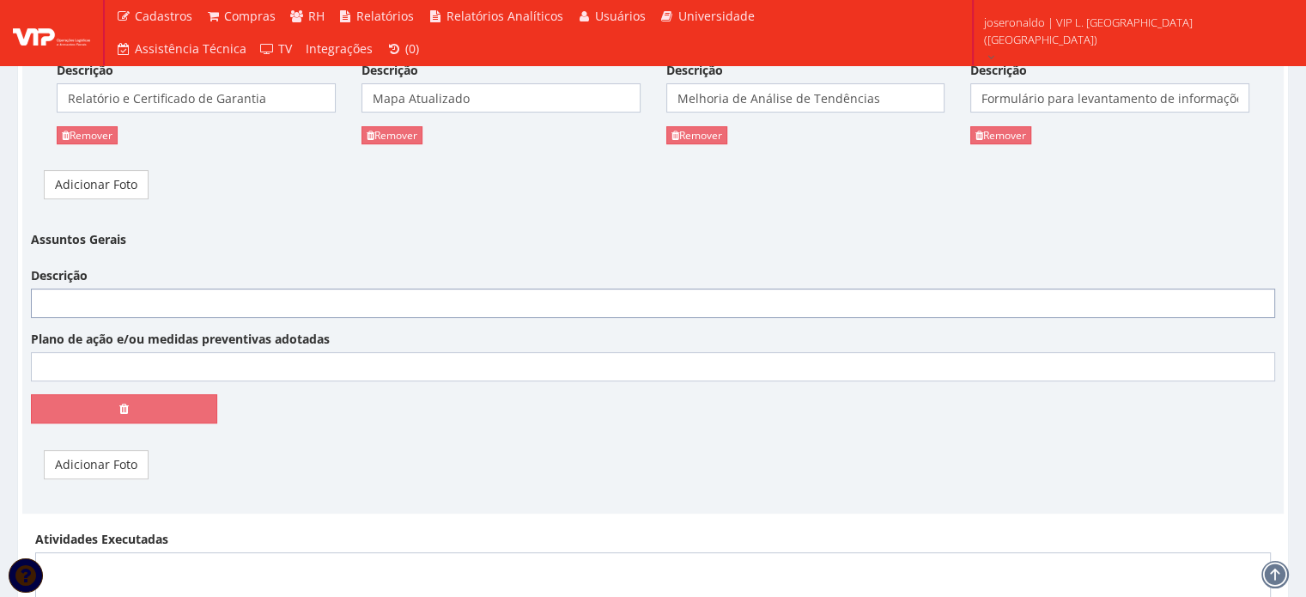
scroll to position [6945, 0]
click at [120, 402] on icon at bounding box center [123, 408] width 9 height 12
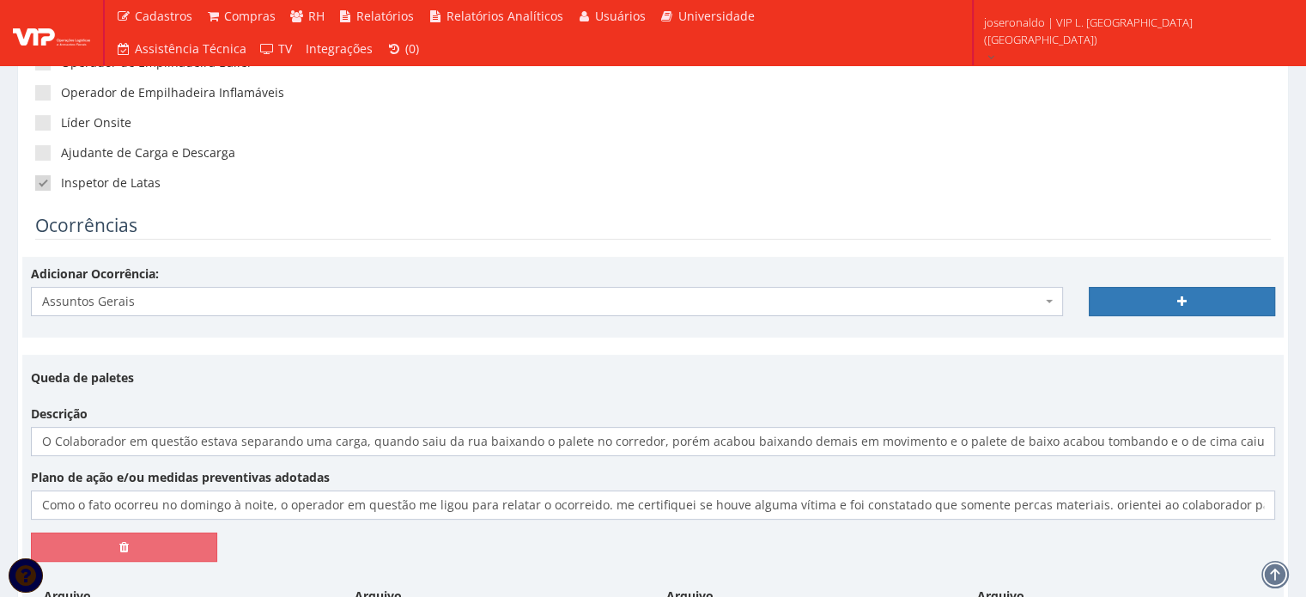
scroll to position [417, 0]
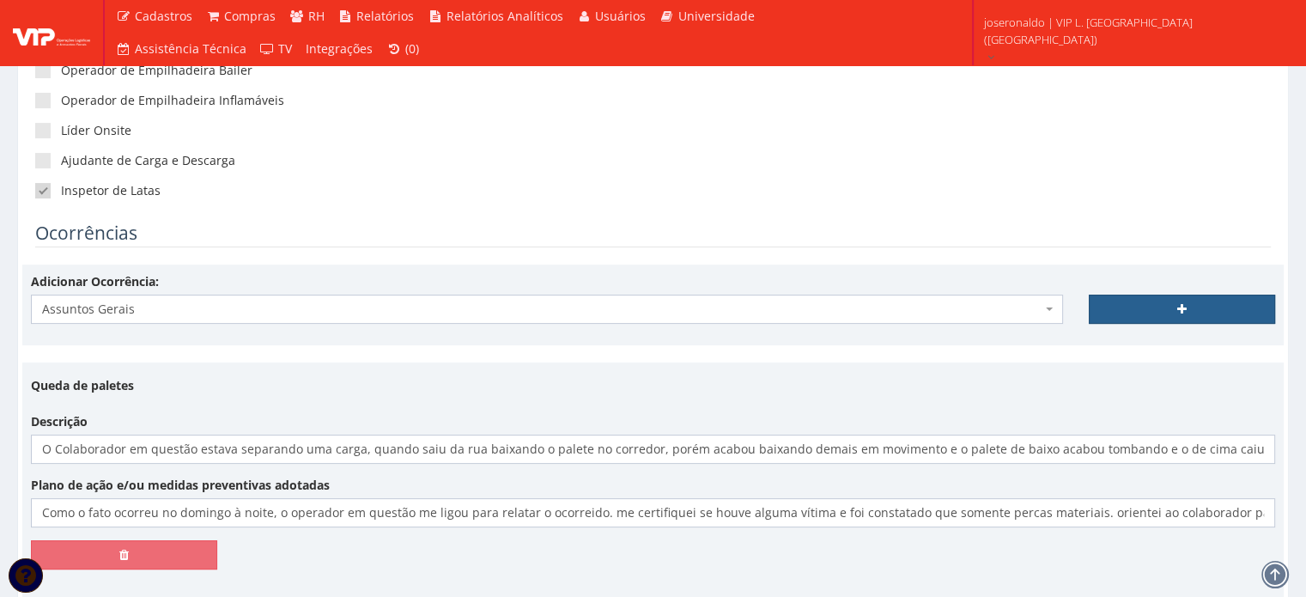
click at [1143, 300] on link at bounding box center [1182, 309] width 186 height 29
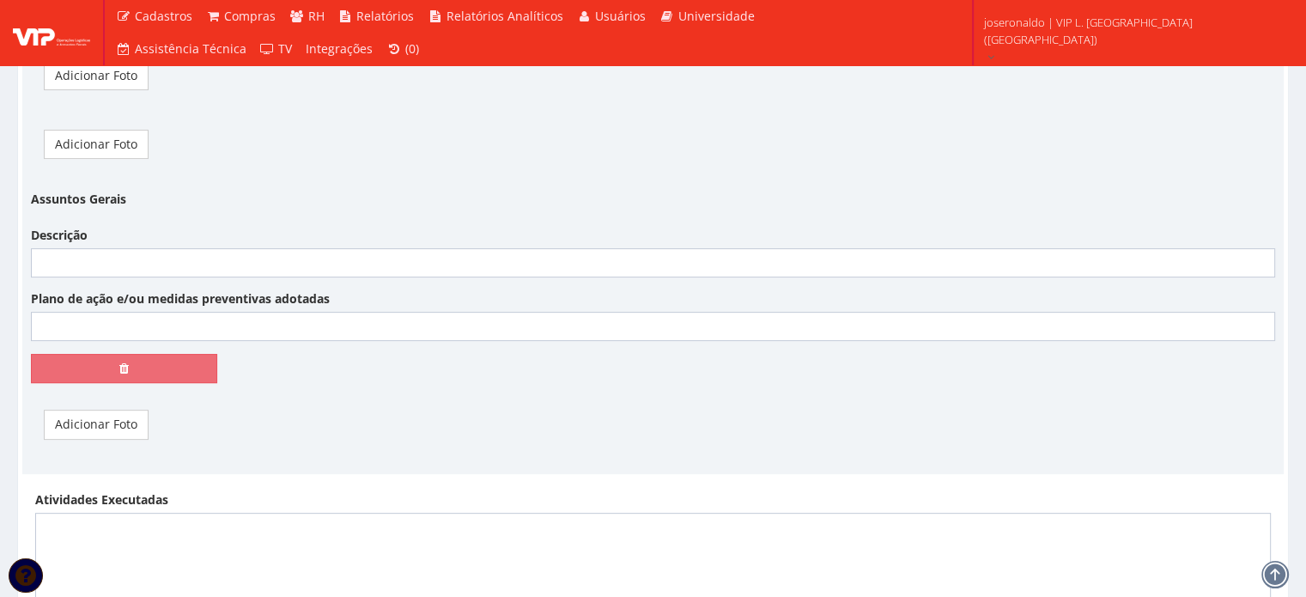
scroll to position [7031, 0]
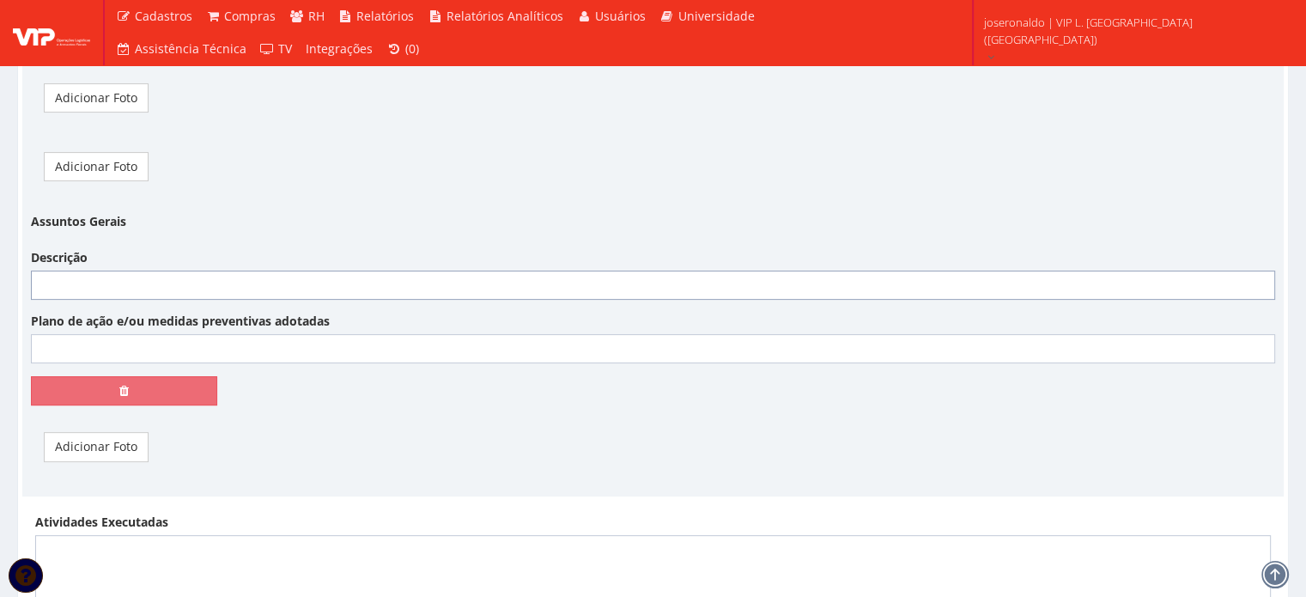
click at [326, 271] on input "Descrição" at bounding box center [653, 285] width 1244 height 29
click at [331, 271] on input "Descrição" at bounding box center [653, 285] width 1244 height 29
click at [110, 432] on link "Adicionar Foto" at bounding box center [96, 446] width 105 height 29
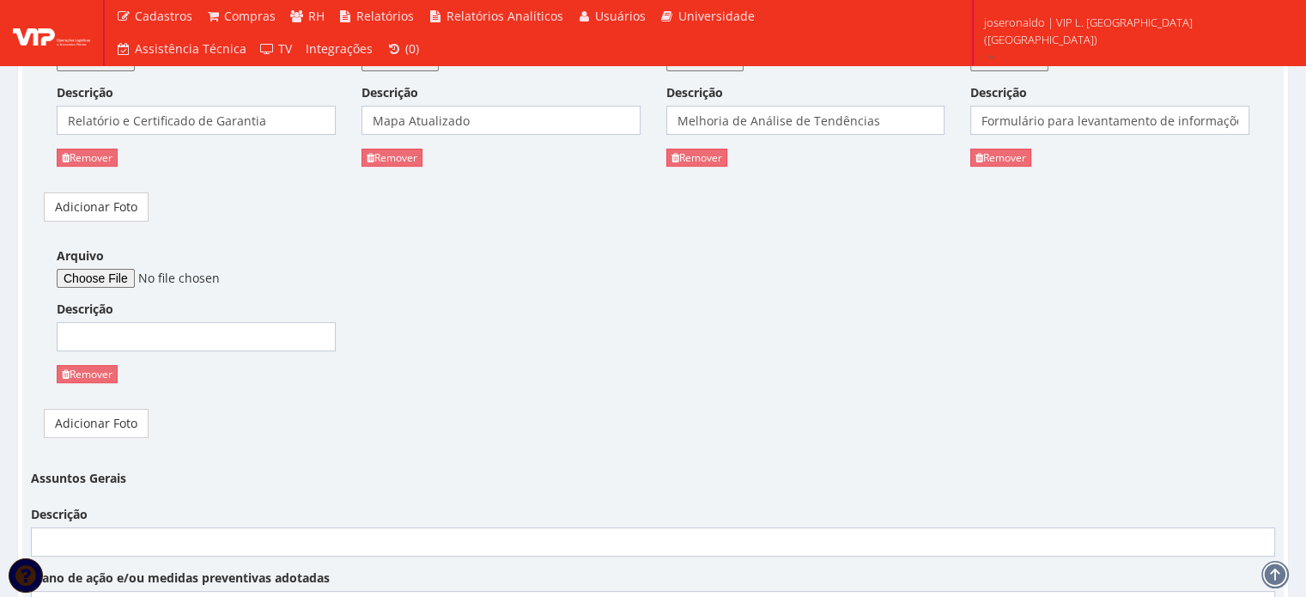
scroll to position [6945, 0]
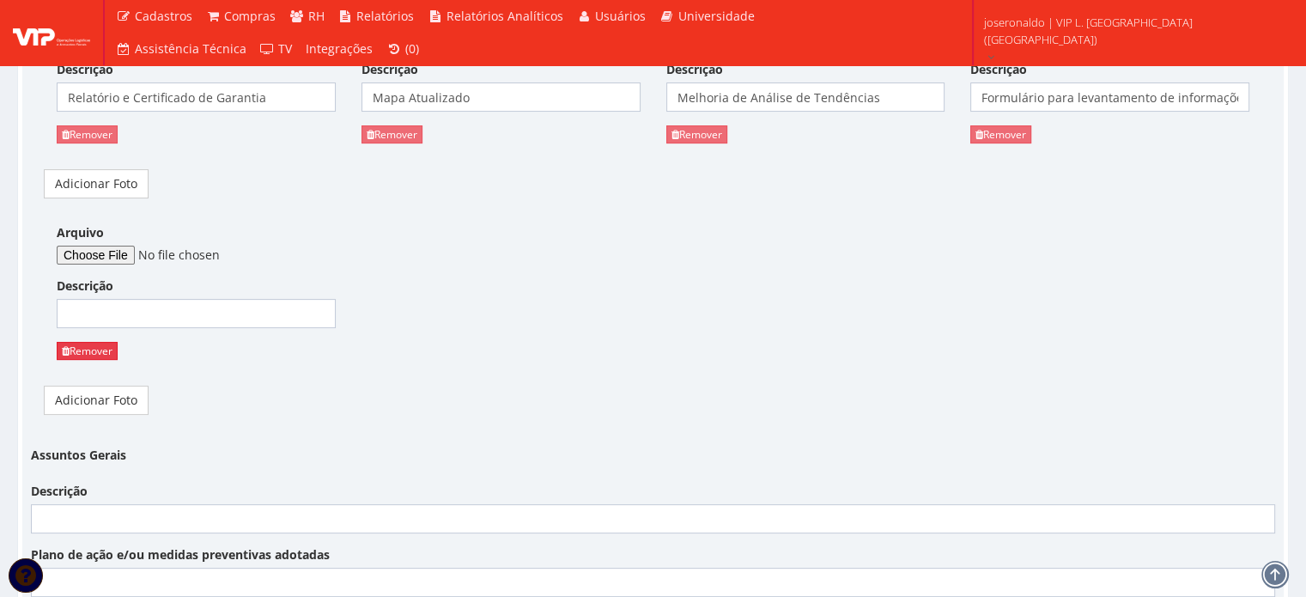
click at [82, 342] on link "Remover" at bounding box center [87, 351] width 61 height 18
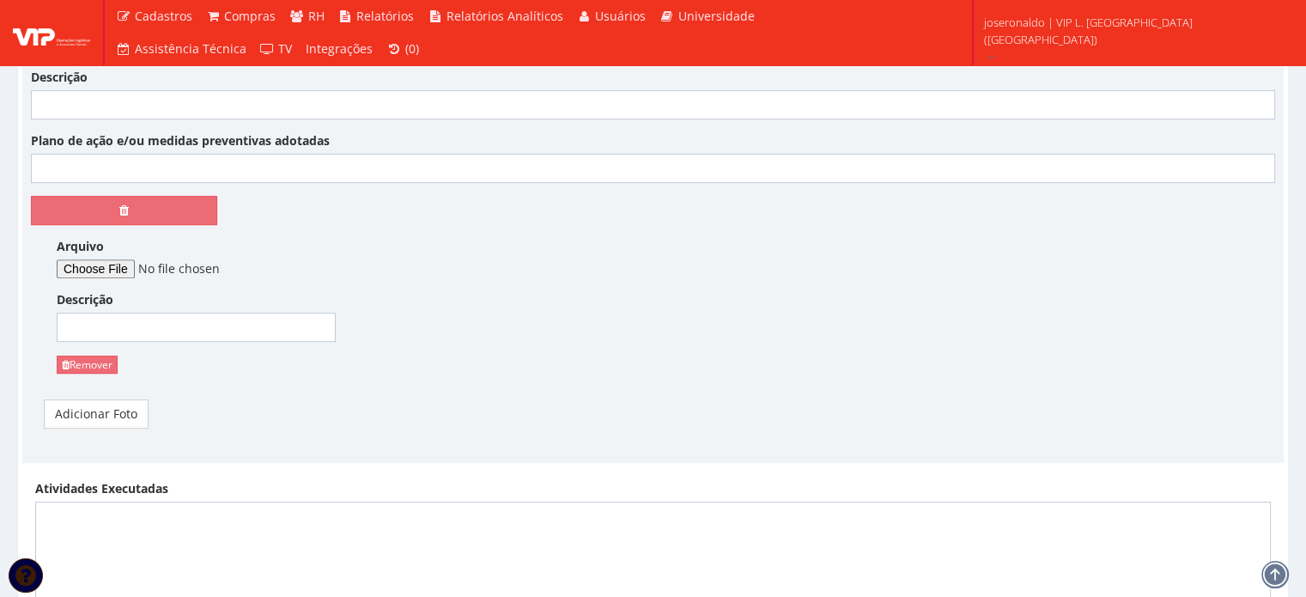
scroll to position [7202, 0]
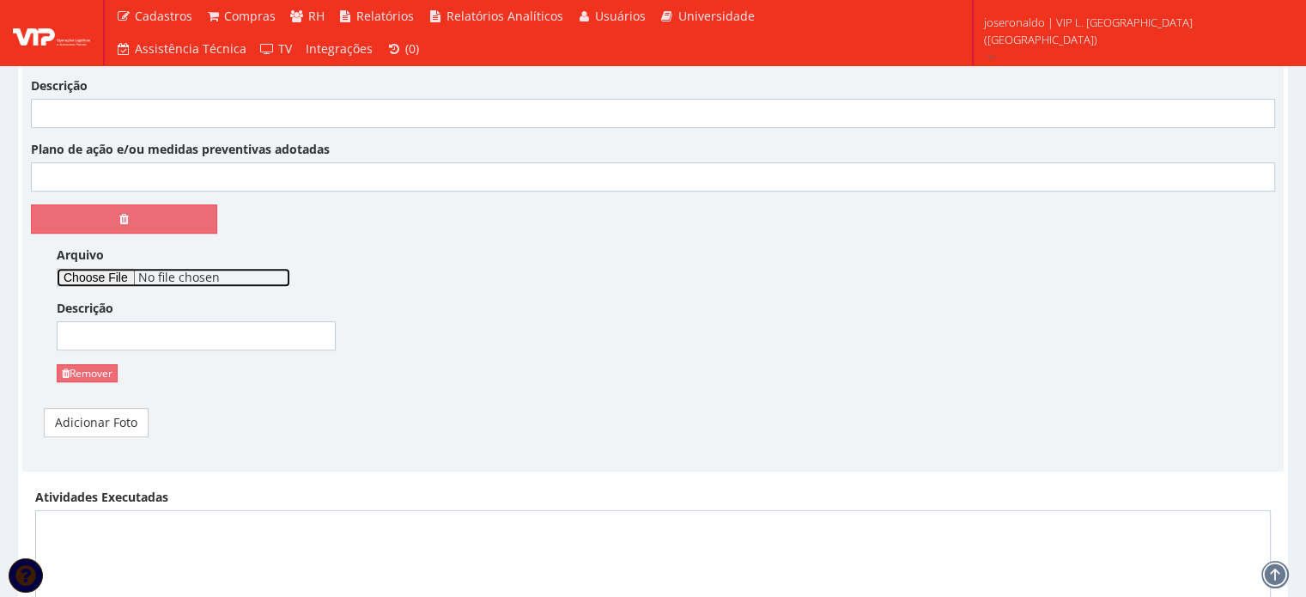
click at [94, 268] on input "Arquivo" at bounding box center [174, 277] width 234 height 19
type input "C:\fakepath\Reparo no piso (1).jpg"
click at [131, 162] on input "Plano de ação e/ou medidas preventivas adotadas" at bounding box center [653, 176] width 1244 height 29
click at [110, 77] on div "Descrição" at bounding box center [653, 102] width 1270 height 51
click at [110, 99] on input "Descrição" at bounding box center [653, 113] width 1244 height 29
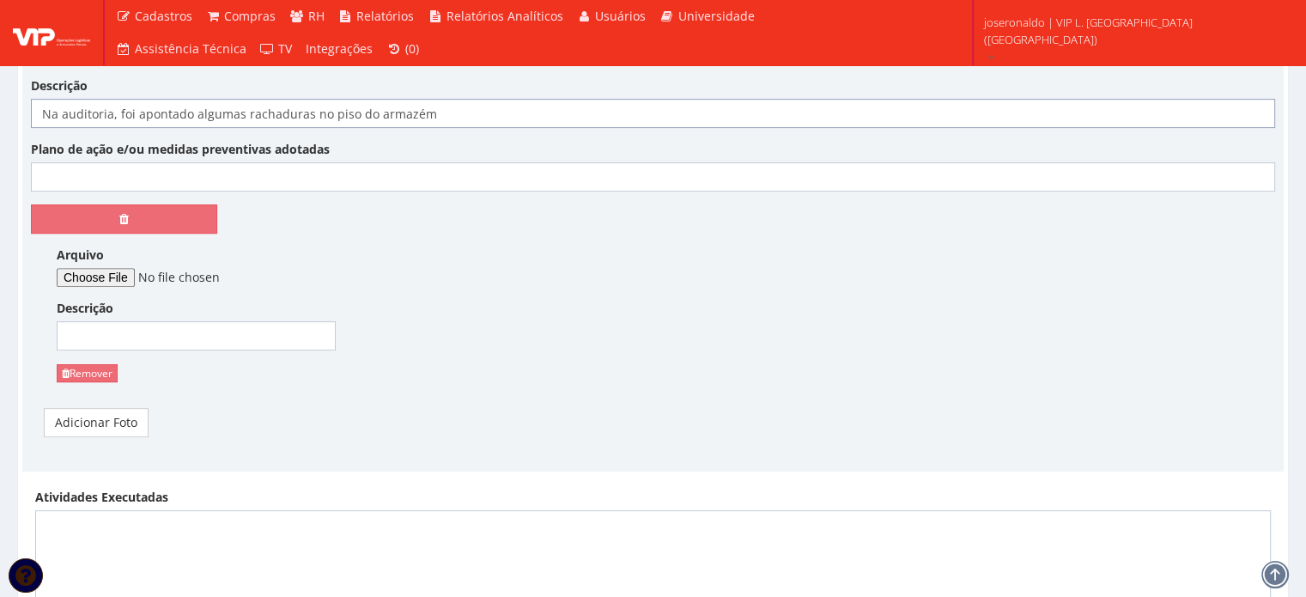
type input "Na auditoria, foi apontado algumas rachaduras no piso do armazém"
click at [164, 162] on input "Plano de ação e/ou medidas preventivas adotadas" at bounding box center [653, 176] width 1244 height 29
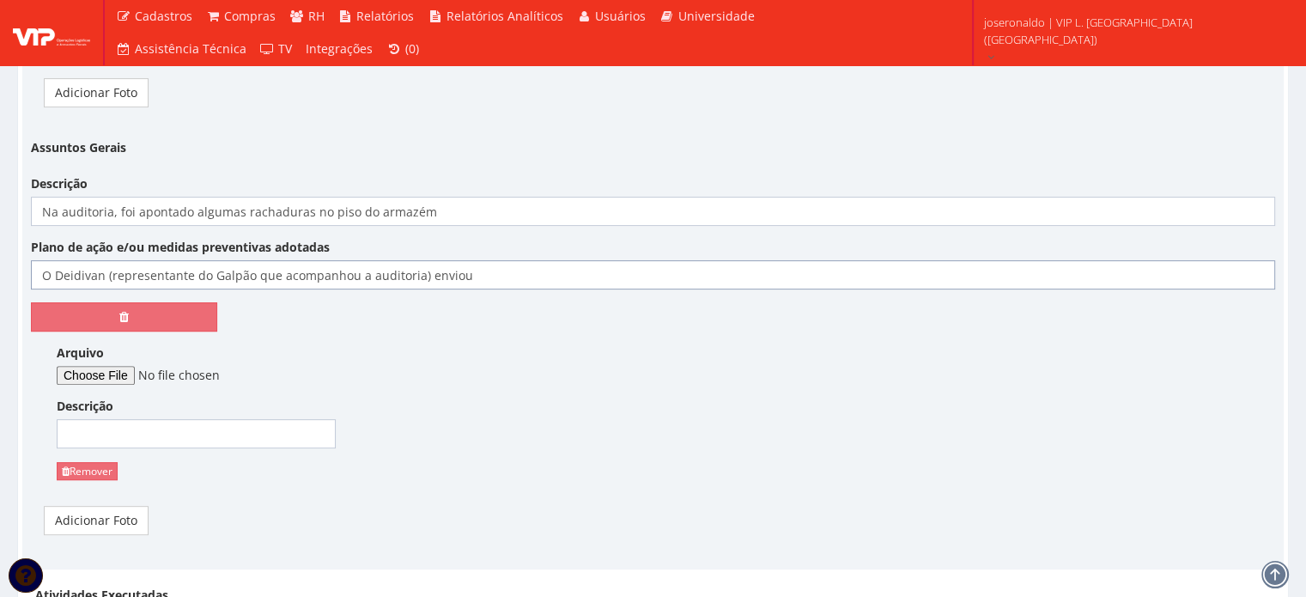
scroll to position [7087, 0]
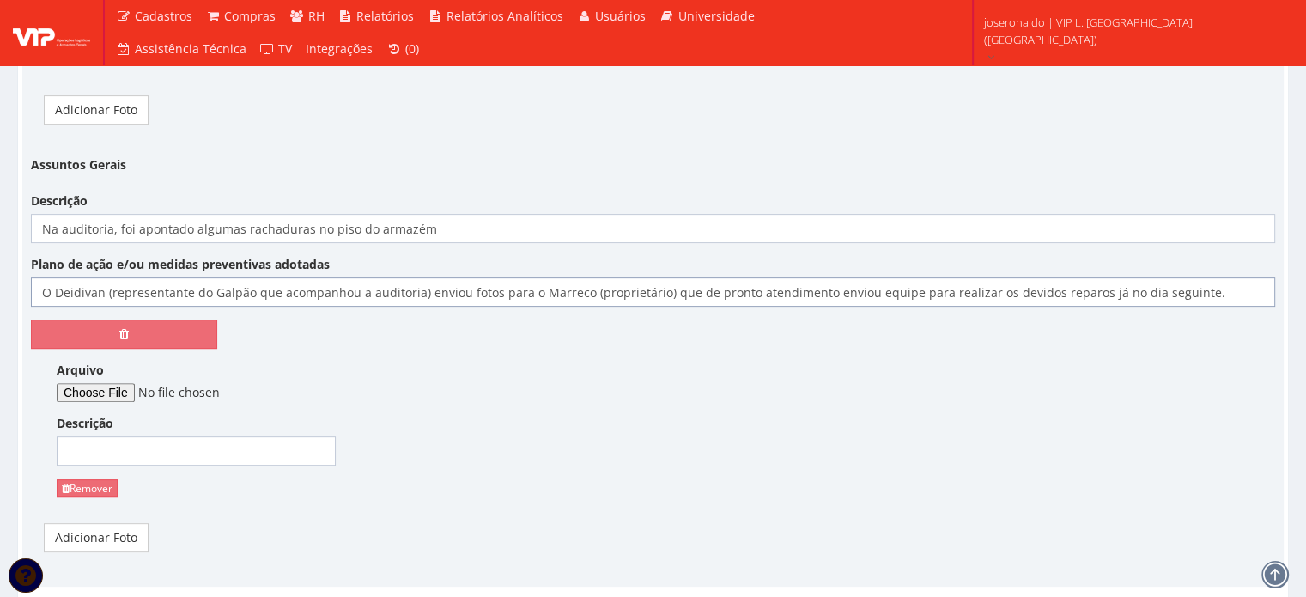
type input "O Deidivan (representante do Galpão que acompanhou a auditoria) enviou fotos pa…"
click at [131, 436] on input "Descrição" at bounding box center [196, 450] width 279 height 29
click at [131, 436] on input "Reparo no piso" at bounding box center [196, 450] width 279 height 29
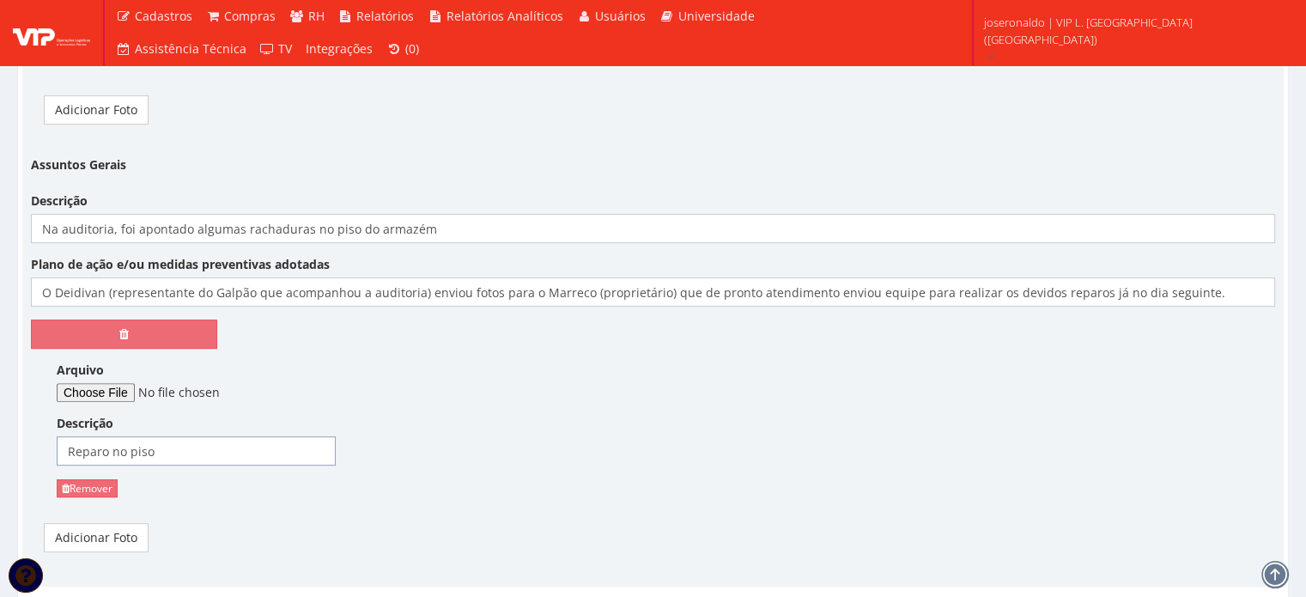
click at [131, 436] on input "Reparo no piso" at bounding box center [196, 450] width 279 height 29
type input "Reparo no piso"
click at [82, 523] on link "Adicionar Foto" at bounding box center [96, 537] width 105 height 29
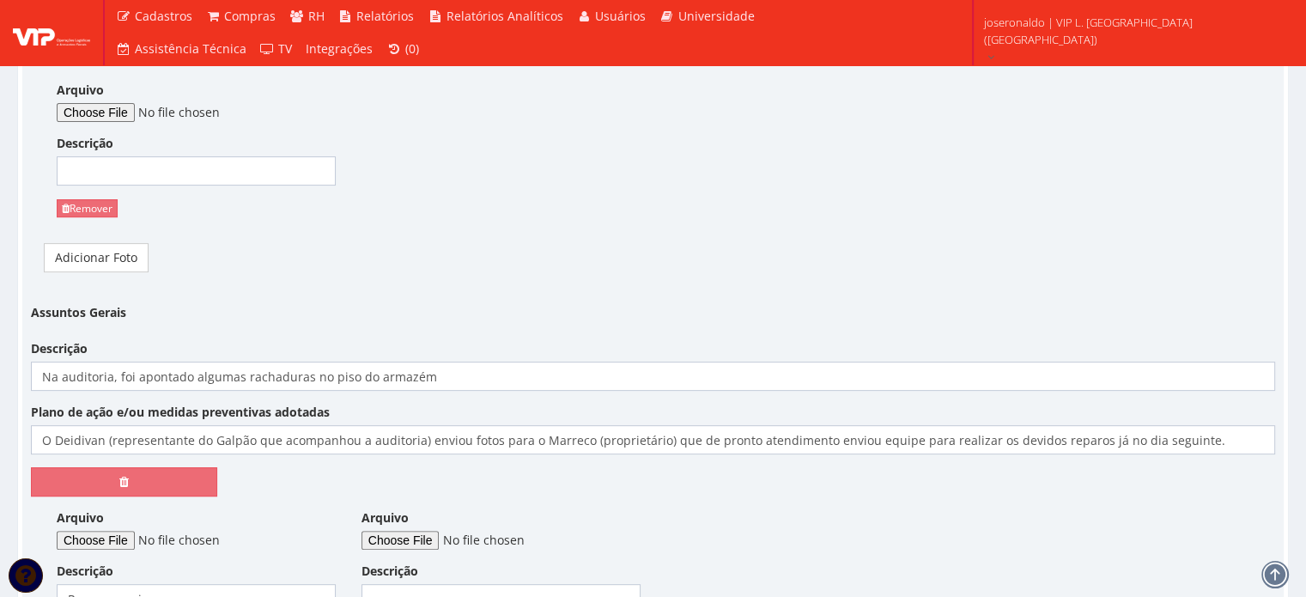
click at [82, 509] on div "Arquivo" at bounding box center [196, 529] width 279 height 40
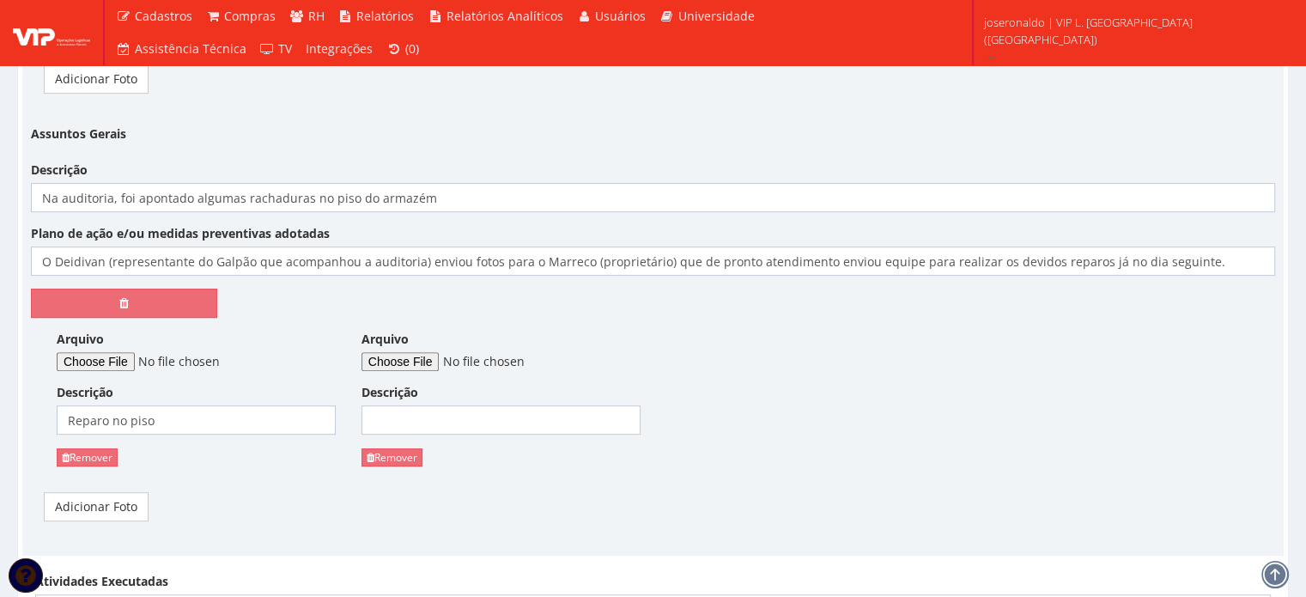
scroll to position [7259, 0]
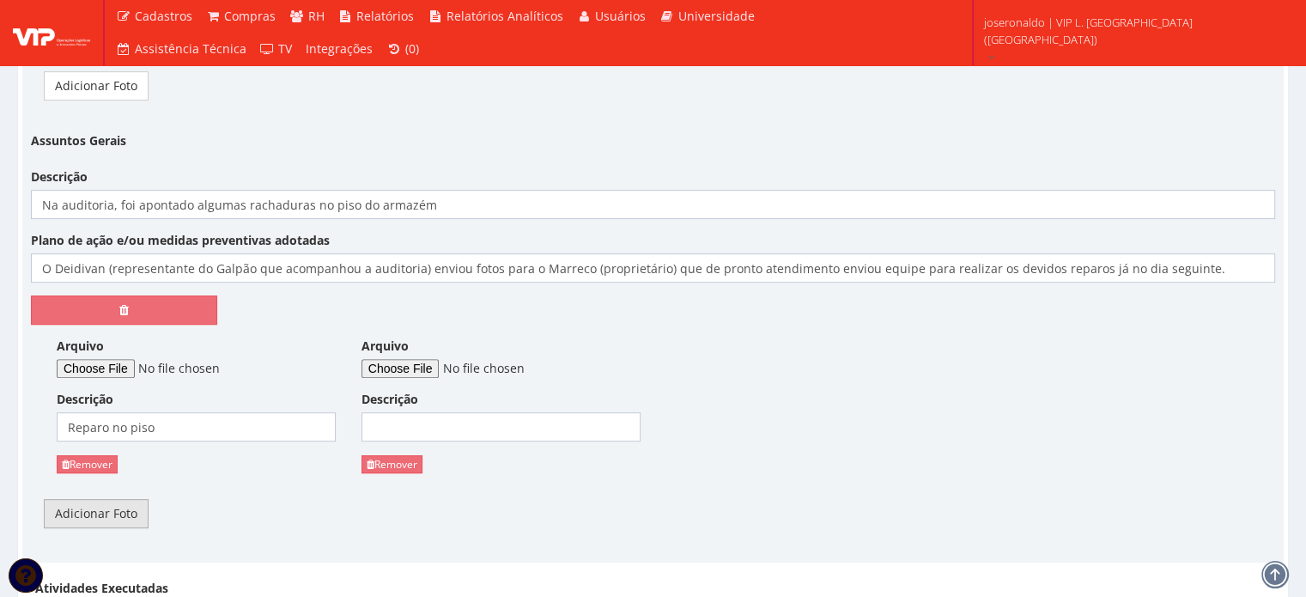
click at [100, 499] on link "Adicionar Foto" at bounding box center [96, 513] width 105 height 29
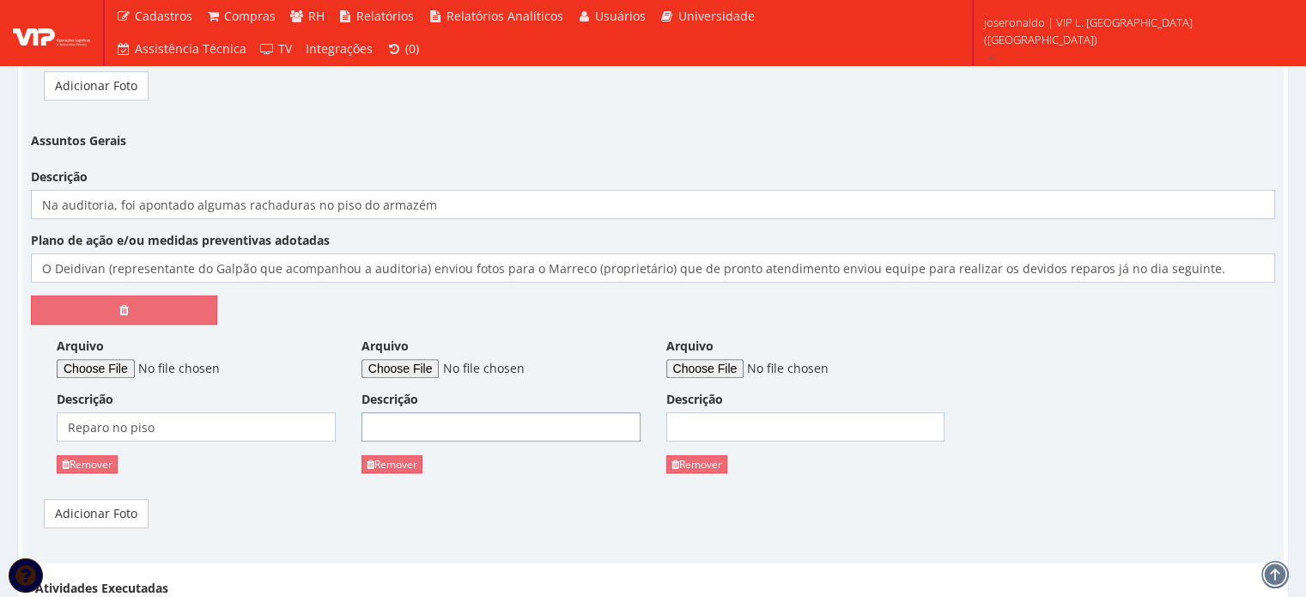
click at [395, 412] on input "Descrição" at bounding box center [501, 426] width 279 height 29
paste input "Reparo no piso"
type input "Reparo no piso"
click at [735, 412] on input "Descrição" at bounding box center [805, 426] width 279 height 29
paste input "Reparo no piso"
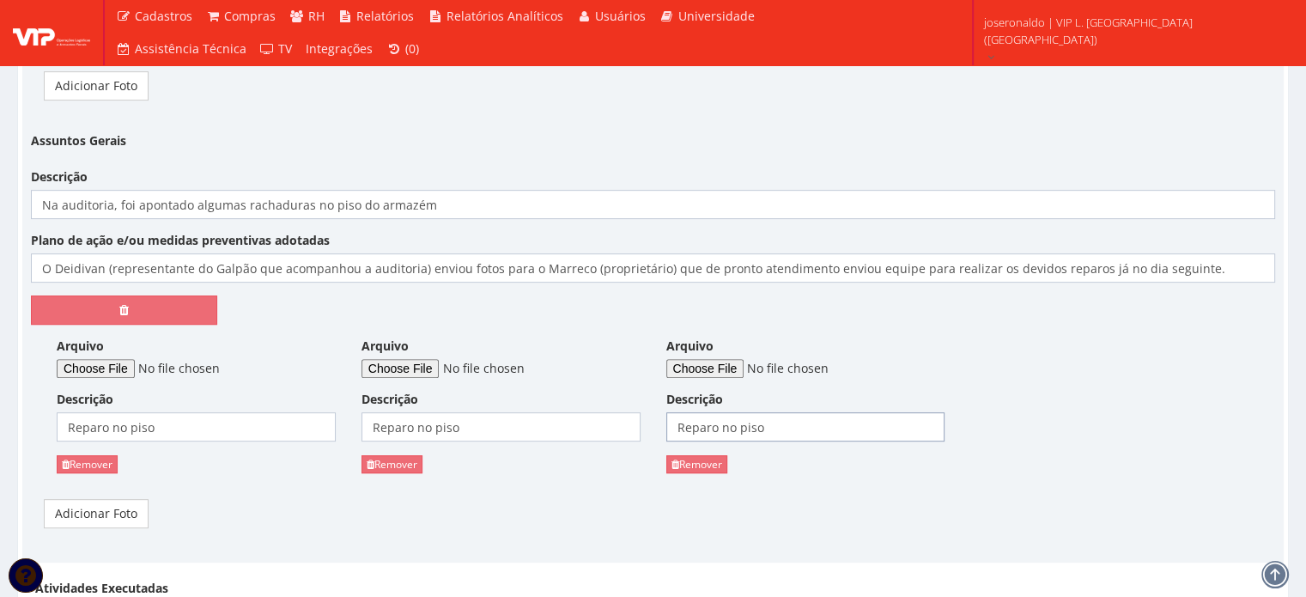
type input "Reparo no piso"
click at [420, 359] on input "Arquivo" at bounding box center [479, 368] width 234 height 19
type input "C:\fakepath\Reparo no piso (2).jpg"
click at [733, 359] on input "Arquivo" at bounding box center [783, 368] width 234 height 19
type input "C:\fakepath\Vazamento.jpg"
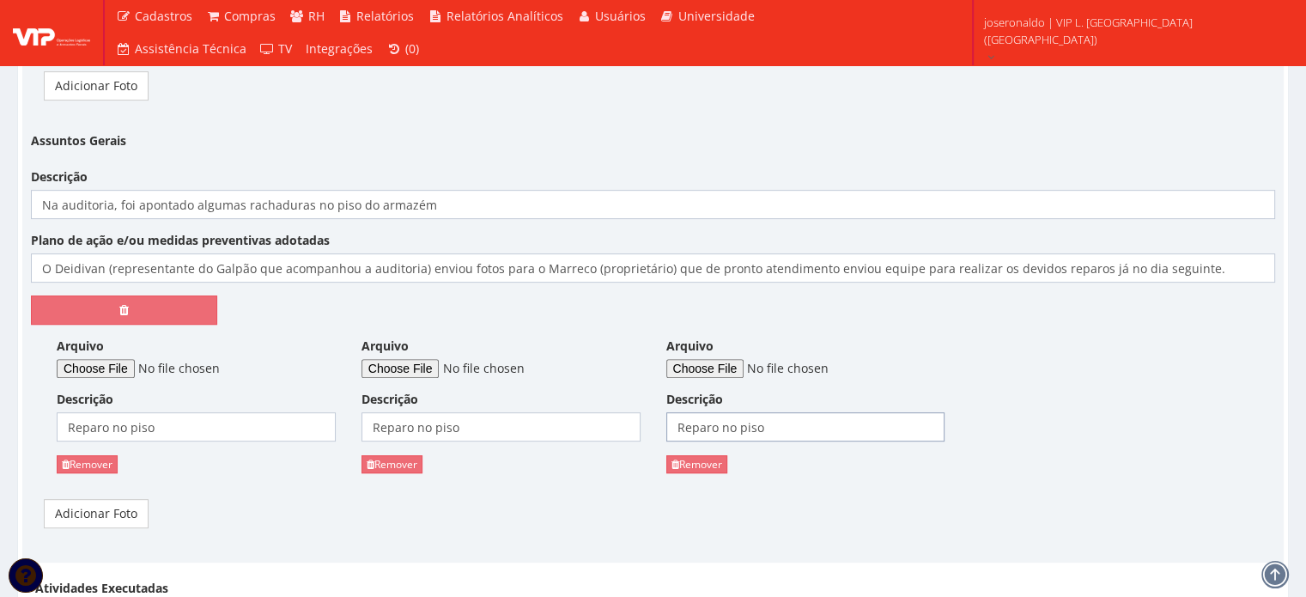
drag, startPoint x: 787, startPoint y: 405, endPoint x: 672, endPoint y: 391, distance: 115.9
click at [672, 412] on input "Reparo no piso" at bounding box center [805, 426] width 279 height 29
type input "Vazamento"
click at [459, 190] on input "Na auditoria, foi apontado algumas rachaduras no piso do armazém" at bounding box center [653, 204] width 1244 height 29
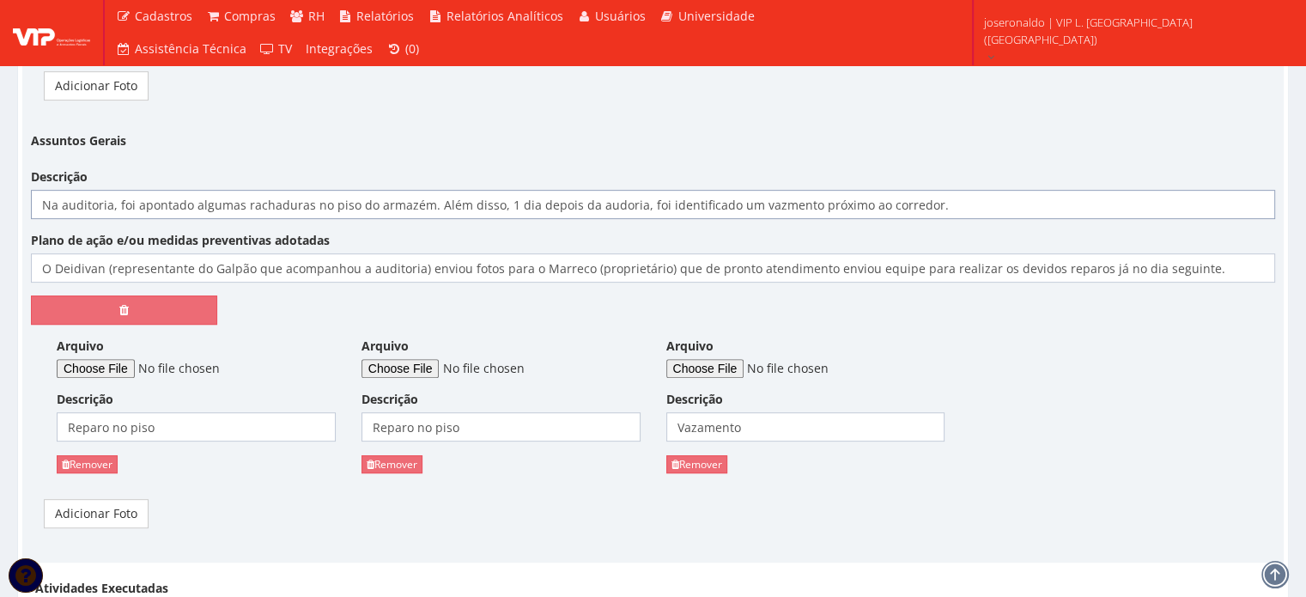
type input "Na auditoria, foi apontado algumas rachaduras no piso do armazém. Além disso, 1…"
click at [1184, 253] on input "O Deidivan (representante do Galpão que acompanhou a auditoria) enviou fotos pa…" at bounding box center [653, 267] width 1244 height 29
click at [1211, 253] on input "O Deidivan (representante do Galpão que acompanhou a auditoria) enviou fotos pa…" at bounding box center [653, 267] width 1244 height 29
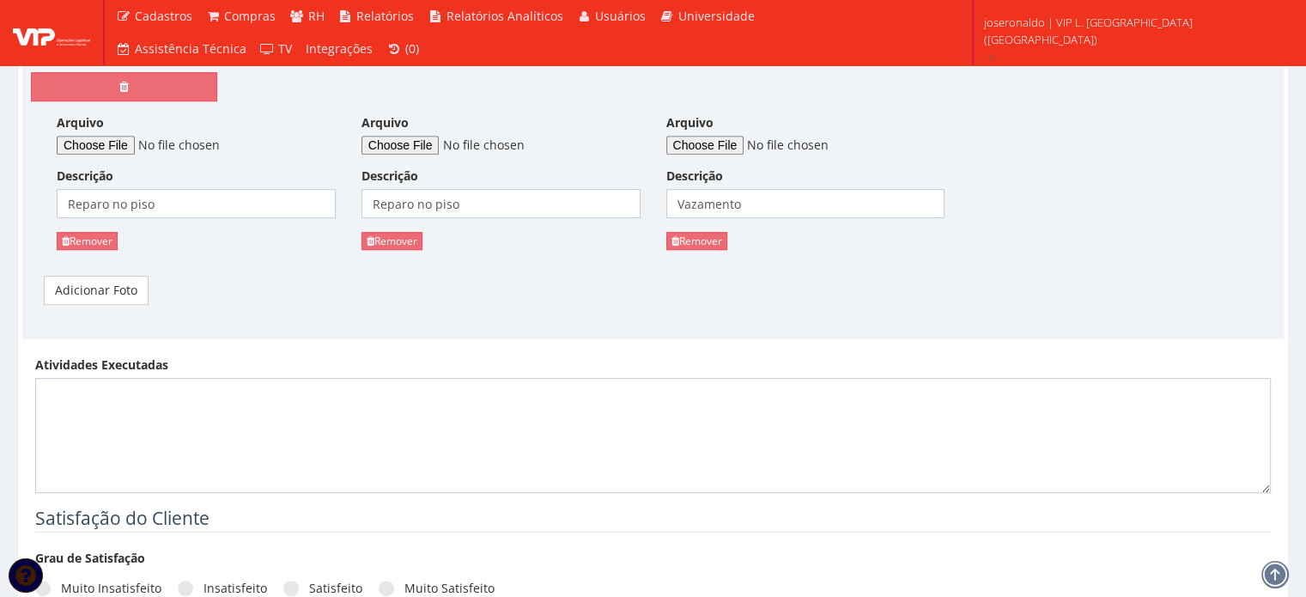
scroll to position [7517, 0]
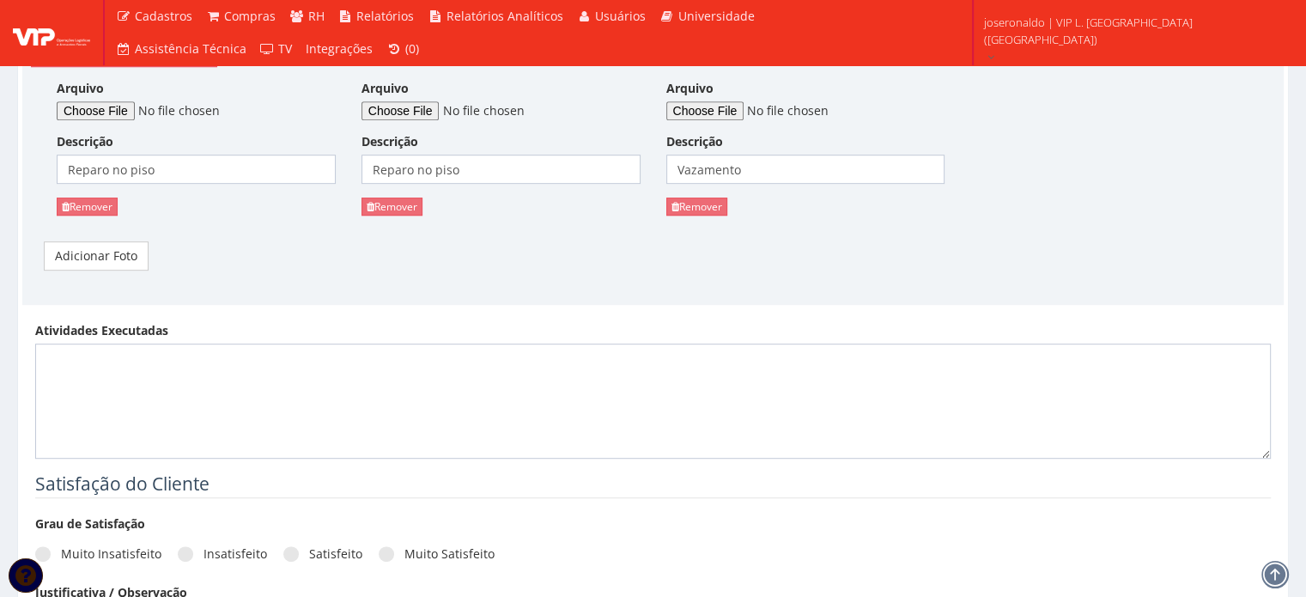
type input "O Deidivan (representante do Galpão que acompanhou a auditoria) enviou fotos pa…"
click at [58, 368] on textarea "Atividades Executadas" at bounding box center [653, 401] width 1236 height 115
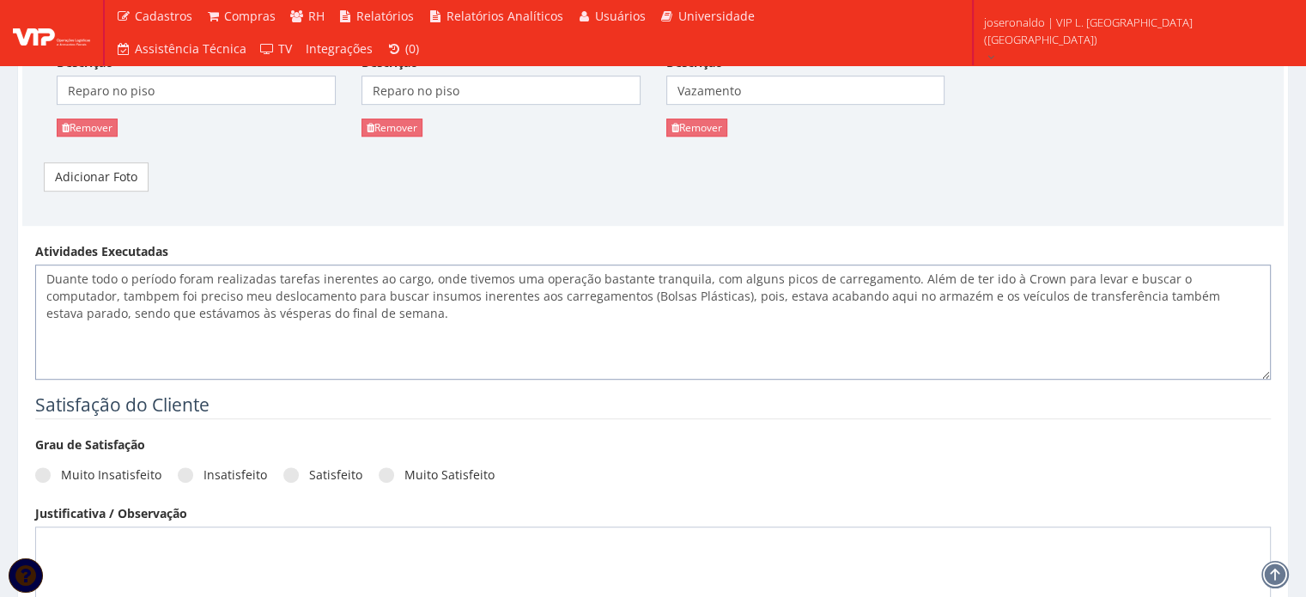
scroll to position [7689, 0]
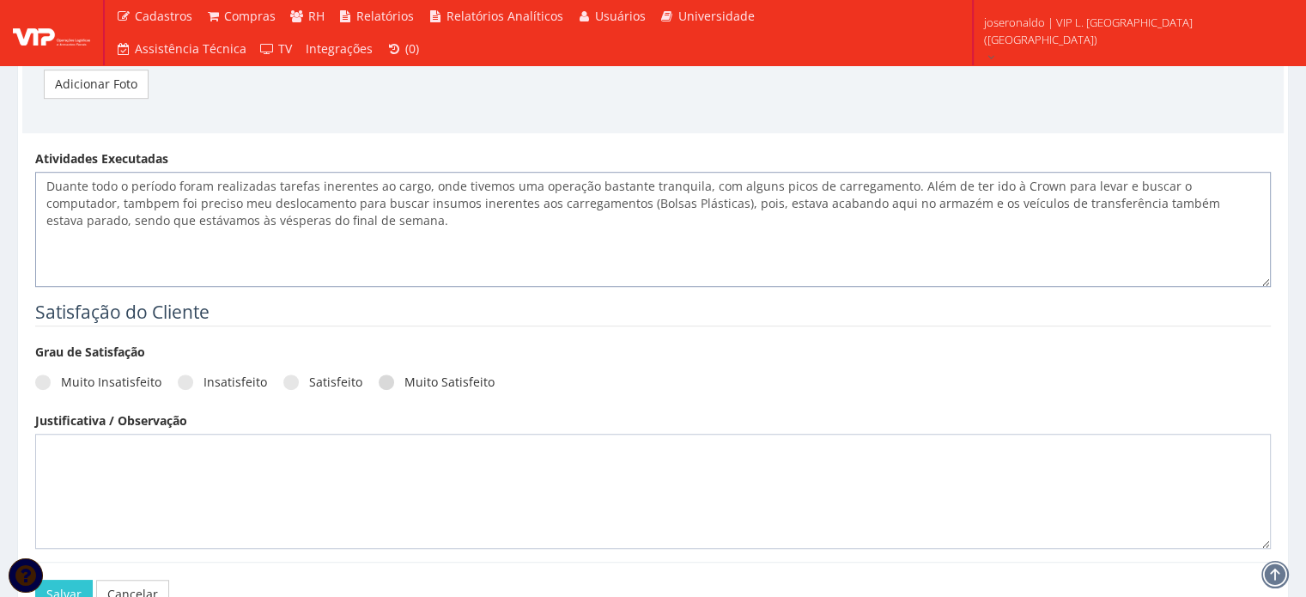
type textarea "Duante todo o período foram realizadas tarefas inerentes ao cargo, onde tivemos…"
click at [385, 374] on label "Muito Satisfeito" at bounding box center [437, 382] width 116 height 17
click at [405, 377] on input "Muito Satisfeito" at bounding box center [410, 382] width 11 height 11
radio input "true"
click at [316, 435] on textarea at bounding box center [653, 491] width 1236 height 115
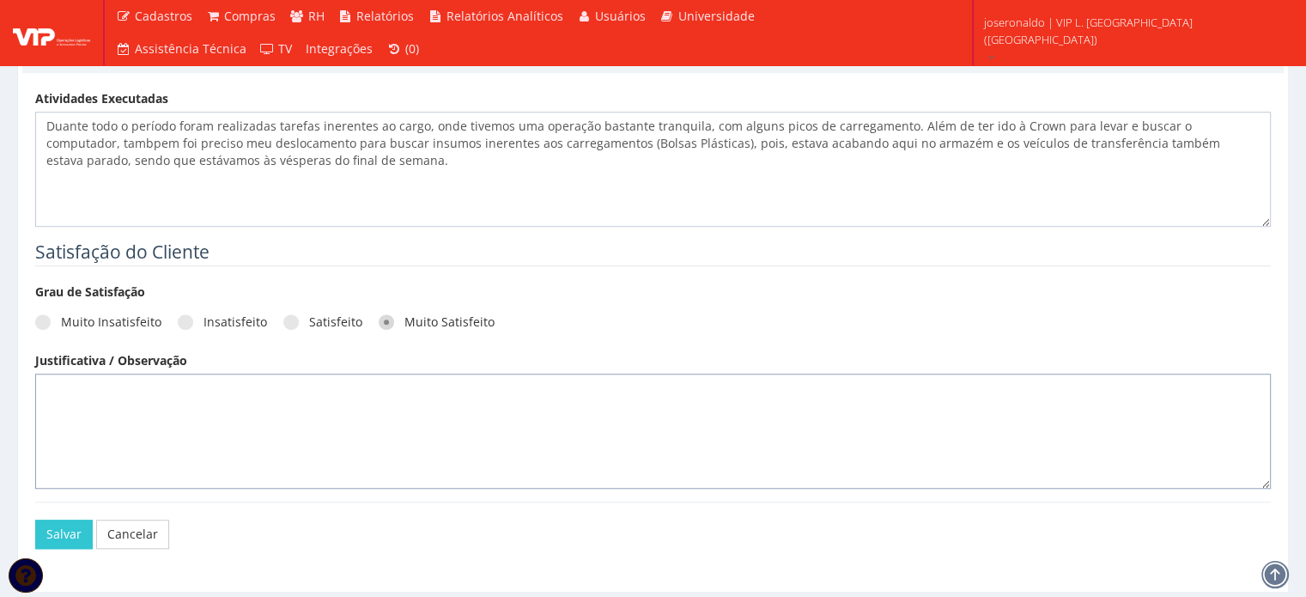
scroll to position [7774, 0]
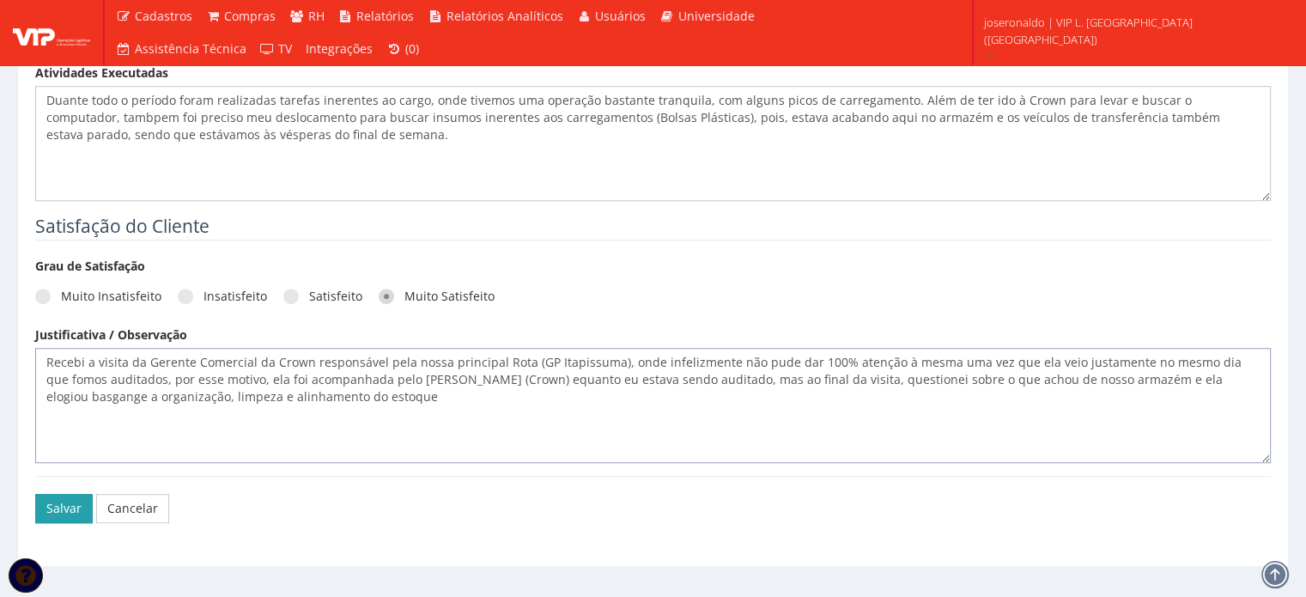
type textarea "Recebi a visita da Gerente Comercial da Crown responsável pela nossa principal …"
click at [82, 494] on button "Salvar" at bounding box center [64, 508] width 58 height 29
